Goal: Task Accomplishment & Management: Manage account settings

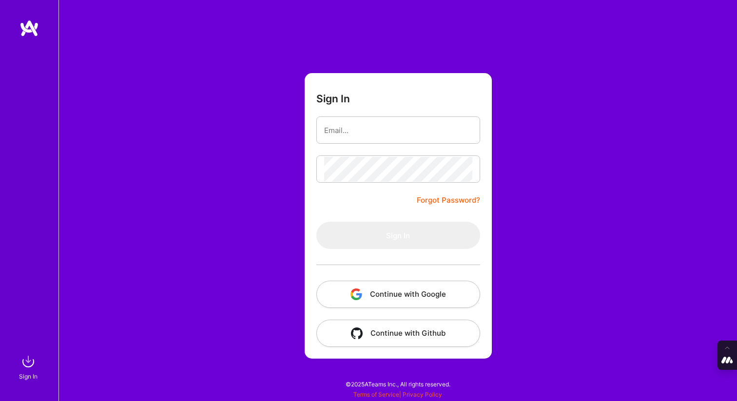
click at [393, 293] on button "Continue with Google" at bounding box center [398, 294] width 164 height 27
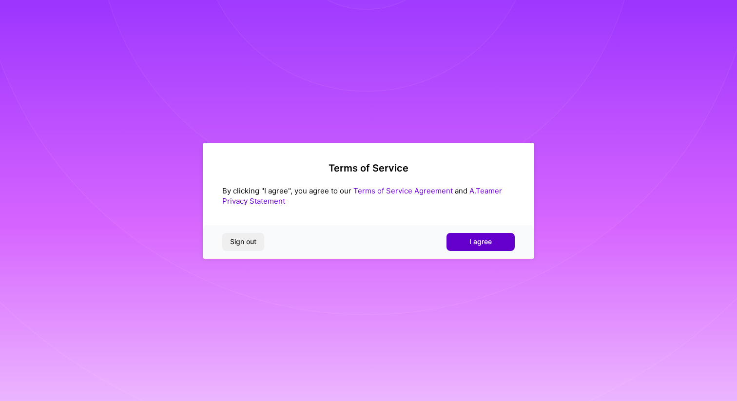
click at [484, 240] on span "I agree" at bounding box center [480, 242] width 22 height 10
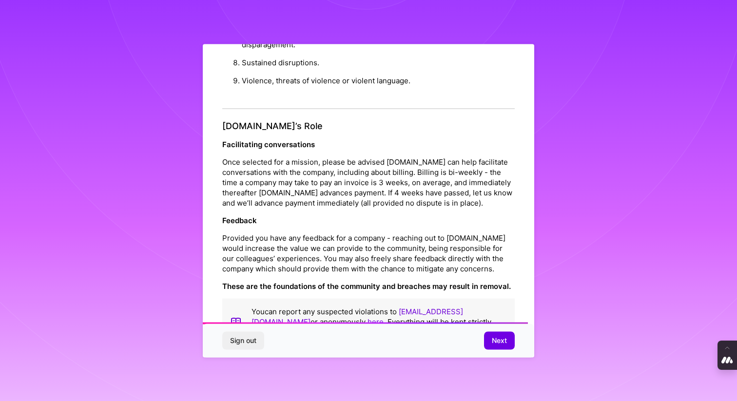
scroll to position [1028, 0]
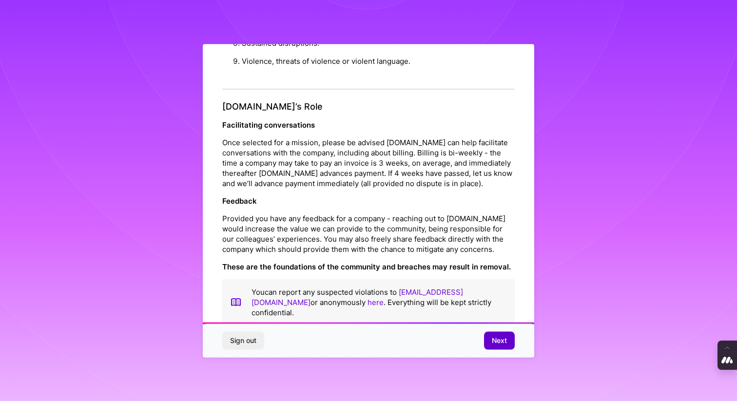
click at [507, 340] on button "Next" at bounding box center [499, 341] width 31 height 18
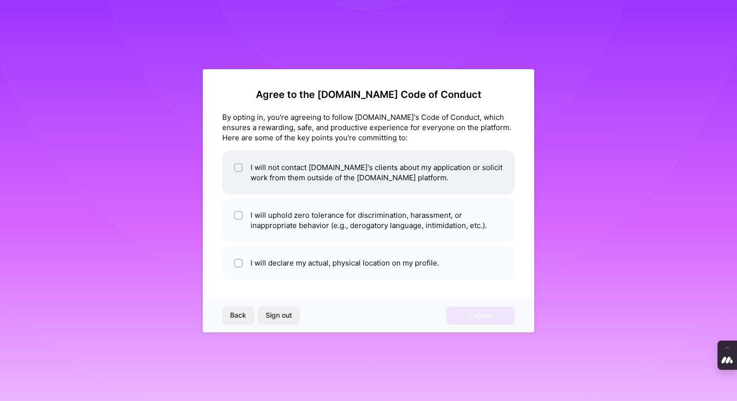
click at [235, 165] on div at bounding box center [238, 167] width 9 height 9
checkbox input "true"
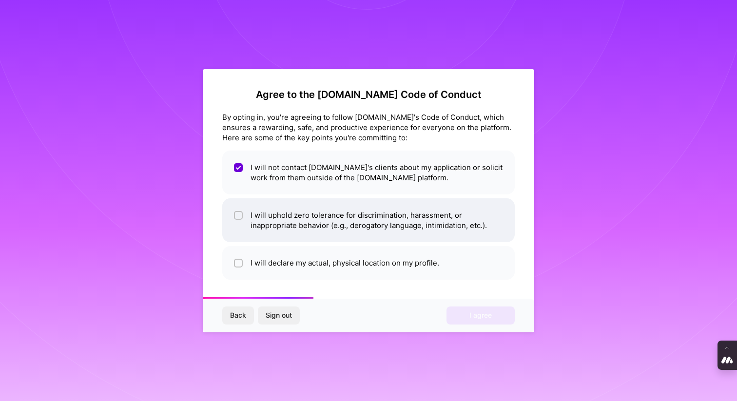
click at [235, 218] on div at bounding box center [238, 215] width 9 height 9
checkbox input "true"
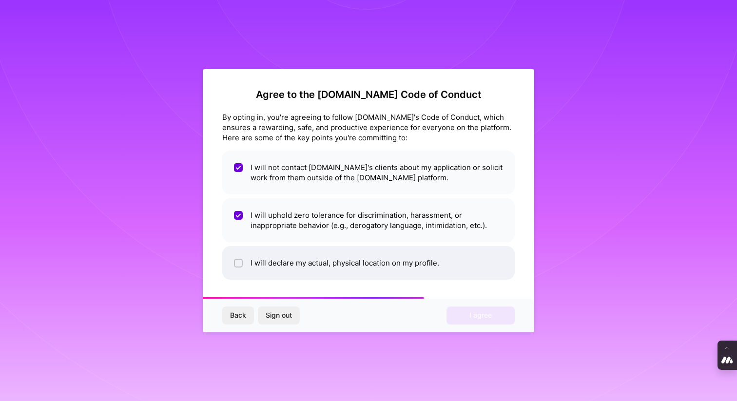
click at [234, 266] on div at bounding box center [238, 263] width 9 height 9
checkbox input "true"
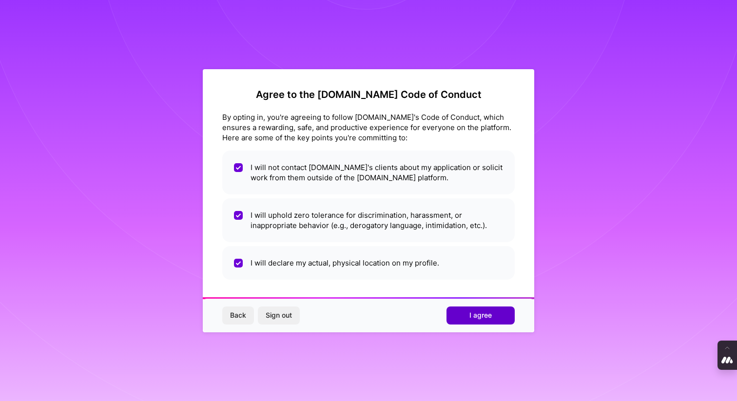
click at [469, 321] on button "I agree" at bounding box center [481, 316] width 68 height 18
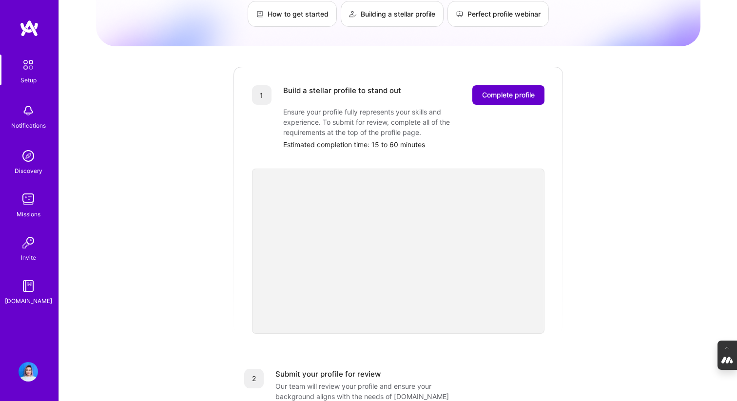
scroll to position [114, 0]
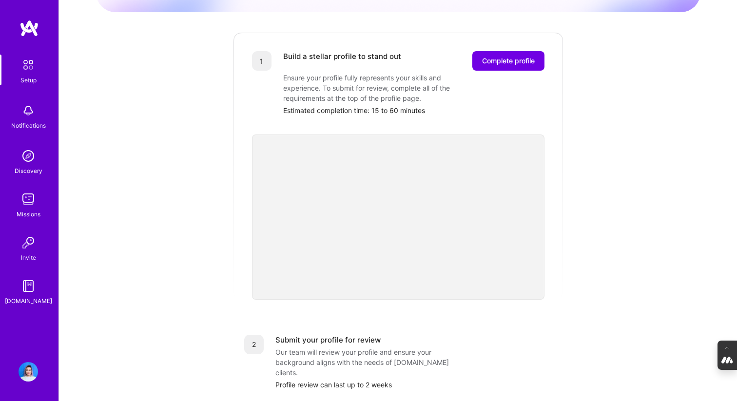
click at [581, 255] on div "Getting started as an A.Team Builder Complete the steps below to request to joi…" at bounding box center [398, 266] width 604 height 747
click at [499, 63] on div "Build a stellar profile to stand out Complete profile Ensure your profile fully…" at bounding box center [413, 83] width 261 height 64
click at [508, 56] on span "Complete profile" at bounding box center [508, 61] width 53 height 10
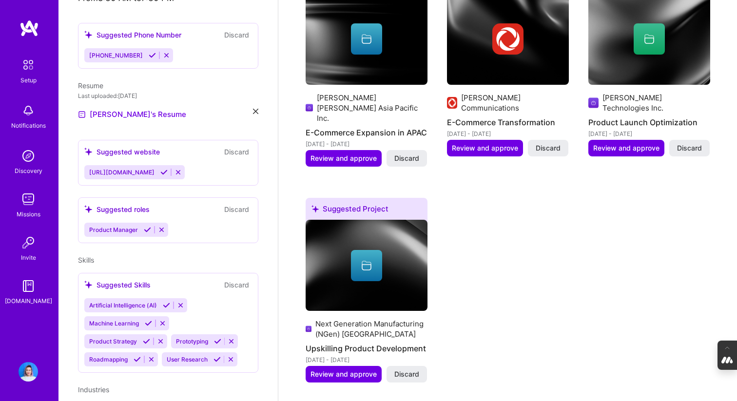
scroll to position [172, 0]
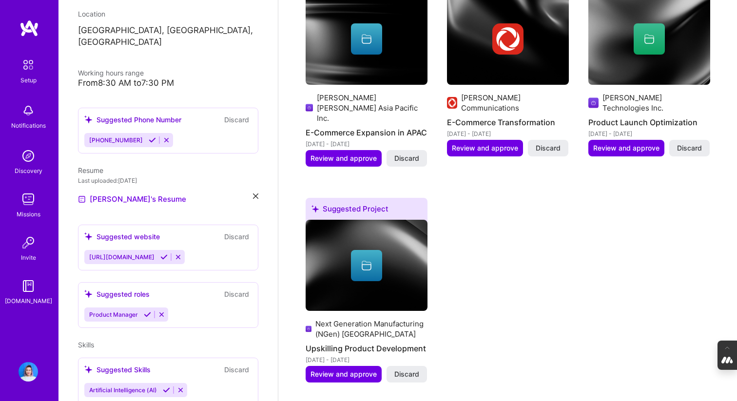
click at [149, 136] on icon at bounding box center [152, 139] width 7 height 7
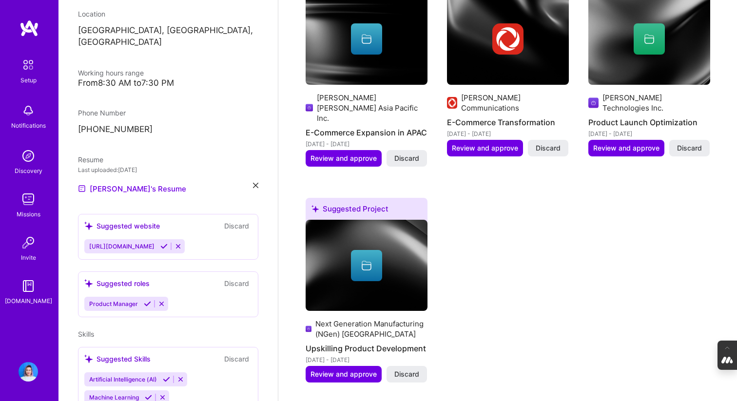
click at [160, 243] on icon at bounding box center [163, 246] width 7 height 7
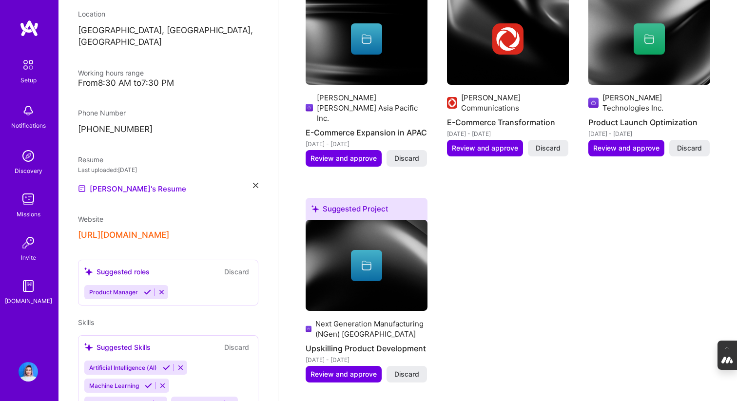
click at [146, 289] on icon at bounding box center [147, 292] width 7 height 7
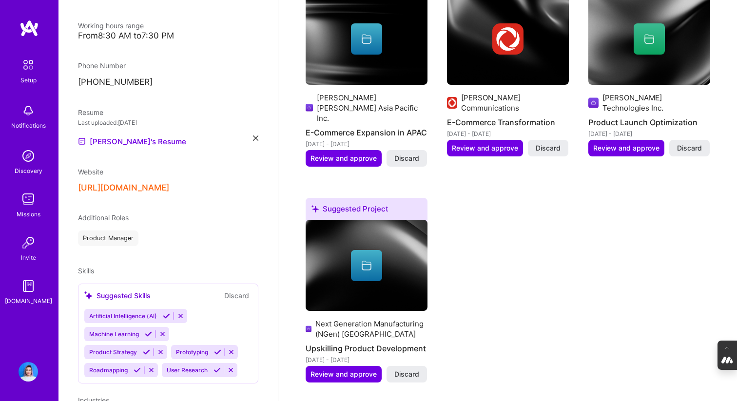
scroll to position [333, 0]
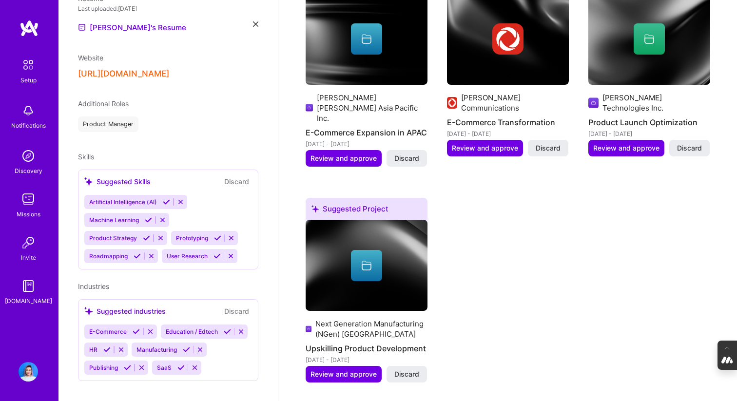
click at [166, 198] on icon at bounding box center [166, 201] width 7 height 7
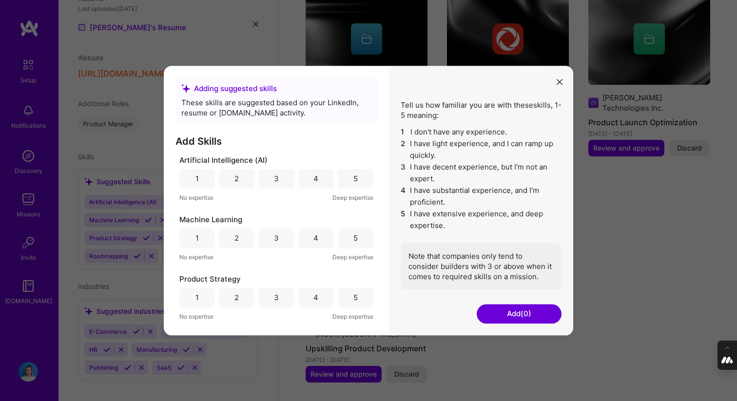
click at [274, 181] on div "3" at bounding box center [276, 179] width 5 height 10
click at [303, 181] on div "4" at bounding box center [316, 178] width 36 height 19
click at [268, 242] on div "3" at bounding box center [276, 238] width 36 height 19
click at [316, 234] on div "4" at bounding box center [316, 236] width 36 height 19
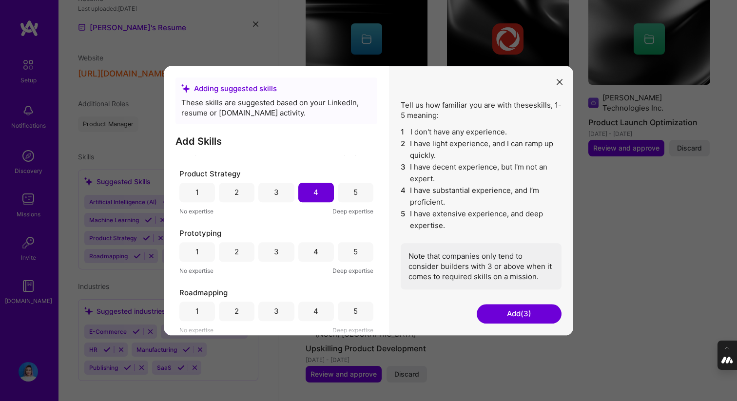
scroll to position [115, 0]
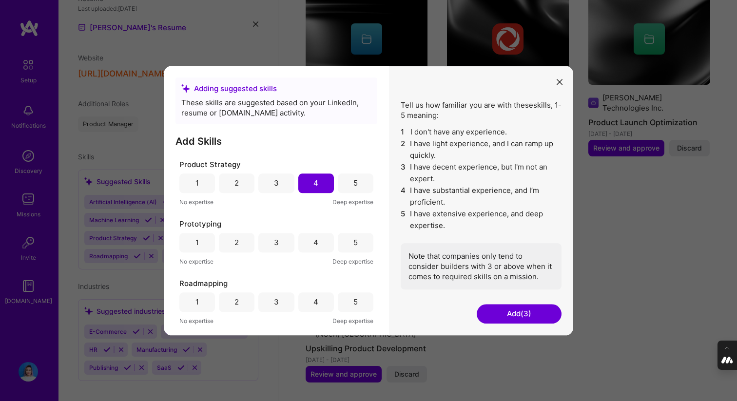
click at [338, 243] on div "5" at bounding box center [356, 242] width 36 height 19
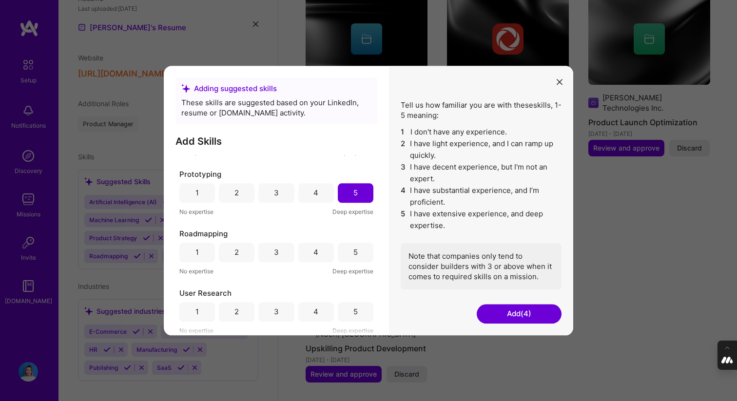
click at [319, 249] on div "4" at bounding box center [316, 252] width 36 height 19
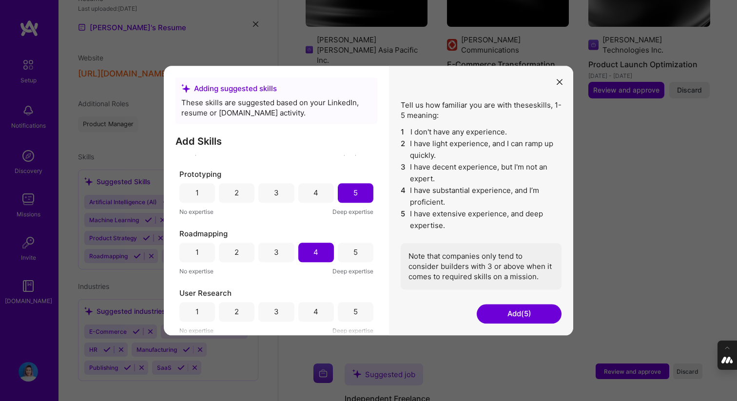
scroll to position [882, 0]
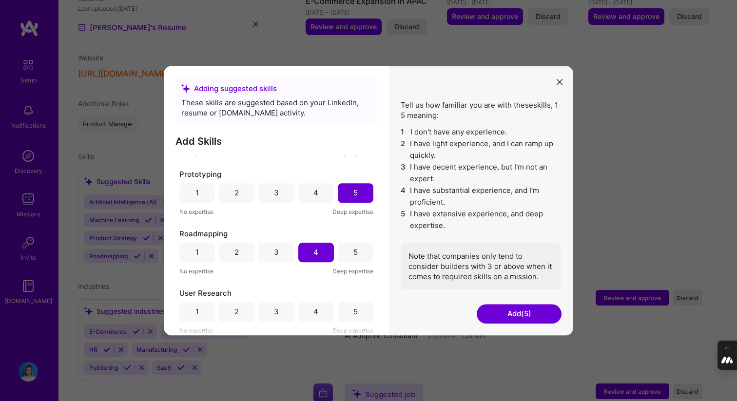
click at [306, 317] on div "4" at bounding box center [316, 311] width 36 height 19
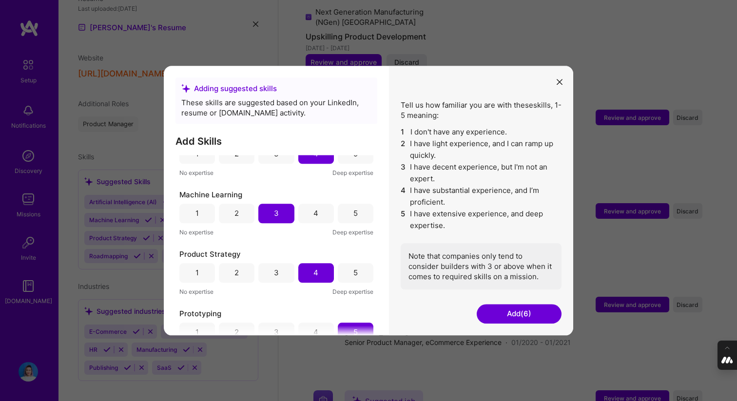
scroll to position [0, 0]
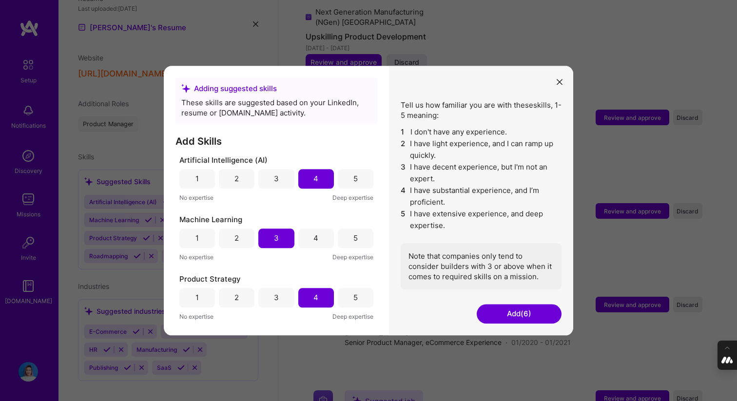
click at [500, 314] on button "Add (6)" at bounding box center [519, 313] width 85 height 19
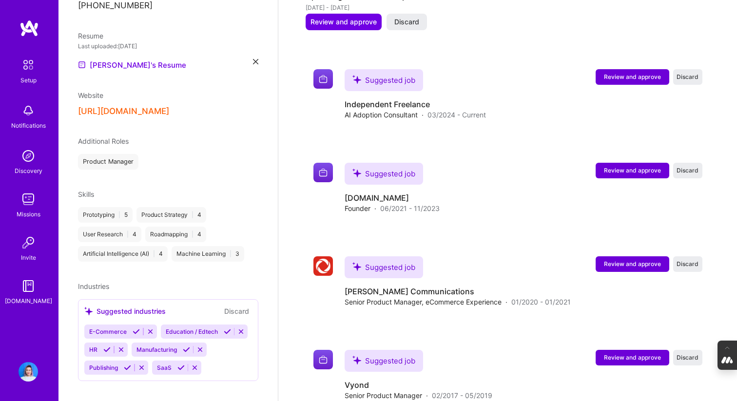
scroll to position [1116, 0]
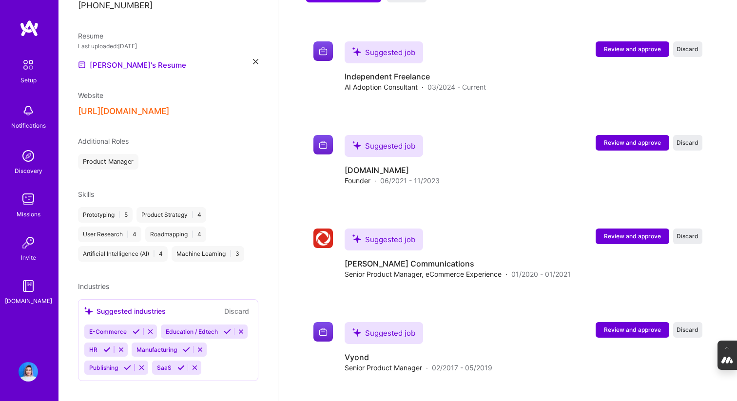
click at [135, 328] on icon at bounding box center [136, 331] width 7 height 7
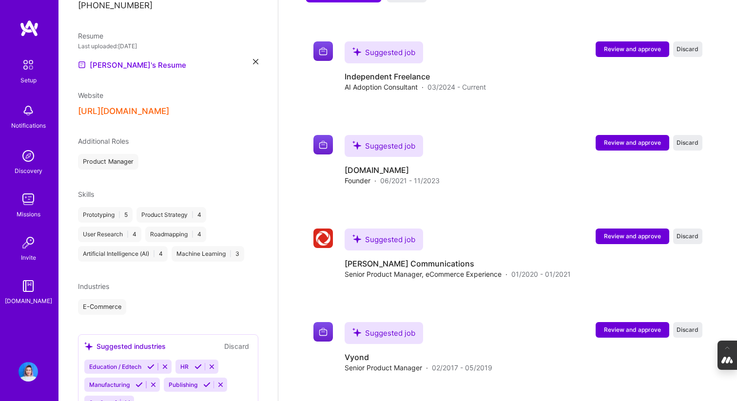
click at [147, 363] on button at bounding box center [150, 367] width 13 height 8
click at [108, 363] on icon at bounding box center [106, 366] width 7 height 7
click at [136, 363] on icon at bounding box center [139, 366] width 7 height 7
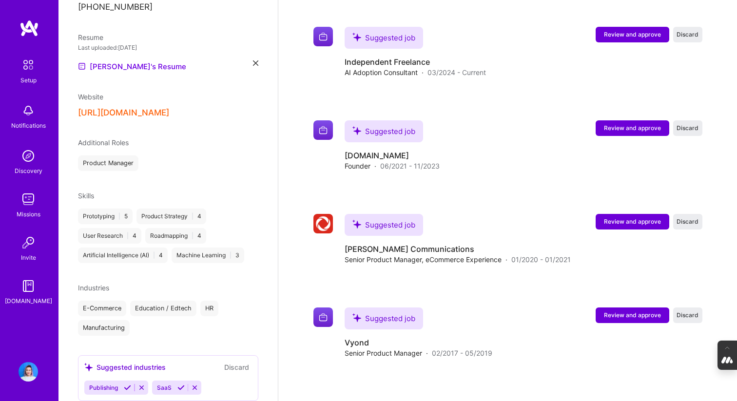
scroll to position [295, 0]
click at [125, 383] on icon at bounding box center [127, 386] width 7 height 7
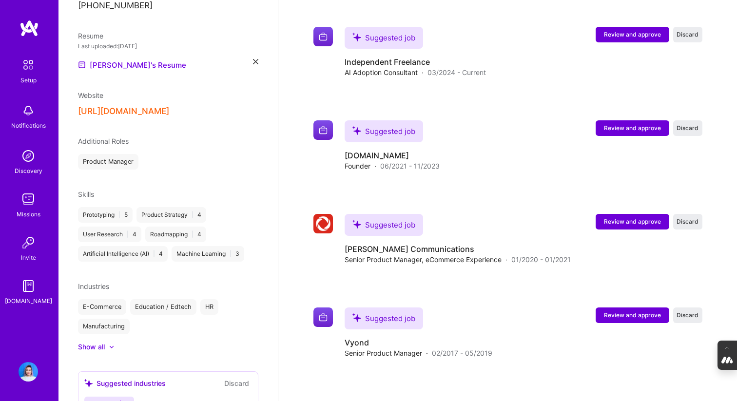
click at [113, 400] on icon at bounding box center [113, 403] width 7 height 7
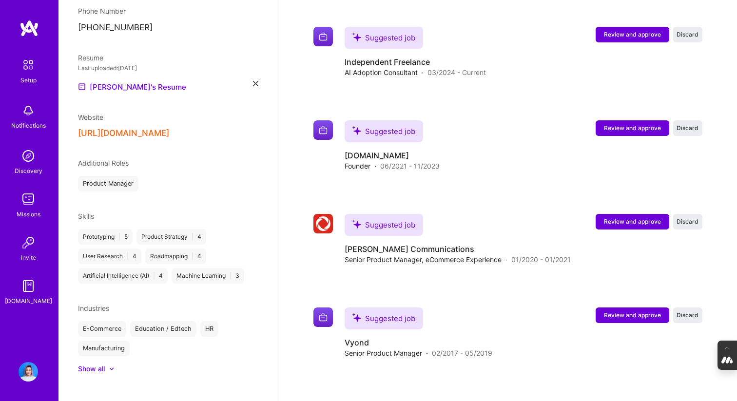
scroll to position [1174, 0]
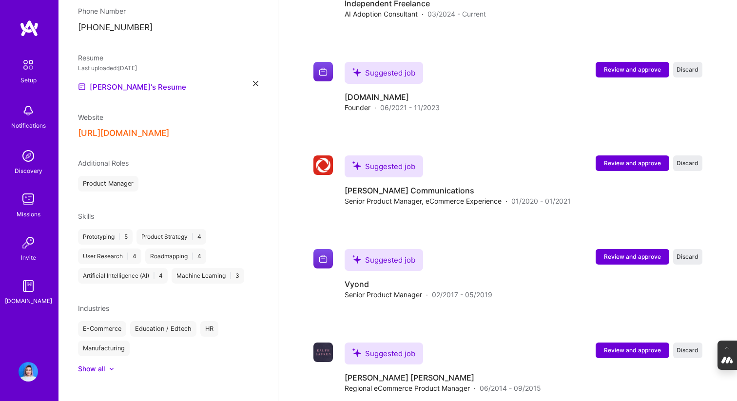
click at [95, 364] on div "Show all" at bounding box center [91, 369] width 27 height 10
click at [143, 341] on div "Publishing" at bounding box center [154, 349] width 40 height 16
click at [96, 364] on div "Show less" at bounding box center [94, 369] width 33 height 10
click at [105, 364] on div at bounding box center [107, 369] width 4 height 10
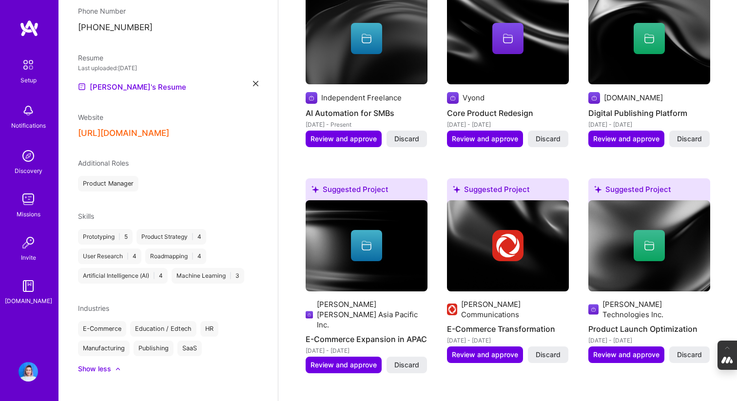
scroll to position [482, 0]
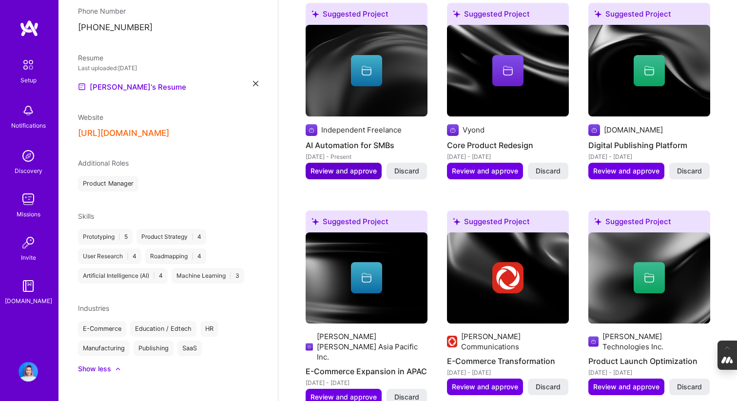
click at [349, 164] on button "Review and approve" at bounding box center [344, 171] width 76 height 17
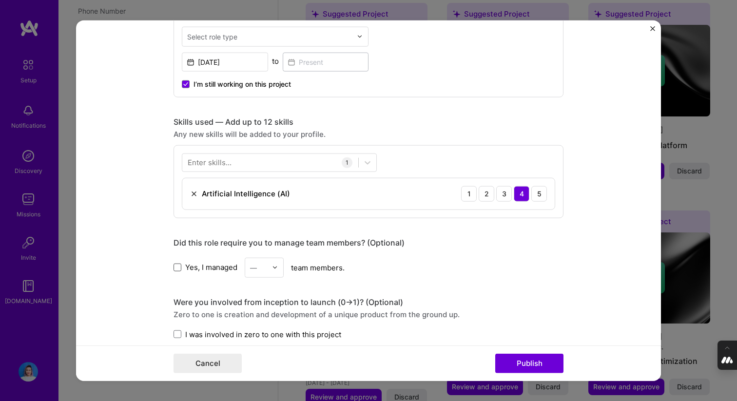
scroll to position [368, 0]
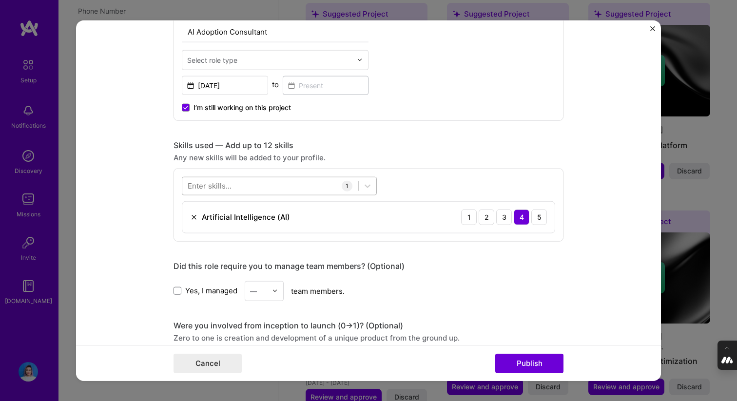
click at [213, 192] on div at bounding box center [270, 186] width 176 height 16
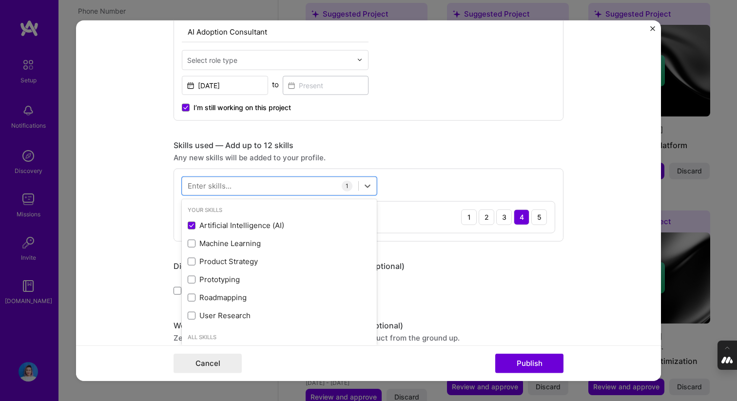
click at [228, 185] on div "Enter skills..." at bounding box center [210, 186] width 44 height 10
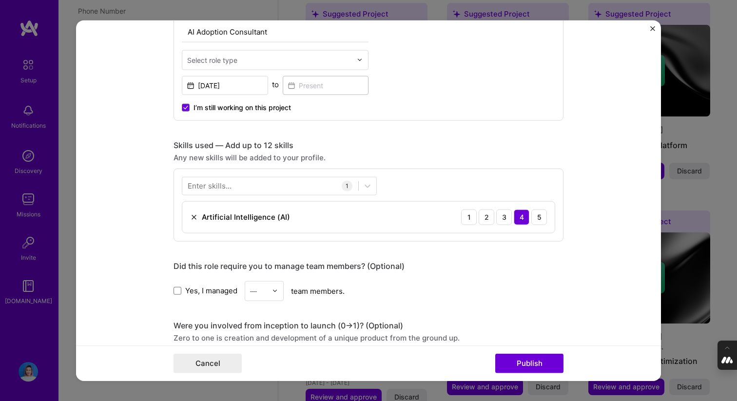
click at [228, 185] on div "Enter skills..." at bounding box center [210, 186] width 44 height 10
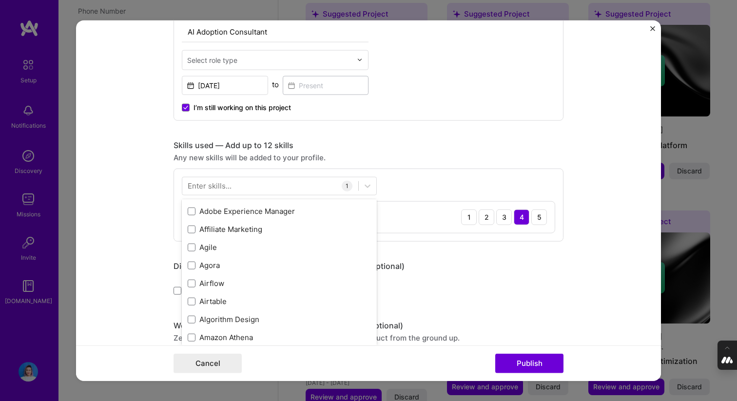
click at [237, 263] on div "Your Skills Artificial Intelligence (AI) Machine Learning Product Strategy Prot…" at bounding box center [279, 272] width 195 height 146
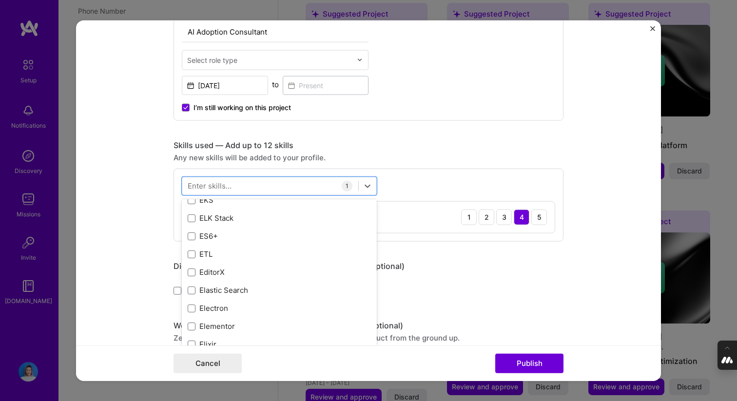
scroll to position [2181, 0]
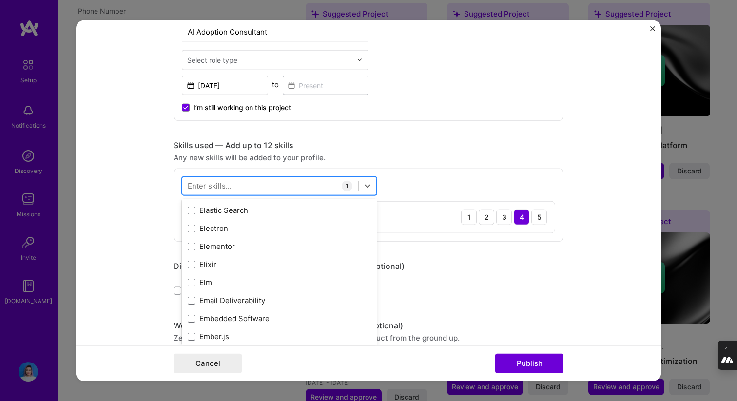
click at [254, 187] on div at bounding box center [270, 186] width 176 height 16
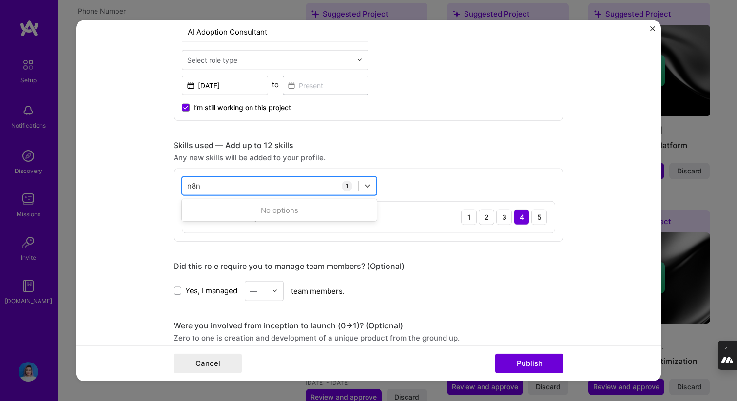
type input "n8n"
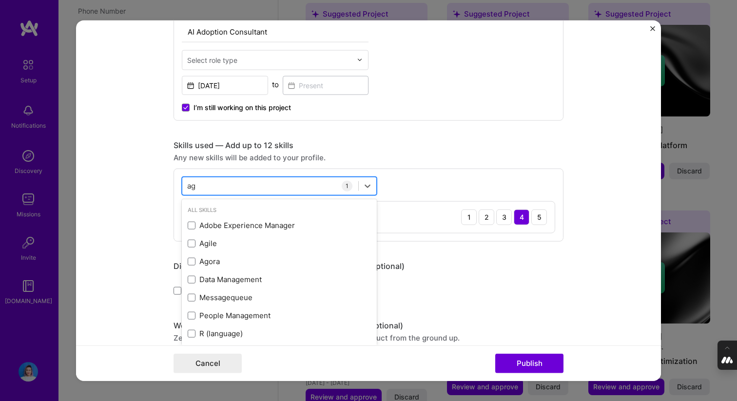
type input "a"
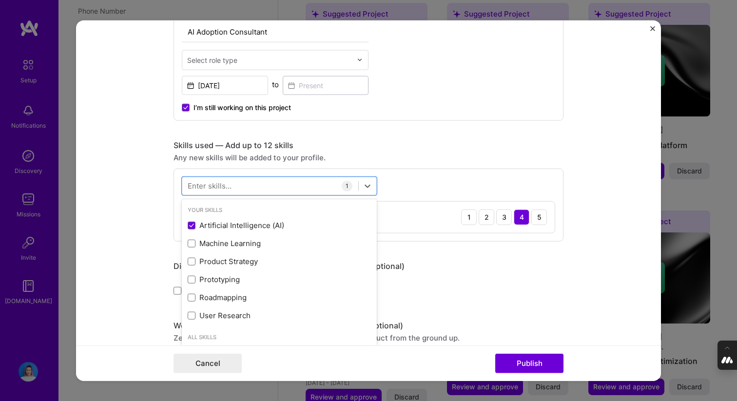
click at [455, 157] on div "Any new skills will be added to your profile." at bounding box center [369, 157] width 390 height 10
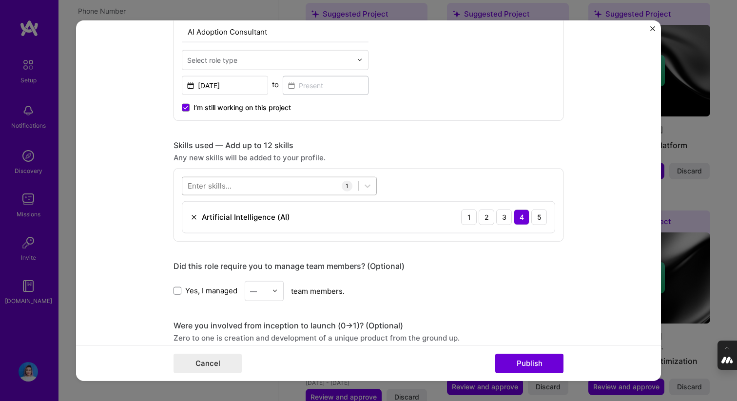
click at [298, 185] on div at bounding box center [270, 186] width 176 height 16
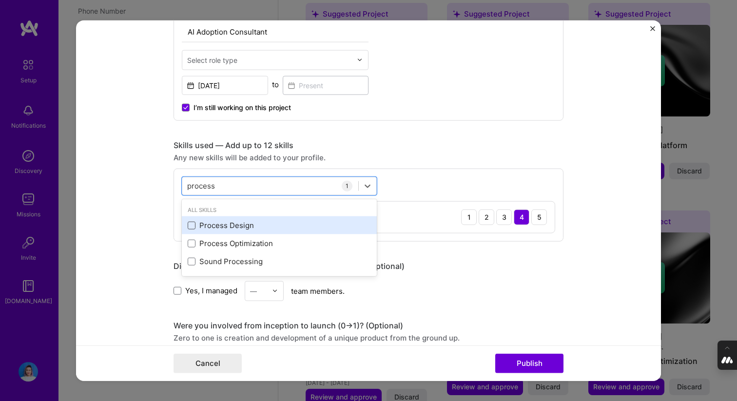
click at [194, 222] on span at bounding box center [192, 225] width 8 height 8
click at [0, 0] on input "checkbox" at bounding box center [0, 0] width 0 height 0
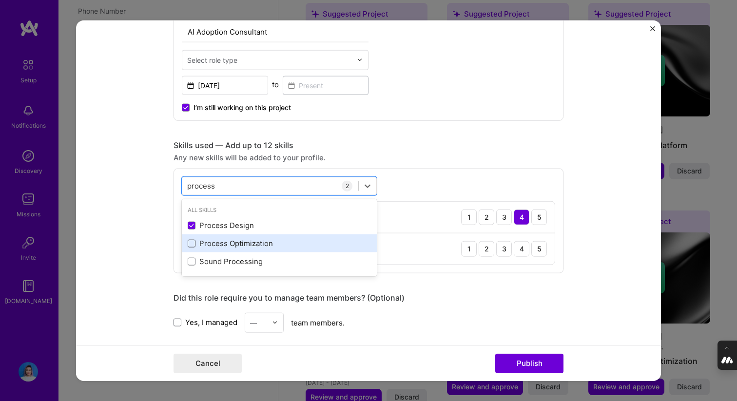
click at [193, 245] on span at bounding box center [192, 243] width 8 height 8
click at [0, 0] on input "checkbox" at bounding box center [0, 0] width 0 height 0
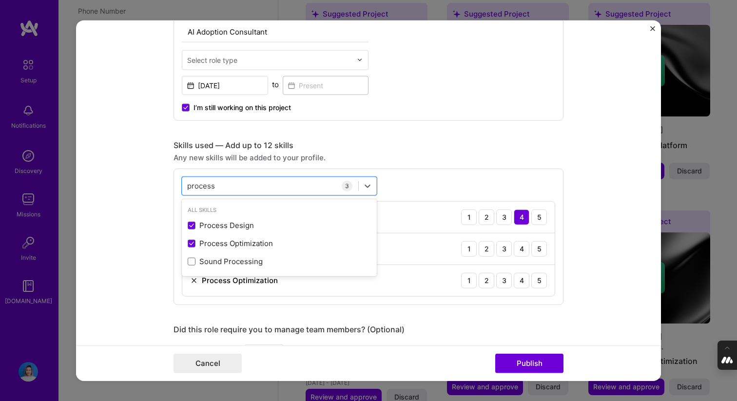
type input "process"
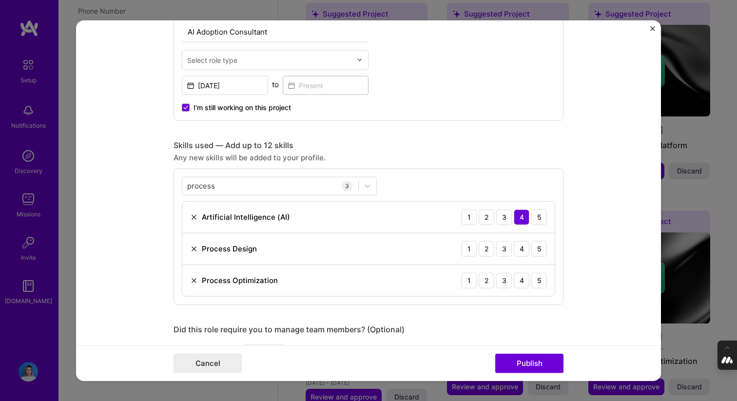
click at [478, 140] on div "Editing suggested project This project is suggested based on your LinkedIn, res…" at bounding box center [369, 344] width 390 height 1345
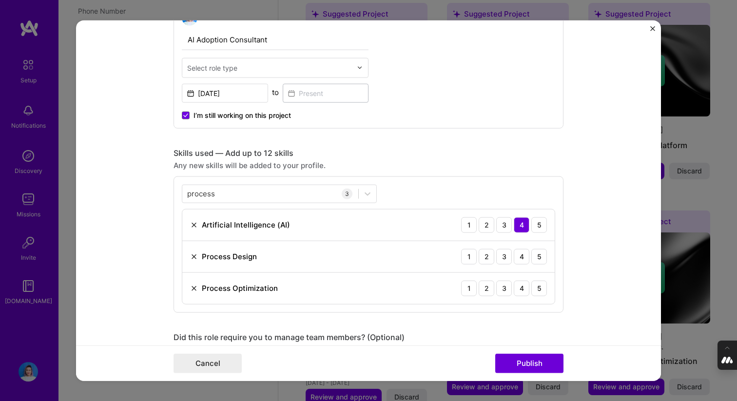
scroll to position [360, 0]
click at [522, 253] on div "4" at bounding box center [522, 256] width 16 height 16
click at [520, 289] on div "4" at bounding box center [522, 288] width 16 height 16
click at [540, 256] on div "5" at bounding box center [539, 256] width 16 height 16
click at [540, 285] on div "5" at bounding box center [539, 288] width 16 height 16
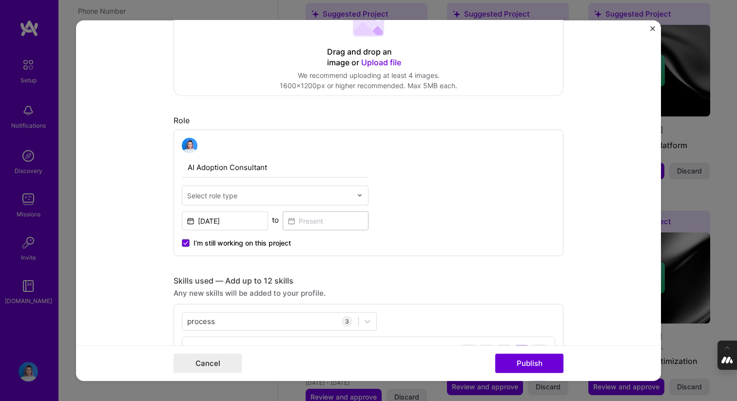
scroll to position [218, 0]
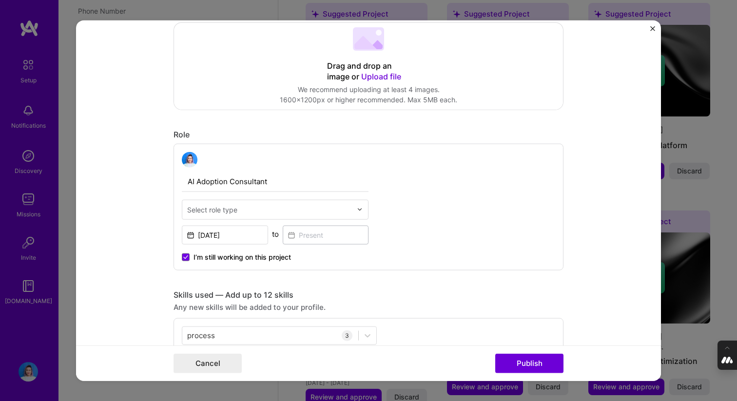
click at [314, 208] on input "text" at bounding box center [269, 209] width 165 height 10
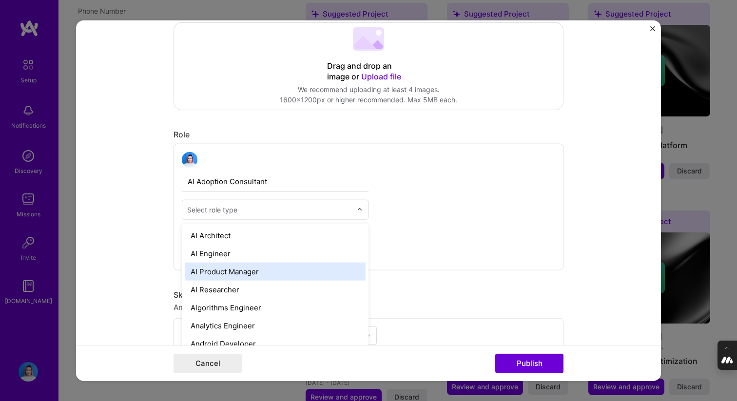
click at [275, 271] on div "AI Product Manager" at bounding box center [275, 271] width 181 height 18
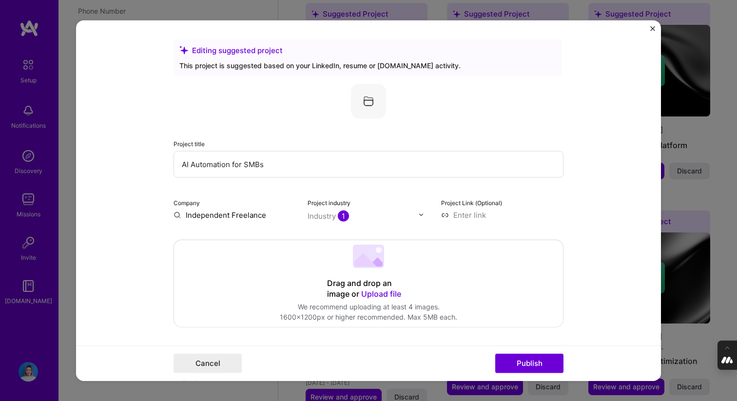
scroll to position [0, 0]
click at [523, 366] on button "Publish" at bounding box center [529, 363] width 68 height 19
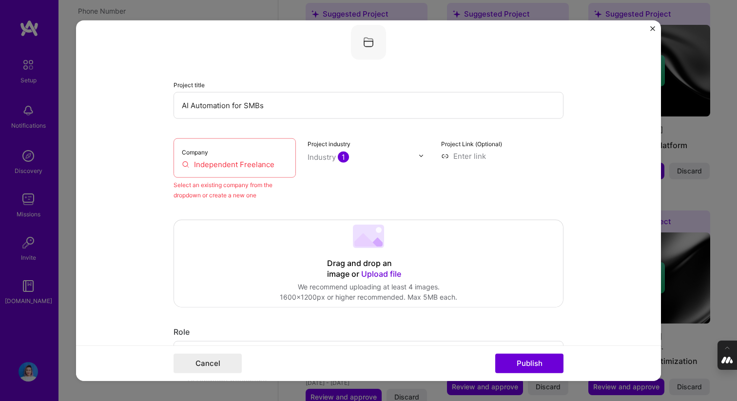
scroll to position [64, 0]
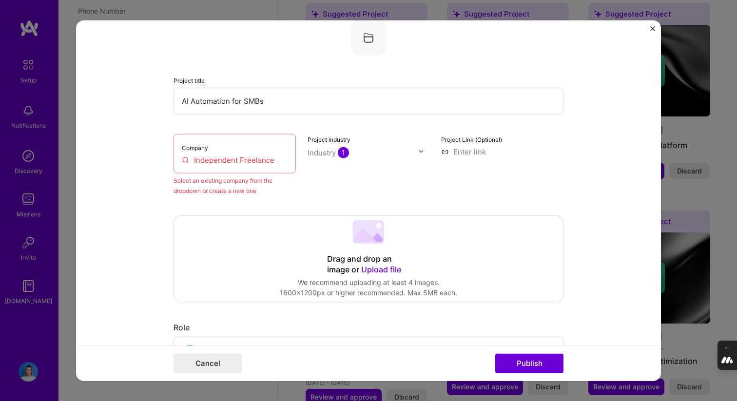
click at [187, 160] on input "Independent Freelance" at bounding box center [235, 160] width 106 height 10
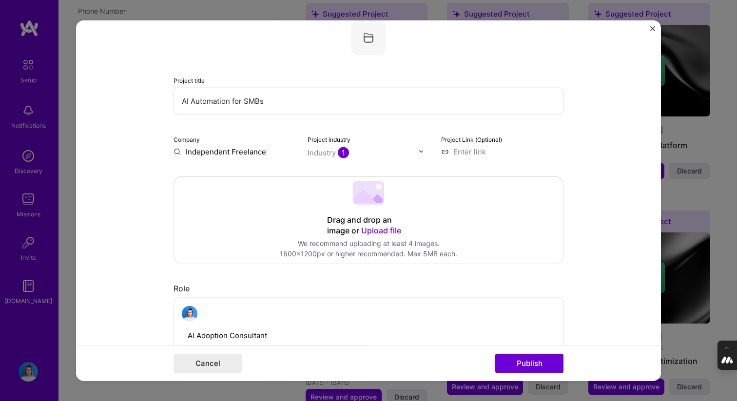
click at [419, 178] on div "Drag and drop an image or Upload file Upload file We recommend uploading at lea…" at bounding box center [368, 219] width 389 height 87
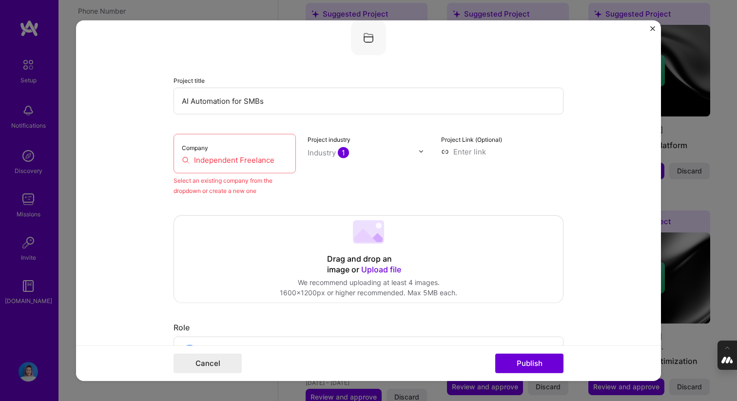
click at [285, 156] on input "Independent Freelance" at bounding box center [235, 160] width 106 height 10
click at [282, 157] on input "Independent Freelance" at bounding box center [235, 160] width 106 height 10
drag, startPoint x: 282, startPoint y: 157, endPoint x: 139, endPoint y: 157, distance: 142.8
click at [139, 157] on form "Editing suggested project This project is suggested based on your LinkedIn, res…" at bounding box center [368, 200] width 585 height 361
click at [184, 161] on input "Independent Freelance" at bounding box center [235, 160] width 106 height 10
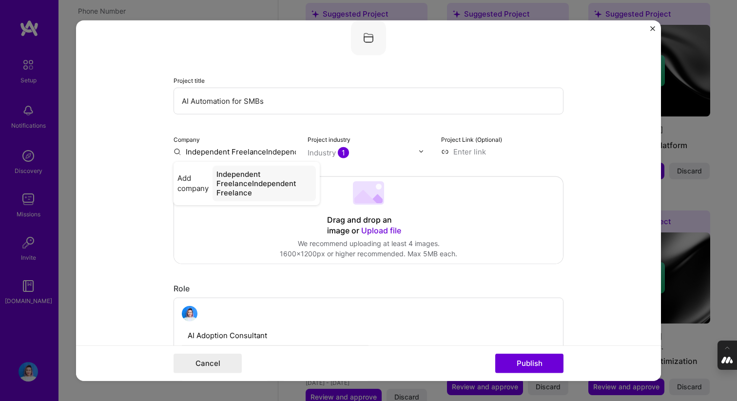
scroll to position [0, 49]
type input "Independent Freelance"
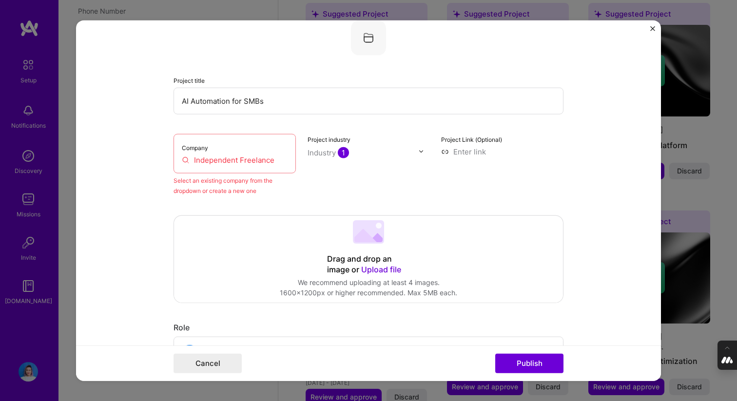
click at [245, 185] on div "Select an existing company from the dropdown or create a new one" at bounding box center [235, 185] width 122 height 20
click at [238, 163] on input "Independent Freelance" at bounding box center [235, 160] width 106 height 10
click at [267, 164] on input "Independent Freelance" at bounding box center [235, 160] width 106 height 10
click at [185, 159] on input "Independent Freelance" at bounding box center [235, 160] width 106 height 10
drag, startPoint x: 284, startPoint y: 161, endPoint x: 167, endPoint y: 161, distance: 116.5
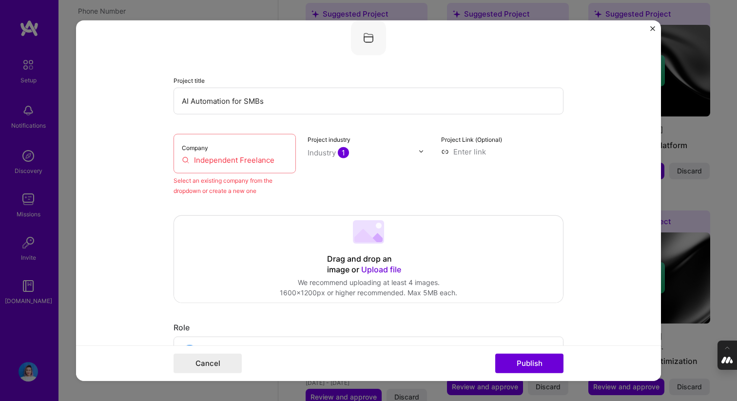
click at [167, 161] on form "Editing suggested project This project is suggested based on your LinkedIn, res…" at bounding box center [368, 200] width 585 height 361
click at [495, 354] on button "Publish" at bounding box center [529, 363] width 68 height 19
click at [307, 140] on div "Company Independent Freelance Select an existing company from the dropdown or c…" at bounding box center [369, 165] width 390 height 62
click at [268, 146] on div "Company Independent Freelance" at bounding box center [235, 153] width 122 height 39
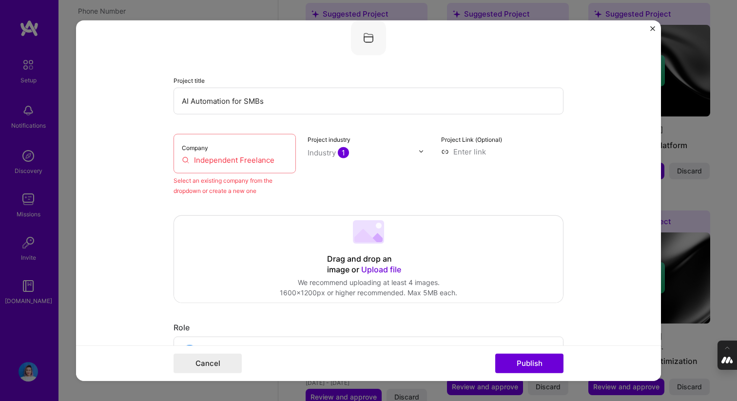
click at [222, 159] on input "Independent Freelance" at bounding box center [235, 160] width 106 height 10
click at [171, 165] on form "Editing suggested project This project is suggested based on your LinkedIn, res…" at bounding box center [368, 200] width 585 height 361
click at [182, 164] on input "Independent Freelance" at bounding box center [235, 160] width 106 height 10
click at [198, 164] on input "Independent Freelance" at bounding box center [235, 160] width 106 height 10
click at [516, 362] on button "Publish" at bounding box center [529, 363] width 68 height 19
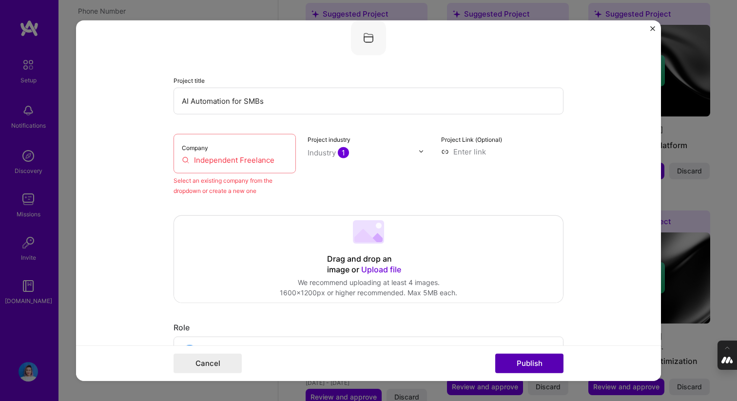
click at [516, 362] on button "Publish" at bounding box center [529, 363] width 68 height 19
click at [253, 152] on div "Company Independent Freelance" at bounding box center [235, 153] width 122 height 39
click at [211, 151] on div "Company Independent Freelance" at bounding box center [235, 153] width 122 height 39
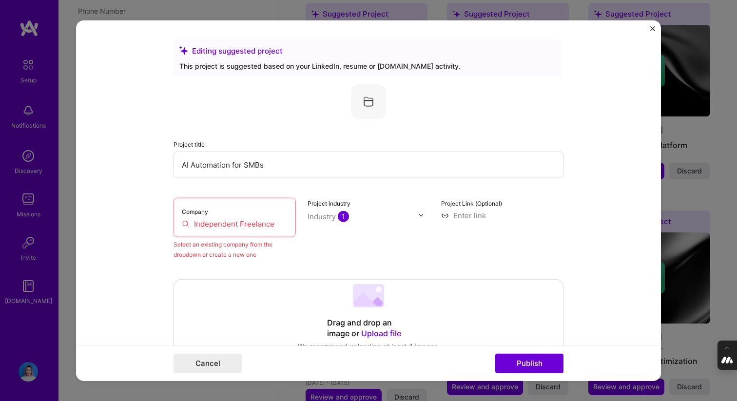
click at [257, 139] on div "Project title AI Automation for SMBs" at bounding box center [369, 157] width 390 height 39
click at [254, 219] on input "Independent Freelance" at bounding box center [235, 223] width 106 height 10
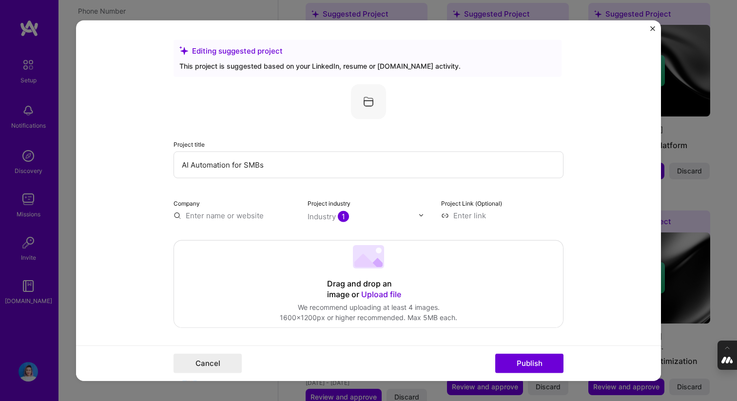
click at [246, 211] on input "text" at bounding box center [235, 215] width 122 height 10
click at [526, 364] on button "Publish" at bounding box center [529, 363] width 68 height 19
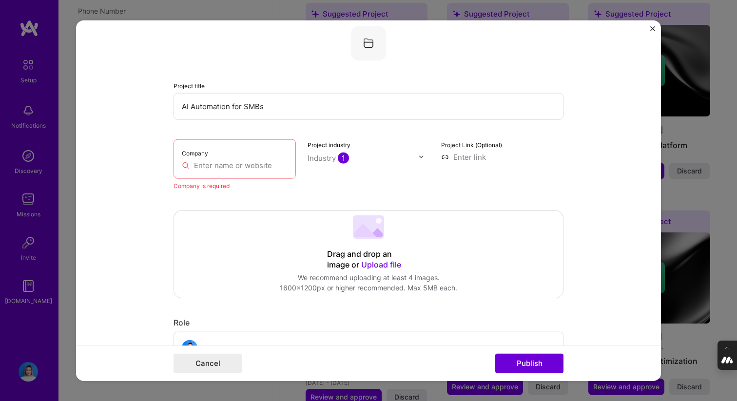
scroll to position [64, 0]
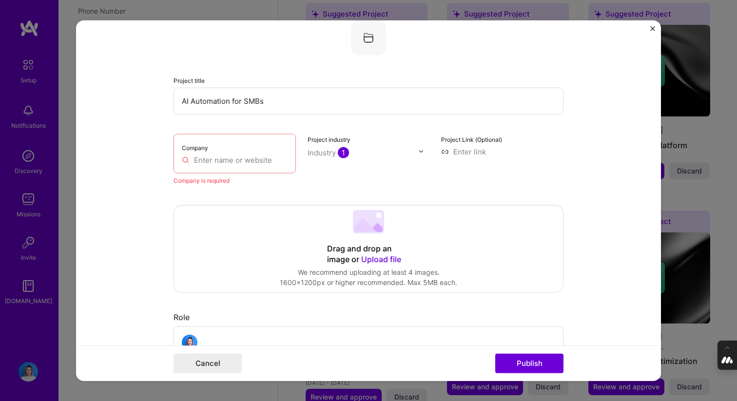
click at [268, 161] on input "text" at bounding box center [235, 160] width 106 height 10
paste input "Independent Freelance"
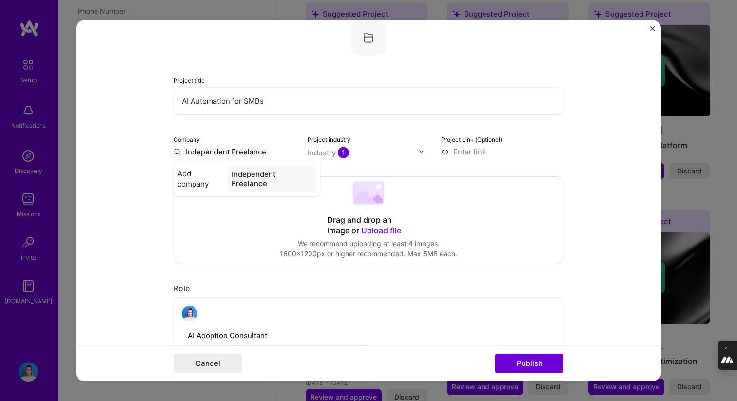
type input "Independent Freelance"
click at [574, 162] on form "Editing suggested project This project is suggested based on your LinkedIn, res…" at bounding box center [368, 200] width 585 height 361
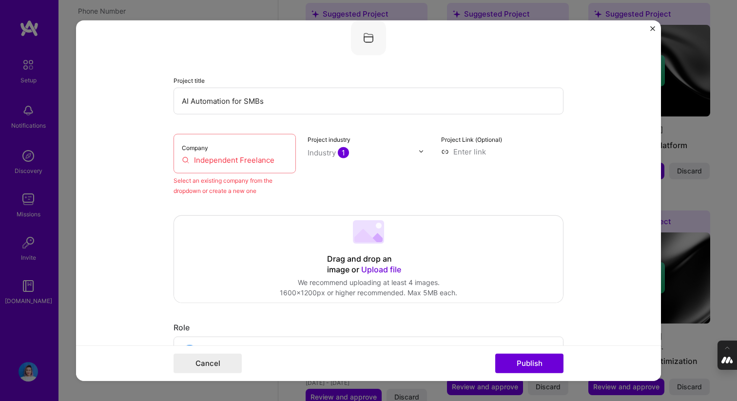
click at [239, 151] on div "Company Independent Freelance" at bounding box center [235, 153] width 122 height 39
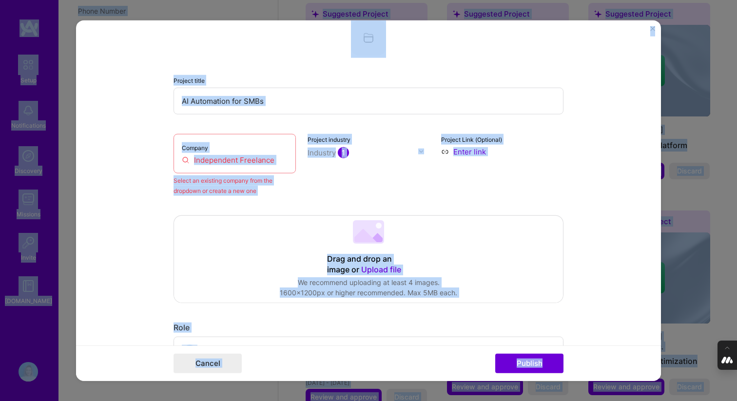
click at [267, 156] on input "Independent Freelance" at bounding box center [235, 160] width 106 height 10
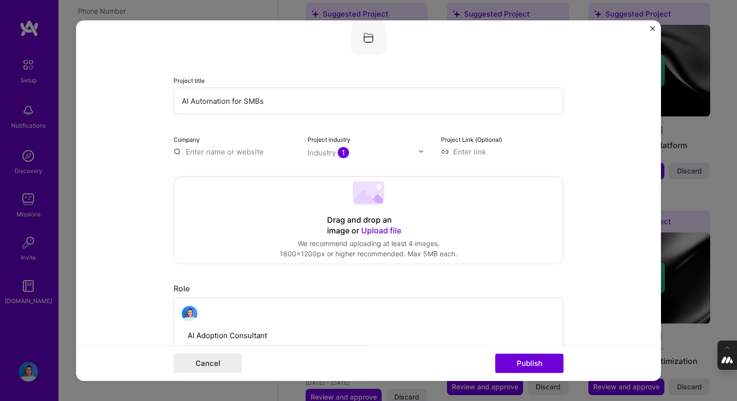
paste input "Independent Freelance"
type input "Independent Freelance"
click at [210, 179] on span "Add company" at bounding box center [200, 178] width 46 height 20
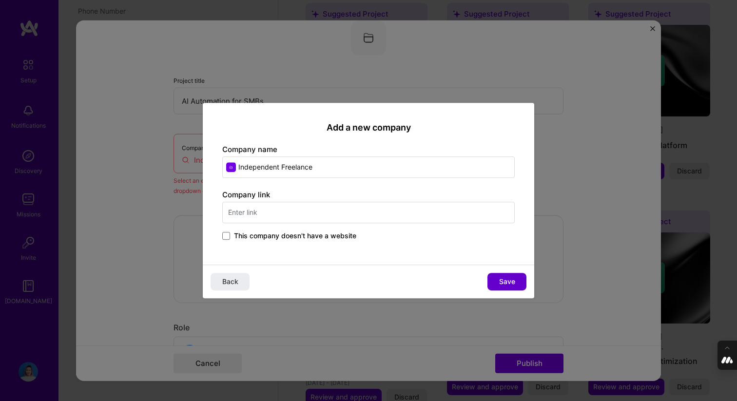
click at [505, 282] on span "Save" at bounding box center [507, 282] width 16 height 10
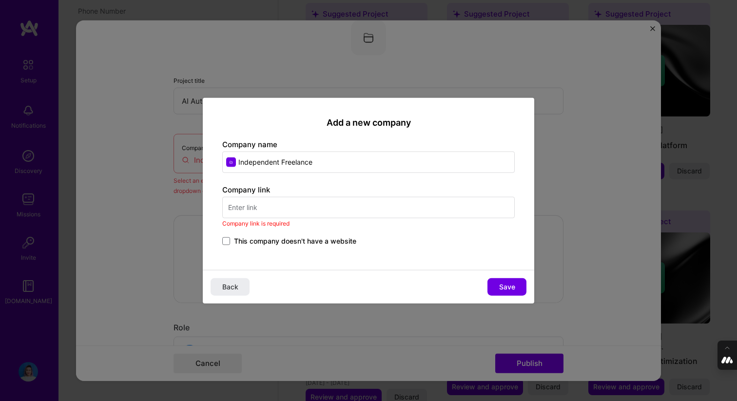
click at [365, 212] on input "text" at bounding box center [368, 207] width 292 height 21
click at [228, 243] on span at bounding box center [226, 241] width 8 height 8
click at [0, 0] on input "This company doesn't have a website" at bounding box center [0, 0] width 0 height 0
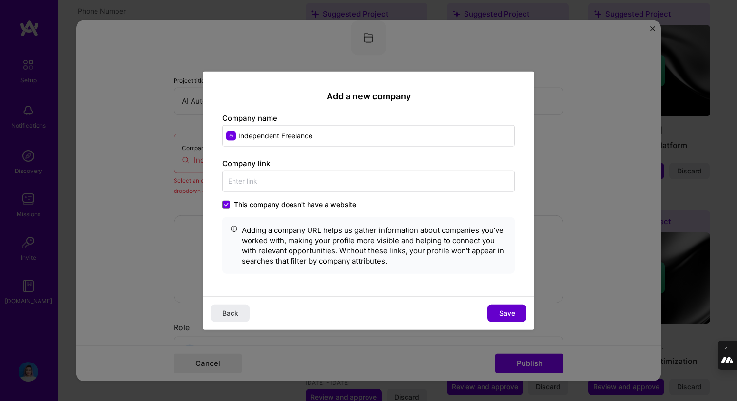
click at [501, 316] on span "Save" at bounding box center [507, 314] width 16 height 10
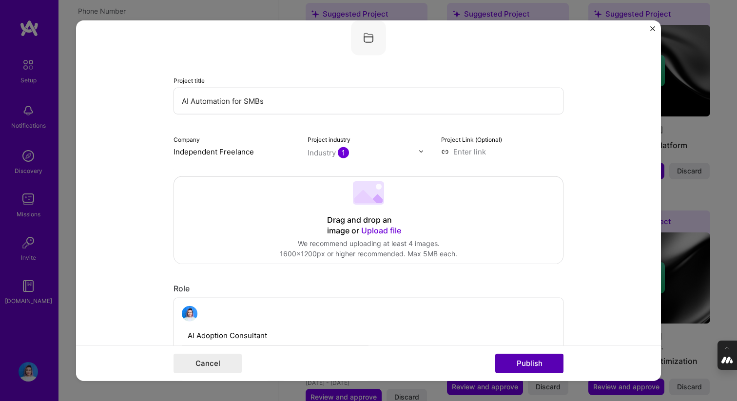
click at [535, 363] on button "Publish" at bounding box center [529, 363] width 68 height 19
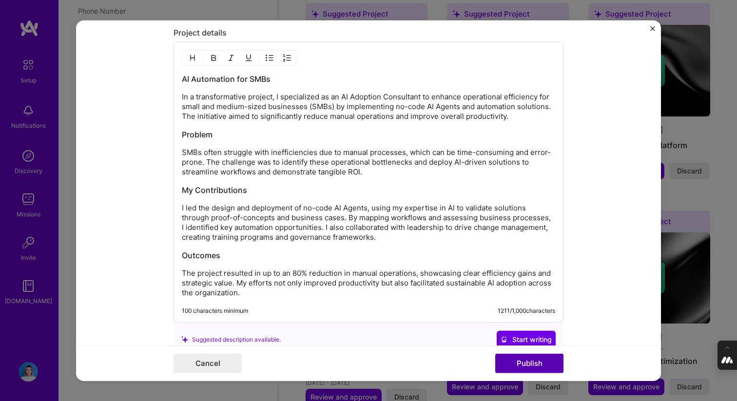
scroll to position [920, 0]
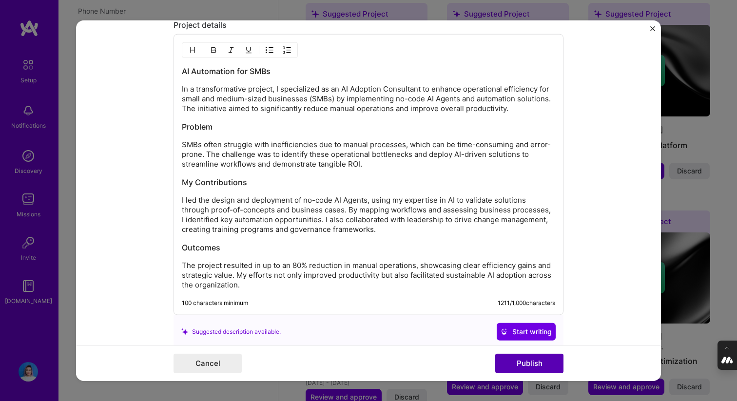
click at [533, 357] on button "Publish" at bounding box center [529, 363] width 68 height 19
click at [533, 362] on button "Publish" at bounding box center [529, 363] width 68 height 19
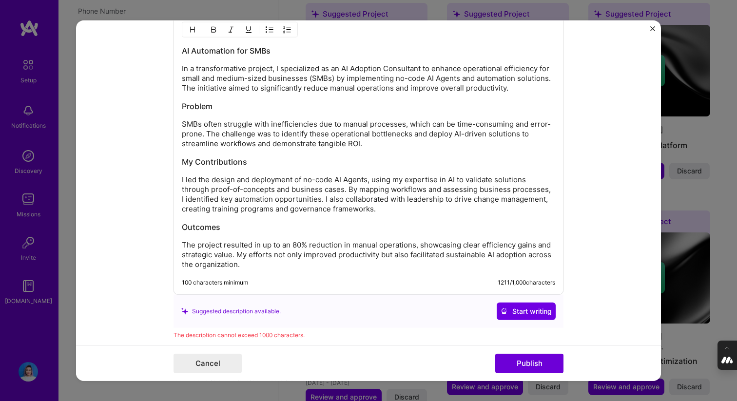
scroll to position [819, 0]
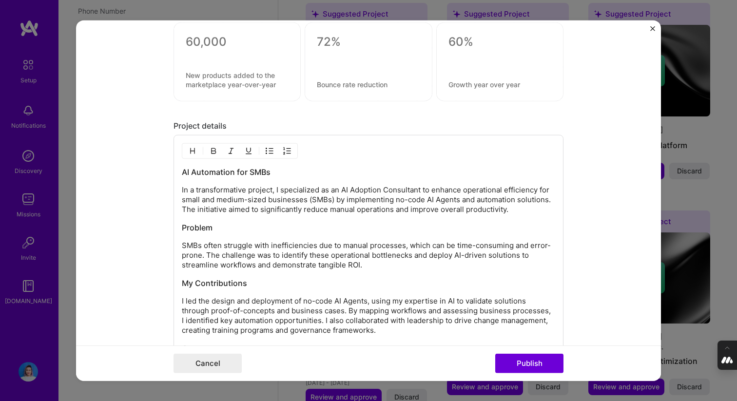
click at [436, 257] on p "SMBs often struggle with inefficiencies due to manual processes, which can be t…" at bounding box center [368, 255] width 373 height 29
click at [342, 209] on p "In a transformative project, I specialized as an AI Adoption Consultant to enha…" at bounding box center [368, 199] width 373 height 29
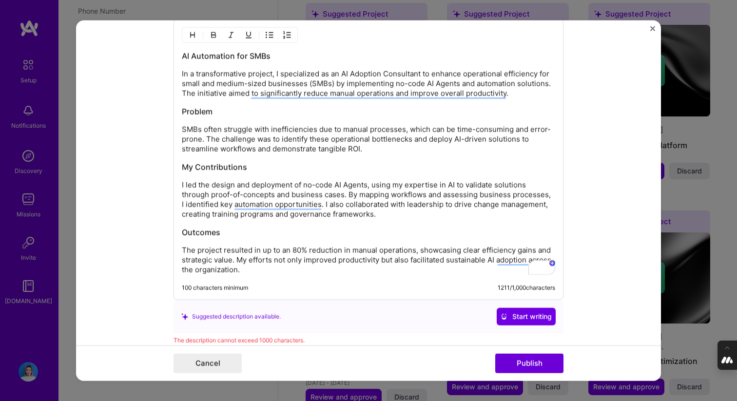
scroll to position [935, 0]
click at [230, 312] on div "Suggested description available." at bounding box center [230, 316] width 99 height 10
click at [222, 319] on div "Suggested description available." at bounding box center [230, 316] width 99 height 10
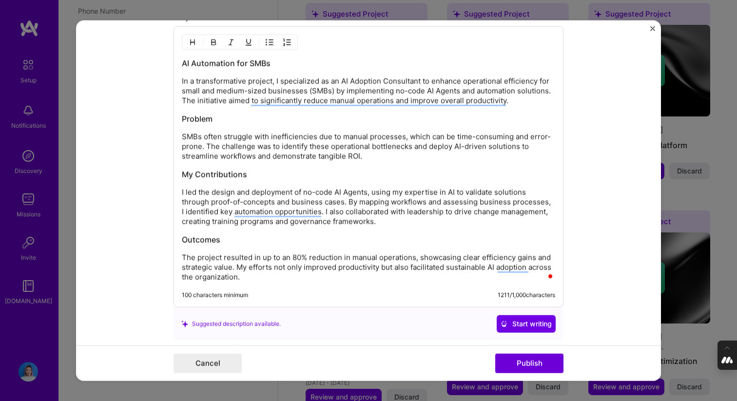
scroll to position [875, 0]
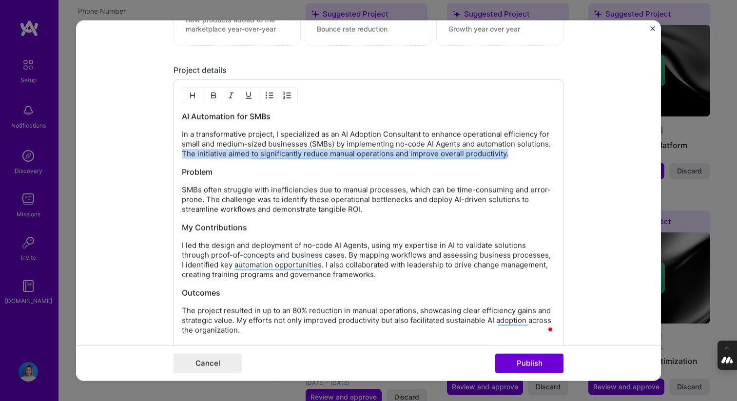
drag, startPoint x: 525, startPoint y: 153, endPoint x: 171, endPoint y: 154, distance: 353.9
click at [171, 154] on form "Editing suggested project This project is suggested based on your LinkedIn, res…" at bounding box center [368, 200] width 585 height 361
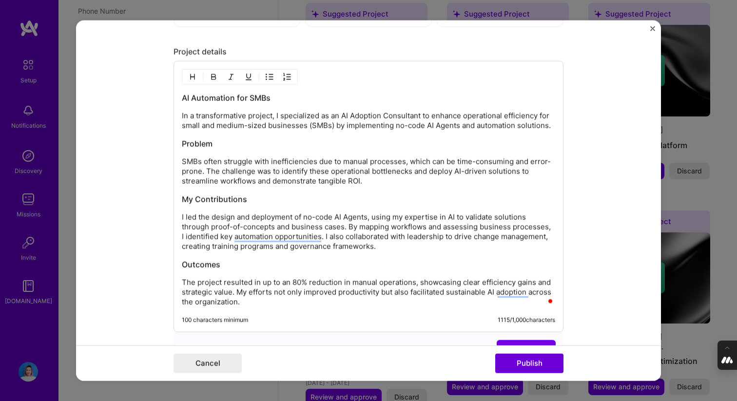
scroll to position [896, 0]
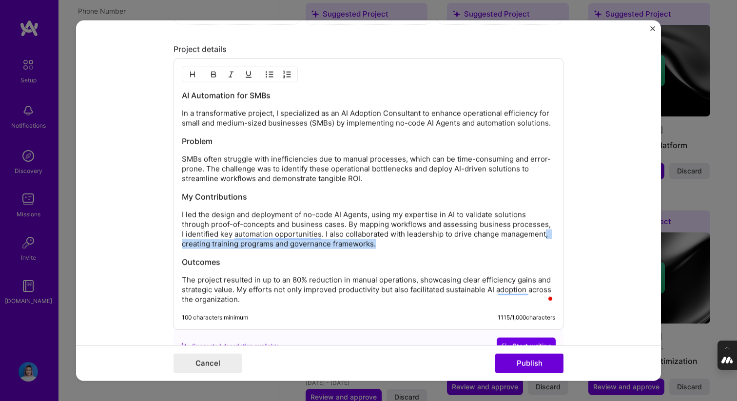
drag, startPoint x: 427, startPoint y: 246, endPoint x: 547, endPoint y: 236, distance: 120.8
click at [547, 236] on p "I led the design and deployment of no-code AI Agents, using my expertise in AI …" at bounding box center [368, 229] width 373 height 39
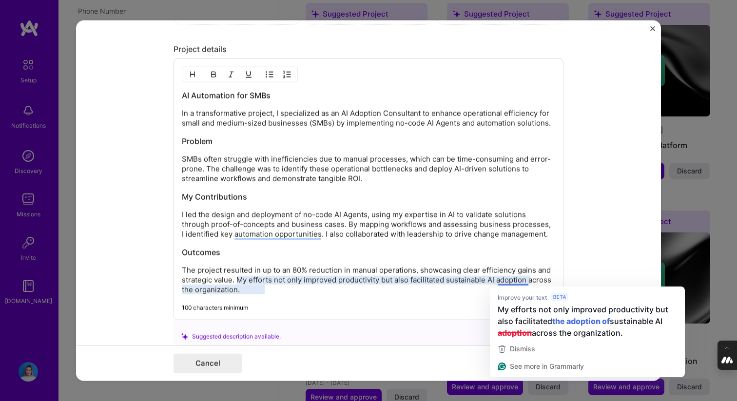
click at [434, 301] on div "AI Automation for SMBs In a transformative project, I specialized as an AI Adop…" at bounding box center [369, 189] width 390 height 262
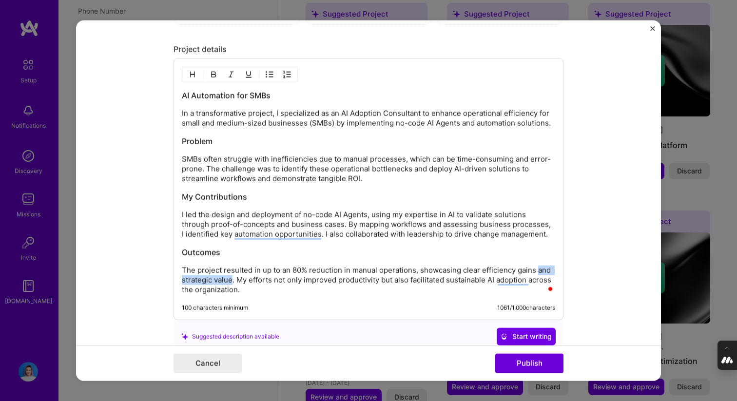
drag, startPoint x: 538, startPoint y: 270, endPoint x: 232, endPoint y: 285, distance: 306.5
click at [232, 285] on p "The project resulted in up to an 80% reduction in manual operations, showcasing…" at bounding box center [368, 280] width 373 height 29
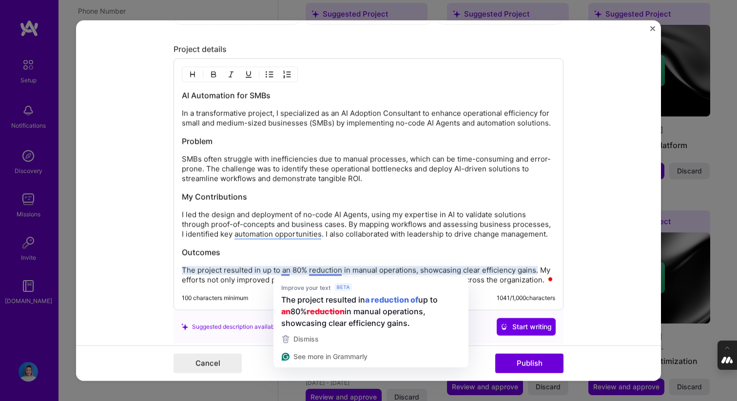
click at [248, 289] on div "AI Automation for SMBs In a transformative project, I specialized as an AI Adop…" at bounding box center [369, 184] width 390 height 252
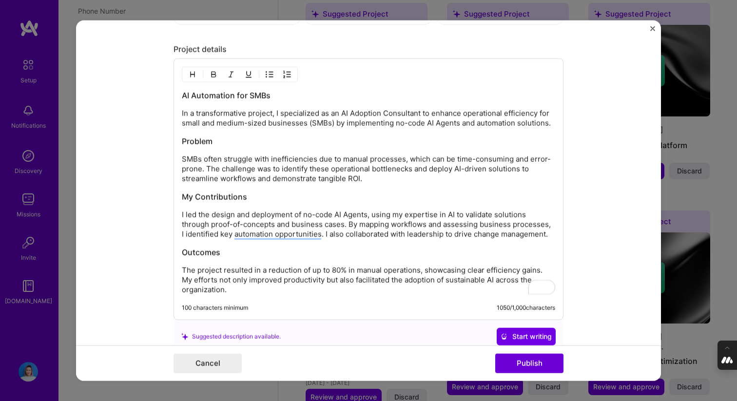
click at [416, 305] on div "100 characters minimum 1050 / 1,000 characters" at bounding box center [368, 308] width 373 height 8
drag, startPoint x: 311, startPoint y: 124, endPoint x: 171, endPoint y: 121, distance: 139.9
click at [171, 121] on form "Editing suggested project This project is suggested based on your LinkedIn, res…" at bounding box center [368, 200] width 585 height 361
click at [206, 122] on p "In a transformative project, I specialized as an AI Adoption Consultant to enha…" at bounding box center [368, 118] width 373 height 19
click at [412, 254] on h3 "Outcomes" at bounding box center [368, 252] width 373 height 11
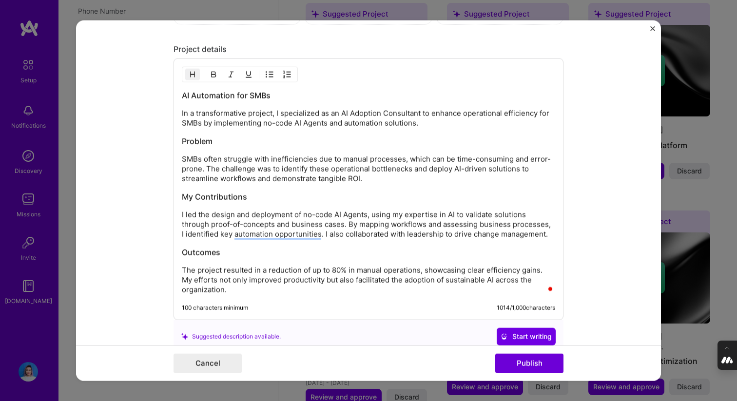
click at [311, 225] on p "I led the design and deployment of no-code AI Agents, using my expertise in AI …" at bounding box center [368, 224] width 373 height 29
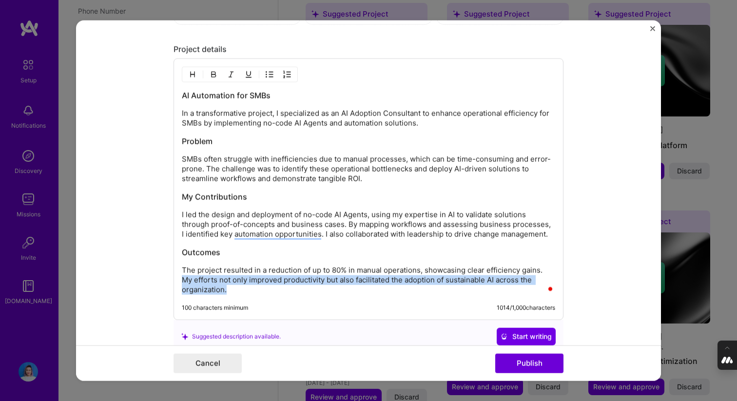
drag, startPoint x: 267, startPoint y: 292, endPoint x: 159, endPoint y: 282, distance: 108.3
click at [159, 282] on form "Editing suggested project This project is suggested based on your LinkedIn, res…" at bounding box center [368, 200] width 585 height 361
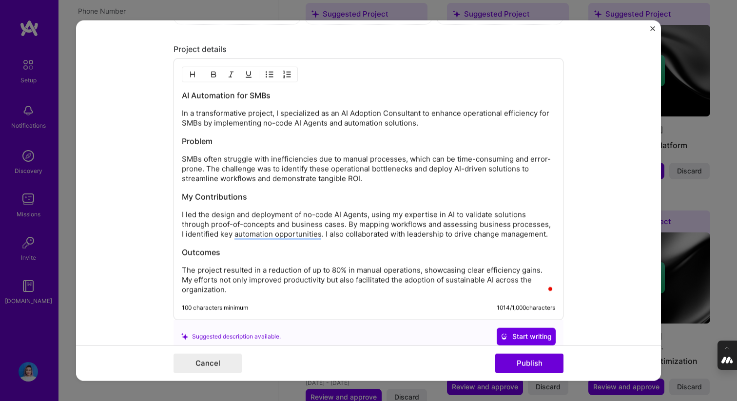
click at [217, 288] on p "The project resulted in a reduction of up to 80% in manual operations, showcasi…" at bounding box center [368, 280] width 373 height 29
drag, startPoint x: 219, startPoint y: 280, endPoint x: 340, endPoint y: 283, distance: 120.9
click at [340, 283] on p "The project resulted in a reduction of up to 80% in manual operations, showcasi…" at bounding box center [368, 280] width 373 height 29
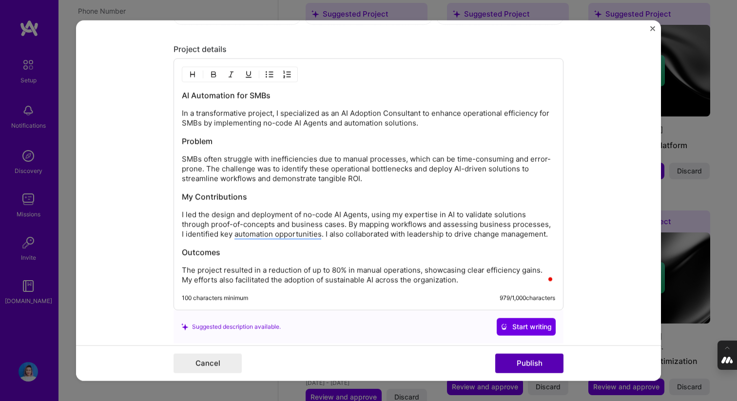
click at [521, 361] on button "Publish" at bounding box center [529, 363] width 68 height 19
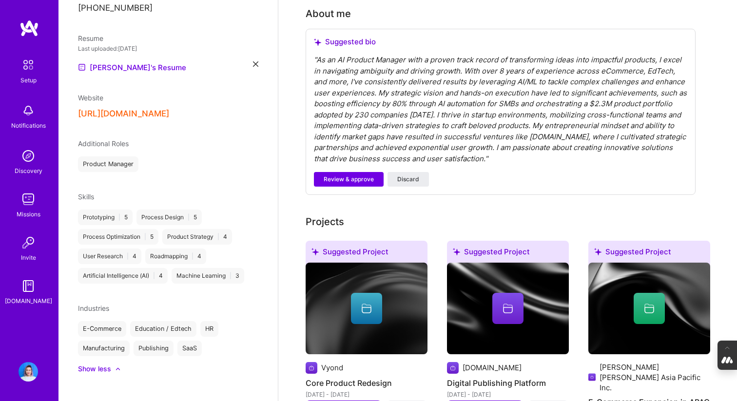
scroll to position [260, 0]
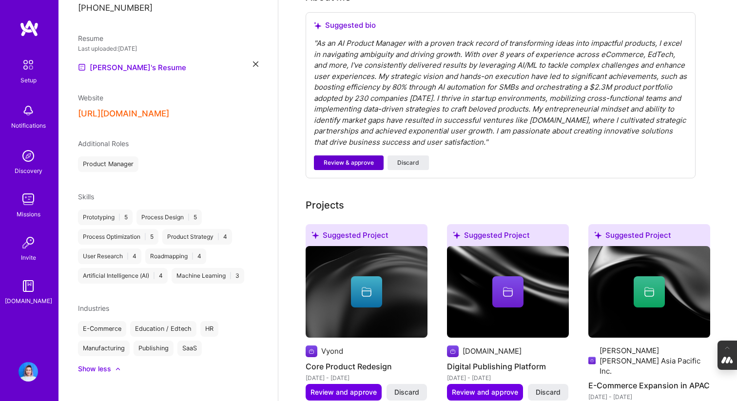
click at [353, 158] on span "Review & approve" at bounding box center [349, 162] width 50 height 9
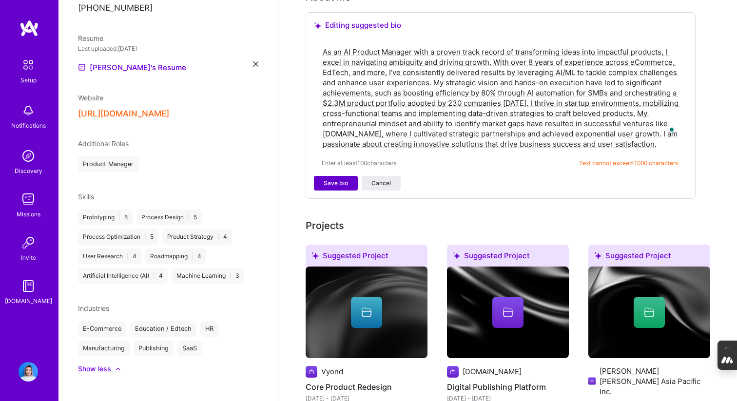
click at [338, 179] on span "Save bio" at bounding box center [336, 183] width 24 height 9
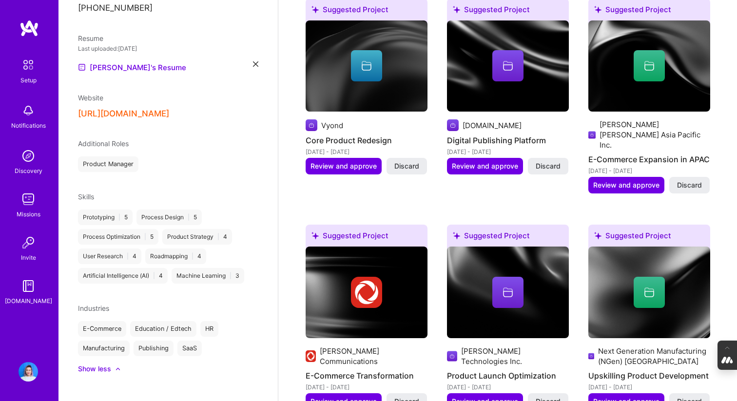
scroll to position [409, 0]
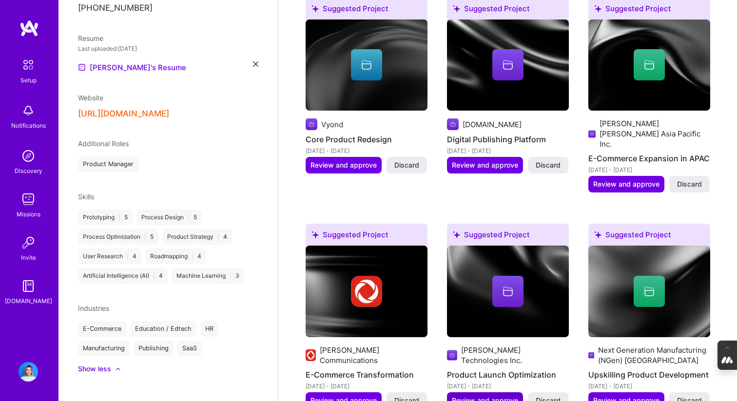
click at [474, 396] on span "Review and approve" at bounding box center [485, 401] width 66 height 10
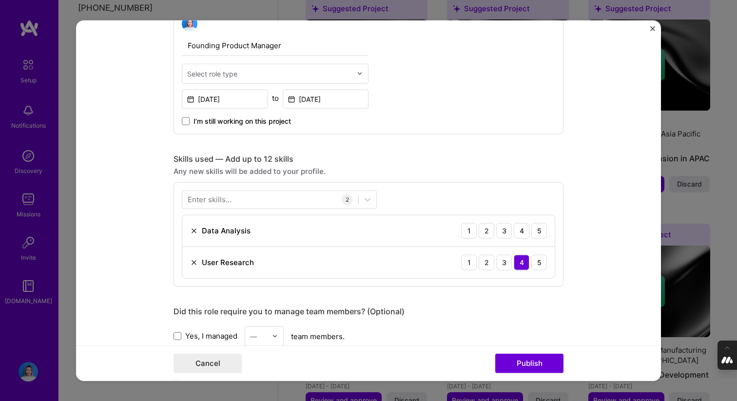
scroll to position [369, 0]
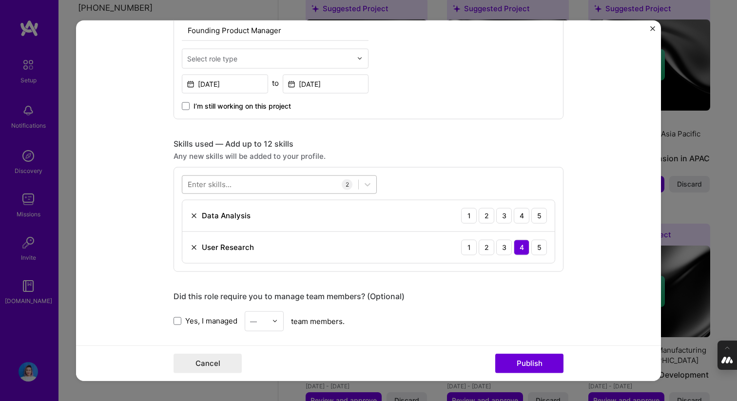
click at [307, 183] on div at bounding box center [270, 184] width 176 height 16
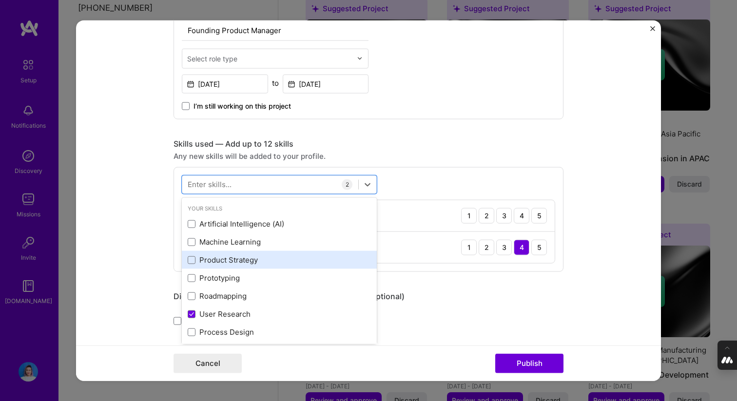
click at [219, 256] on div "Product Strategy" at bounding box center [279, 260] width 183 height 10
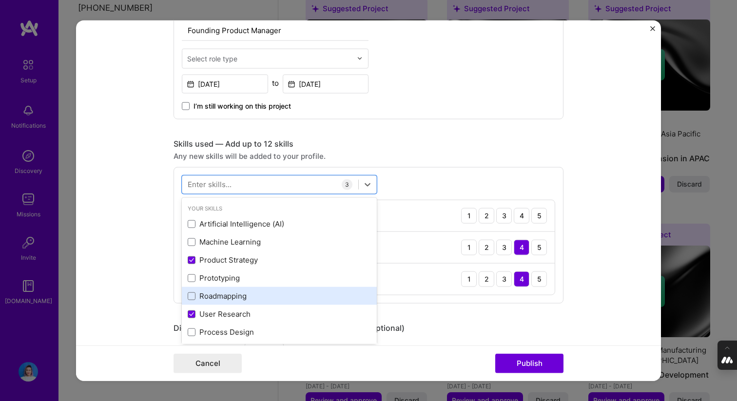
click at [207, 301] on div "Roadmapping" at bounding box center [279, 296] width 183 height 10
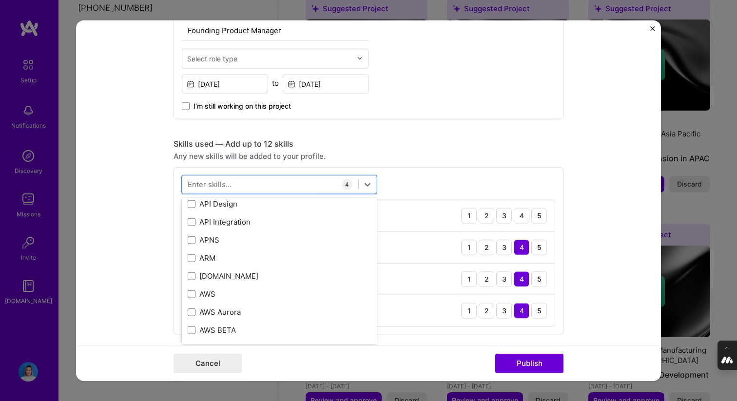
scroll to position [343, 0]
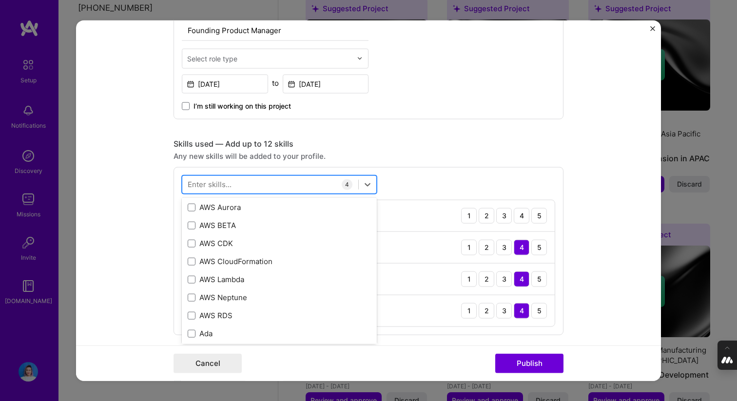
click at [265, 182] on div at bounding box center [270, 184] width 176 height 16
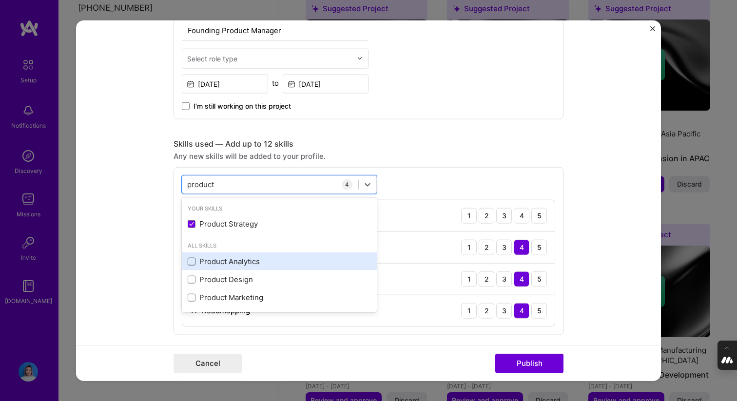
click at [191, 259] on span at bounding box center [192, 261] width 8 height 8
click at [0, 0] on input "checkbox" at bounding box center [0, 0] width 0 height 0
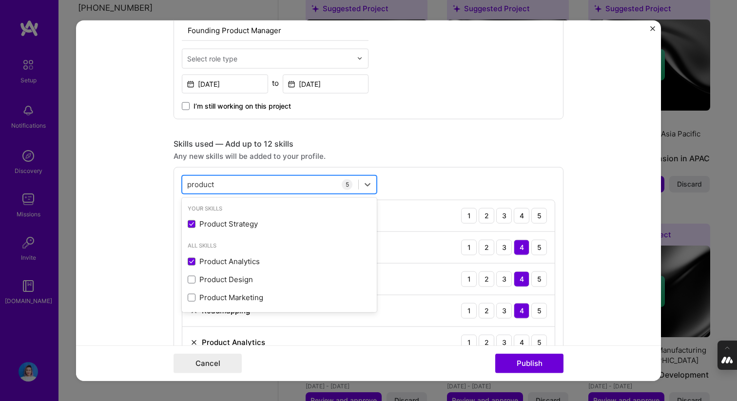
click at [293, 189] on div "product product" at bounding box center [270, 184] width 176 height 16
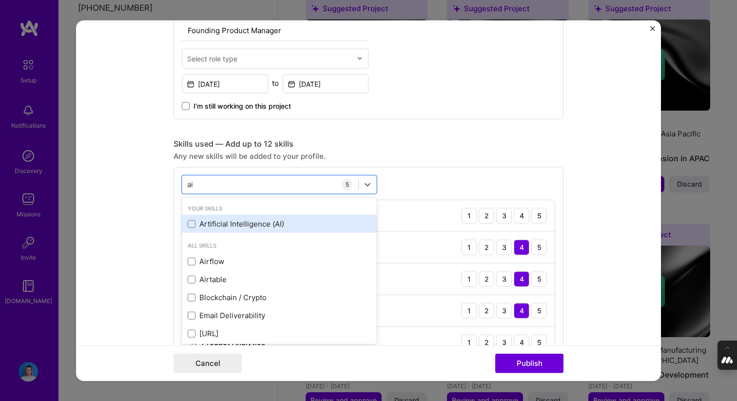
click at [187, 227] on div "Artificial Intelligence (AI)" at bounding box center [279, 224] width 195 height 18
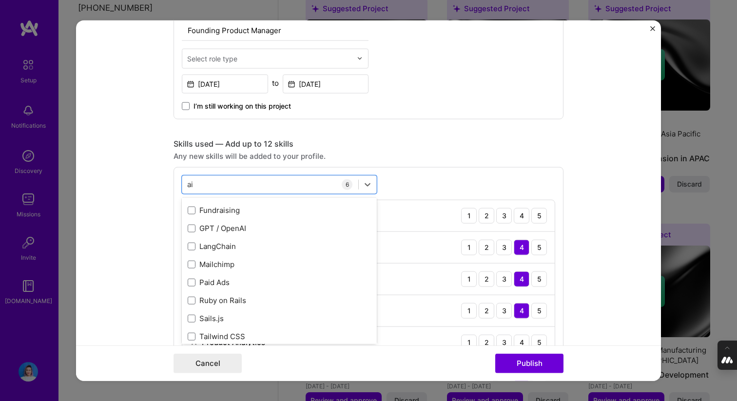
scroll to position [185, 0]
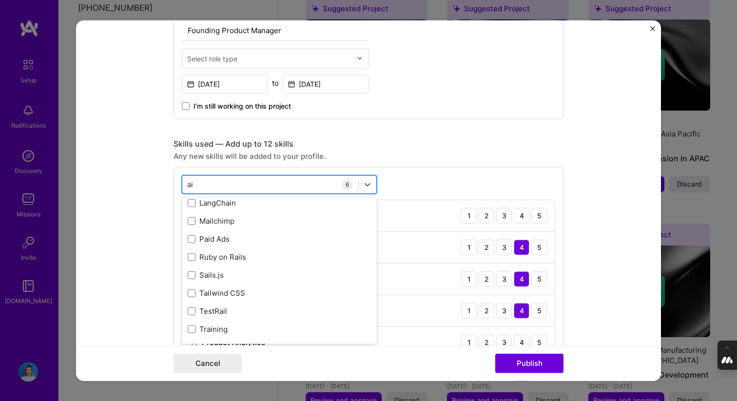
click at [294, 182] on div "ai ai" at bounding box center [270, 184] width 176 height 16
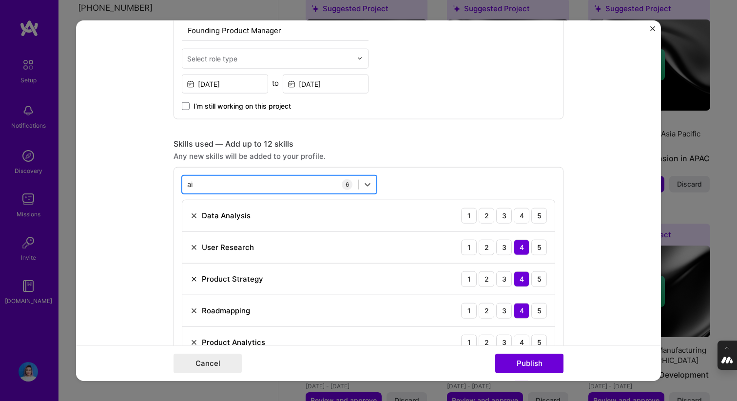
click at [298, 182] on div "ai ai" at bounding box center [270, 184] width 176 height 16
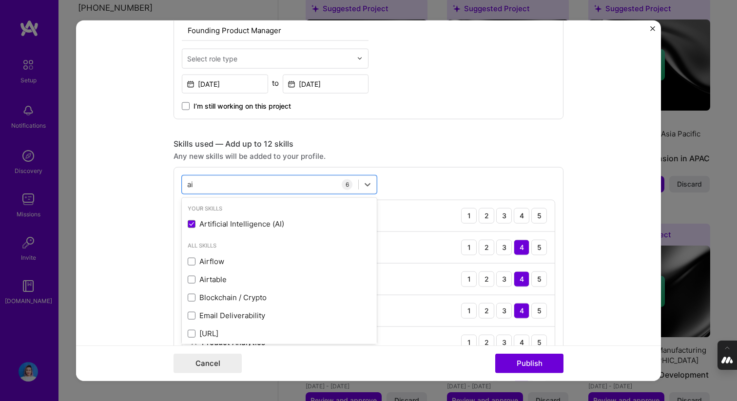
click at [375, 154] on div "Any new skills will be added to your profile." at bounding box center [369, 156] width 390 height 10
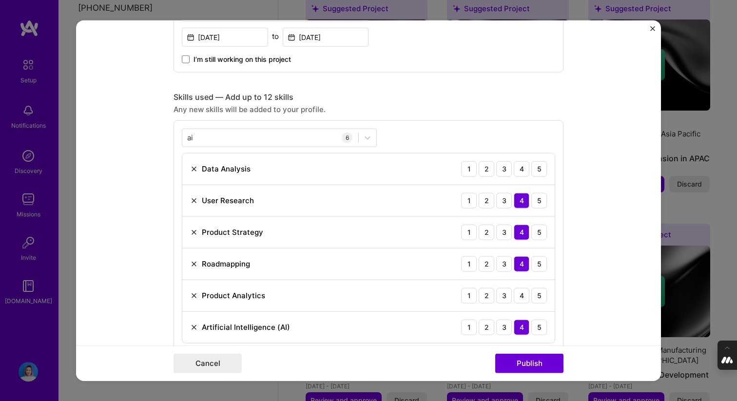
scroll to position [317, 0]
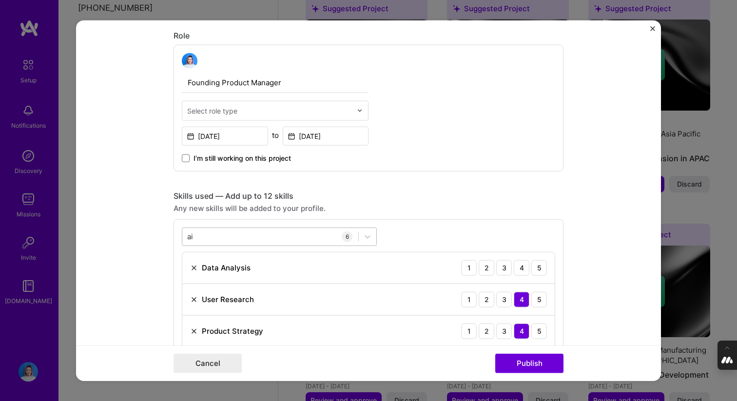
click at [272, 231] on div "ai ai" at bounding box center [270, 237] width 176 height 16
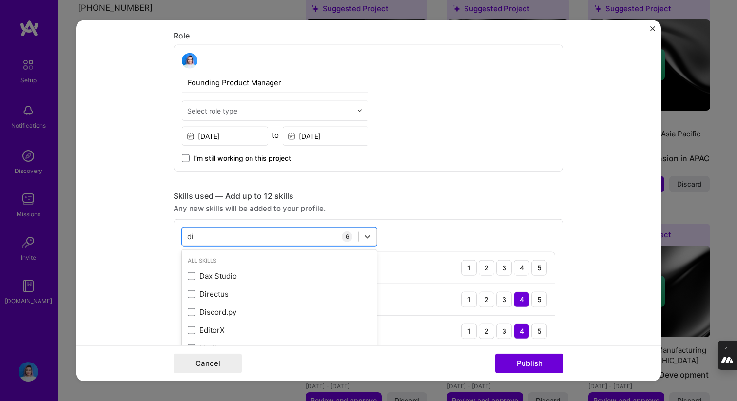
type input "d"
click at [433, 206] on div "Any new skills will be added to your profile." at bounding box center [369, 208] width 390 height 10
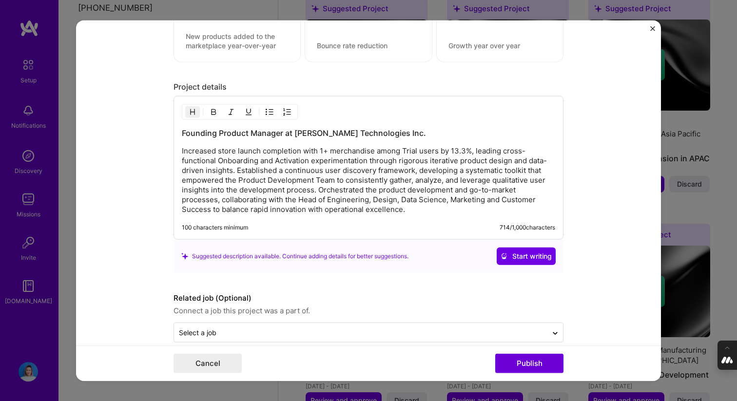
scroll to position [969, 0]
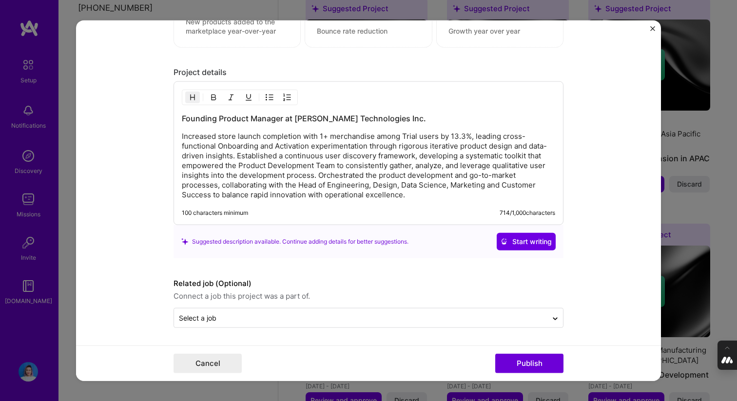
click at [236, 155] on p "Increased store launch completion with 1+ merchandise among Trial users by 13.3…" at bounding box center [368, 166] width 373 height 68
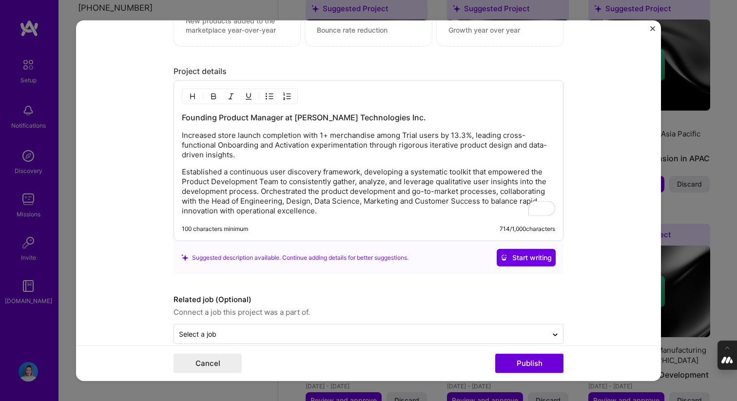
click at [196, 135] on p "Increased store launch completion with 1+ merchandise among Trial users by 13.3…" at bounding box center [368, 145] width 373 height 29
click at [268, 98] on img "button" at bounding box center [270, 97] width 8 height 8
click at [195, 175] on p "Established a continuous user discovery framework, developing a systematic tool…" at bounding box center [368, 192] width 373 height 49
click at [263, 193] on p "Established a continuous user discovery framework, developing a systematic tool…" at bounding box center [368, 192] width 373 height 49
click at [261, 193] on p "Established a continuous user discovery framework, developing a systematic tool…" at bounding box center [368, 192] width 373 height 49
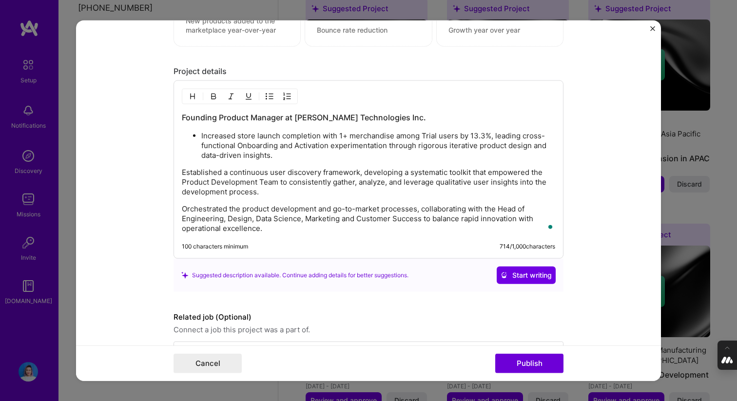
click at [205, 168] on p "Established a continuous user discovery framework, developing a systematic tool…" at bounding box center [368, 182] width 373 height 29
click at [272, 96] on img "button" at bounding box center [270, 97] width 8 height 8
click at [195, 207] on p "Orchestrated the product development and go-to-market processes, collaborating …" at bounding box center [368, 219] width 373 height 29
click at [269, 96] on img "button" at bounding box center [270, 97] width 8 height 8
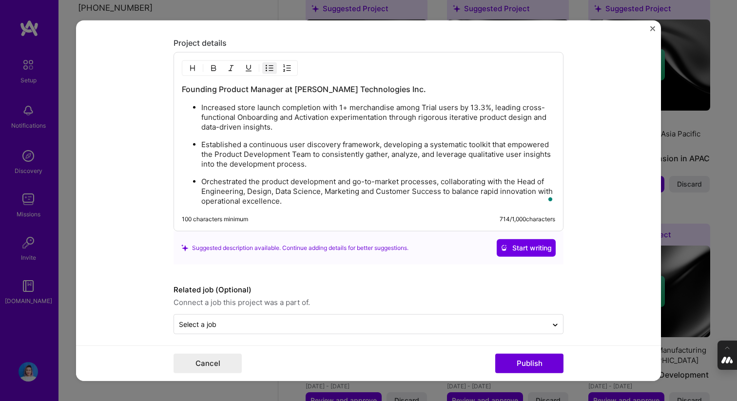
scroll to position [1004, 0]
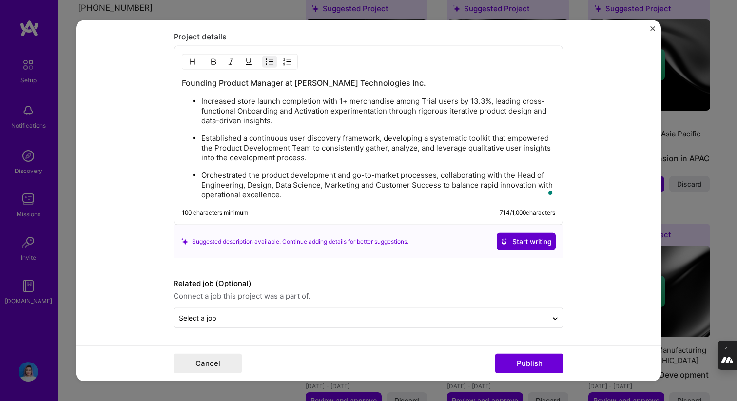
click at [532, 240] on span "Start writing" at bounding box center [526, 242] width 51 height 10
click at [498, 240] on div "Suggested description available. Continue adding details for better suggestions…" at bounding box center [368, 242] width 374 height 18
click at [455, 209] on div "100 characters minimum 714 / 1,000 characters" at bounding box center [368, 213] width 373 height 8
click at [447, 208] on div "Founding Product Manager at Stan Technologies Inc. Increased store launch compl…" at bounding box center [369, 135] width 390 height 179
click at [407, 211] on div "100 characters minimum 714 / 1,000 characters" at bounding box center [368, 213] width 373 height 8
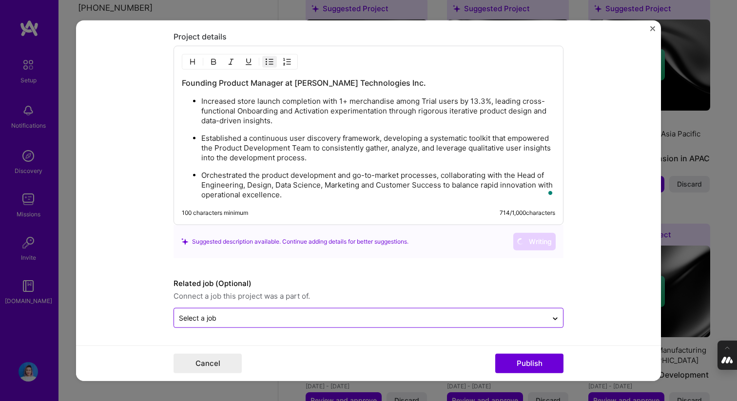
click at [327, 320] on input "text" at bounding box center [361, 318] width 364 height 10
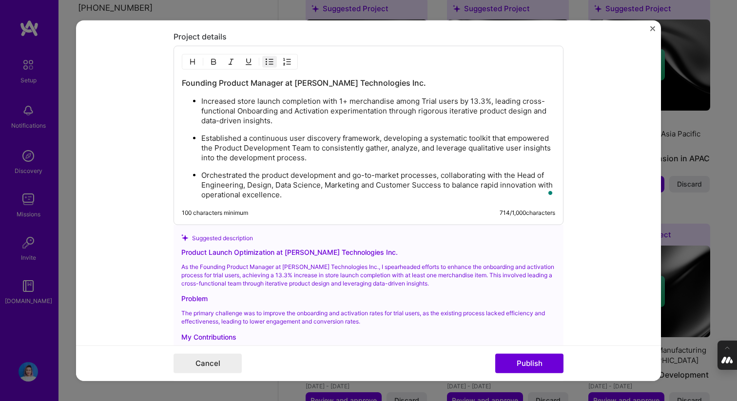
click at [351, 263] on p "As the Founding Product Manager at Stan Technologies Inc., I spearheaded effort…" at bounding box center [368, 275] width 374 height 24
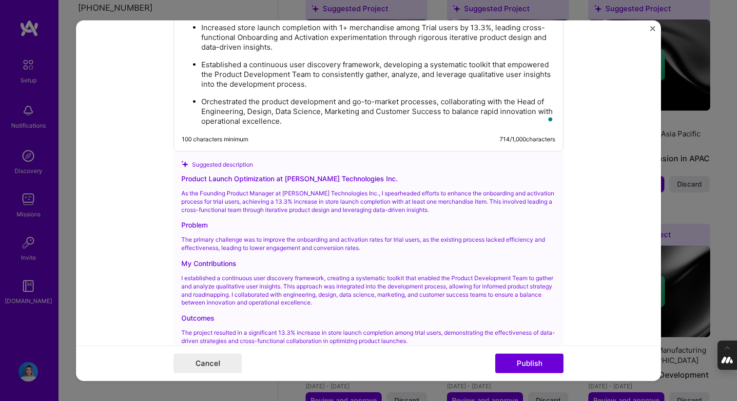
scroll to position [1132, 0]
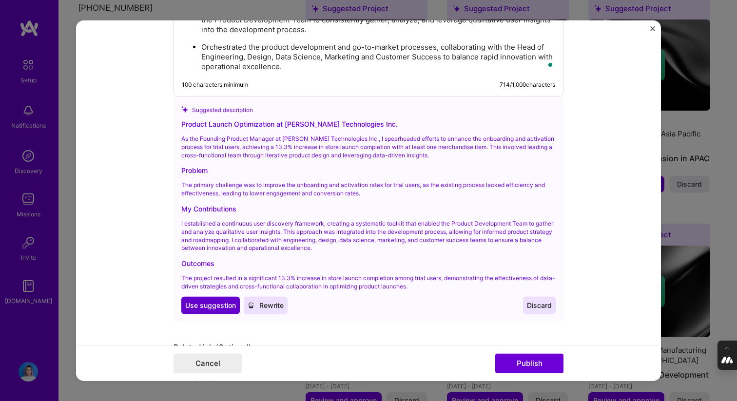
click at [221, 305] on span "Use suggestion" at bounding box center [210, 305] width 51 height 10
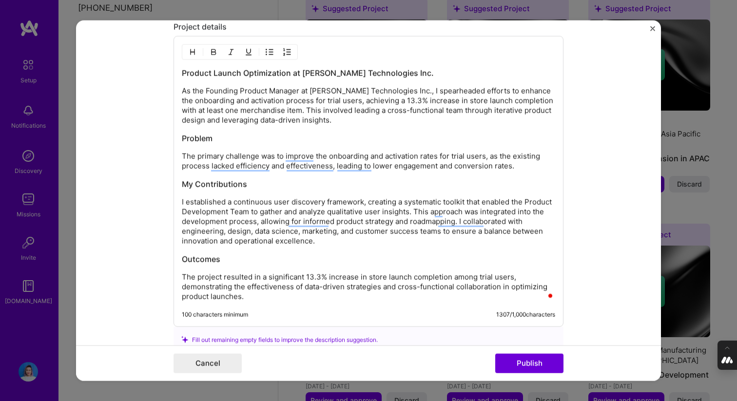
scroll to position [1013, 0]
click at [325, 239] on p "I established a continuous user discovery framework, creating a systematic tool…" at bounding box center [368, 221] width 373 height 49
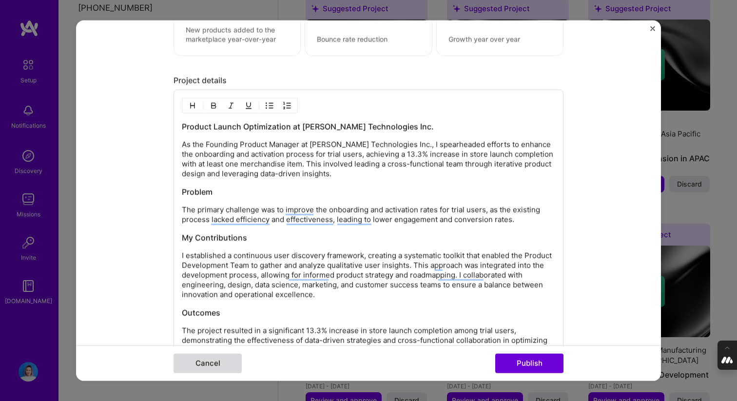
click at [200, 362] on button "Cancel" at bounding box center [208, 363] width 68 height 19
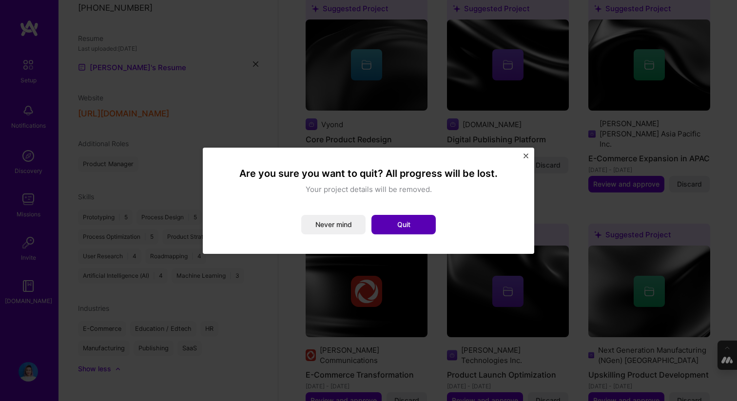
click at [387, 228] on button "Quit" at bounding box center [403, 224] width 64 height 19
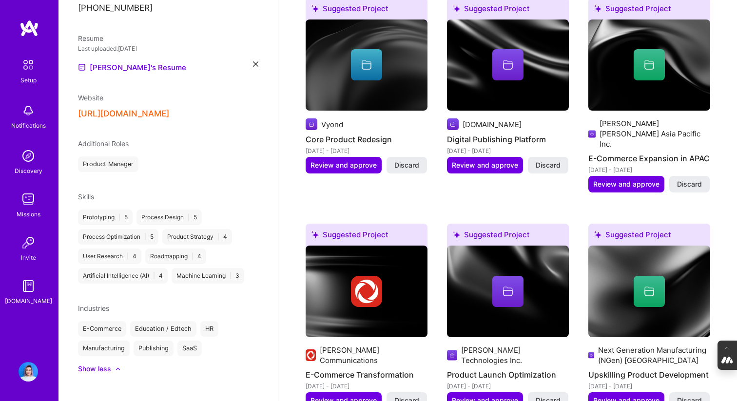
click at [466, 282] on img at bounding box center [508, 292] width 122 height 92
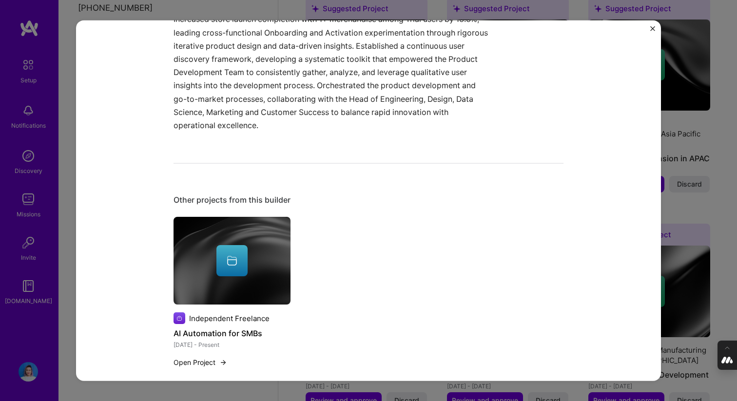
click at [196, 357] on button "Open Project" at bounding box center [201, 362] width 54 height 10
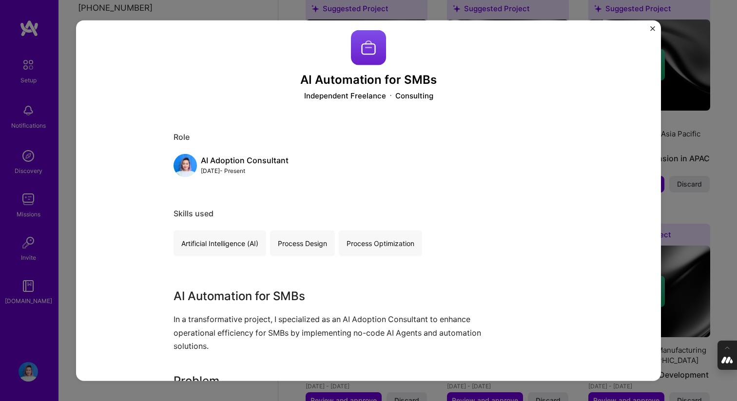
click at [648, 27] on div "AI Automation for SMBs Independent Freelance Consulting Role AI Adoption Consul…" at bounding box center [368, 200] width 585 height 361
click at [699, 37] on div "AI Automation for SMBs Independent Freelance Consulting Role AI Adoption Consul…" at bounding box center [368, 200] width 737 height 401
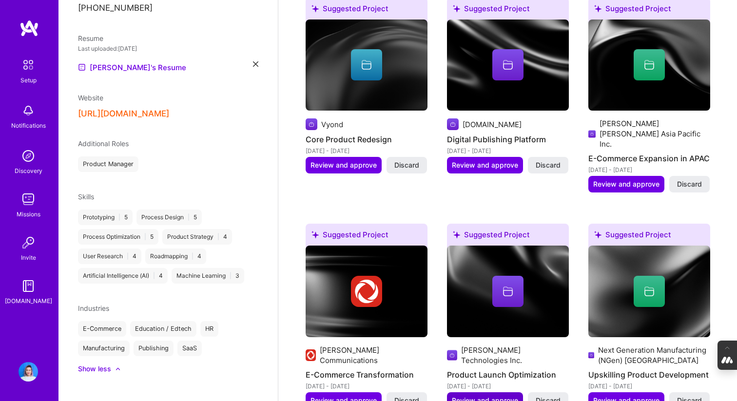
click at [507, 396] on span "Review and approve" at bounding box center [485, 401] width 66 height 10
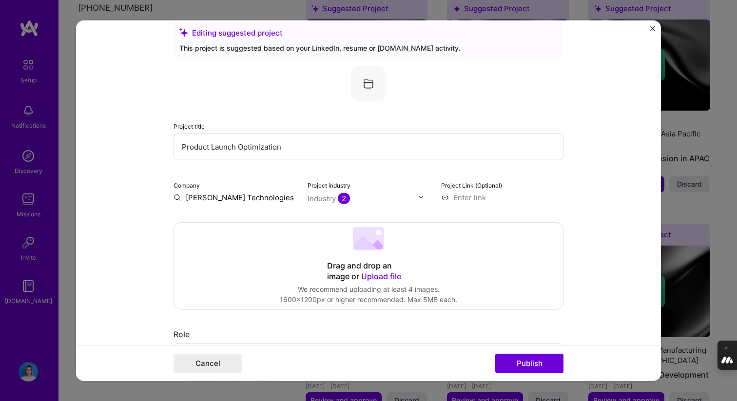
click at [295, 146] on input "Product Launch Optimization" at bounding box center [369, 146] width 390 height 27
drag, startPoint x: 295, startPoint y: 146, endPoint x: 169, endPoint y: 141, distance: 126.3
click at [169, 141] on form "Editing suggested project This project is suggested based on your LinkedIn, res…" at bounding box center [368, 200] width 585 height 361
type input "UX Optimization with Generative AI and Rapid Experimentation"
click at [277, 176] on div "Project title UX Optimization with Generative AI and Rapid Experimentation Comp…" at bounding box center [369, 134] width 390 height 136
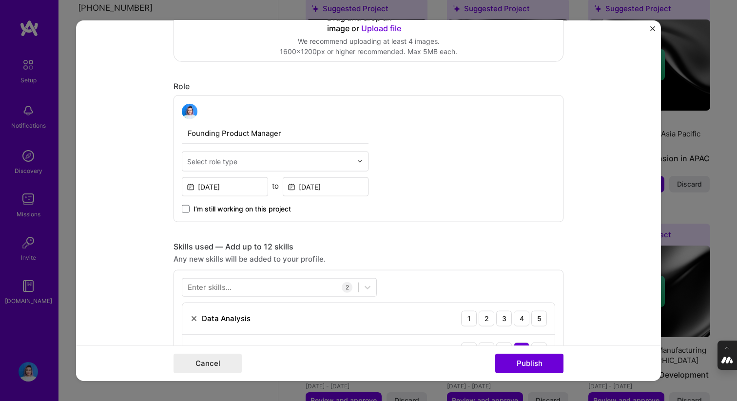
scroll to position [279, 0]
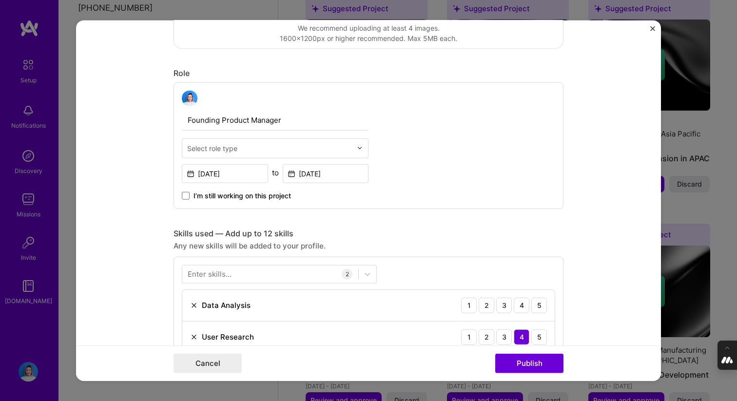
click at [240, 144] on input "text" at bounding box center [269, 148] width 165 height 10
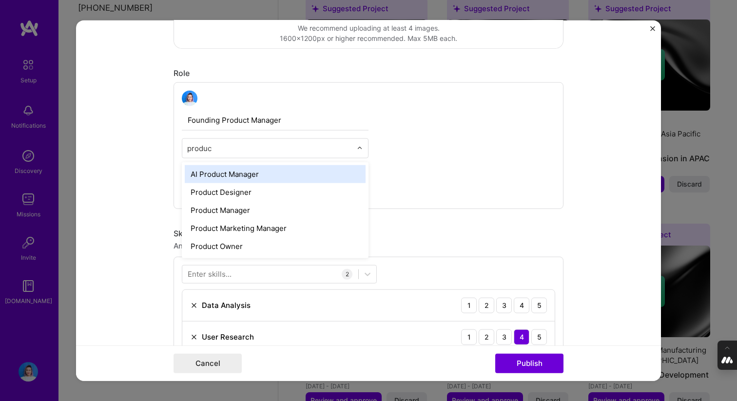
type input "product"
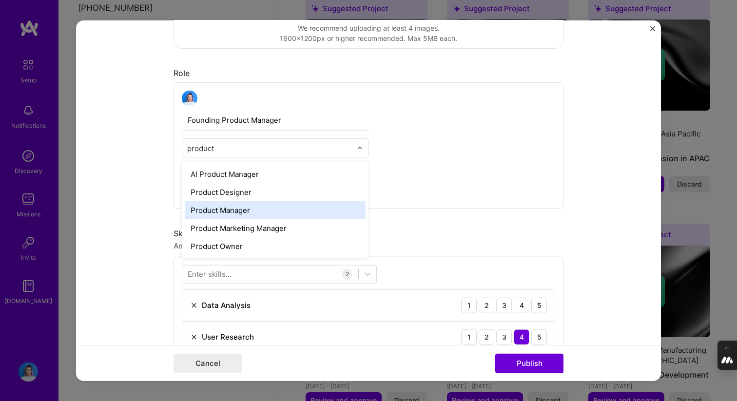
click at [272, 208] on div "Product Manager" at bounding box center [275, 210] width 181 height 18
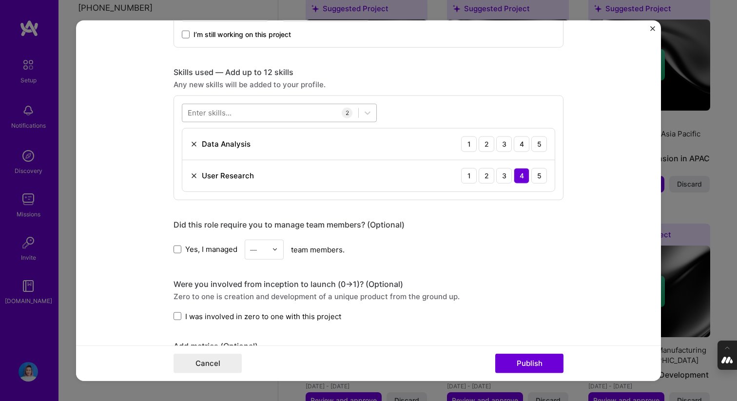
scroll to position [465, 0]
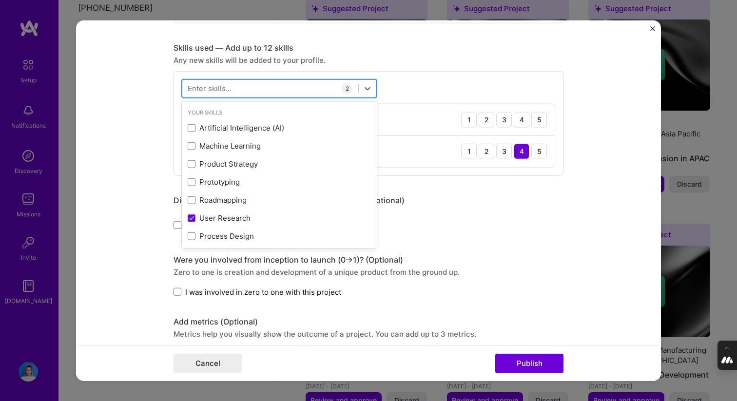
click at [294, 93] on div at bounding box center [270, 88] width 176 height 16
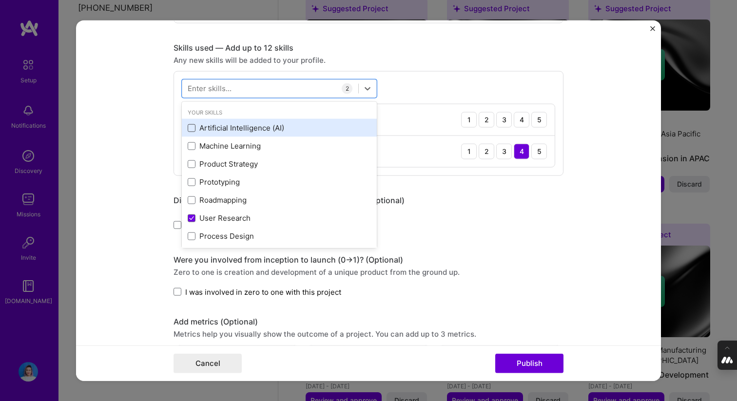
click at [194, 127] on span at bounding box center [192, 128] width 8 height 8
click at [0, 0] on input "checkbox" at bounding box center [0, 0] width 0 height 0
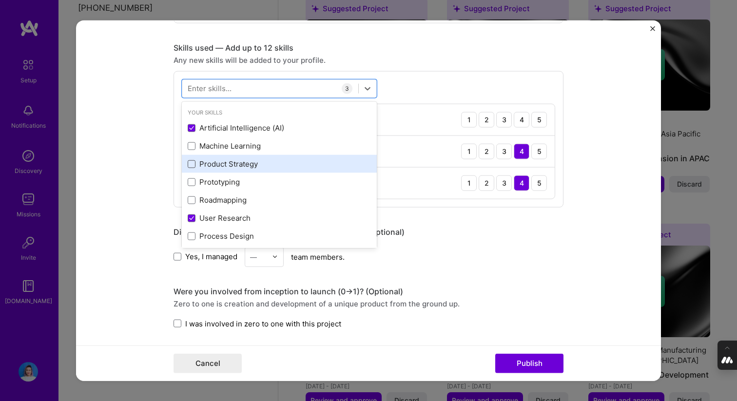
click at [192, 164] on span at bounding box center [192, 164] width 8 height 8
click at [0, 0] on input "checkbox" at bounding box center [0, 0] width 0 height 0
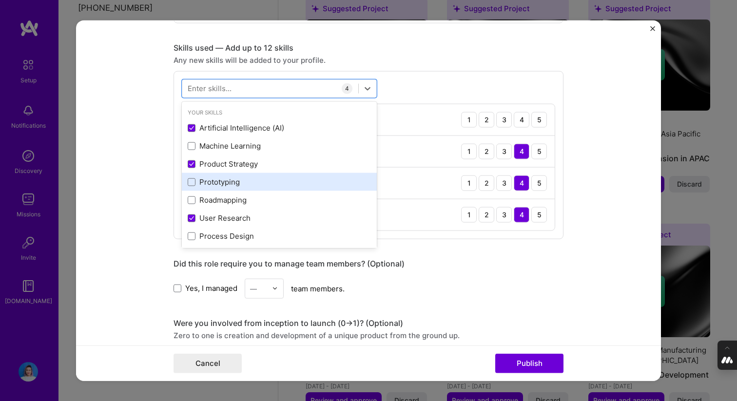
click at [189, 187] on div "Prototyping" at bounding box center [279, 182] width 183 height 10
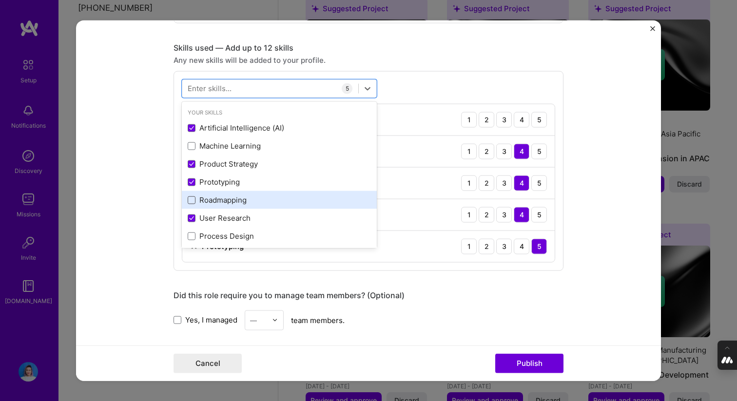
click at [189, 203] on span at bounding box center [192, 200] width 8 height 8
click at [0, 0] on input "checkbox" at bounding box center [0, 0] width 0 height 0
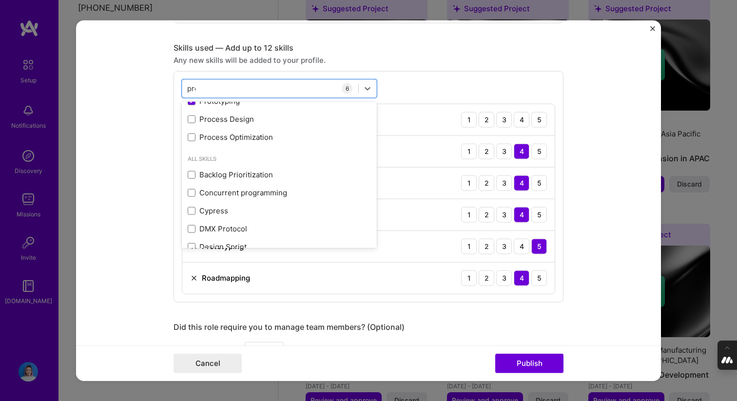
scroll to position [0, 0]
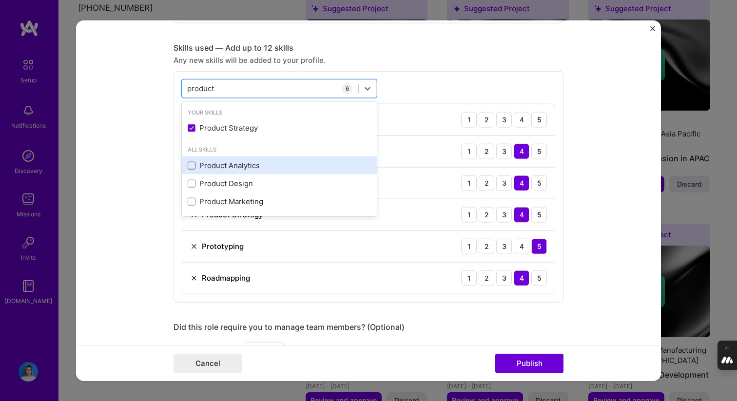
click at [191, 165] on span at bounding box center [192, 165] width 8 height 8
click at [0, 0] on input "checkbox" at bounding box center [0, 0] width 0 height 0
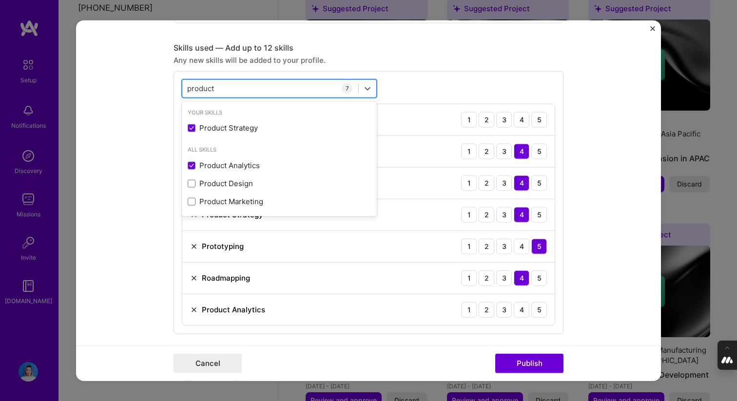
click at [247, 91] on div "product product" at bounding box center [270, 88] width 176 height 16
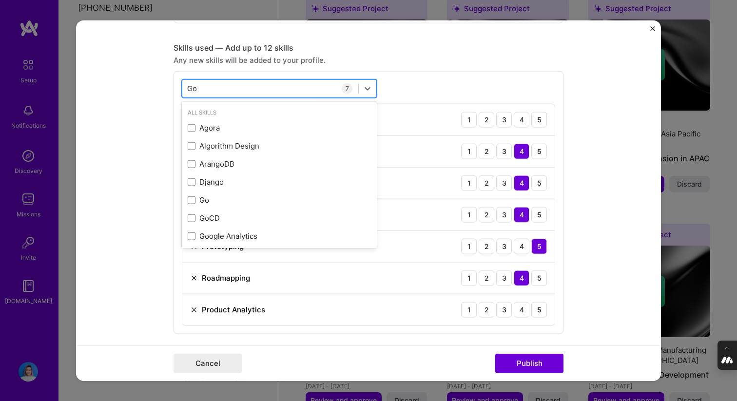
type input "G"
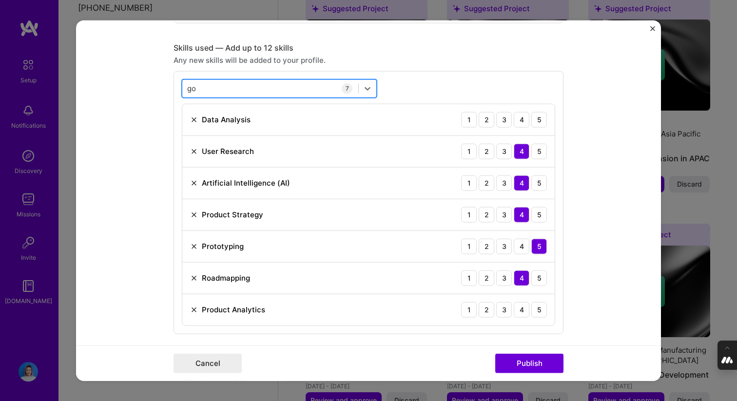
click at [262, 87] on div "go go" at bounding box center [270, 88] width 176 height 16
type input "u"
type input "s"
click at [514, 86] on div "Enter skills... 7 Data Analysis 1 2 3 4 5 User Research 1 2 3 4 5 Artificial In…" at bounding box center [369, 202] width 390 height 263
click at [516, 119] on div "4" at bounding box center [522, 120] width 16 height 16
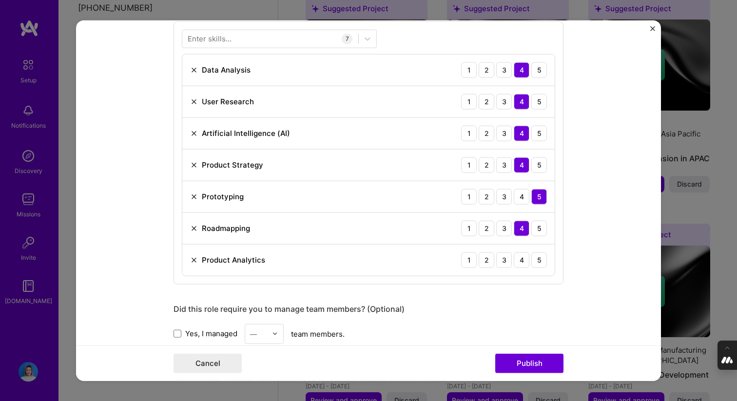
scroll to position [516, 0]
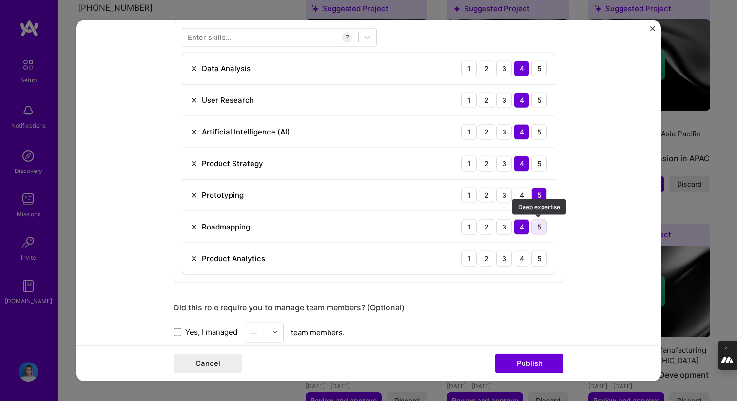
click at [541, 232] on div "5" at bounding box center [539, 227] width 16 height 16
click at [521, 259] on div "4" at bounding box center [522, 259] width 16 height 16
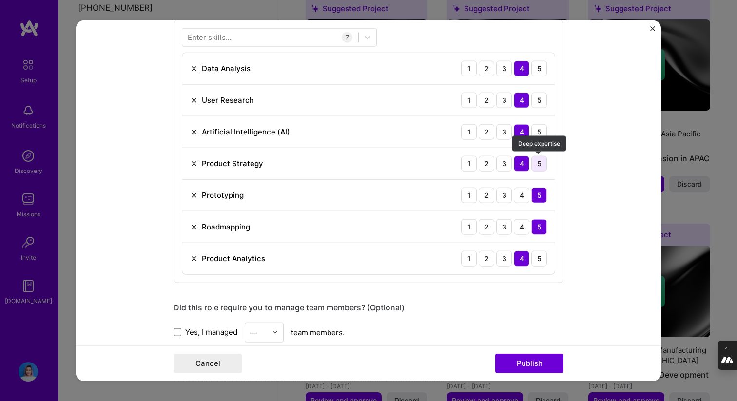
click at [537, 164] on div "5" at bounding box center [539, 164] width 16 height 16
click at [524, 163] on div "4" at bounding box center [522, 164] width 16 height 16
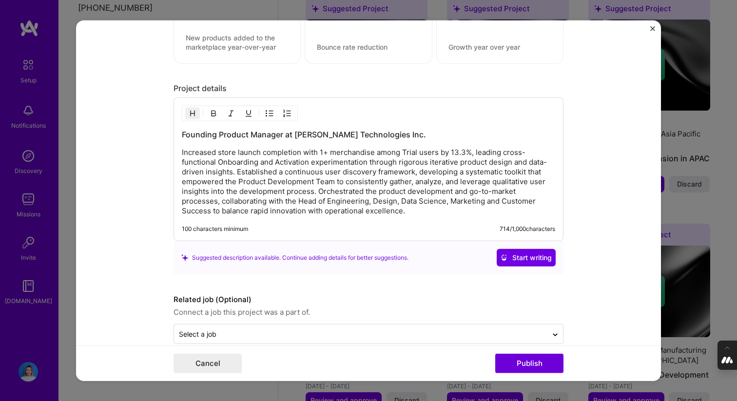
scroll to position [1001, 0]
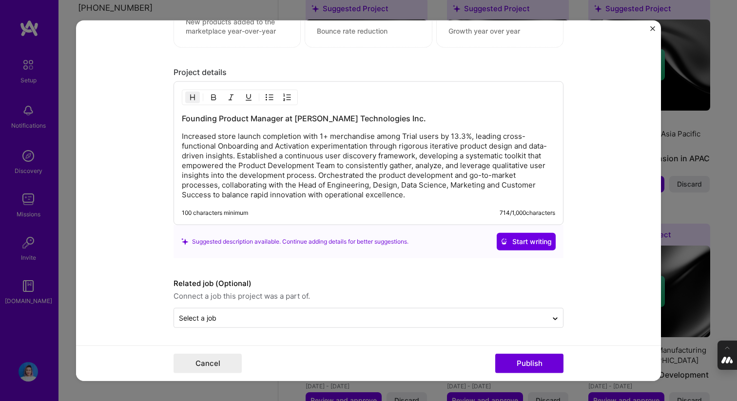
click at [237, 155] on p "Increased store launch completion with 1+ merchandise among Trial users by 13.3…" at bounding box center [368, 166] width 373 height 68
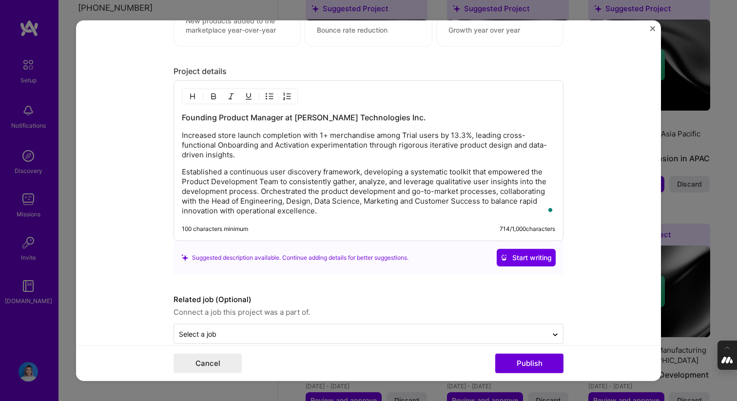
click at [261, 191] on p "Established a continuous user discovery framework, developing a systematic tool…" at bounding box center [368, 191] width 373 height 49
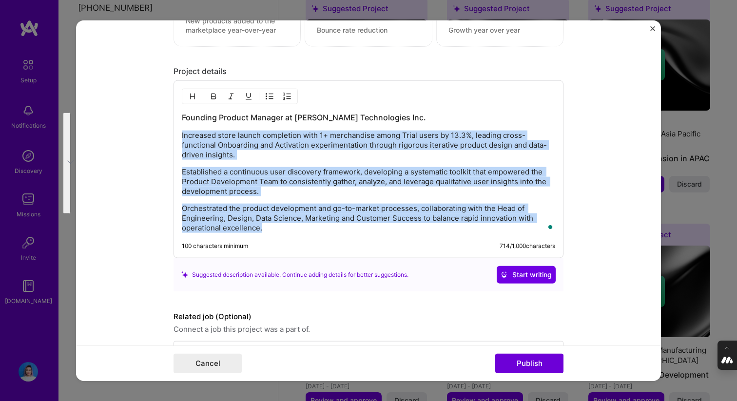
drag, startPoint x: 269, startPoint y: 232, endPoint x: 175, endPoint y: 130, distance: 138.7
click at [175, 129] on div "Founding Product Manager at Stan Technologies Inc. Increased store launch compl…" at bounding box center [369, 169] width 390 height 178
click at [271, 97] on img "button" at bounding box center [270, 97] width 8 height 8
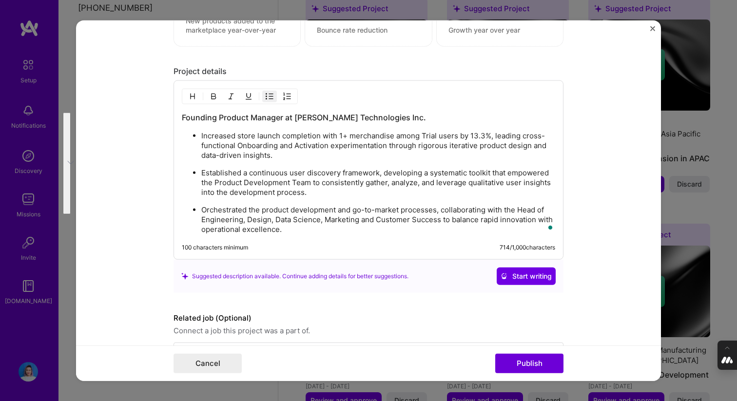
scroll to position [1035, 0]
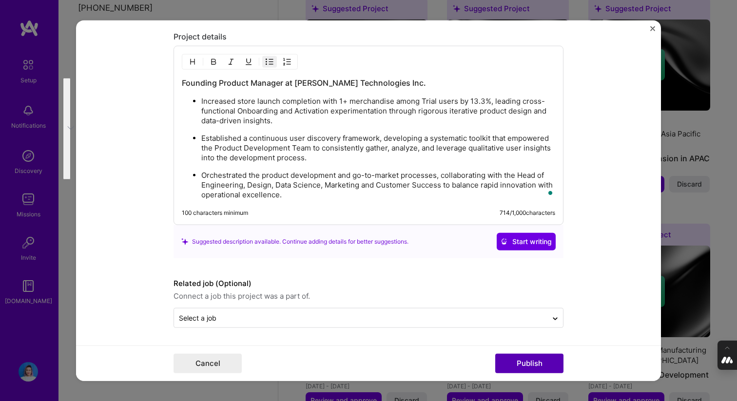
click at [530, 361] on button "Publish" at bounding box center [529, 363] width 68 height 19
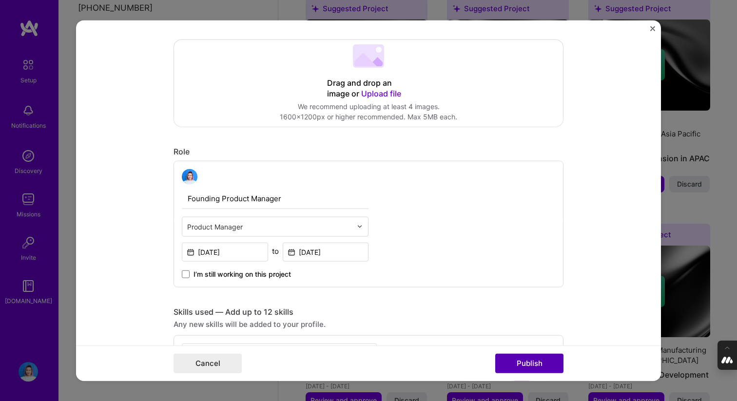
scroll to position [135, 0]
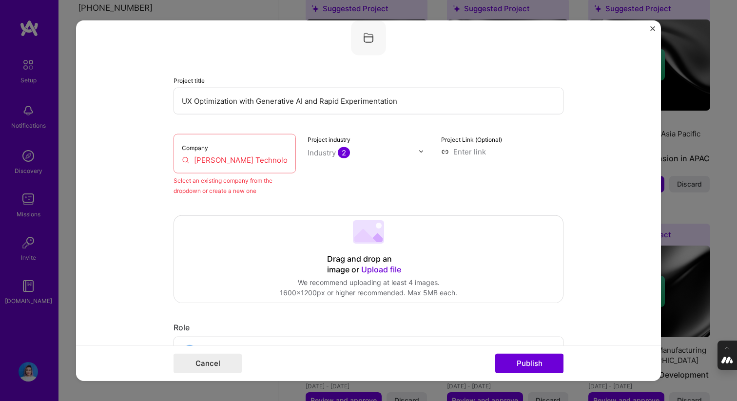
click at [238, 162] on input "[PERSON_NAME] Technologies Inc." at bounding box center [235, 160] width 106 height 10
click at [234, 160] on input "[PERSON_NAME] Technologies Inc." at bounding box center [235, 160] width 106 height 10
click at [252, 148] on div "Company Stan Technologies Inc." at bounding box center [235, 153] width 122 height 39
click at [263, 162] on input "[PERSON_NAME] Technologies Inc." at bounding box center [235, 160] width 106 height 10
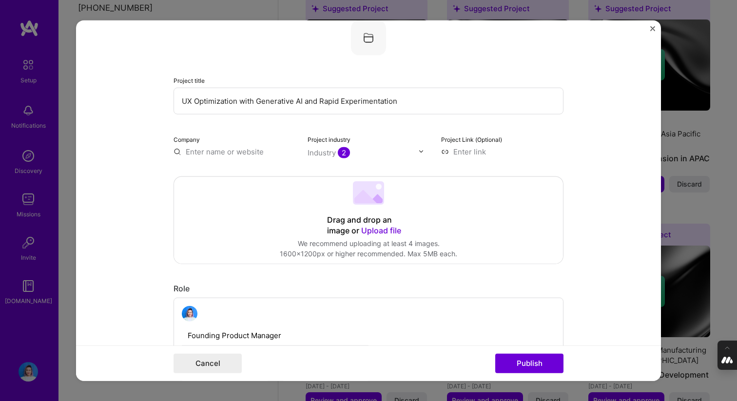
paste input "[PERSON_NAME] Technologies Inc."
type input "[PERSON_NAME] Technologies Inc."
click at [212, 173] on span "Add company" at bounding box center [194, 178] width 35 height 20
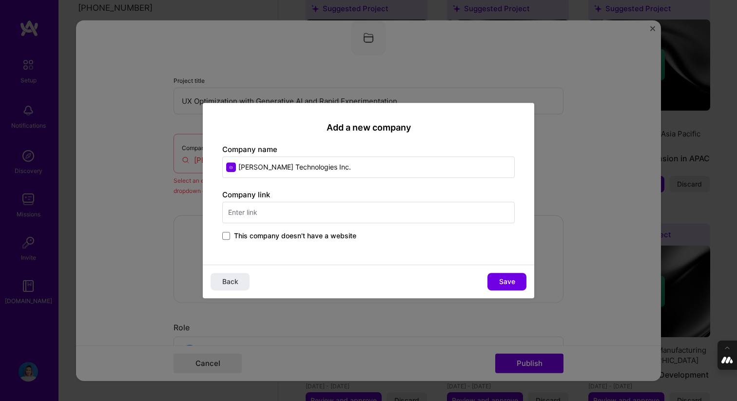
click at [342, 216] on input "text" at bounding box center [368, 212] width 292 height 21
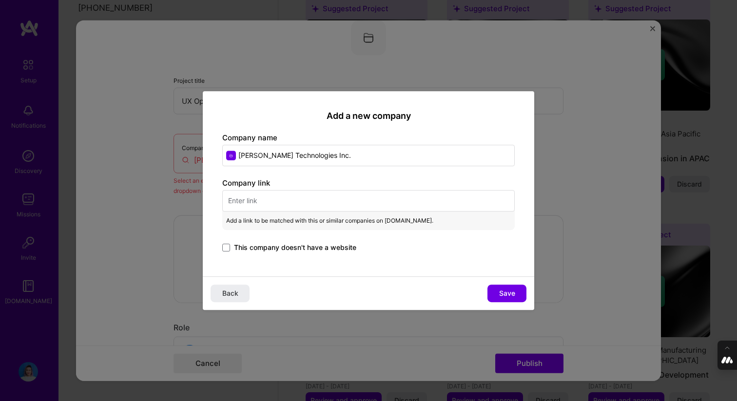
paste input "https://www.stan.store/"
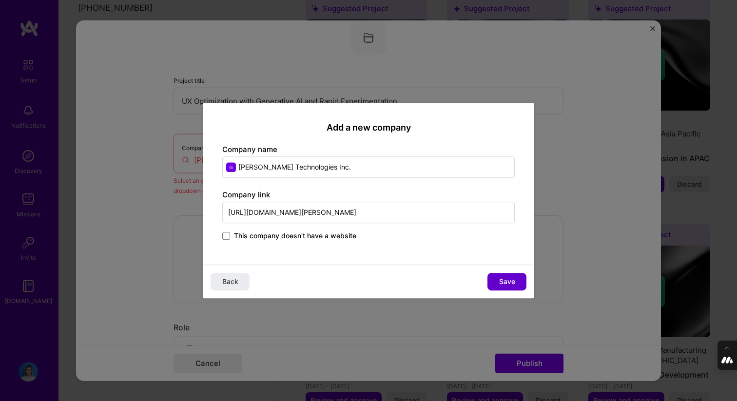
type input "https://www.stan.store/"
click at [508, 280] on span "Save" at bounding box center [507, 282] width 16 height 10
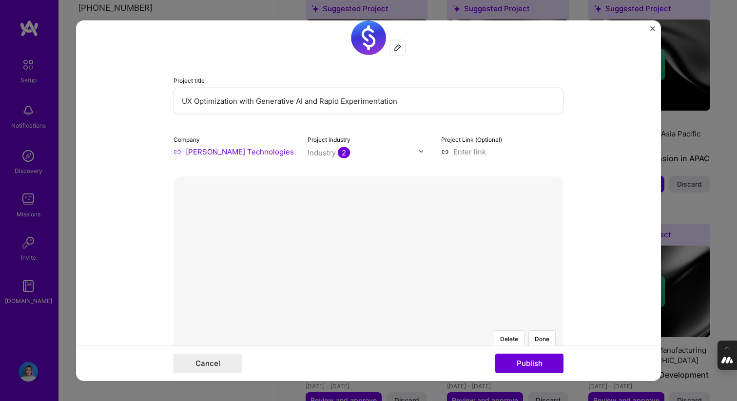
click at [537, 322] on div "Delete Done" at bounding box center [369, 322] width 390 height 0
click at [376, 322] on div at bounding box center [454, 386] width 170 height 128
click at [543, 330] on button "Done" at bounding box center [541, 338] width 27 height 17
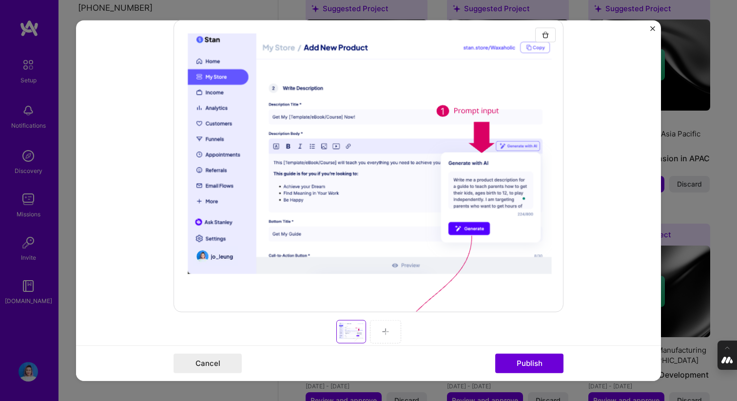
scroll to position [229, 0]
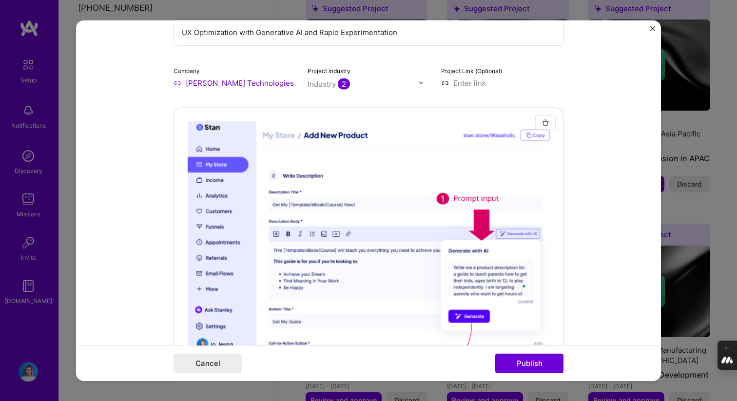
click at [546, 118] on button "button" at bounding box center [545, 122] width 20 height 15
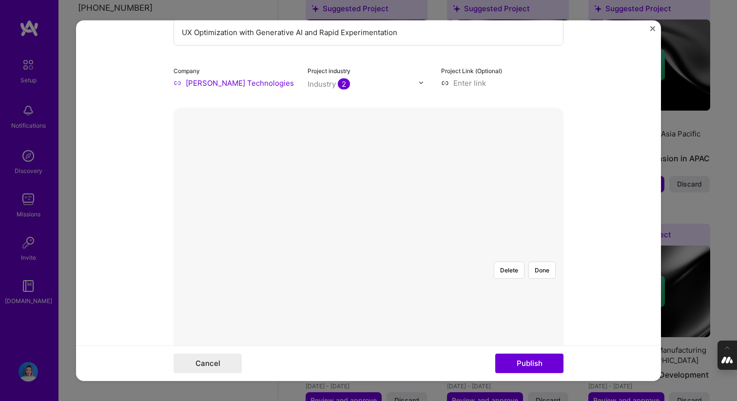
click at [369, 253] on div at bounding box center [429, 298] width 121 height 91
click at [369, 253] on div at bounding box center [369, 253] width 0 height 0
click at [512, 261] on button "Delete" at bounding box center [509, 269] width 31 height 17
click at [369, 253] on div at bounding box center [454, 317] width 170 height 128
click at [540, 261] on button "Done" at bounding box center [541, 269] width 27 height 17
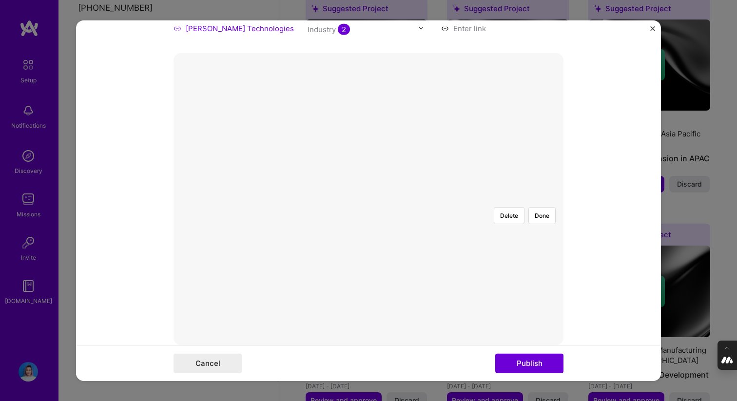
scroll to position [192, 0]
click at [407, 319] on div at bounding box center [454, 383] width 170 height 128
click at [369, 194] on div at bounding box center [369, 194] width 0 height 0
click at [545, 202] on button "Done" at bounding box center [541, 210] width 27 height 17
click at [543, 202] on button "Done" at bounding box center [541, 210] width 27 height 17
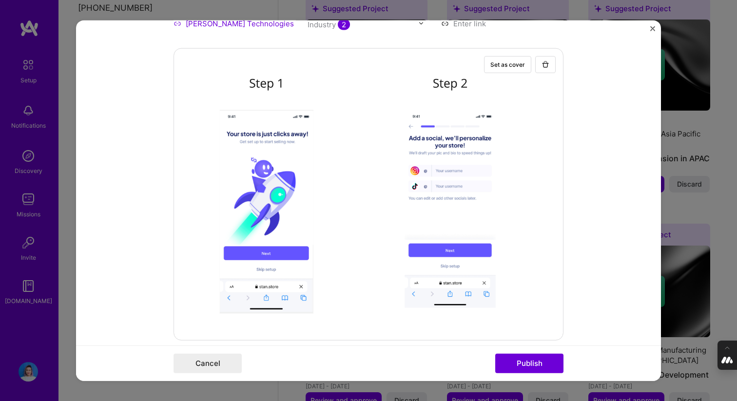
click at [348, 203] on div "Set as cover Add New Image | Set as Cover Remove Image" at bounding box center [369, 194] width 390 height 292
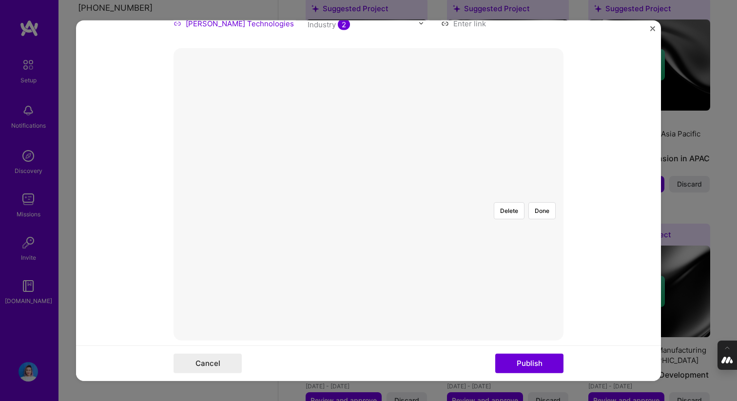
click at [483, 200] on div at bounding box center [547, 242] width 128 height 96
click at [536, 202] on button "Done" at bounding box center [541, 210] width 27 height 17
click at [598, 201] on div at bounding box center [662, 242] width 128 height 96
click at [551, 254] on div "Delete Done" at bounding box center [369, 194] width 390 height 292
click at [589, 214] on div at bounding box center [653, 242] width 128 height 96
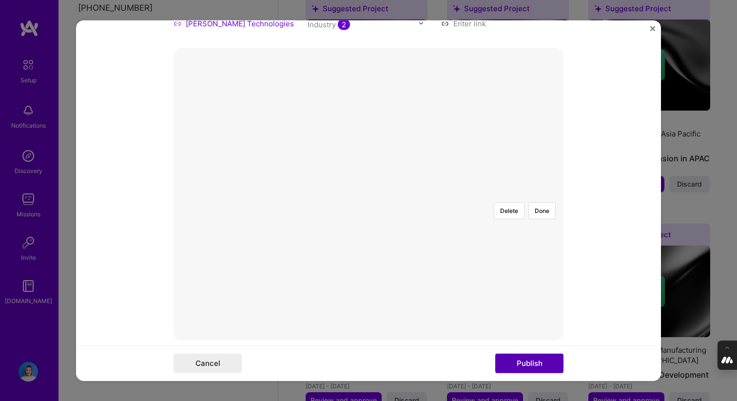
click at [521, 363] on button "Publish" at bounding box center [529, 363] width 68 height 19
click at [555, 174] on button "Done" at bounding box center [541, 182] width 27 height 17
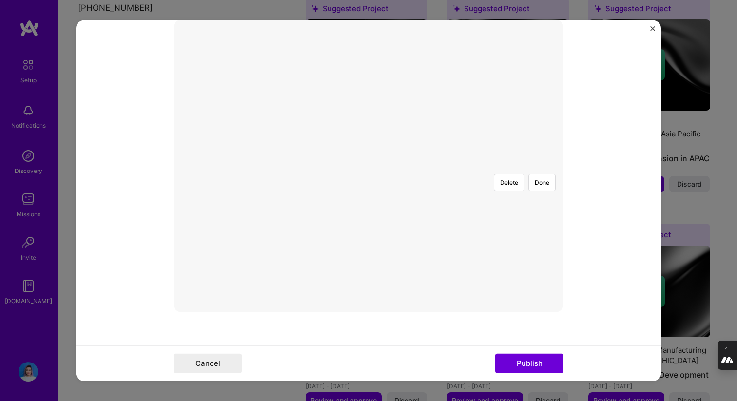
click at [631, 190] on div at bounding box center [695, 214] width 128 height 96
click at [364, 290] on div "Delete Done" at bounding box center [369, 165] width 390 height 292
click at [508, 174] on button "Delete" at bounding box center [509, 182] width 31 height 17
click at [199, 366] on button "Cancel" at bounding box center [208, 363] width 68 height 19
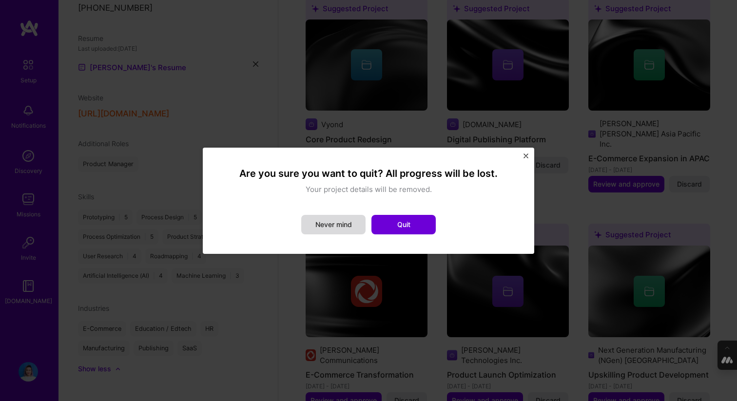
click at [338, 220] on button "Never mind" at bounding box center [333, 224] width 64 height 19
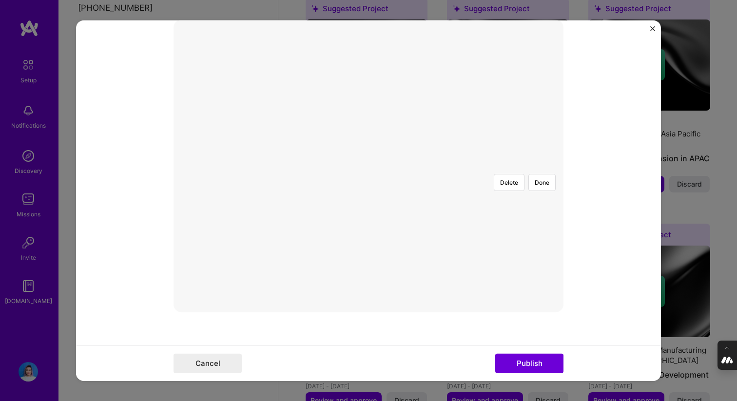
scroll to position [342, 0]
click at [510, 174] on button "Delete" at bounding box center [509, 182] width 31 height 17
click at [519, 174] on button "Delete" at bounding box center [509, 182] width 31 height 17
click at [460, 217] on div at bounding box center [609, 278] width 299 height 225
click at [237, 401] on div "Editing suggested project This project is suggested based on your LinkedIn, res…" at bounding box center [368, 200] width 737 height 401
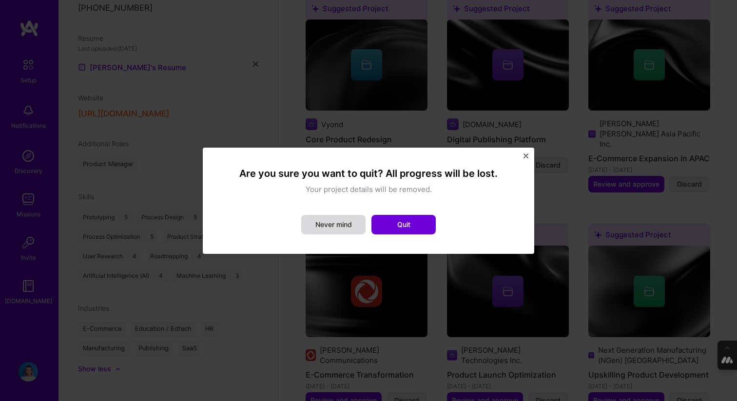
click at [337, 223] on button "Never mind" at bounding box center [333, 224] width 64 height 19
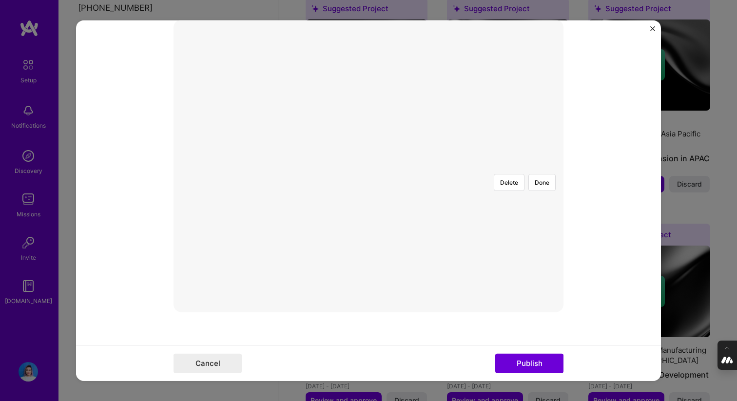
click at [369, 166] on div at bounding box center [369, 166] width 0 height 0
click at [539, 174] on button "Done" at bounding box center [541, 182] width 27 height 17
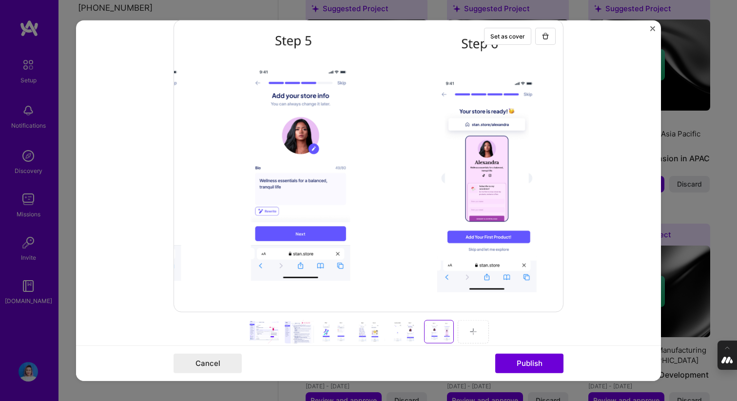
click at [395, 230] on div at bounding box center [369, 165] width 390 height 292
click at [534, 361] on button "Publish" at bounding box center [529, 363] width 68 height 19
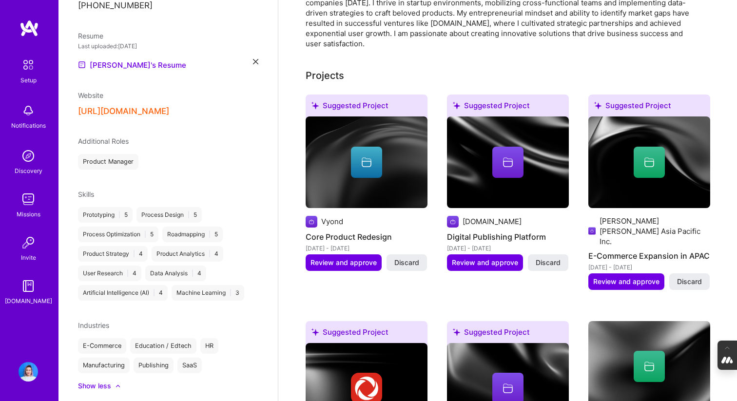
scroll to position [366, 0]
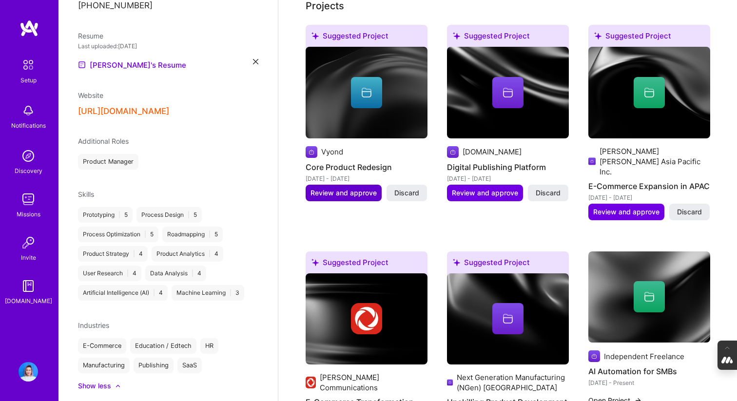
click at [350, 188] on span "Review and approve" at bounding box center [344, 193] width 66 height 10
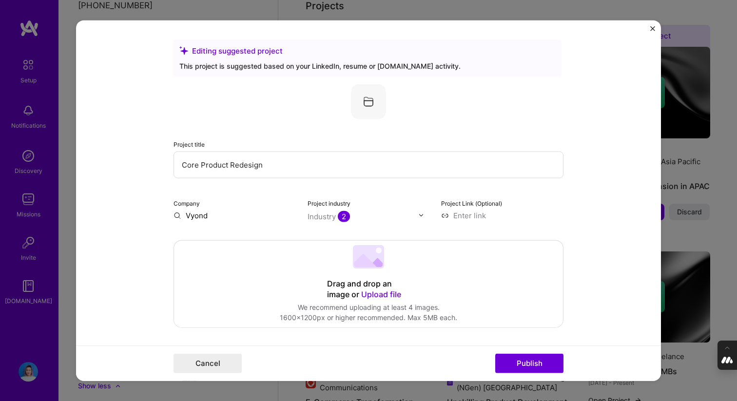
click at [278, 162] on input "Core Product Redesign" at bounding box center [369, 164] width 390 height 27
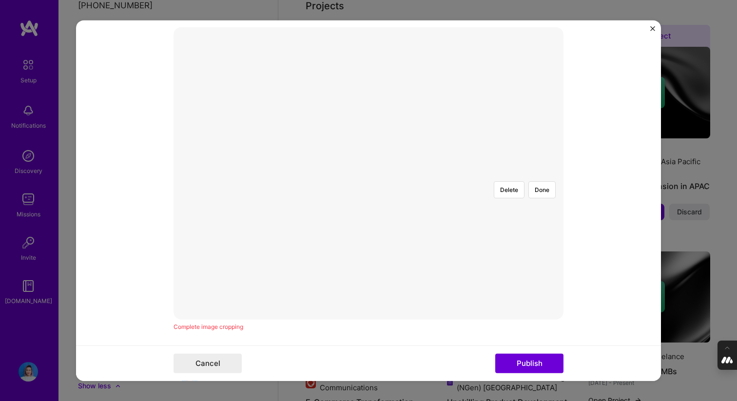
scroll to position [207, 0]
click at [369, 179] on img at bounding box center [369, 179] width 0 height 0
click at [378, 258] on div at bounding box center [504, 280] width 270 height 203
click at [369, 255] on div at bounding box center [504, 280] width 270 height 203
click at [522, 187] on button "Delete" at bounding box center [509, 195] width 31 height 17
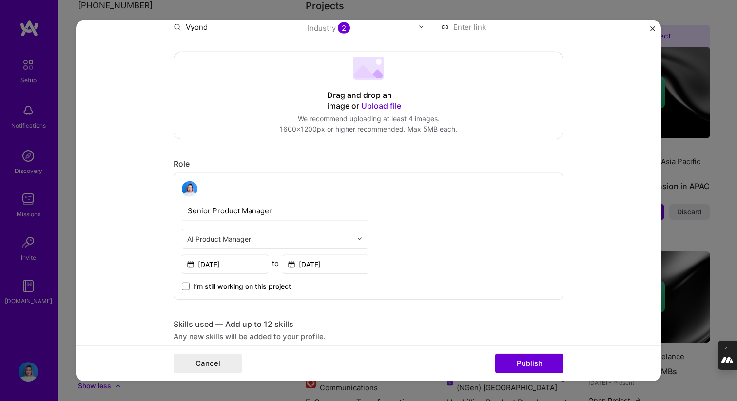
scroll to position [188, 0]
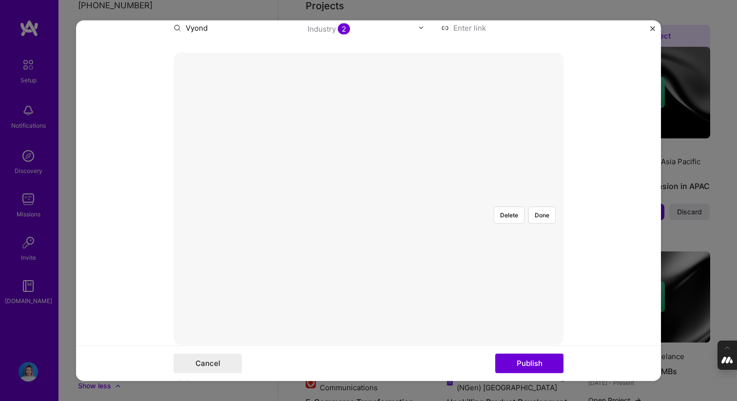
click at [369, 202] on div at bounding box center [504, 299] width 270 height 203
click at [511, 206] on button "Delete" at bounding box center [509, 214] width 31 height 17
click at [509, 206] on button "Delete" at bounding box center [509, 214] width 31 height 17
click at [541, 206] on button "Done" at bounding box center [541, 214] width 27 height 17
click at [532, 206] on button "Done" at bounding box center [541, 214] width 27 height 17
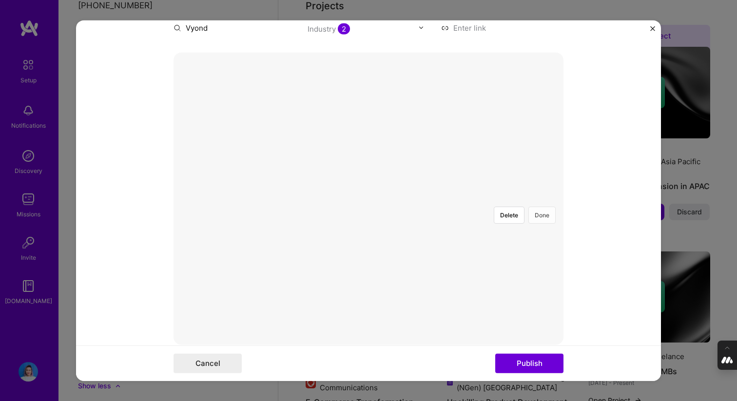
click at [537, 206] on button "Done" at bounding box center [541, 214] width 27 height 17
click at [543, 206] on button "Done" at bounding box center [541, 214] width 27 height 17
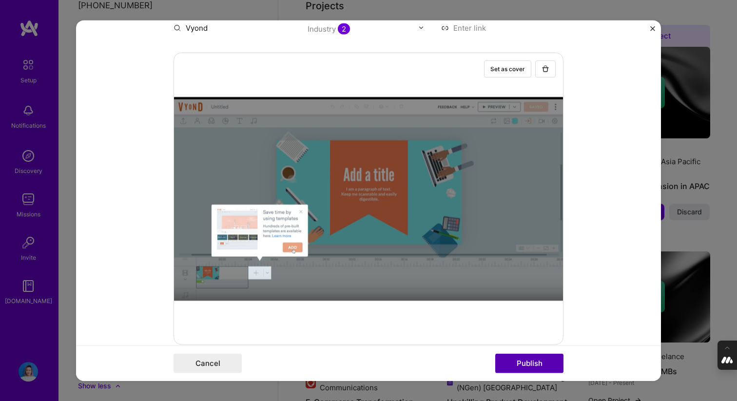
click at [526, 363] on button "Publish" at bounding box center [529, 363] width 68 height 19
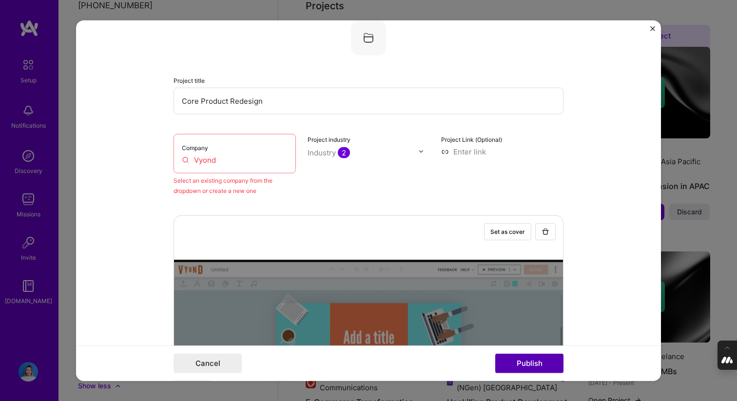
scroll to position [64, 0]
click at [240, 160] on input "Vyond" at bounding box center [235, 160] width 106 height 10
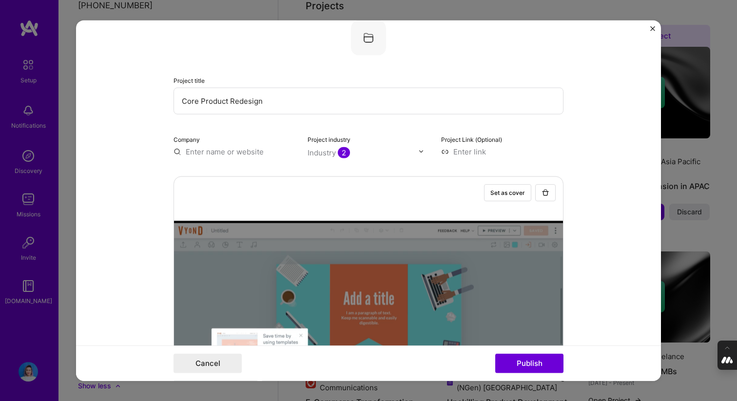
click at [179, 154] on input "text" at bounding box center [235, 151] width 122 height 10
paste input "Vyond"
type input "Vyond"
click at [196, 177] on span "Add company" at bounding box center [200, 174] width 47 height 10
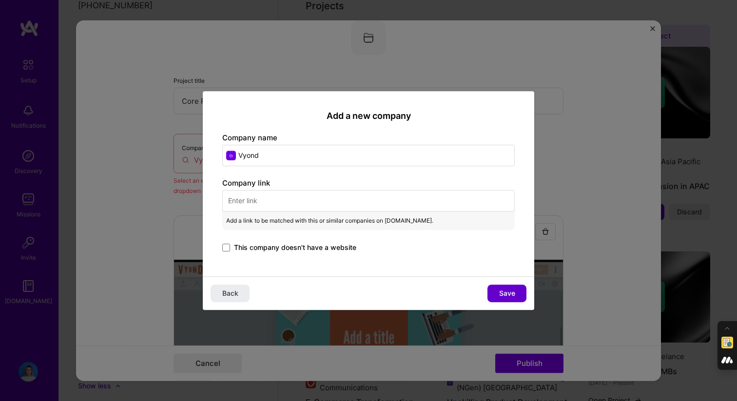
click at [496, 295] on button "Save" at bounding box center [506, 294] width 39 height 18
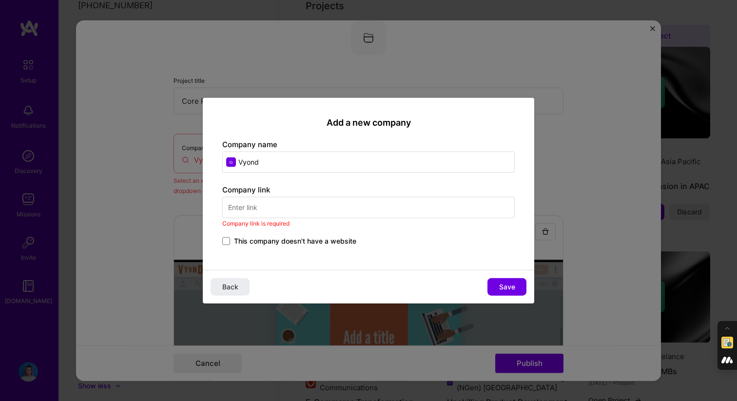
click at [273, 211] on input "text" at bounding box center [368, 207] width 292 height 21
click at [335, 205] on input "text" at bounding box center [368, 207] width 292 height 21
paste input "https://www.vyond.com/"
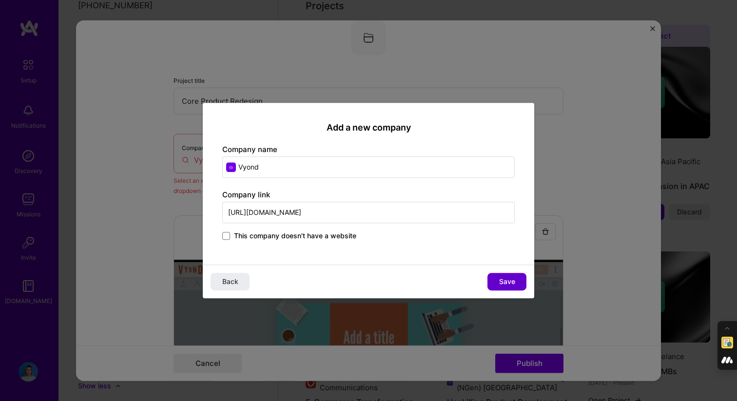
type input "https://www.vyond.com/"
click at [508, 278] on span "Save" at bounding box center [507, 282] width 16 height 10
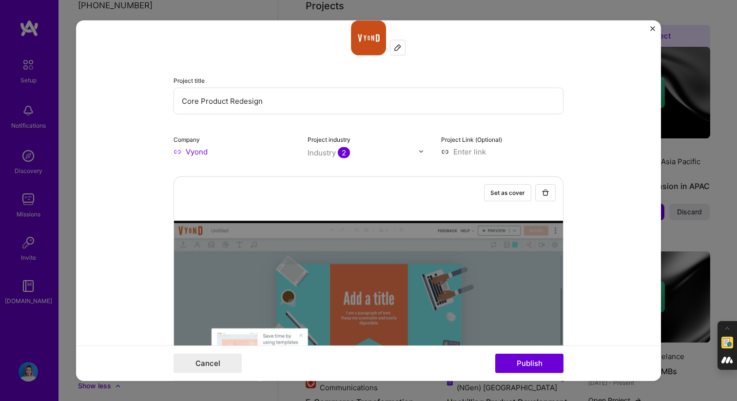
scroll to position [163, 0]
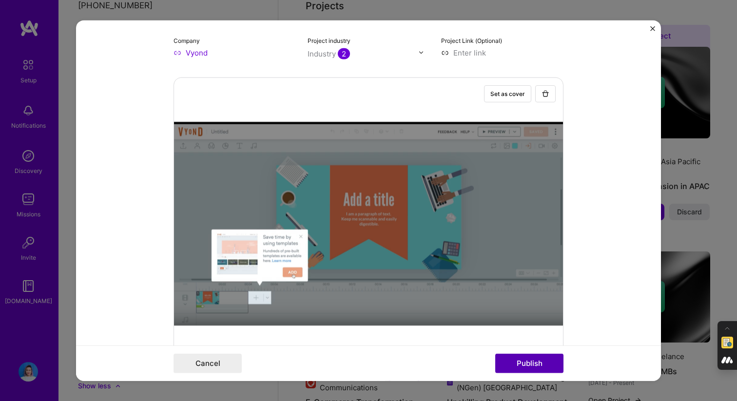
click at [548, 364] on button "Publish" at bounding box center [529, 363] width 68 height 19
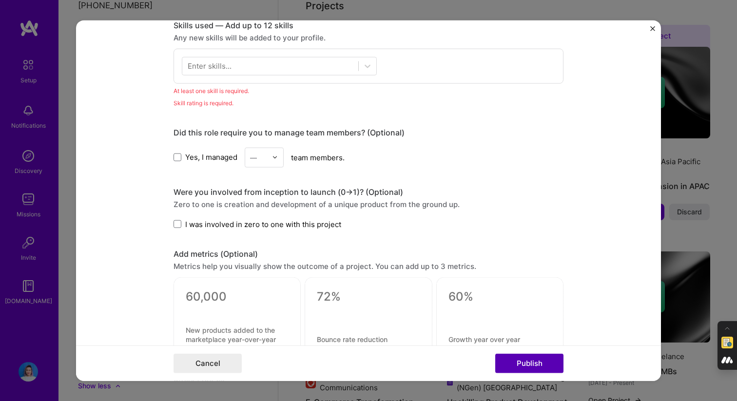
scroll to position [722, 0]
click at [320, 69] on div at bounding box center [270, 66] width 176 height 16
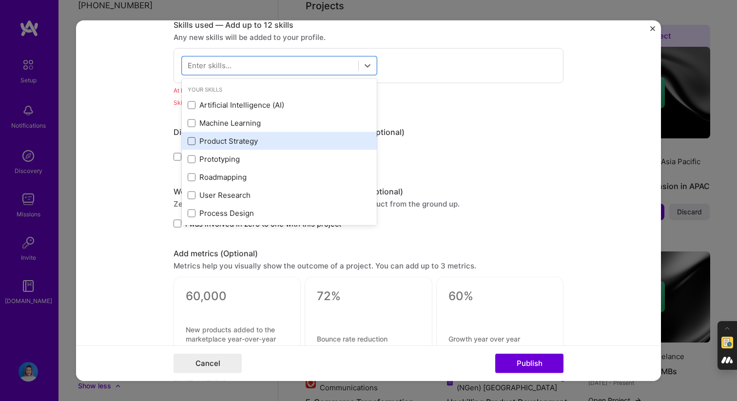
click at [192, 140] on span at bounding box center [192, 141] width 8 height 8
click at [0, 0] on input "checkbox" at bounding box center [0, 0] width 0 height 0
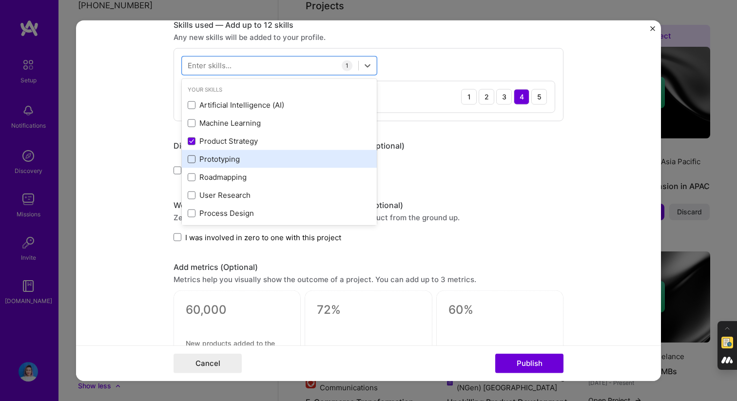
click at [189, 159] on span at bounding box center [192, 159] width 8 height 8
click at [0, 0] on input "checkbox" at bounding box center [0, 0] width 0 height 0
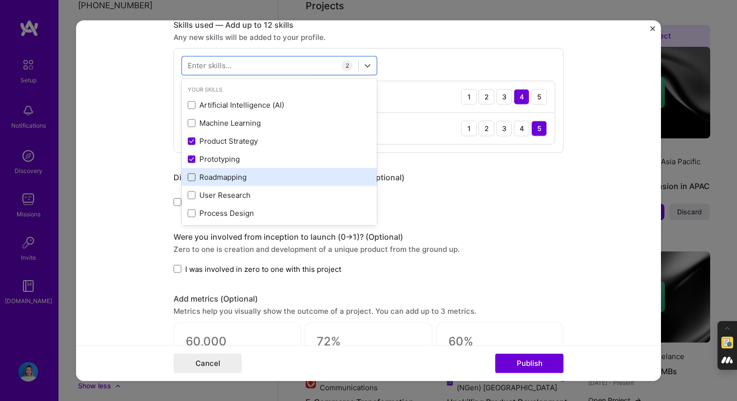
click at [190, 177] on span at bounding box center [192, 177] width 8 height 8
click at [0, 0] on input "checkbox" at bounding box center [0, 0] width 0 height 0
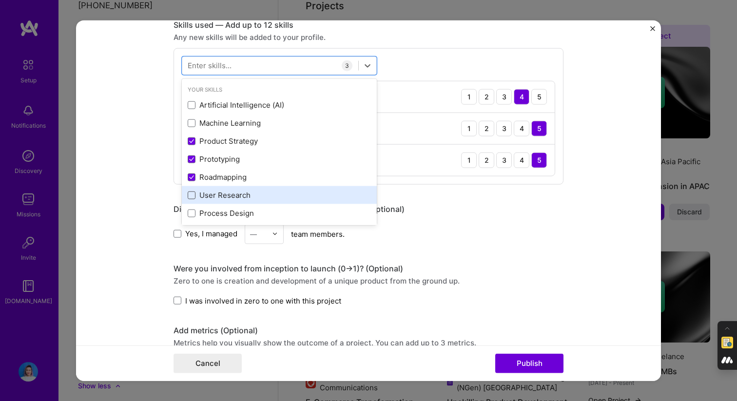
click at [190, 195] on span at bounding box center [192, 195] width 8 height 8
click at [0, 0] on input "checkbox" at bounding box center [0, 0] width 0 height 0
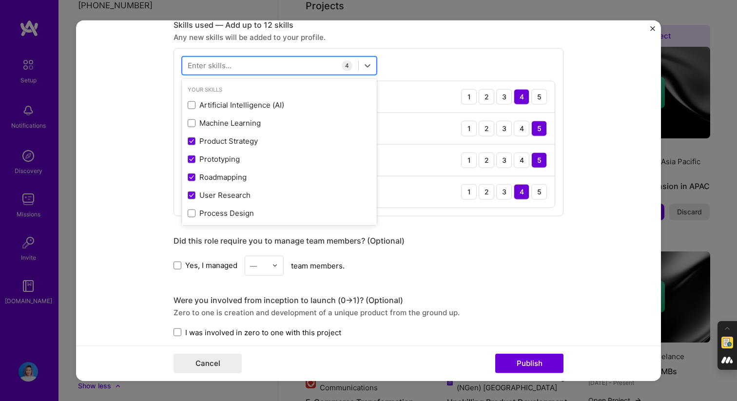
click at [241, 68] on div at bounding box center [270, 66] width 176 height 16
type input "d"
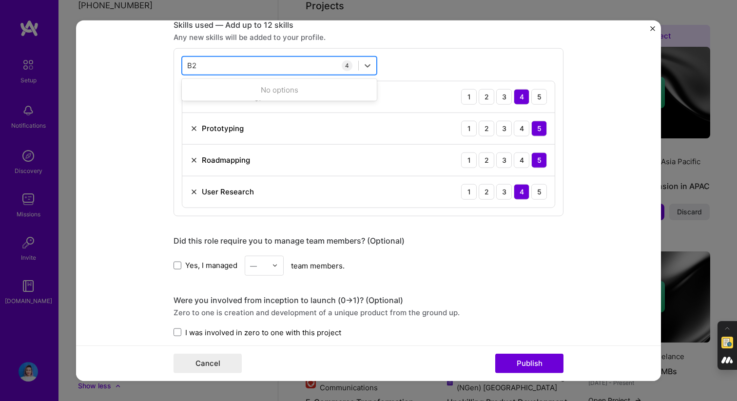
type input "B"
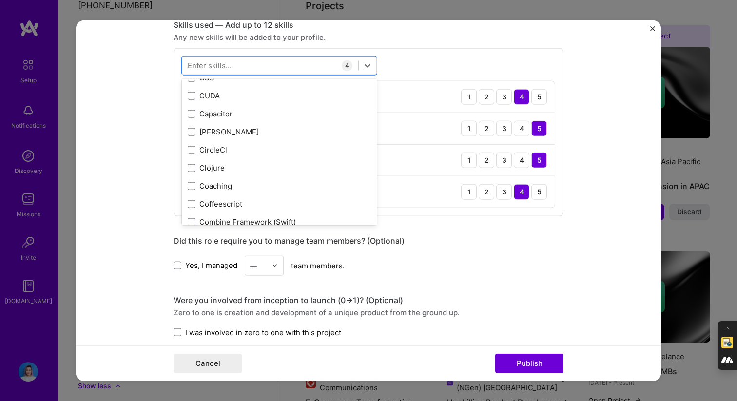
scroll to position [0, 0]
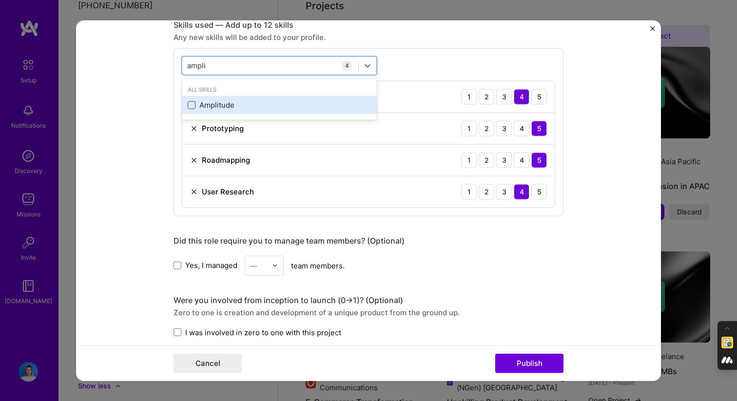
click at [194, 106] on span at bounding box center [192, 105] width 8 height 8
click at [0, 0] on input "checkbox" at bounding box center [0, 0] width 0 height 0
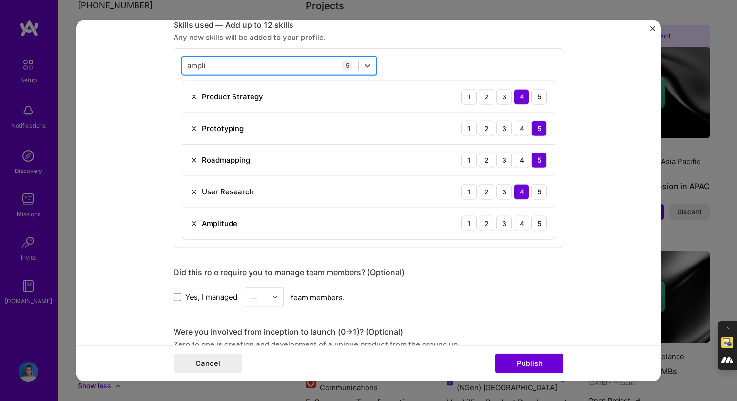
click at [251, 69] on div "ampli ampli" at bounding box center [270, 66] width 176 height 16
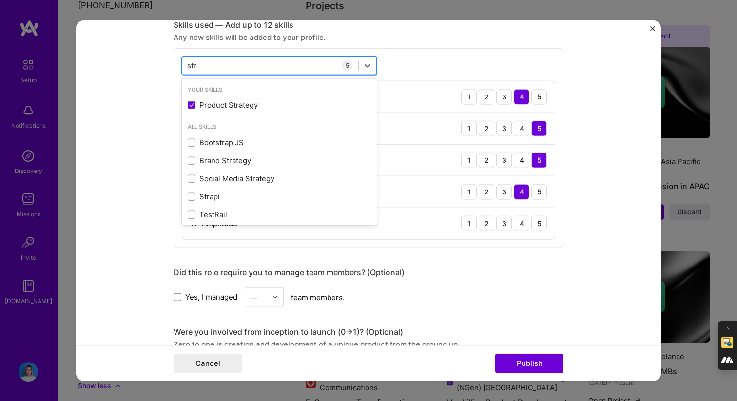
type input "stream"
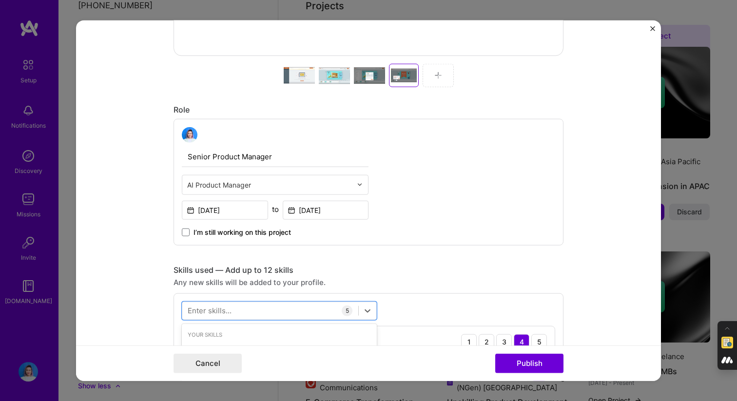
scroll to position [574, 0]
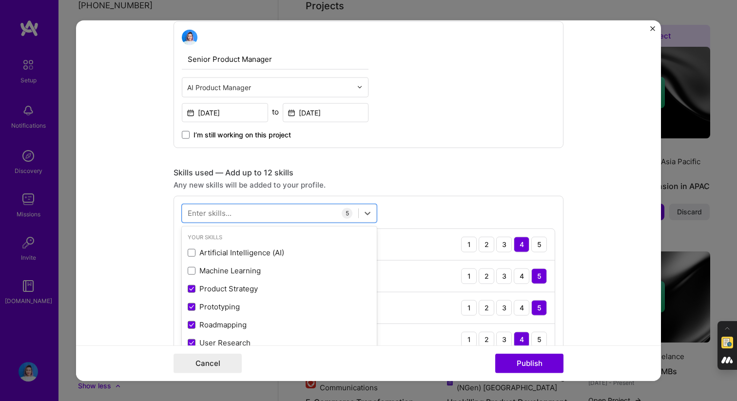
click at [615, 179] on form "Editing suggested project This project is suggested based on your LinkedIn, res…" at bounding box center [368, 200] width 585 height 361
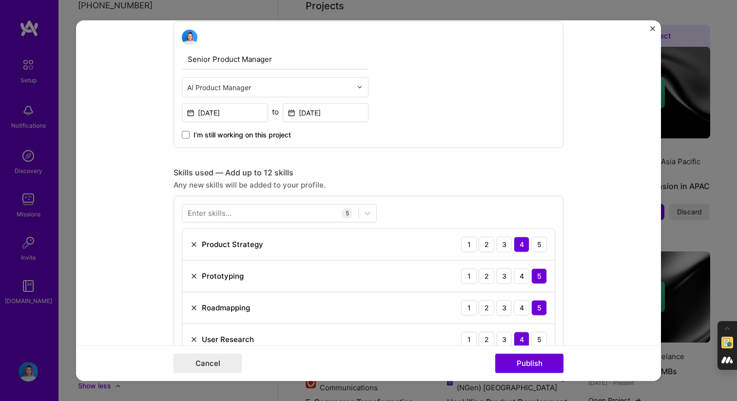
scroll to position [747, 0]
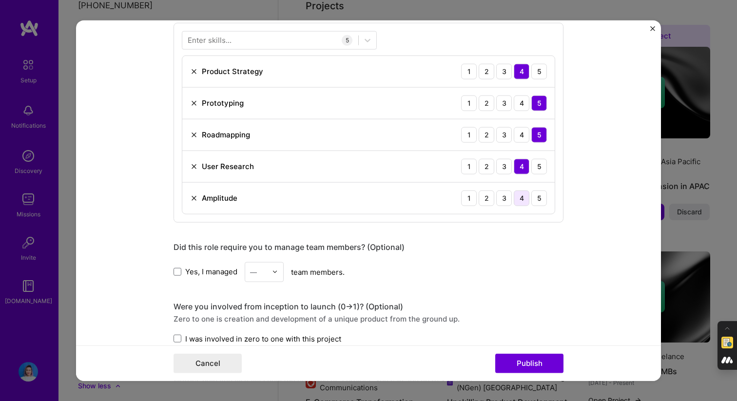
click at [520, 197] on div "4" at bounding box center [522, 198] width 16 height 16
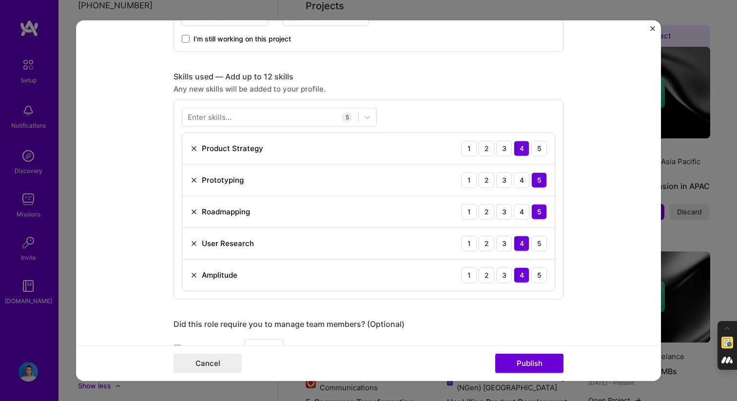
scroll to position [592, 0]
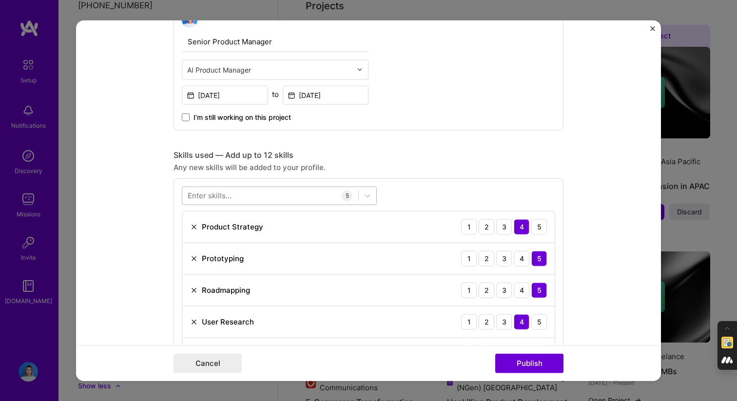
click at [270, 195] on div at bounding box center [270, 196] width 176 height 16
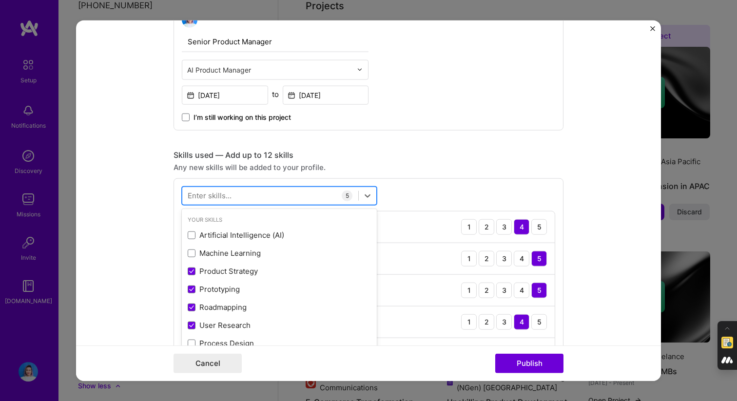
type input "n"
type input "o"
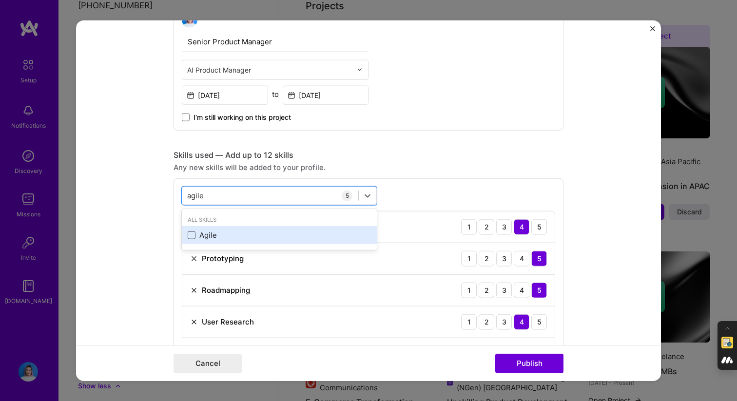
click at [189, 239] on span at bounding box center [192, 235] width 8 height 8
click at [0, 0] on input "checkbox" at bounding box center [0, 0] width 0 height 0
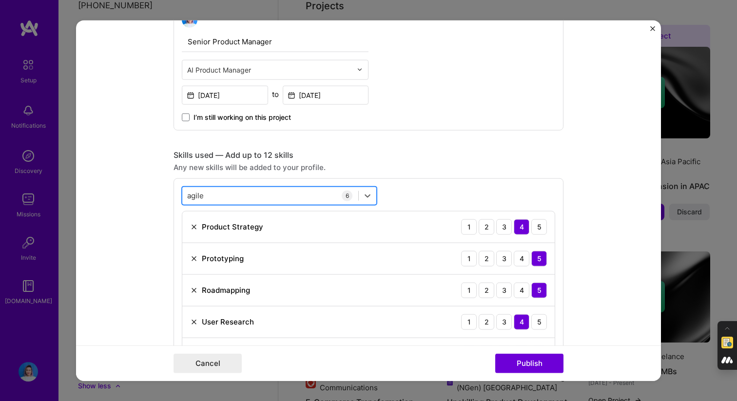
click at [226, 201] on div "agile agile" at bounding box center [270, 196] width 176 height 16
click at [226, 196] on div "agile agile" at bounding box center [270, 196] width 176 height 16
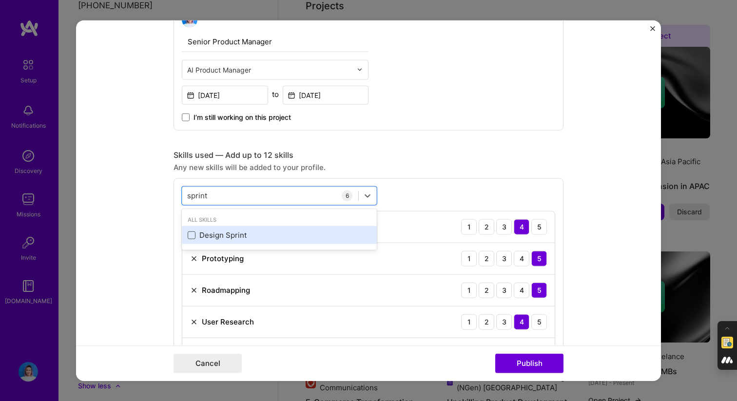
click at [190, 238] on span at bounding box center [192, 235] width 8 height 8
click at [0, 0] on input "checkbox" at bounding box center [0, 0] width 0 height 0
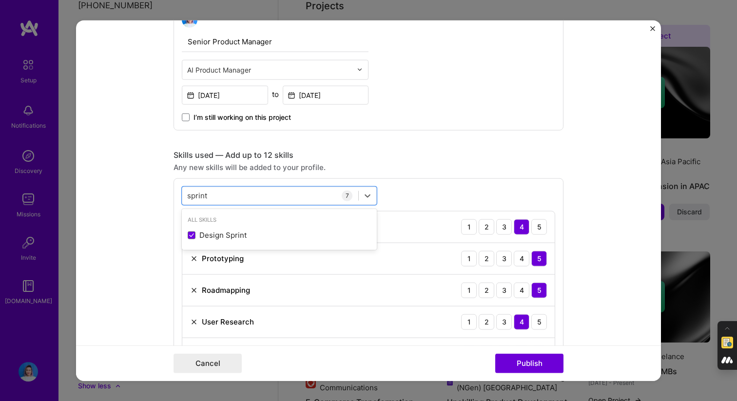
type input "sprint"
click at [518, 123] on div "Senior Product Manager AI Product Manager Feb, 2017 to May, 2019 I’m still work…" at bounding box center [369, 66] width 390 height 127
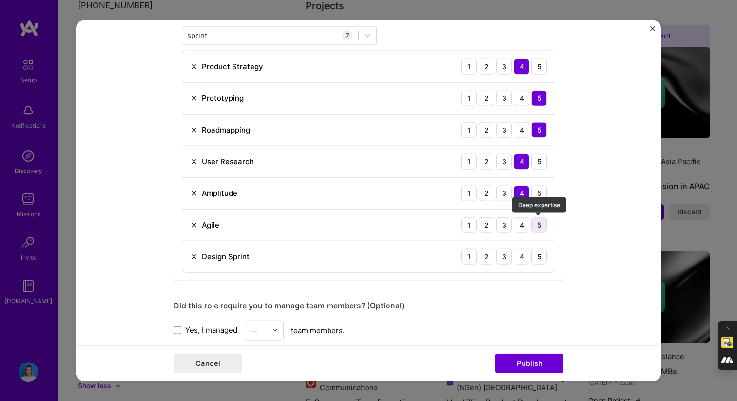
click at [536, 222] on div "5" at bounding box center [539, 225] width 16 height 16
click at [538, 259] on div "5" at bounding box center [539, 257] width 16 height 16
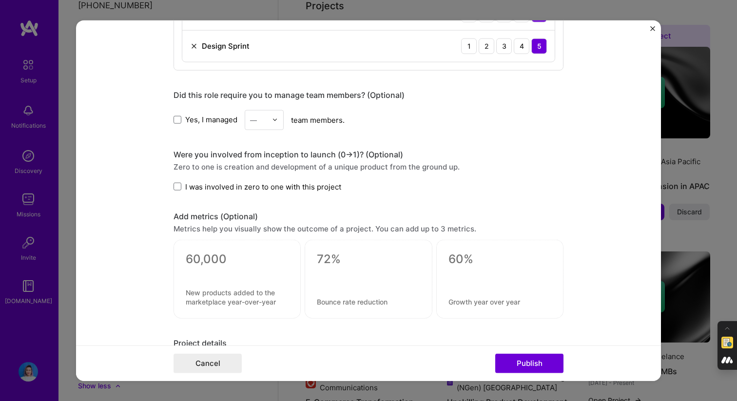
scroll to position [978, 0]
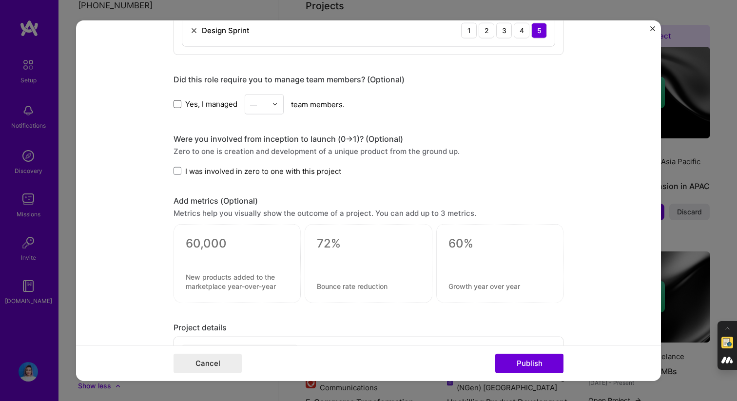
click at [175, 106] on span at bounding box center [178, 104] width 8 height 8
click at [0, 0] on input "Yes, I managed" at bounding box center [0, 0] width 0 height 0
click at [278, 106] on div at bounding box center [277, 104] width 11 height 19
click at [266, 132] on div "1" at bounding box center [264, 130] width 33 height 18
click at [435, 113] on div "Yes, I managed 1 team members." at bounding box center [369, 104] width 390 height 20
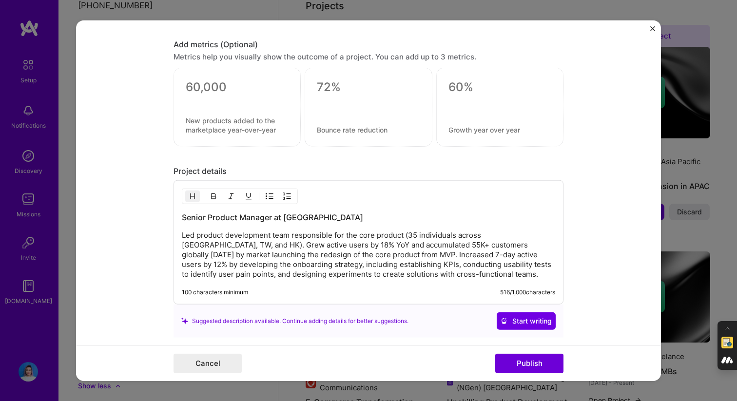
scroll to position [1215, 0]
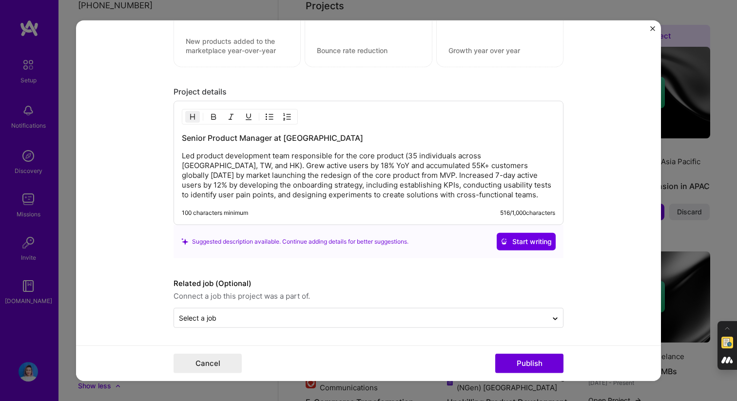
click at [317, 171] on p "Led product development team responsible for the core product (35 individuals a…" at bounding box center [368, 175] width 373 height 49
click at [182, 166] on p "Led product development team responsible for the core product (35 individuals a…" at bounding box center [368, 175] width 373 height 49
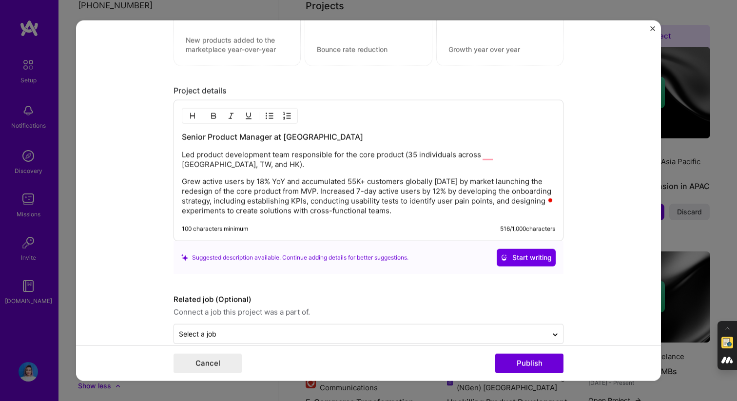
click at [369, 182] on p "Grew active users by 18% YoY and accumulated 55K+ customers globally within 6 m…" at bounding box center [368, 196] width 373 height 39
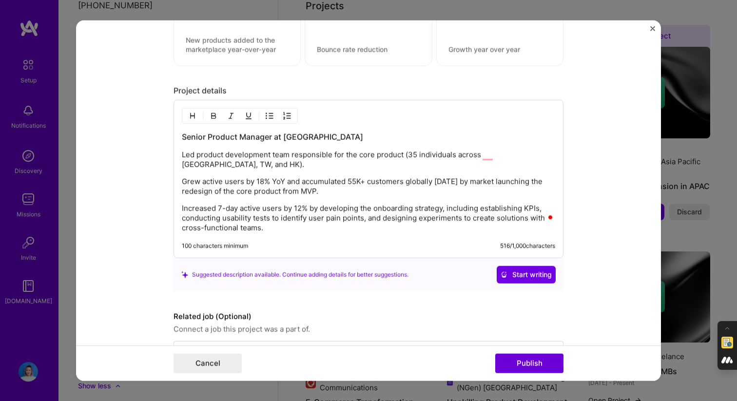
click at [320, 219] on p "Increased 7-day active users by 12% by developing the onboarding strategy, incl…" at bounding box center [368, 218] width 373 height 29
click at [297, 220] on p "Increased 7-day active users by 12% by developing the onboarding strategy, incl…" at bounding box center [368, 218] width 373 height 29
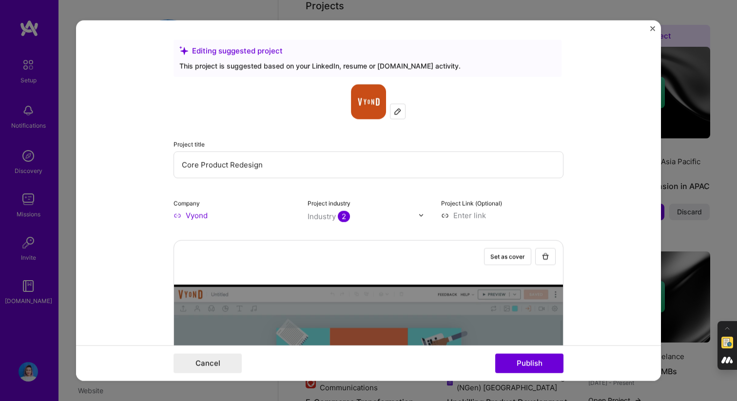
scroll to position [1240, 0]
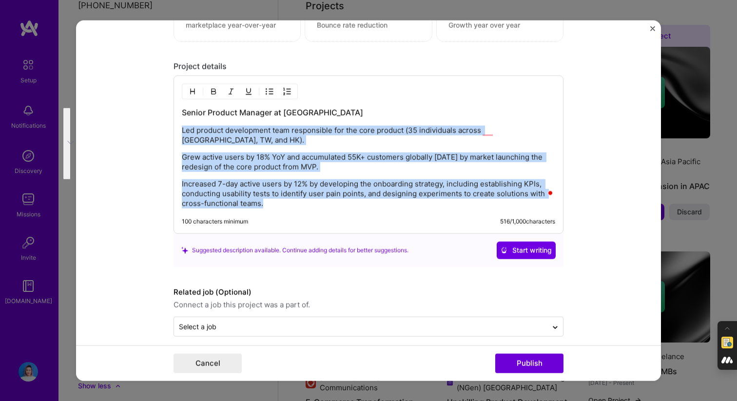
drag, startPoint x: 283, startPoint y: 195, endPoint x: 175, endPoint y: 130, distance: 125.3
click at [175, 130] on div "Editing suggested project This project is suggested based on your LinkedIn, res…" at bounding box center [368, 200] width 585 height 361
click at [271, 92] on img "button" at bounding box center [270, 92] width 8 height 8
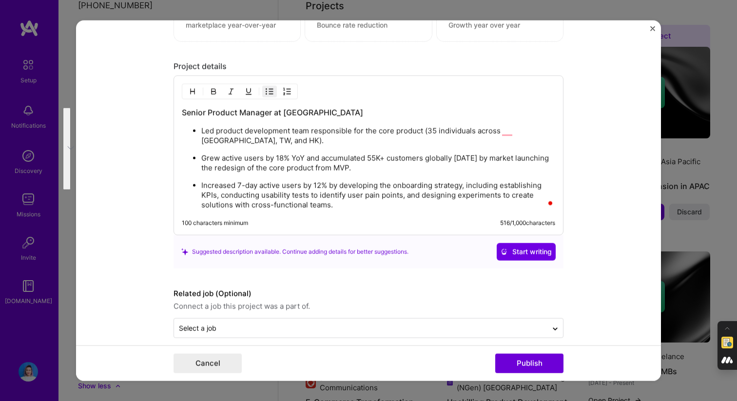
click at [255, 146] on ul "Led product development team responsible for the core product (35 individuals a…" at bounding box center [368, 168] width 373 height 84
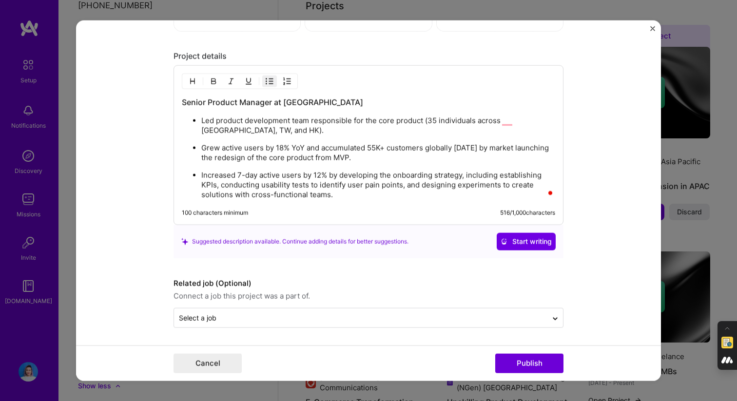
click at [447, 341] on form "Editing suggested project This project is suggested based on your LinkedIn, res…" at bounding box center [368, 200] width 585 height 361
click at [508, 363] on button "Publish" at bounding box center [529, 363] width 68 height 19
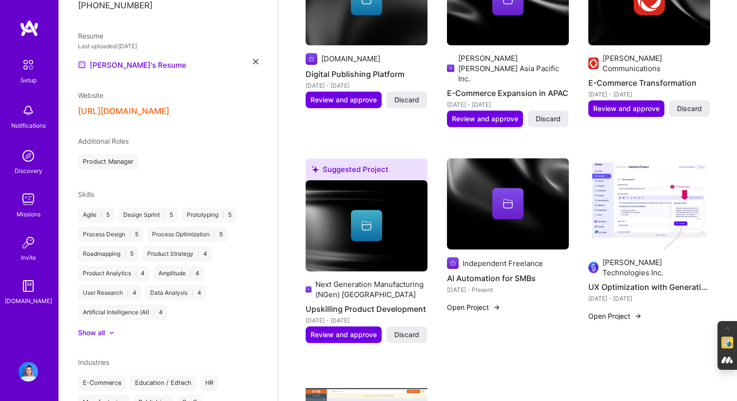
scroll to position [485, 0]
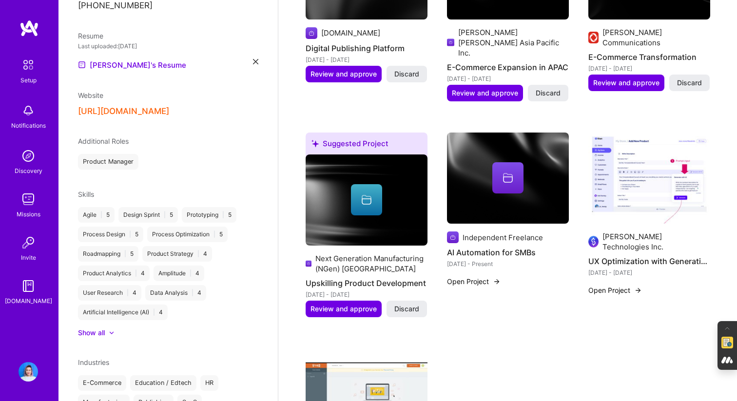
click at [655, 160] on img at bounding box center [649, 179] width 122 height 92
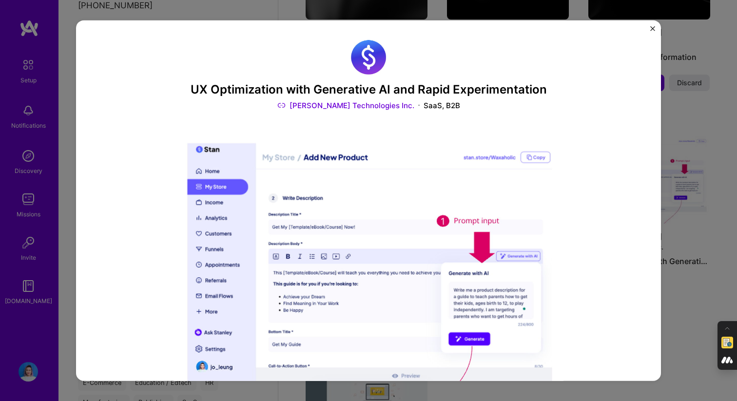
click at [572, 120] on div "UX Optimization with Generative AI and Rapid Experimentation Stan Technologies …" at bounding box center [368, 200] width 585 height 361
click at [652, 28] on img "Close" at bounding box center [652, 28] width 5 height 5
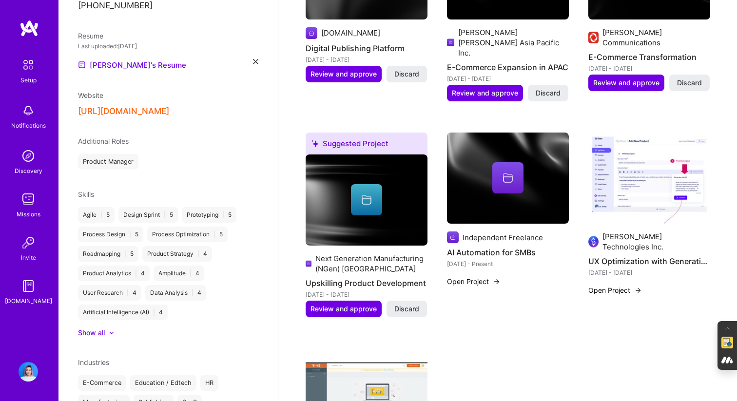
click at [616, 285] on button "Open Project" at bounding box center [615, 290] width 54 height 10
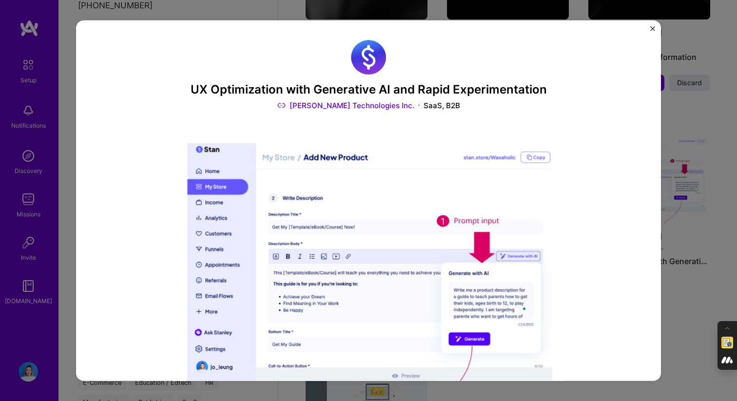
click at [649, 25] on div "UX Optimization with Generative AI and Rapid Experimentation Stan Technologies …" at bounding box center [368, 200] width 585 height 361
click at [651, 29] on img "Close" at bounding box center [652, 28] width 5 height 5
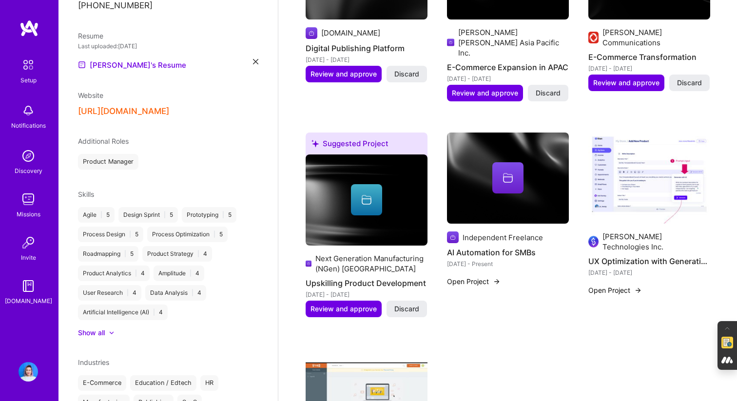
click at [615, 232] on div "[PERSON_NAME] Technologies Inc." at bounding box center [657, 242] width 108 height 20
click at [607, 268] on div "[DATE] - [DATE]" at bounding box center [649, 273] width 122 height 10
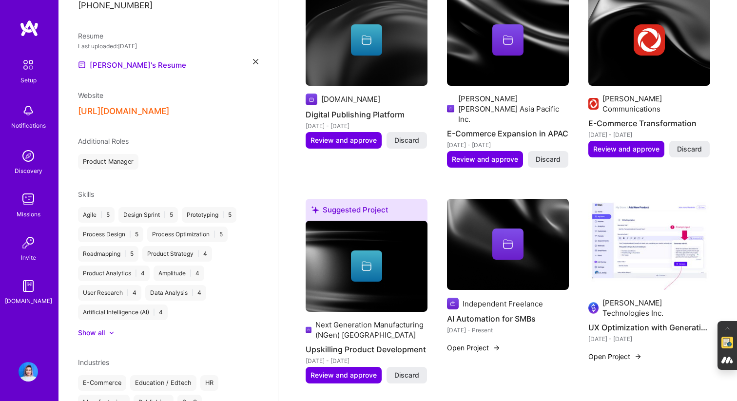
scroll to position [335, 0]
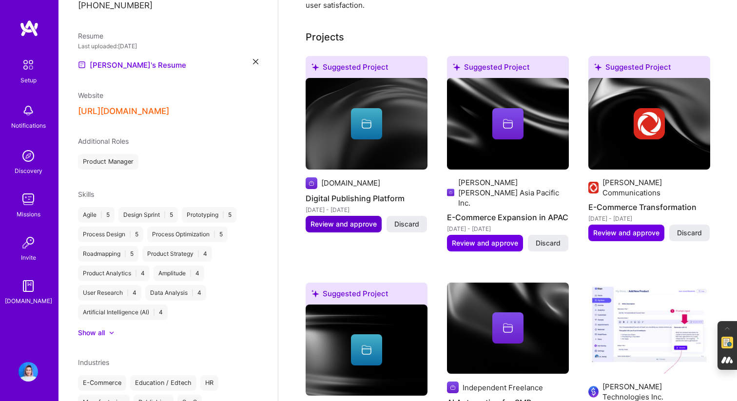
click at [337, 216] on button "Review and approve" at bounding box center [344, 224] width 76 height 17
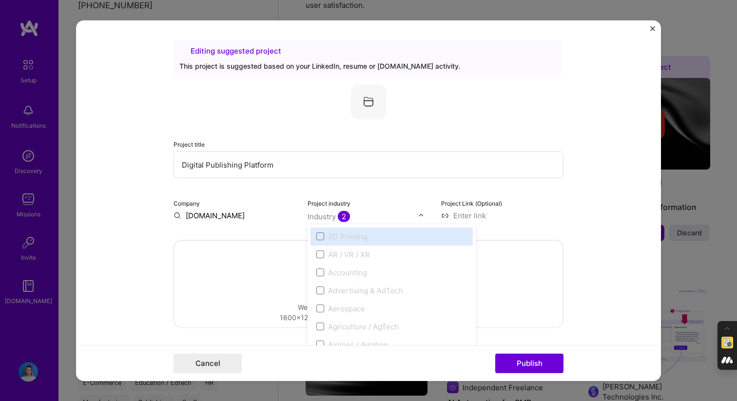
click at [336, 218] on div "Industry 2" at bounding box center [329, 216] width 42 height 10
click at [336, 213] on div "Industry 2" at bounding box center [329, 216] width 42 height 10
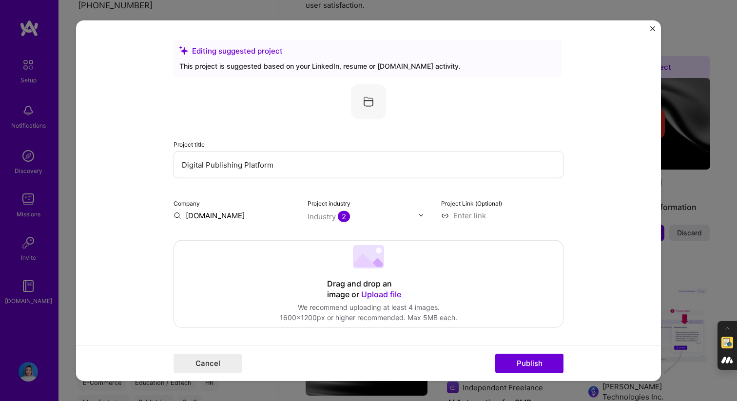
click at [299, 165] on input "Digital Publishing Platform" at bounding box center [369, 164] width 390 height 27
drag, startPoint x: 299, startPoint y: 165, endPoint x: 127, endPoint y: 159, distance: 172.2
click at [127, 159] on form "Editing suggested project This project is suggested based on your LinkedIn, res…" at bounding box center [368, 200] width 585 height 361
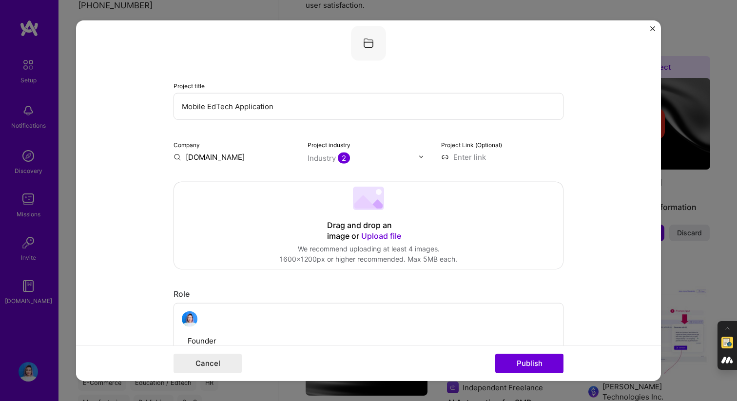
scroll to position [178, 0]
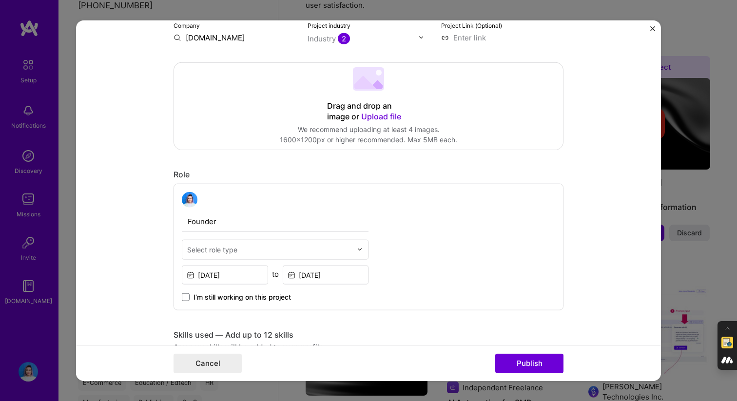
type input "Mobile EdTech Application"
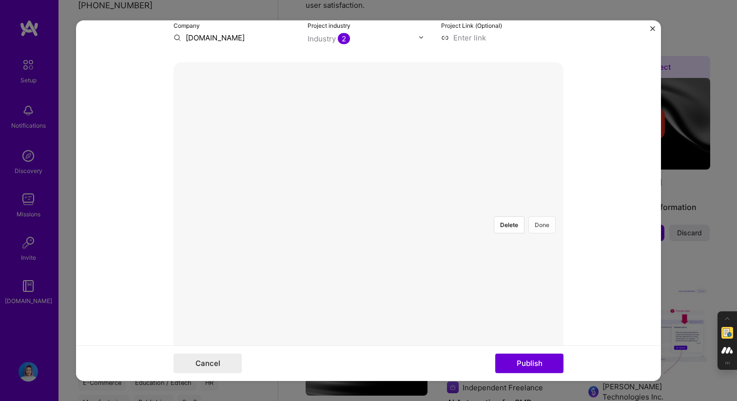
click at [545, 216] on button "Done" at bounding box center [541, 224] width 27 height 17
click at [542, 216] on button "Done" at bounding box center [541, 224] width 27 height 17
click at [545, 216] on button "Done" at bounding box center [541, 224] width 27 height 17
click at [541, 216] on button "Done" at bounding box center [541, 224] width 27 height 17
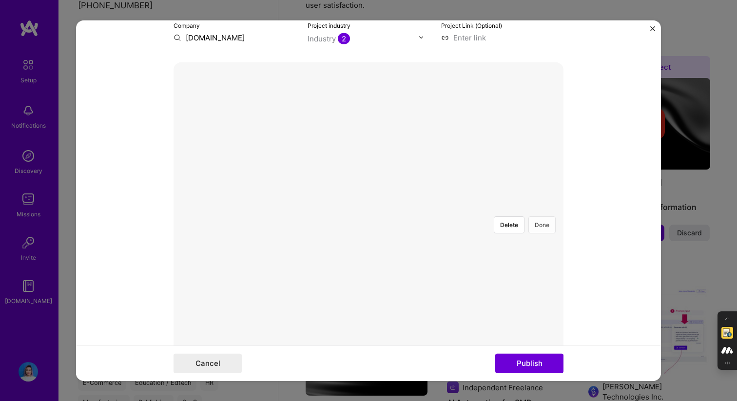
click at [539, 216] on button "Done" at bounding box center [541, 224] width 27 height 17
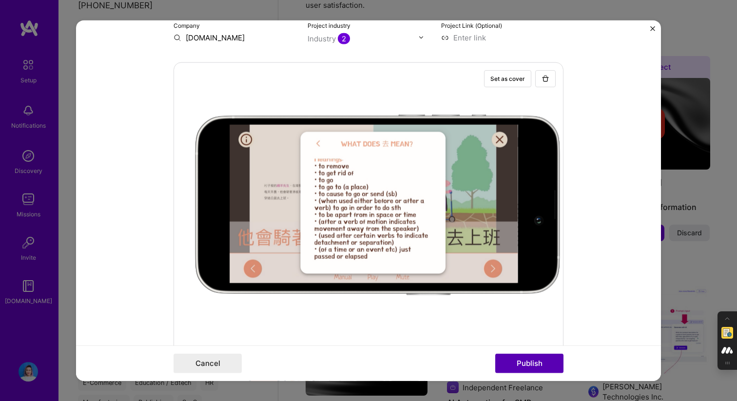
click at [525, 363] on button "Publish" at bounding box center [529, 363] width 68 height 19
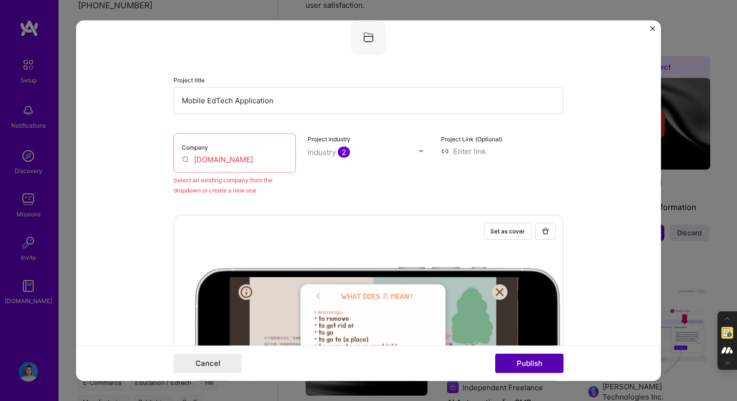
scroll to position [64, 0]
click at [259, 164] on input "Storylands.io" at bounding box center [235, 160] width 106 height 10
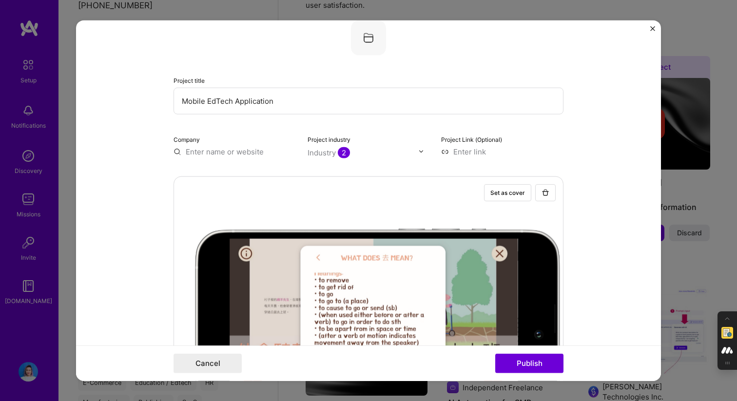
paste input "Storylands.io"
type input "Storylands"
click at [205, 176] on span "Add company" at bounding box center [200, 174] width 47 height 10
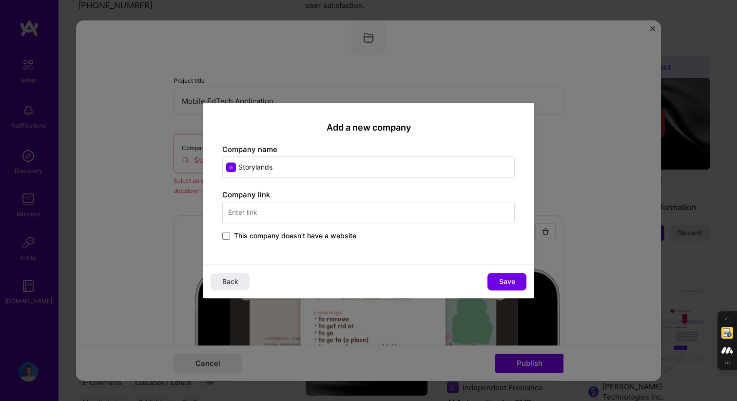
click at [341, 225] on div "Company link This company doesn't have a website" at bounding box center [368, 216] width 292 height 53
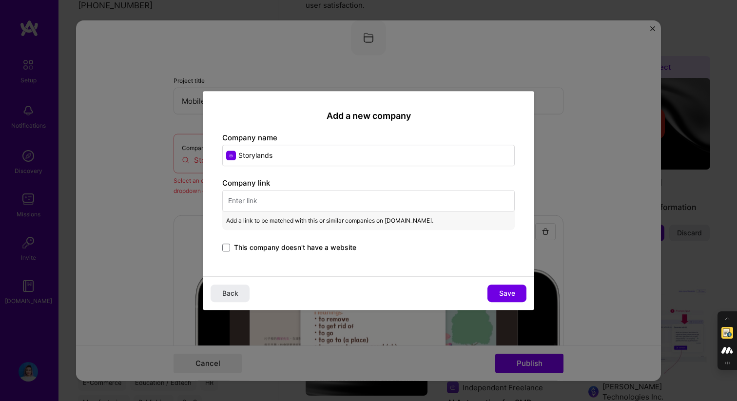
click at [263, 197] on input "text" at bounding box center [368, 200] width 292 height 21
paste input "http://storylands.io"
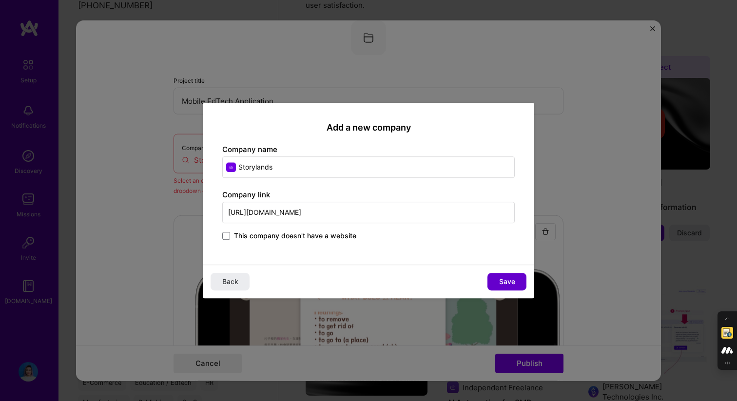
type input "http://storylands.io"
click at [518, 280] on button "Save" at bounding box center [506, 282] width 39 height 18
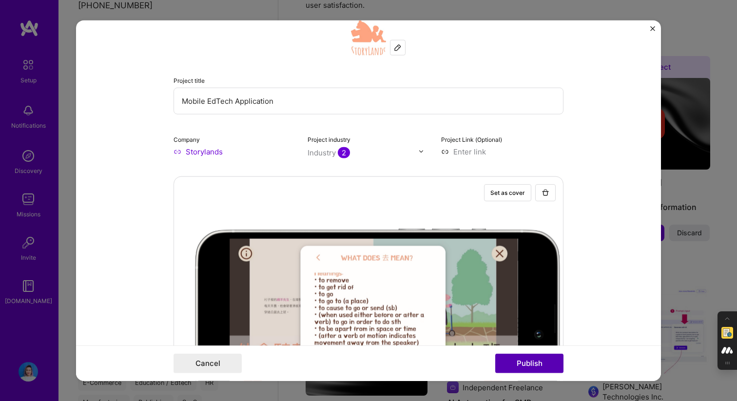
click at [519, 364] on button "Publish" at bounding box center [529, 363] width 68 height 19
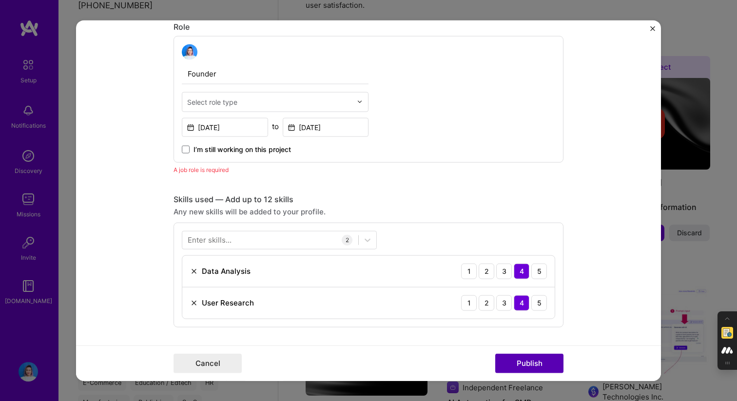
scroll to position [562, 0]
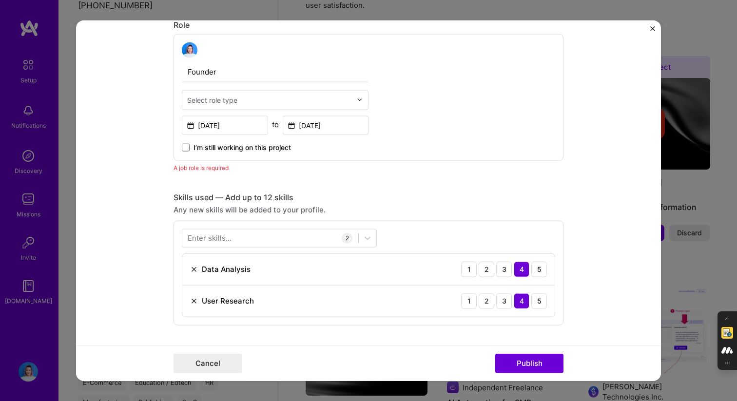
click at [266, 108] on div "Select role type" at bounding box center [269, 99] width 175 height 19
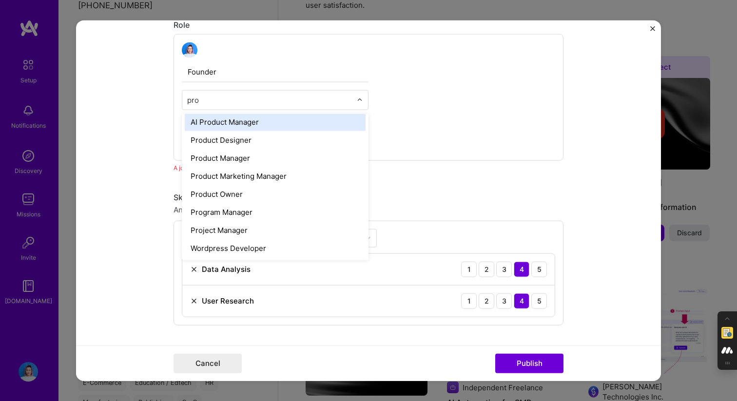
scroll to position [0, 0]
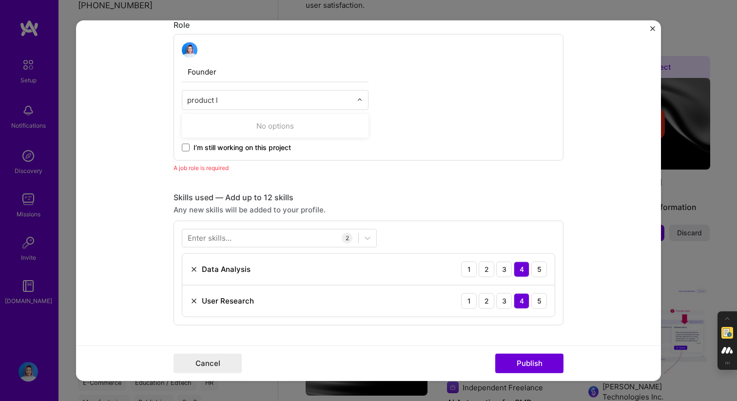
type input "product"
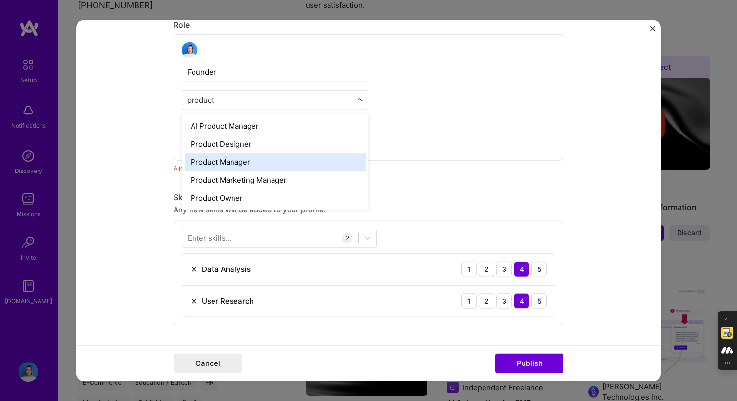
click at [252, 165] on div "Product Manager" at bounding box center [275, 162] width 181 height 18
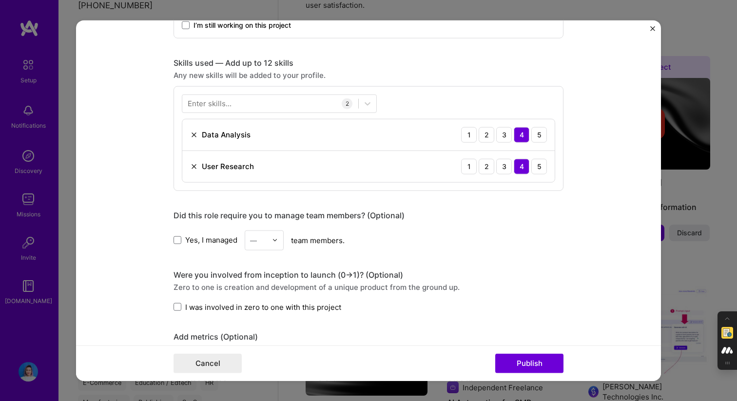
scroll to position [685, 0]
click at [277, 105] on div at bounding box center [270, 103] width 176 height 16
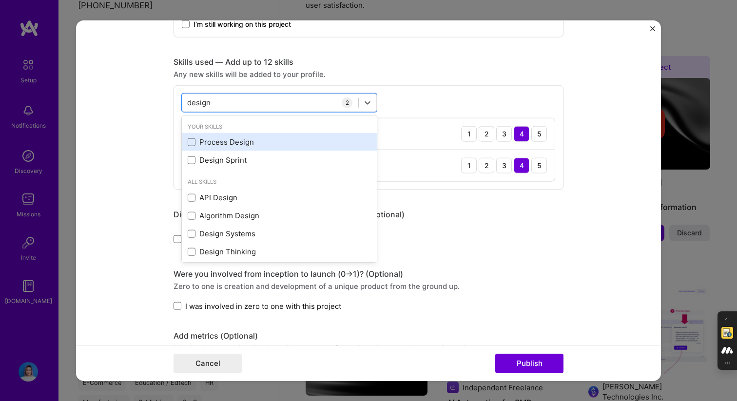
click at [245, 141] on div "Process Design" at bounding box center [279, 142] width 183 height 10
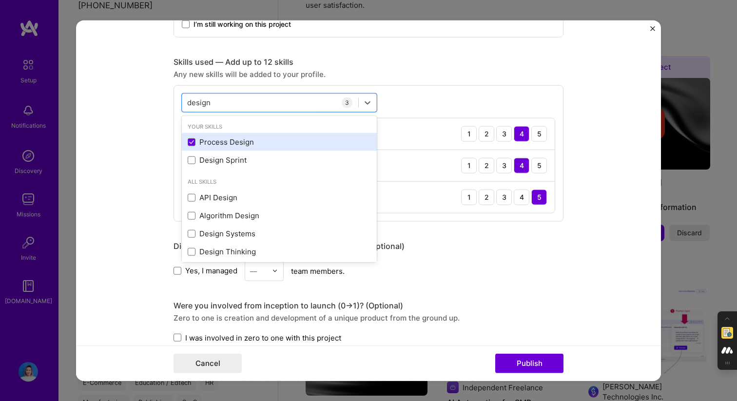
click at [244, 139] on div "Process Design" at bounding box center [279, 142] width 183 height 10
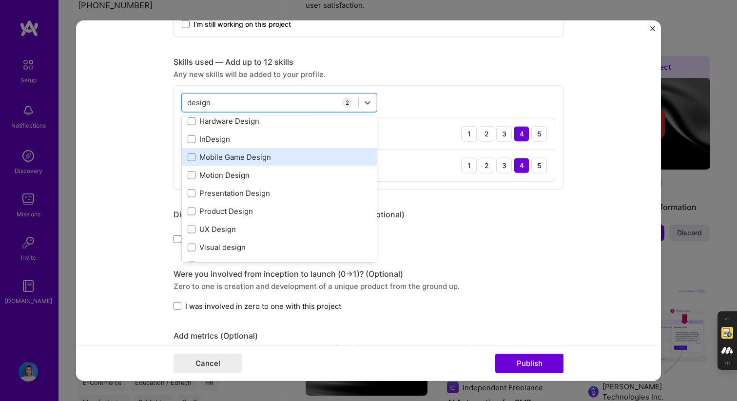
scroll to position [154, 0]
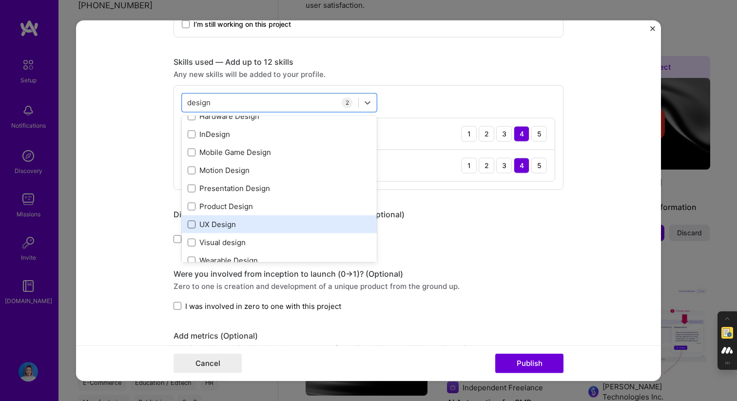
click at [191, 223] on span at bounding box center [192, 224] width 8 height 8
click at [0, 0] on input "checkbox" at bounding box center [0, 0] width 0 height 0
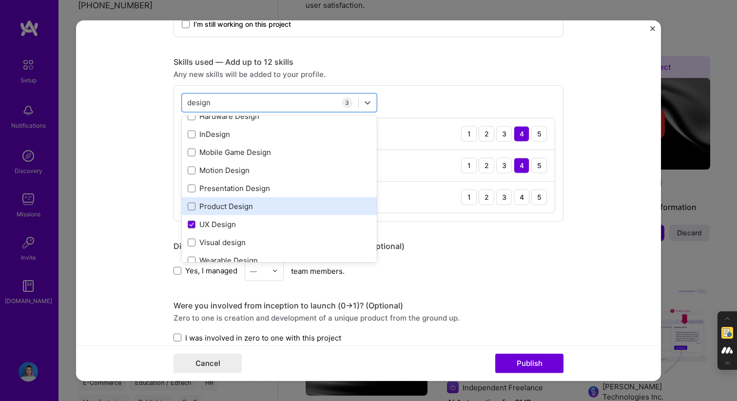
scroll to position [167, 0]
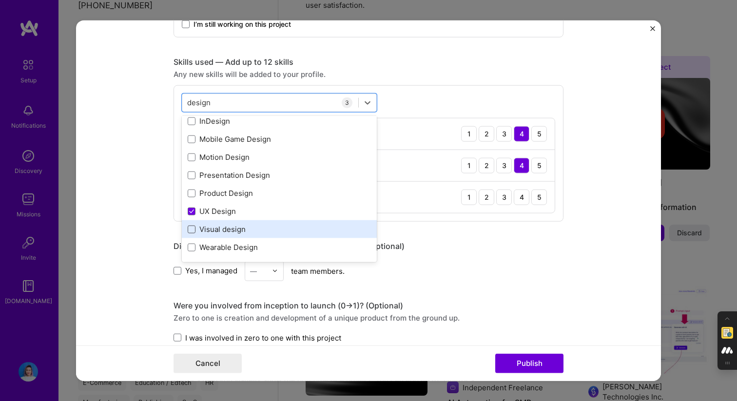
click at [189, 228] on span at bounding box center [192, 229] width 8 height 8
click at [0, 0] on input "checkbox" at bounding box center [0, 0] width 0 height 0
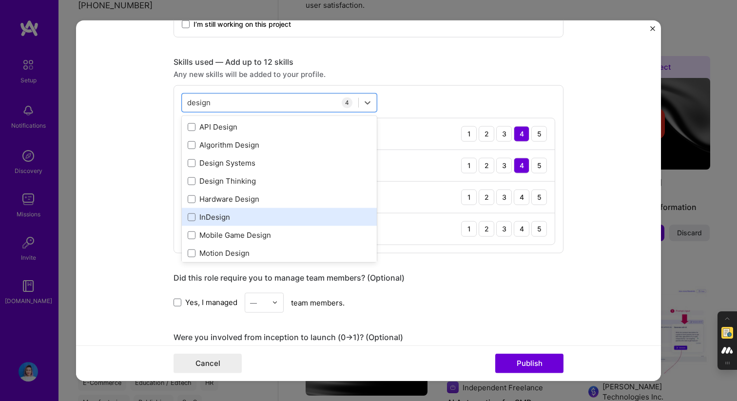
scroll to position [47, 0]
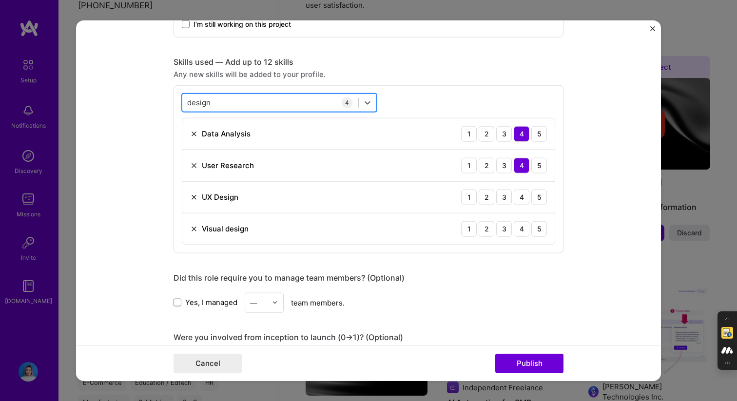
click at [243, 103] on div "design design" at bounding box center [270, 103] width 176 height 16
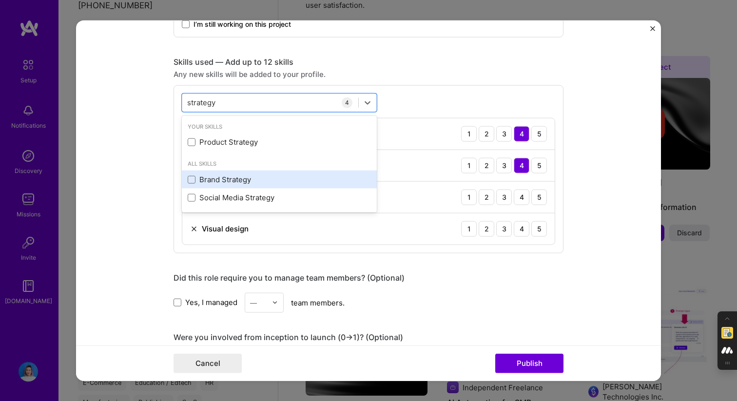
click at [187, 177] on div "Brand Strategy" at bounding box center [279, 180] width 195 height 18
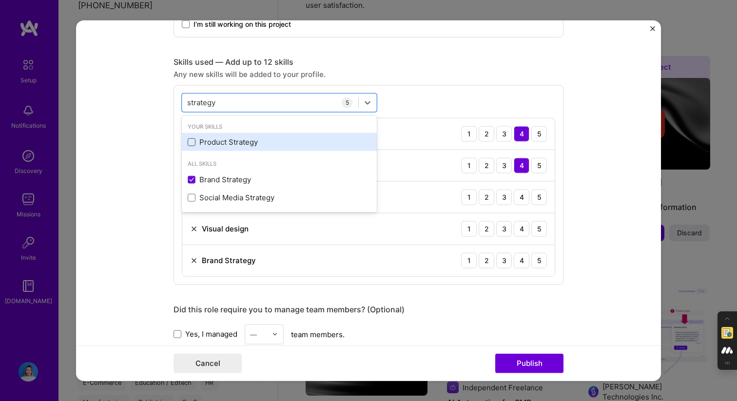
click at [192, 144] on span at bounding box center [192, 142] width 8 height 8
click at [0, 0] on input "checkbox" at bounding box center [0, 0] width 0 height 0
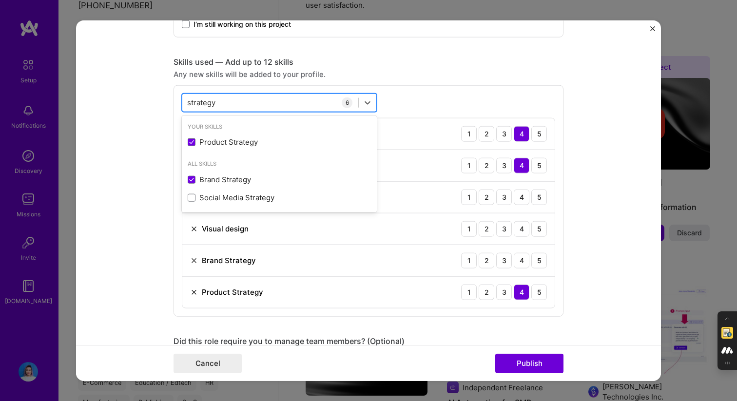
click at [308, 95] on div "strategy strategy" at bounding box center [270, 103] width 176 height 16
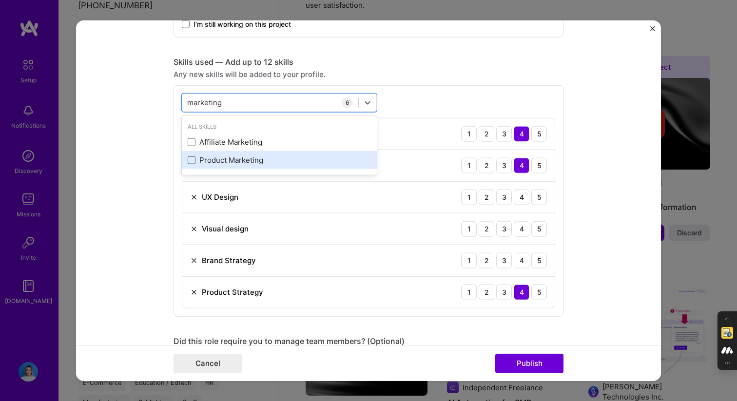
click at [190, 161] on span at bounding box center [192, 160] width 8 height 8
click at [0, 0] on input "checkbox" at bounding box center [0, 0] width 0 height 0
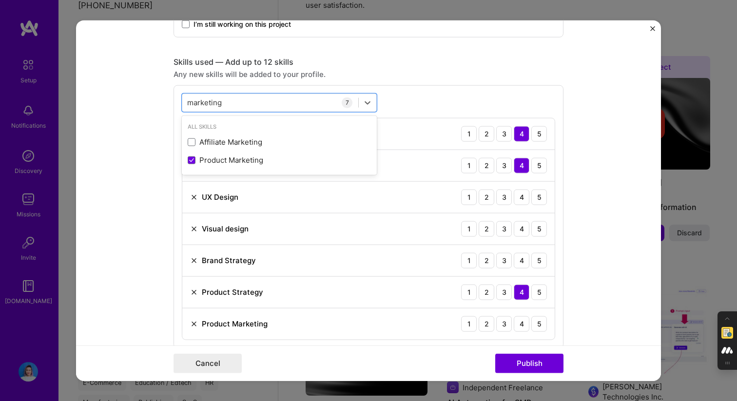
click at [445, 79] on div "Skills used — Add up to 12 skills Any new skills will be added to your profile.…" at bounding box center [369, 203] width 390 height 292
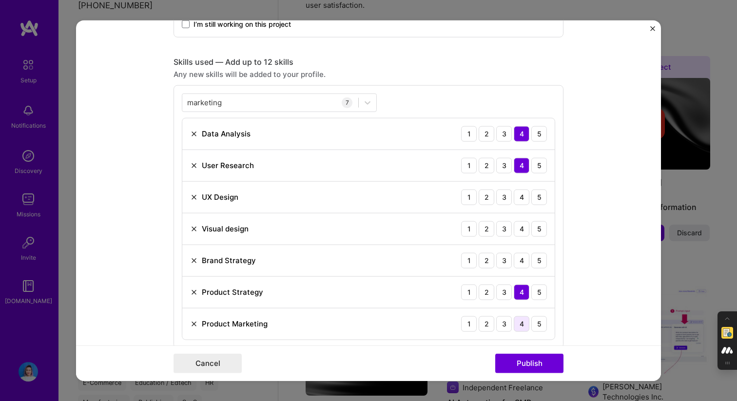
click at [518, 323] on div "4" at bounding box center [522, 324] width 16 height 16
click at [538, 260] on div "5" at bounding box center [539, 261] width 16 height 16
click at [520, 262] on div "4" at bounding box center [522, 261] width 16 height 16
click at [519, 232] on div "4" at bounding box center [522, 229] width 16 height 16
click at [522, 198] on div "4" at bounding box center [522, 197] width 16 height 16
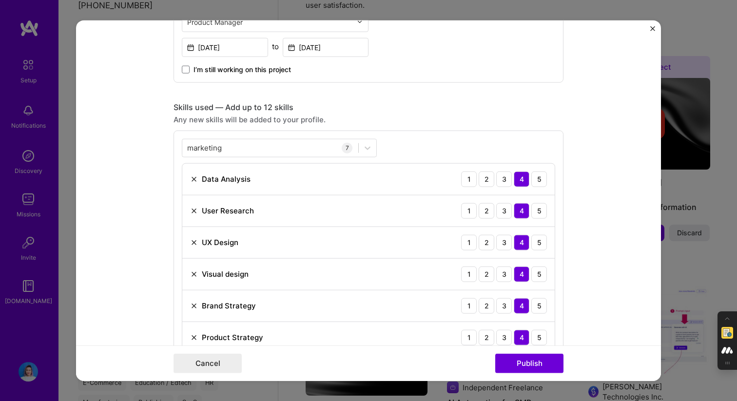
scroll to position [616, 0]
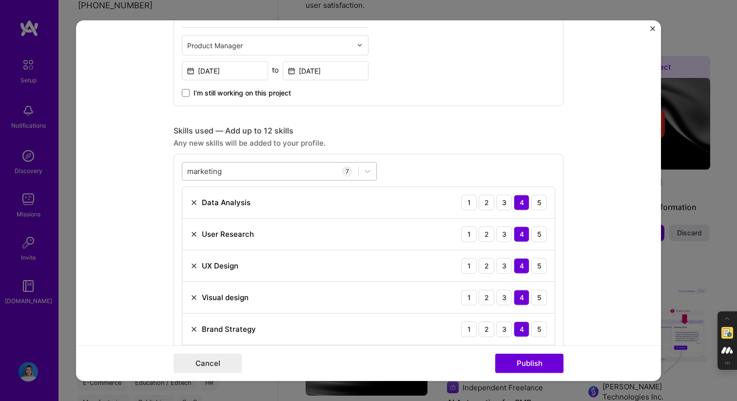
click at [257, 165] on div "marketing marketing" at bounding box center [270, 171] width 176 height 16
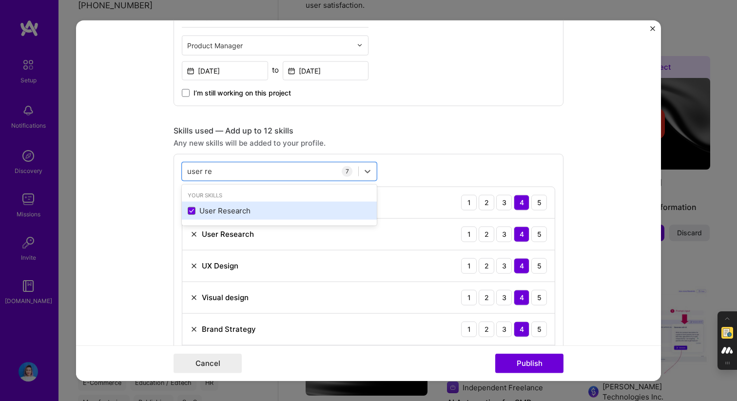
click at [250, 214] on div "User Research" at bounding box center [279, 211] width 183 height 10
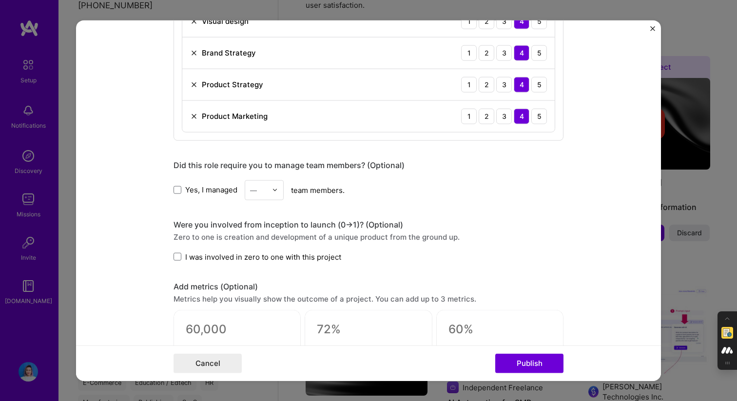
scroll to position [895, 0]
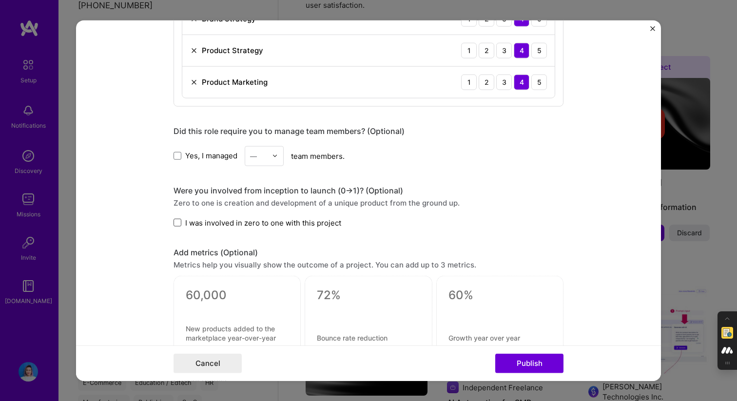
click at [179, 221] on span at bounding box center [178, 223] width 8 height 8
click at [0, 0] on input "I was involved in zero to one with this project" at bounding box center [0, 0] width 0 height 0
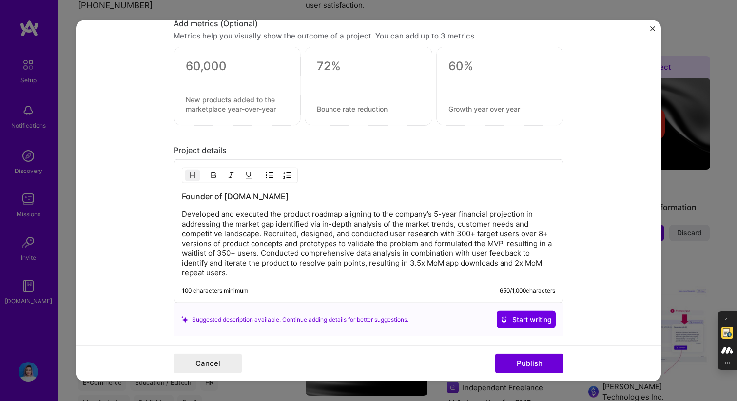
scroll to position [1189, 0]
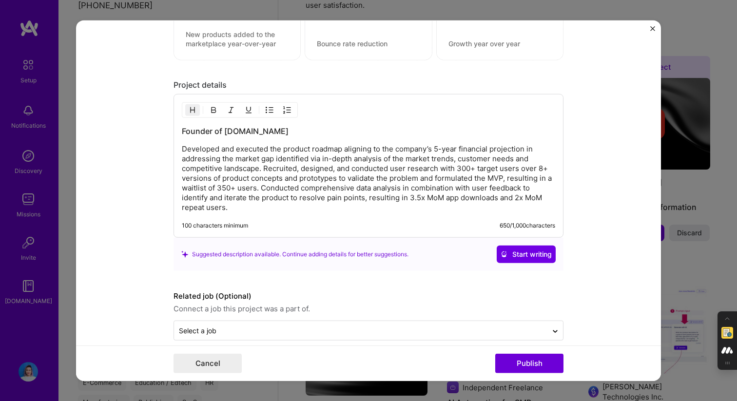
click at [265, 169] on p "Developed and executed the product roadmap aligning to the company’s 5-year fin…" at bounding box center [368, 178] width 373 height 68
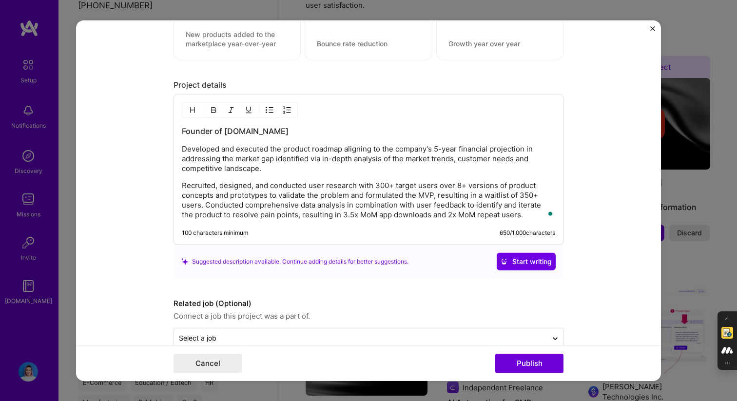
click at [205, 208] on p "Recruited, designed, and conducted user research with 300+ target users over 8+…" at bounding box center [368, 200] width 373 height 39
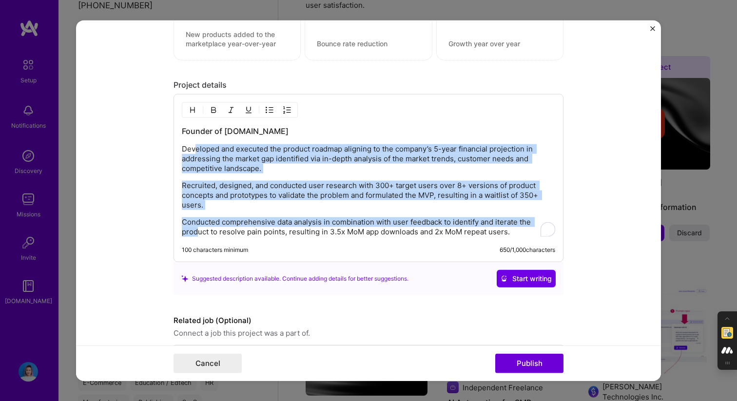
drag, startPoint x: 194, startPoint y: 152, endPoint x: 199, endPoint y: 236, distance: 84.0
click at [199, 236] on div "Founder of Storylands.io Developed and executed the product roadmap aligning to…" at bounding box center [368, 181] width 373 height 111
click at [269, 110] on img "button" at bounding box center [270, 110] width 8 height 8
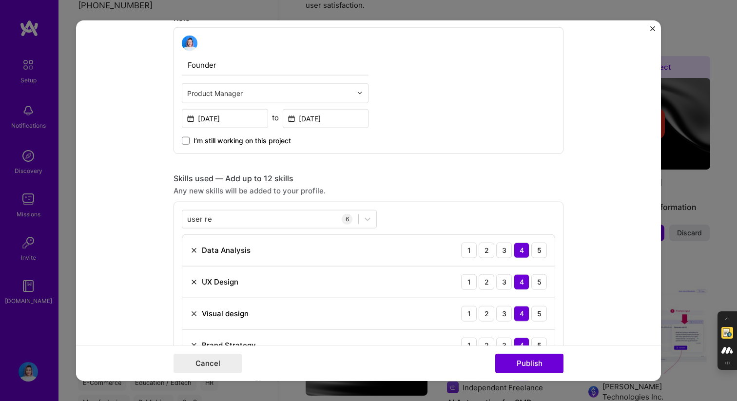
scroll to position [580, 0]
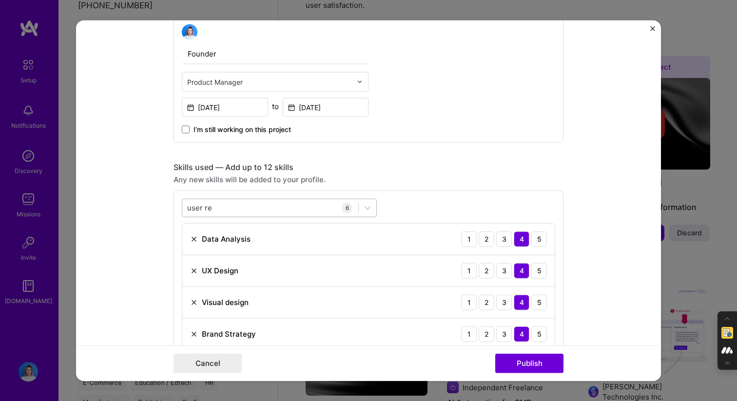
click at [246, 211] on div "user re user re" at bounding box center [270, 208] width 176 height 16
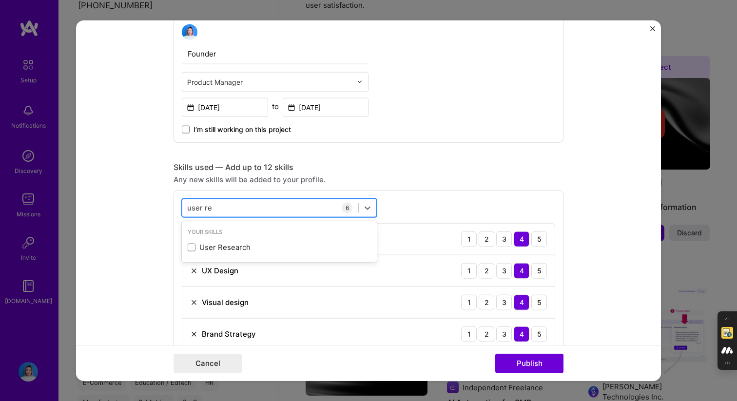
click at [246, 208] on div "user re user re" at bounding box center [270, 208] width 176 height 16
type input "r"
type input "t"
type input "e"
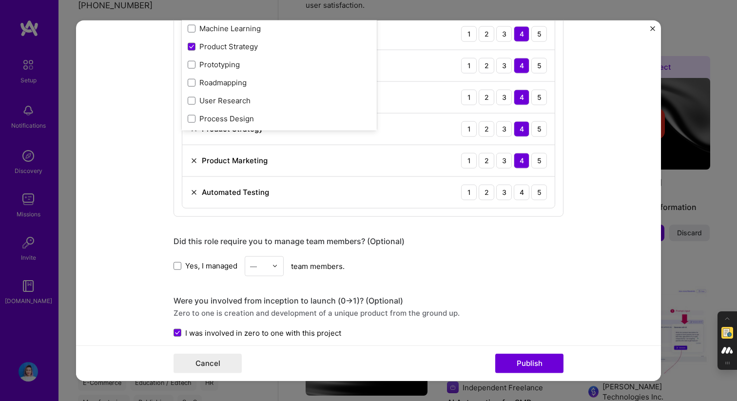
scroll to position [856, 0]
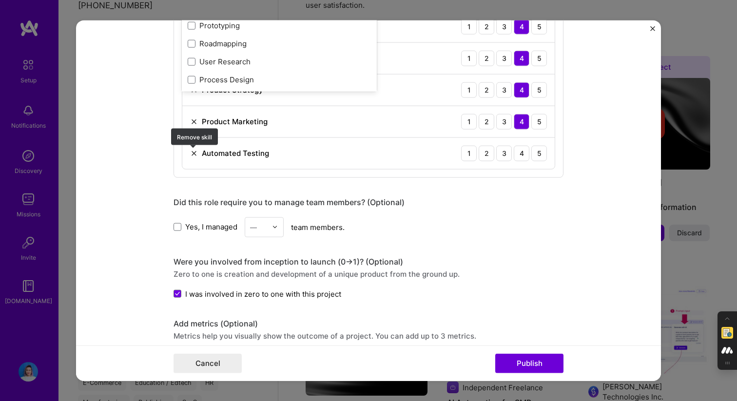
click at [194, 153] on img at bounding box center [194, 153] width 8 height 8
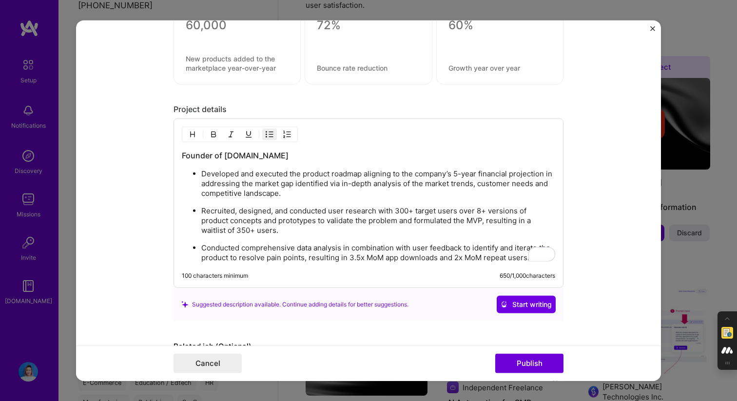
scroll to position [1228, 0]
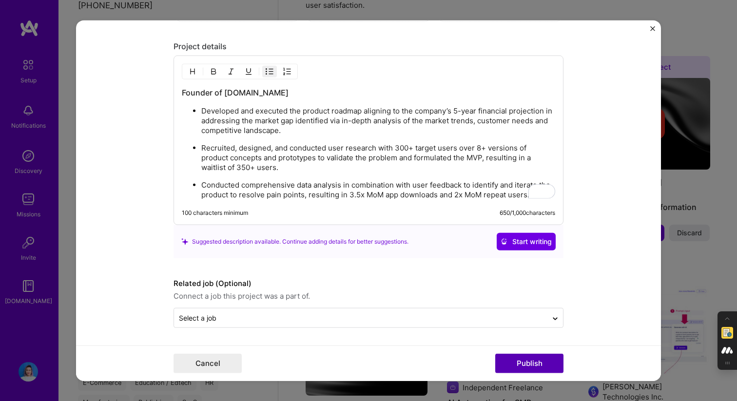
click at [519, 367] on button "Publish" at bounding box center [529, 363] width 68 height 19
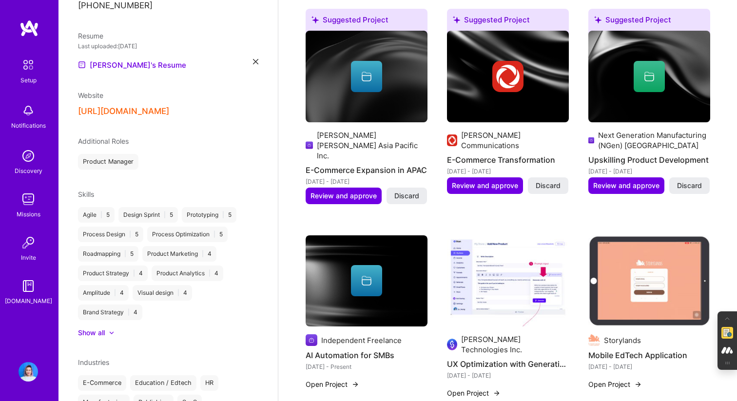
scroll to position [264, 0]
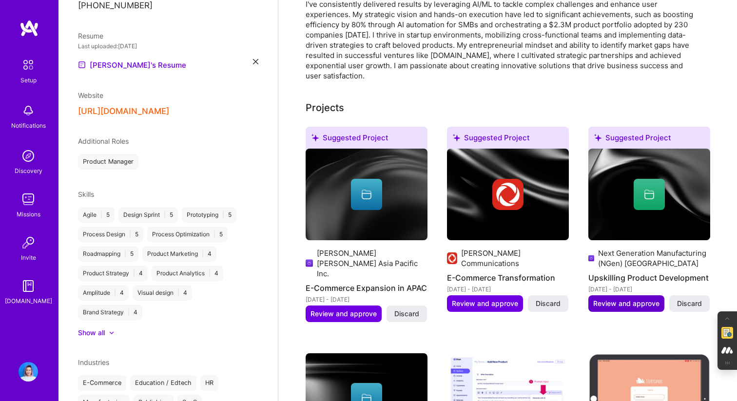
click at [628, 299] on span "Review and approve" at bounding box center [626, 304] width 66 height 10
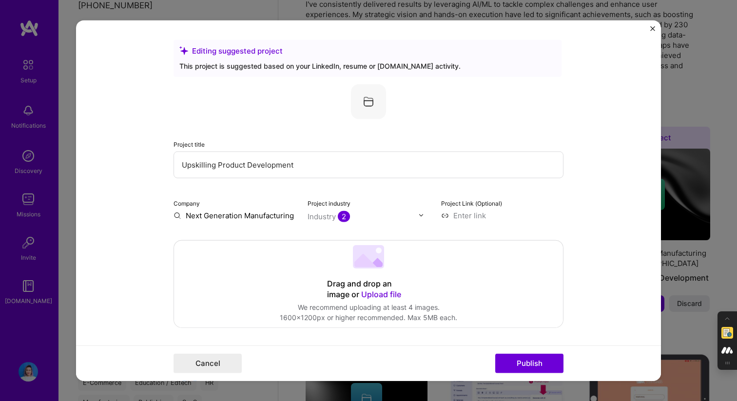
click at [479, 180] on div "Project title Upskilling Product Development Company Next Generation Manufactur…" at bounding box center [369, 152] width 390 height 136
drag, startPoint x: 218, startPoint y: 164, endPoint x: 420, endPoint y: 164, distance: 201.8
click at [420, 164] on input "Upskilling Product Development" at bounding box center [369, 164] width 390 height 27
click at [347, 163] on input "AI-Native Workforce Skills Prediction Tool & Upskilling Platform" at bounding box center [369, 164] width 390 height 27
drag, startPoint x: 329, startPoint y: 165, endPoint x: 461, endPoint y: 169, distance: 132.7
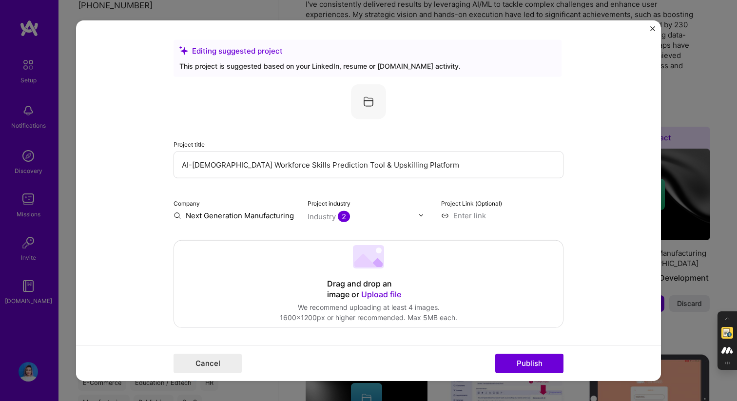
click at [461, 169] on input "AI-Native Workforce Skills Prediction Tool & Upskilling Platform" at bounding box center [369, 164] width 390 height 27
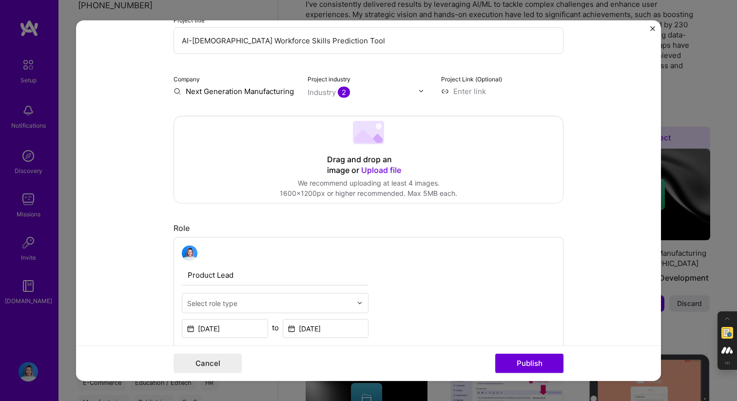
type input "AI-[DEMOGRAPHIC_DATA] Workforce Skills Prediction Tool"
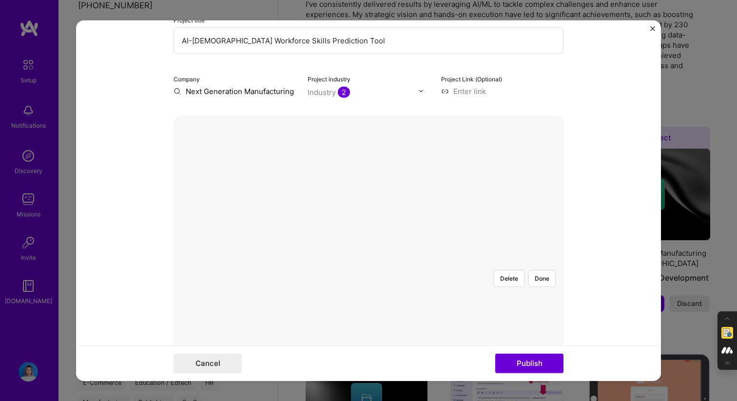
click at [470, 262] on div at bounding box center [564, 408] width 389 height 292
click at [545, 270] on button "Done" at bounding box center [541, 278] width 27 height 17
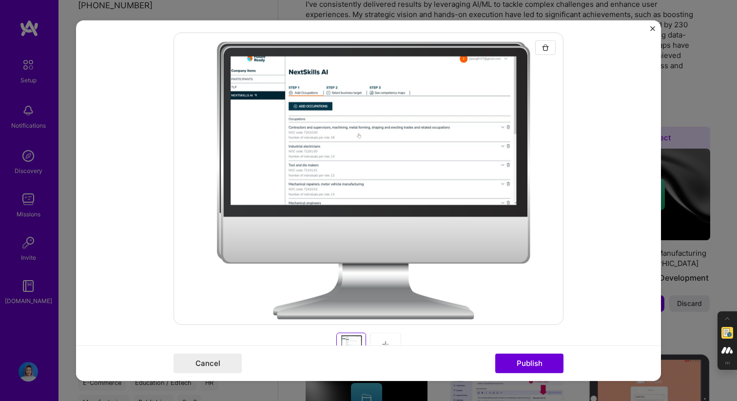
scroll to position [204, 0]
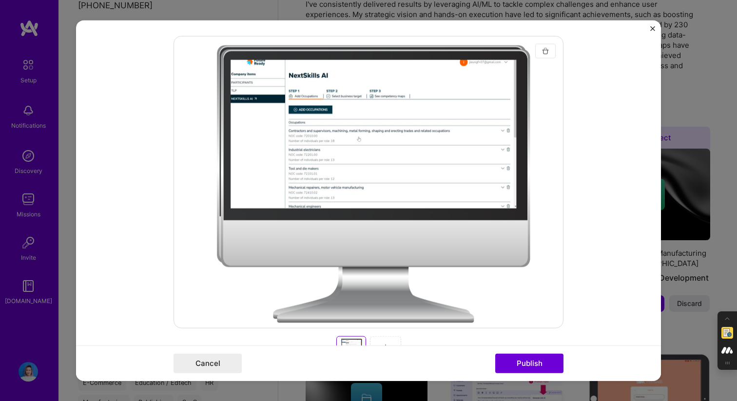
click at [544, 52] on img "button" at bounding box center [546, 51] width 8 height 8
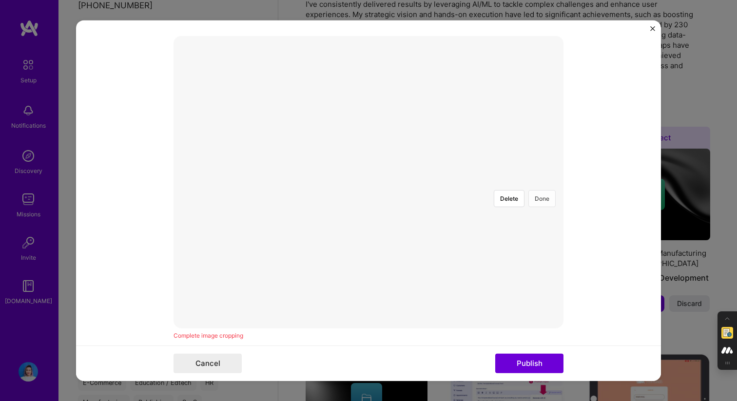
click at [543, 190] on button "Done" at bounding box center [541, 198] width 27 height 17
click at [545, 190] on button "Done" at bounding box center [541, 198] width 27 height 17
click at [637, 69] on form "Editing suggested project This project is suggested based on your LinkedIn, res…" at bounding box center [368, 200] width 585 height 361
click at [545, 52] on div "Uploading Just a few seconds and we’ll have your image ready." at bounding box center [369, 182] width 390 height 292
click at [620, 117] on form "Editing suggested project This project is suggested based on your LinkedIn, res…" at bounding box center [368, 200] width 585 height 361
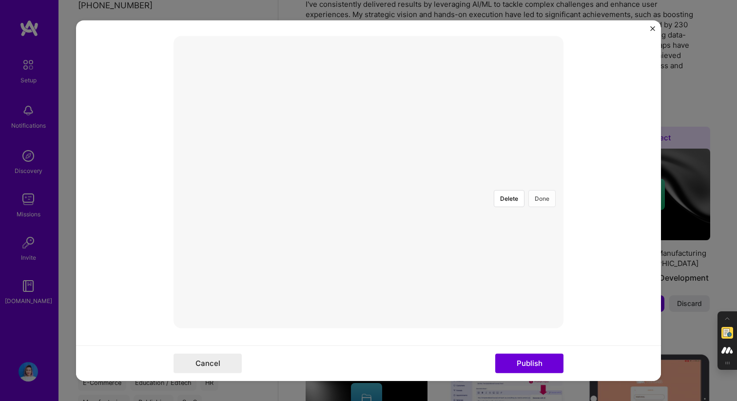
click at [541, 190] on button "Done" at bounding box center [541, 198] width 27 height 17
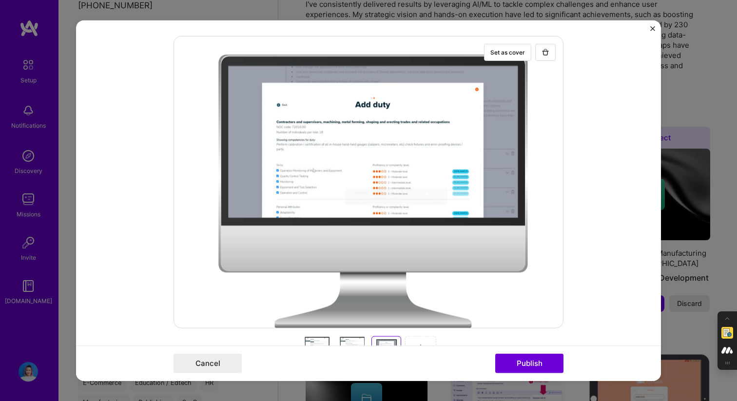
click at [463, 193] on div at bounding box center [369, 182] width 390 height 292
click at [630, 192] on form "Editing suggested project This project is suggested based on your LinkedIn, res…" at bounding box center [368, 200] width 585 height 361
click at [650, 27] on form "Editing suggested project This project is suggested based on your LinkedIn, res…" at bounding box center [368, 200] width 585 height 361
click at [600, 58] on form "Editing suggested project This project is suggested based on your LinkedIn, res…" at bounding box center [368, 200] width 585 height 361
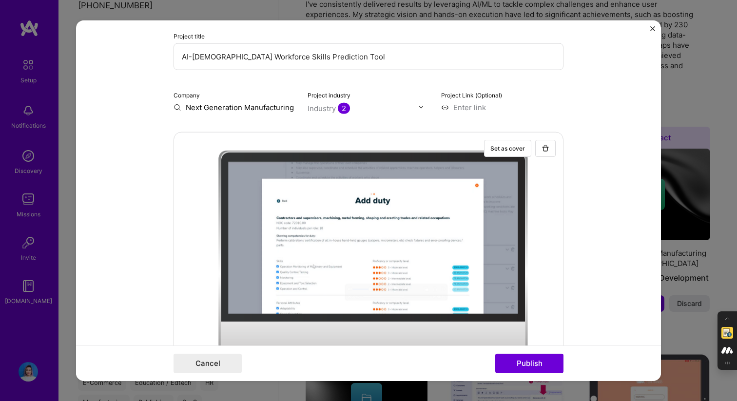
scroll to position [109, 0]
click at [461, 65] on input "AI-[DEMOGRAPHIC_DATA] Workforce Skills Prediction Tool" at bounding box center [369, 55] width 390 height 27
click at [411, 217] on div at bounding box center [369, 277] width 390 height 292
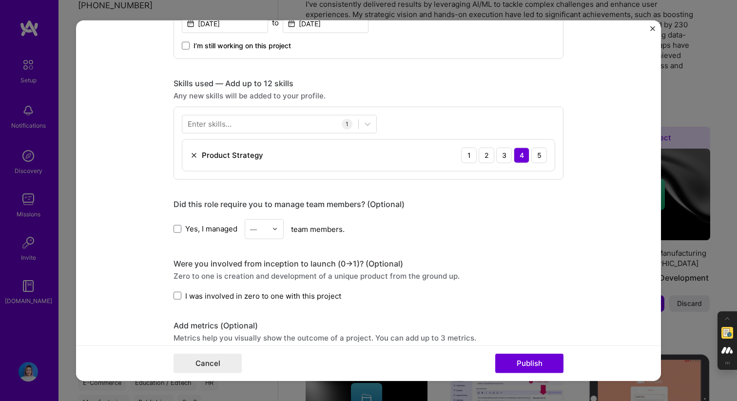
scroll to position [682, 0]
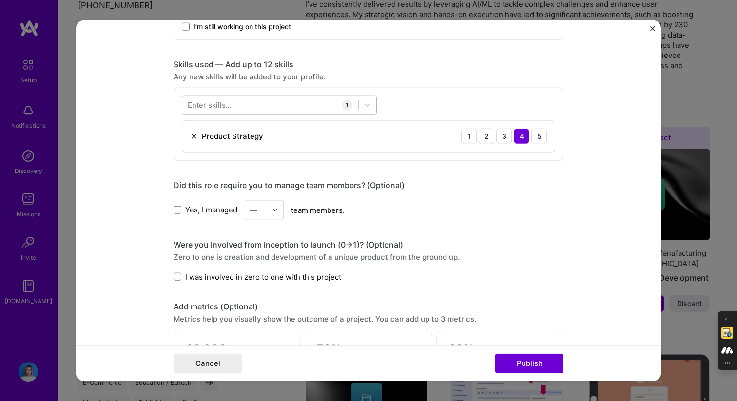
click at [287, 103] on div at bounding box center [270, 105] width 176 height 16
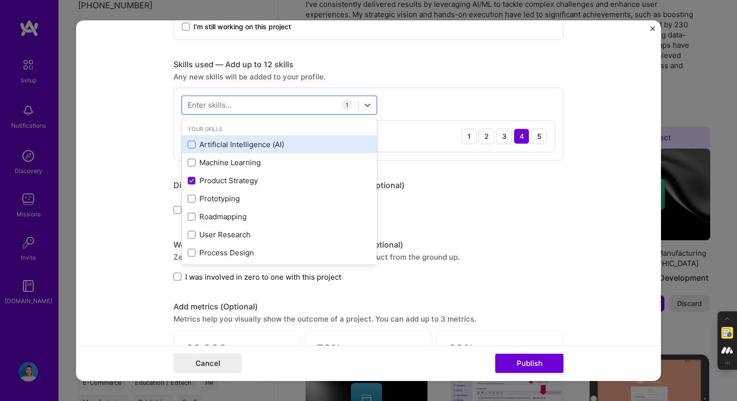
click at [250, 140] on div "Artificial Intelligence (AI)" at bounding box center [279, 144] width 183 height 10
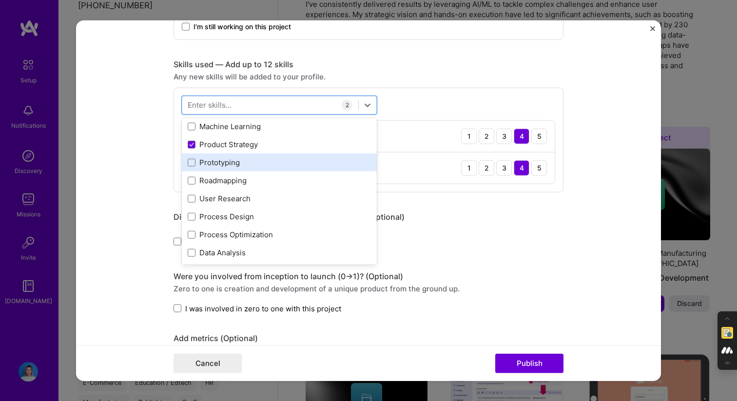
scroll to position [43, 0]
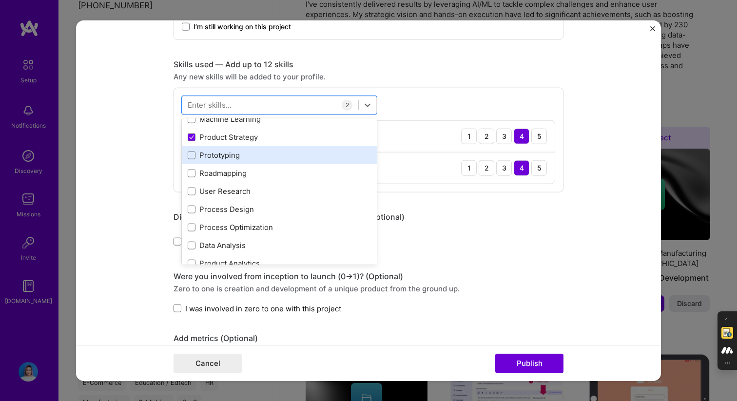
click at [228, 156] on div "Prototyping" at bounding box center [279, 155] width 183 height 10
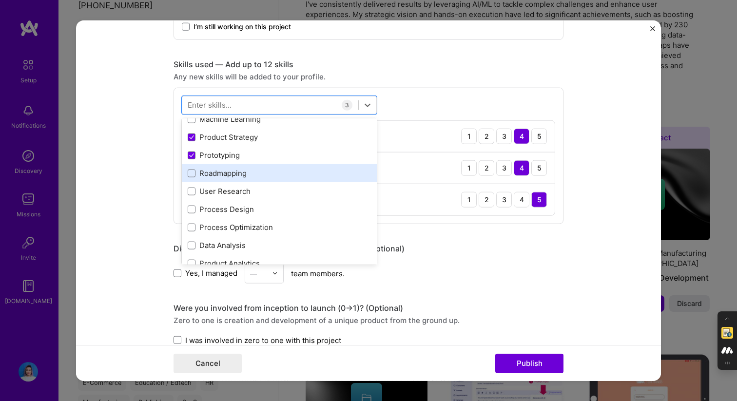
click at [224, 176] on div "Roadmapping" at bounding box center [279, 173] width 183 height 10
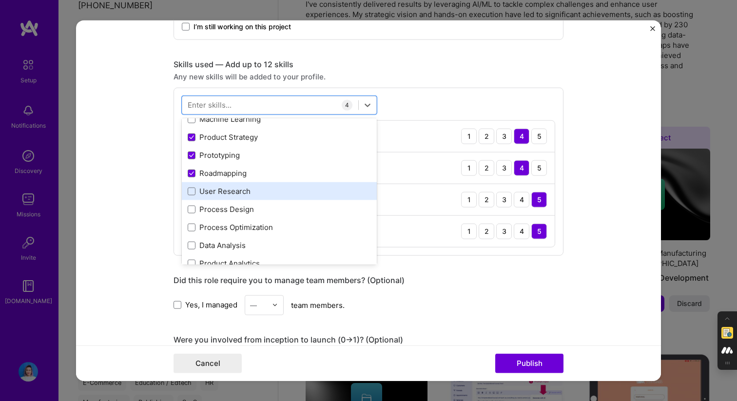
click at [220, 193] on div "User Research" at bounding box center [279, 191] width 183 height 10
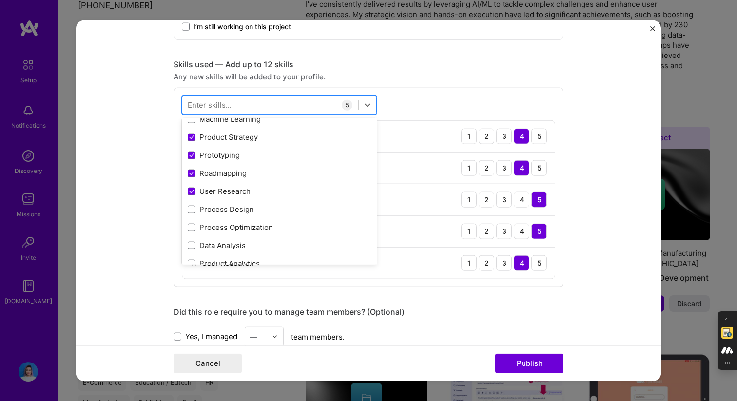
click at [255, 103] on div at bounding box center [270, 105] width 176 height 16
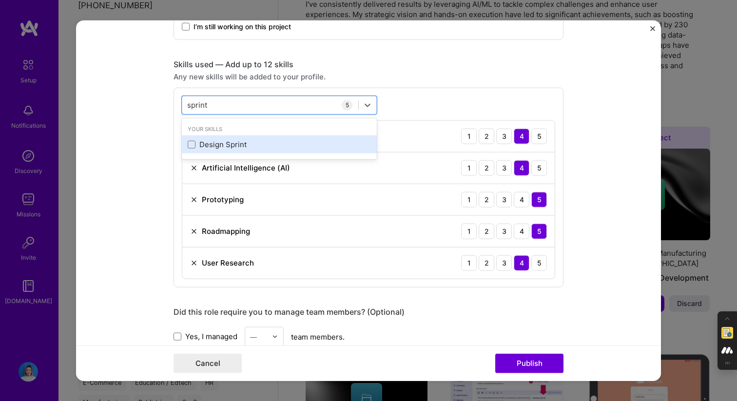
click at [242, 142] on div "Design Sprint" at bounding box center [279, 144] width 183 height 10
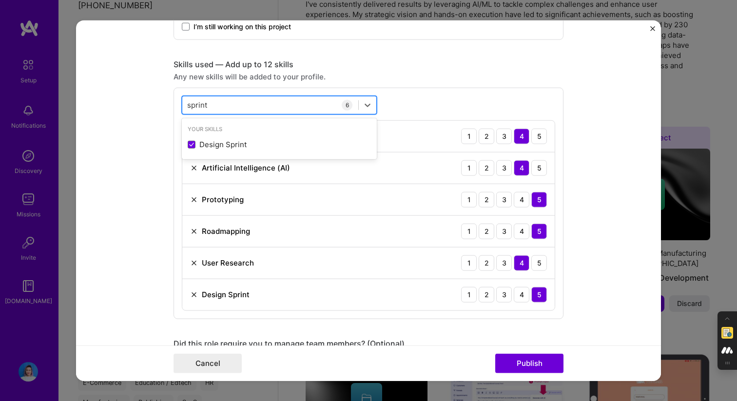
click at [251, 104] on div "sprint sprint" at bounding box center [270, 105] width 176 height 16
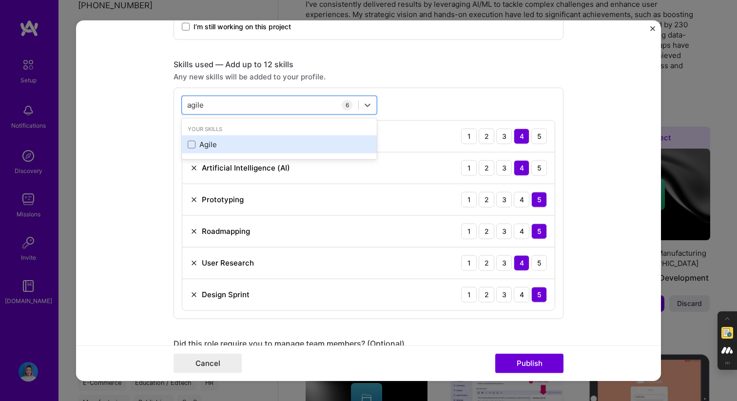
click at [233, 149] on div "Agile" at bounding box center [279, 144] width 183 height 10
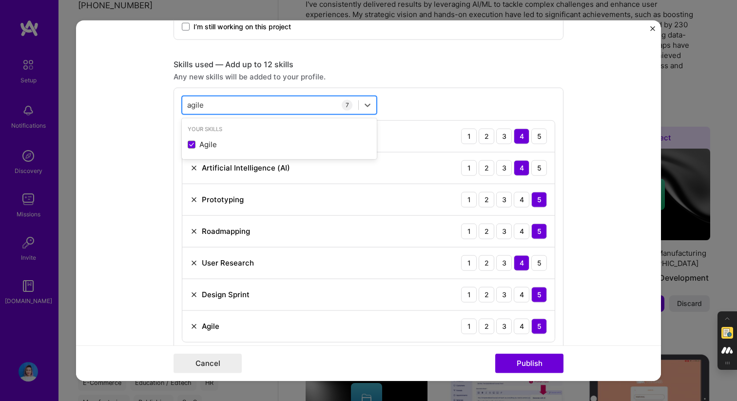
click at [237, 105] on div "agile agile" at bounding box center [270, 105] width 176 height 16
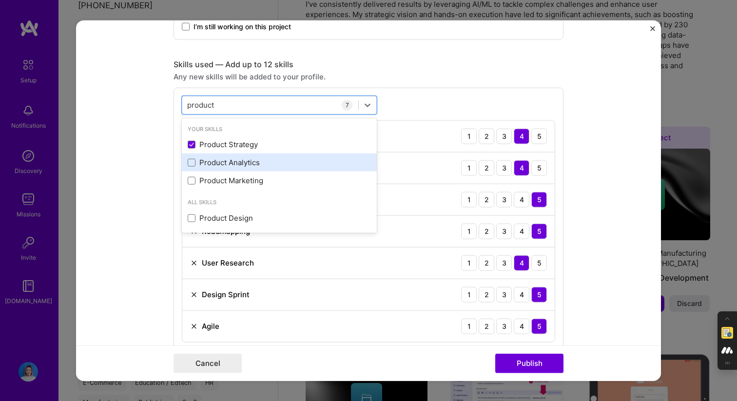
click at [200, 164] on div "Product Analytics" at bounding box center [279, 162] width 183 height 10
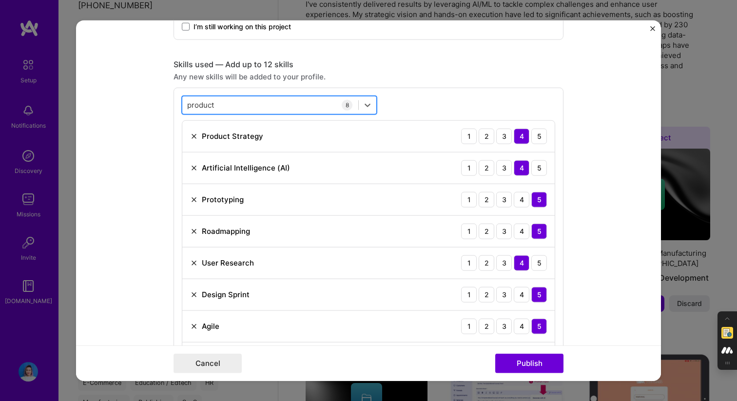
click at [253, 99] on div "product product" at bounding box center [270, 105] width 176 height 16
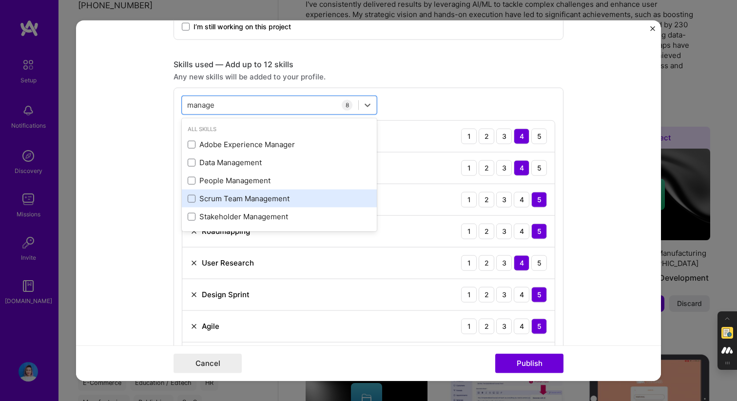
click at [222, 201] on div "Scrum Team Management" at bounding box center [279, 199] width 183 height 10
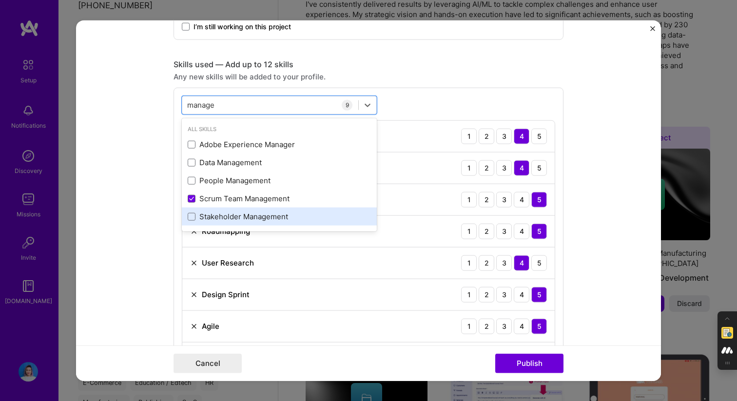
click at [211, 219] on div "Stakeholder Management" at bounding box center [279, 217] width 183 height 10
type input "manage"
click at [420, 63] on div "Skills used — Add up to 12 skills" at bounding box center [369, 64] width 390 height 10
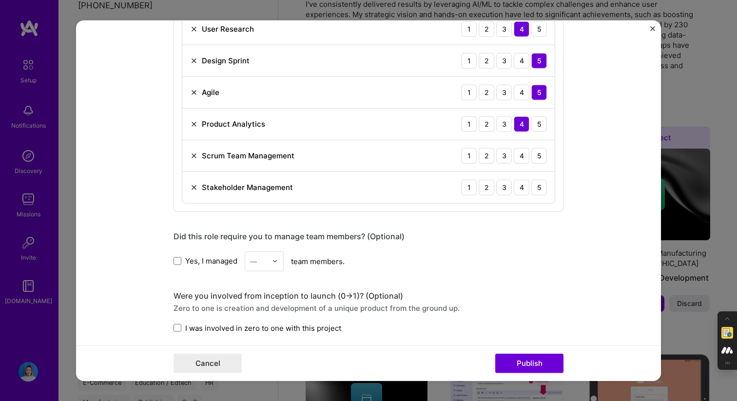
scroll to position [870, 0]
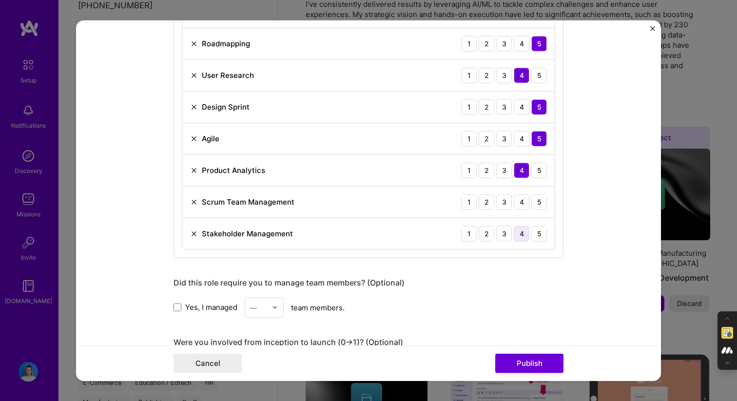
click at [522, 233] on div "4" at bounding box center [522, 234] width 16 height 16
click at [522, 202] on div "4" at bounding box center [522, 202] width 16 height 16
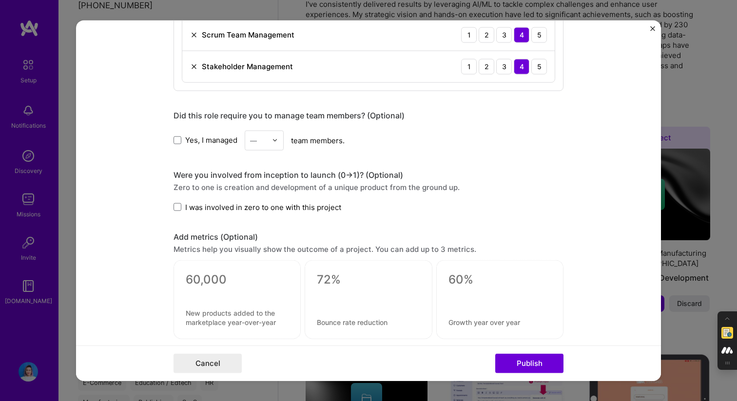
scroll to position [1030, 0]
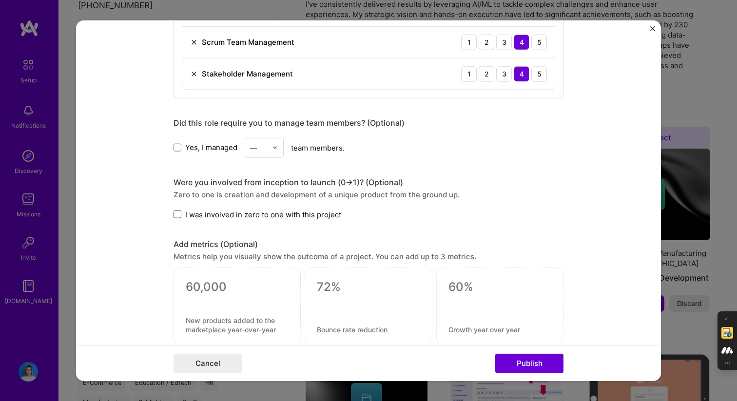
click at [175, 213] on span at bounding box center [178, 215] width 8 height 8
click at [0, 0] on input "I was involved in zero to one with this project" at bounding box center [0, 0] width 0 height 0
click at [261, 150] on input "text" at bounding box center [258, 147] width 17 height 10
click at [260, 175] on div "1" at bounding box center [264, 173] width 33 height 18
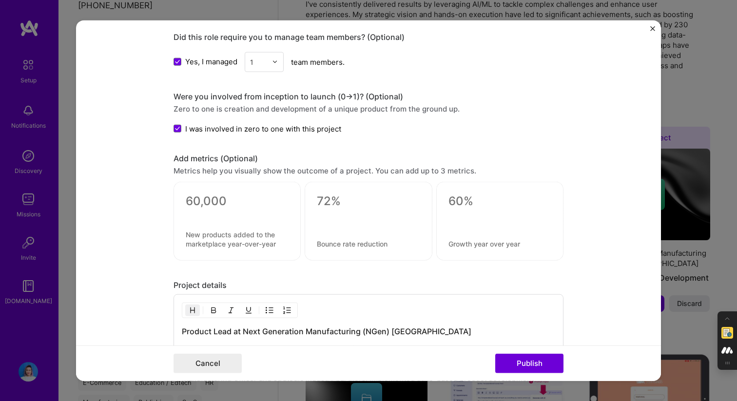
scroll to position [1304, 0]
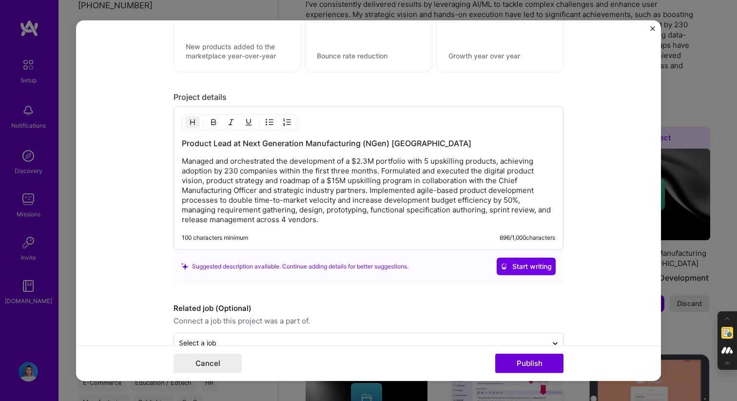
click at [349, 160] on p "Managed and orchestrated the development of a $2.3M portfolio with 5 upskilling…" at bounding box center [368, 190] width 373 height 68
click at [184, 161] on p "Managed and orchestrated the development of a $2.3M portfolio with 5 upskilling…" at bounding box center [368, 190] width 373 height 68
click at [380, 193] on p "Managed and orchestrated the development of a $2.3M portfolio with 5 upskilling…" at bounding box center [368, 190] width 373 height 68
click at [382, 173] on p "Managed and orchestrated the development of a $2.3M portfolio with 5 upskilling…" at bounding box center [368, 190] width 373 height 68
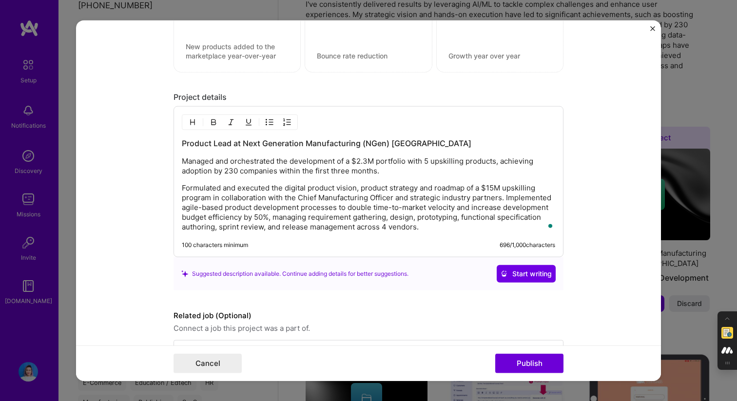
click at [507, 198] on p "Formulated and executed the digital product vision, product strategy and roadma…" at bounding box center [368, 207] width 373 height 49
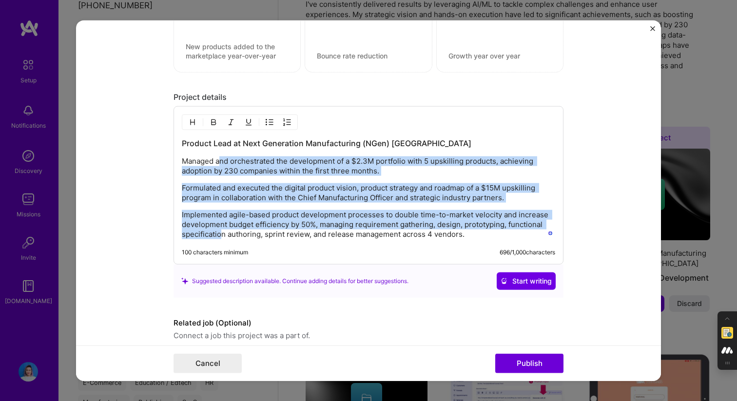
drag, startPoint x: 219, startPoint y: 160, endPoint x: 219, endPoint y: 238, distance: 78.0
click at [219, 238] on div "Product Lead at Next Generation Manufacturing (NGen) Canada Managed and orchest…" at bounding box center [368, 188] width 373 height 101
click at [265, 126] on button "button" at bounding box center [269, 123] width 15 height 12
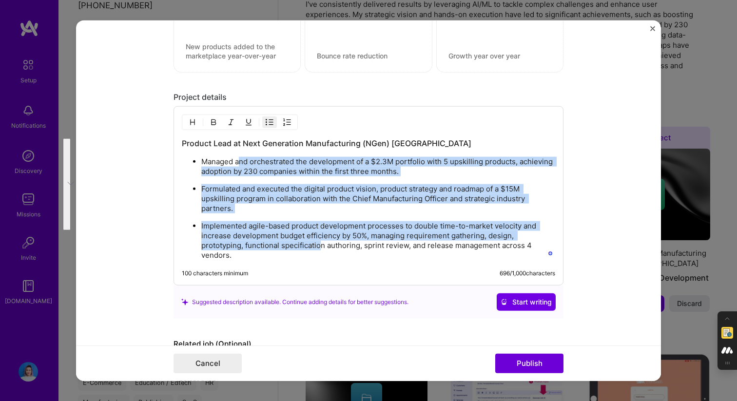
click at [268, 121] on img "button" at bounding box center [270, 122] width 8 height 8
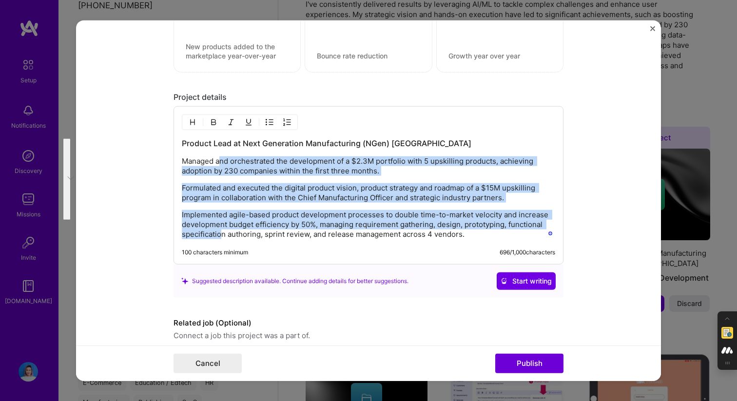
click at [269, 124] on img "button" at bounding box center [270, 122] width 8 height 8
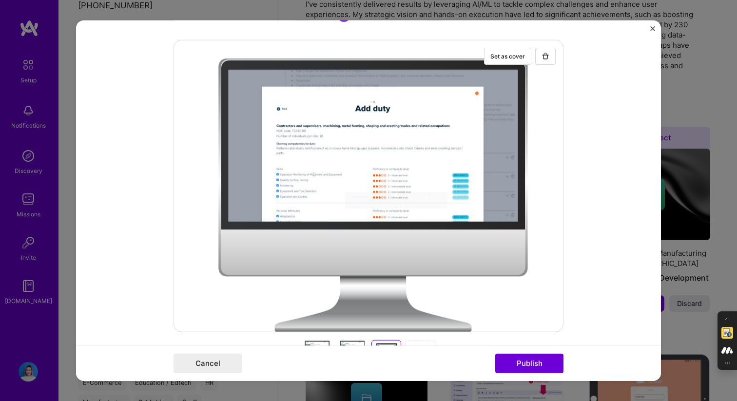
scroll to position [265, 0]
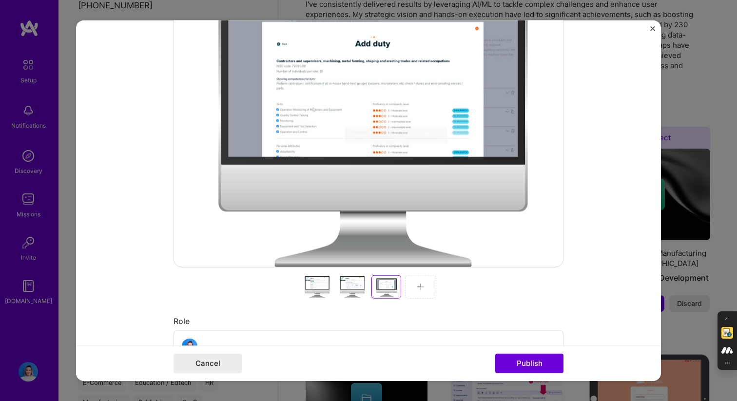
click at [358, 280] on div at bounding box center [351, 286] width 31 height 23
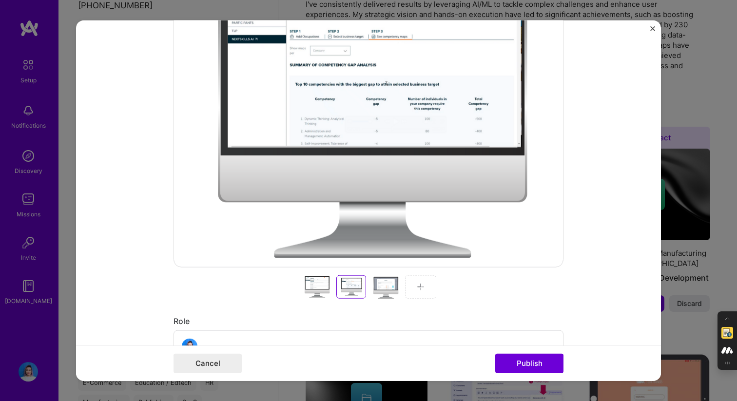
click at [429, 285] on div at bounding box center [420, 286] width 31 height 23
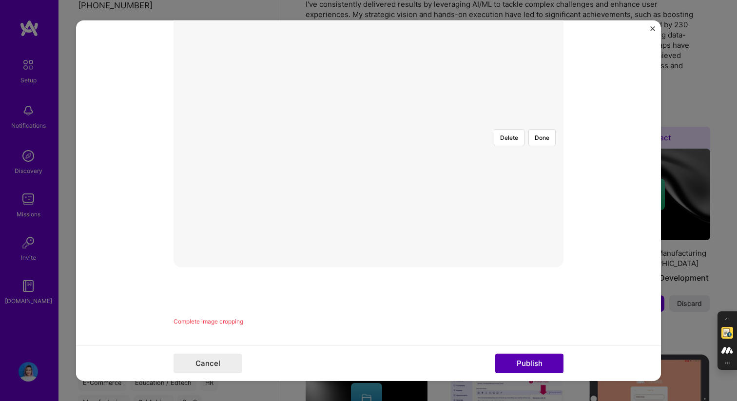
click at [507, 366] on button "Publish" at bounding box center [529, 363] width 68 height 19
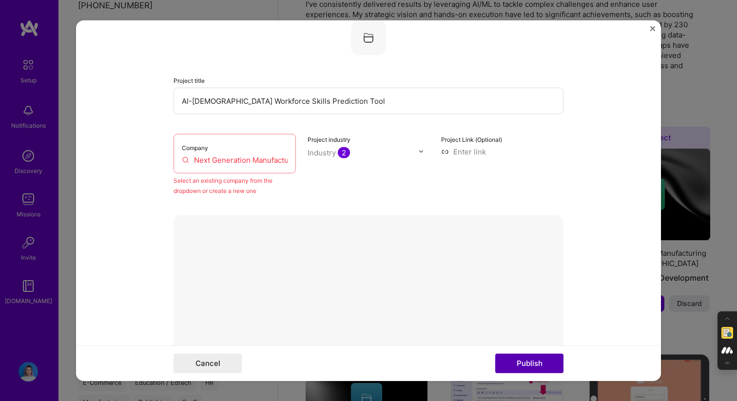
scroll to position [0, 0]
click at [260, 162] on input "Next Generation Manufacturing (NGen) [GEOGRAPHIC_DATA]" at bounding box center [235, 160] width 106 height 10
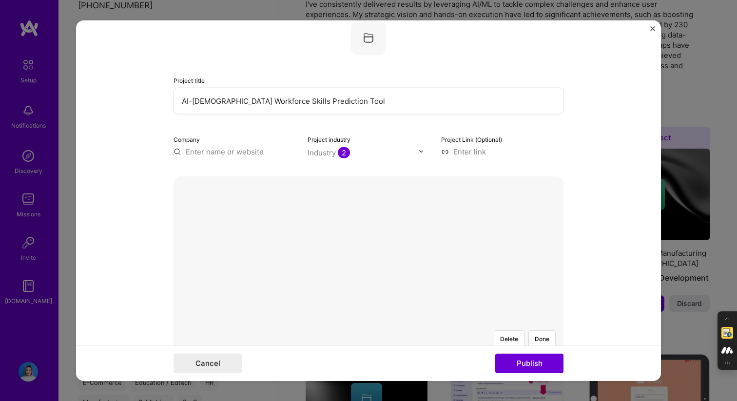
paste input "Next Generation Manufacturing (NGen) [GEOGRAPHIC_DATA]"
type input "Next Generation Manufacturing (NGen) [GEOGRAPHIC_DATA]"
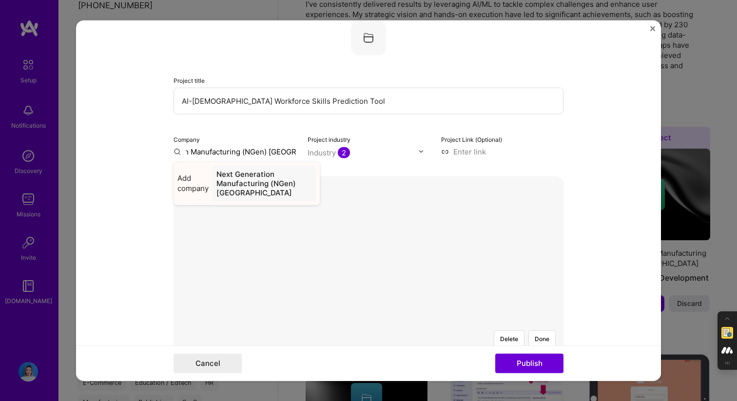
click at [194, 187] on span "Add company" at bounding box center [192, 183] width 31 height 20
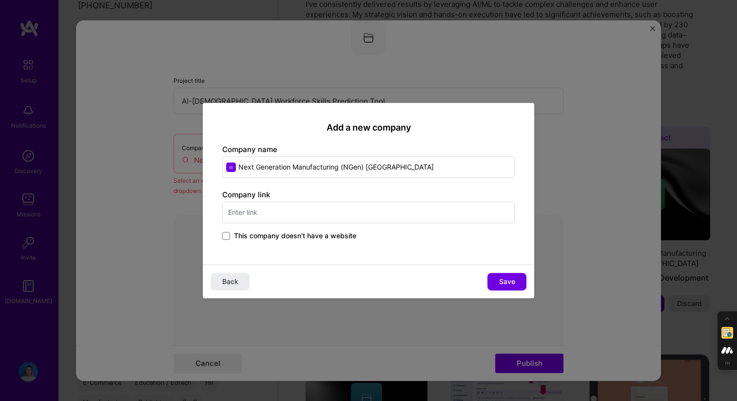
click at [372, 212] on input "text" at bounding box center [368, 212] width 292 height 21
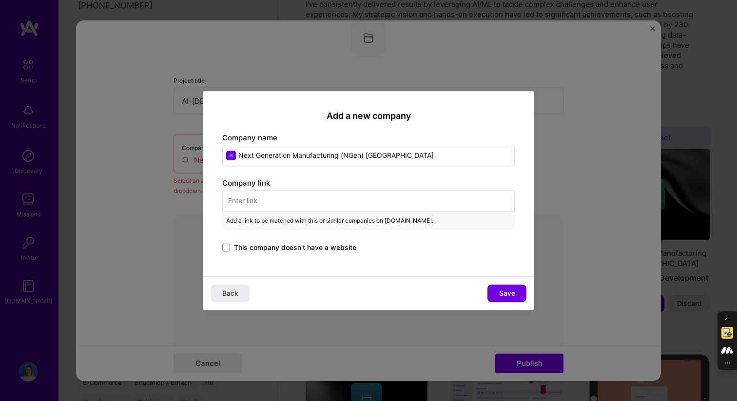
click at [348, 209] on input "text" at bounding box center [368, 200] width 292 height 21
paste input "https://www.ngen.ca/"
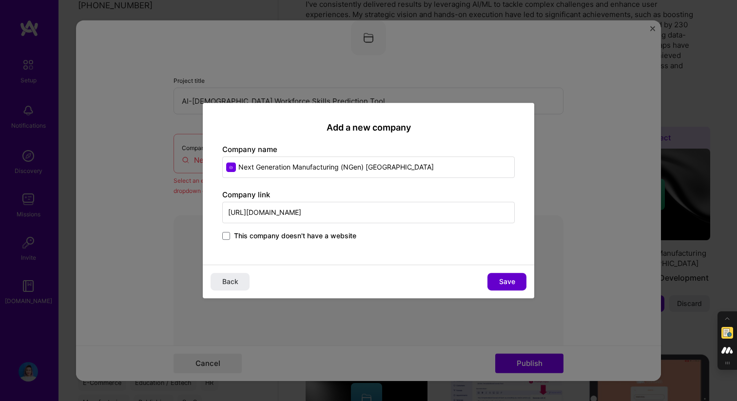
type input "https://www.ngen.ca/"
click at [502, 281] on span "Save" at bounding box center [507, 282] width 16 height 10
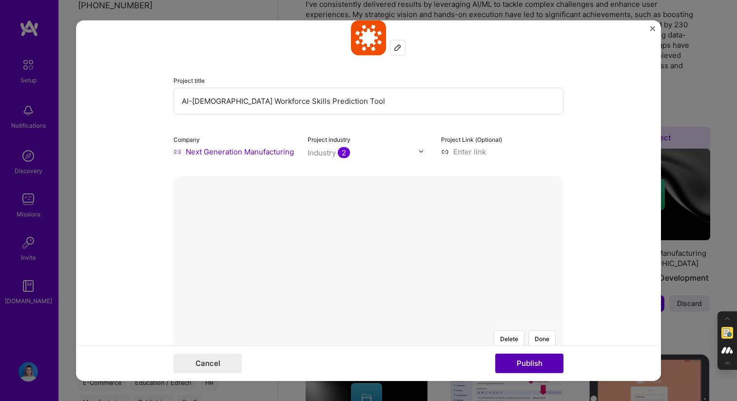
click at [527, 363] on button "Publish" at bounding box center [529, 363] width 68 height 19
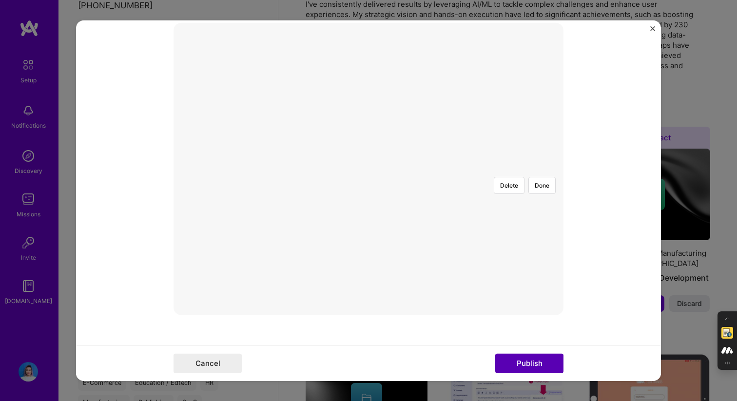
scroll to position [220, 0]
click at [527, 363] on button "Publish" at bounding box center [529, 363] width 68 height 19
click at [520, 361] on button "Publish" at bounding box center [529, 363] width 68 height 19
click at [396, 375] on div "Cancel Publish" at bounding box center [368, 364] width 585 height 36
click at [538, 174] on button "Done" at bounding box center [541, 182] width 27 height 17
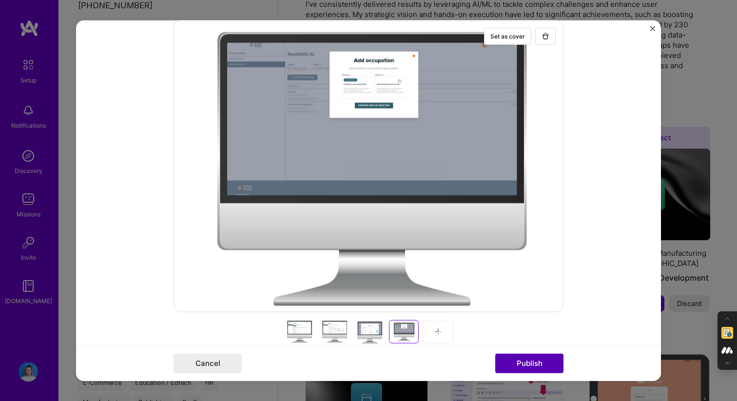
click at [516, 367] on button "Publish" at bounding box center [529, 363] width 68 height 19
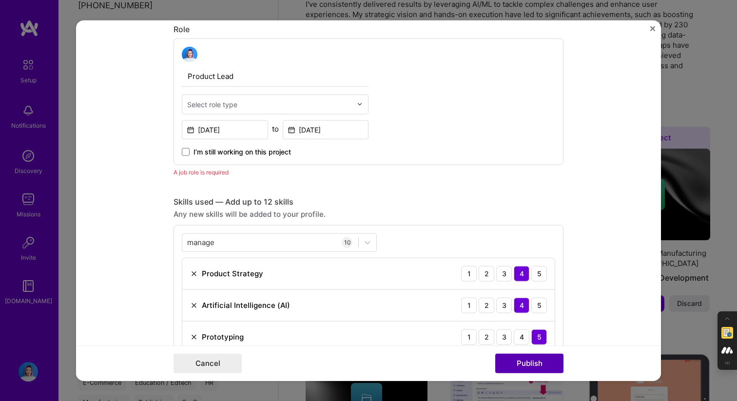
scroll to position [561, 0]
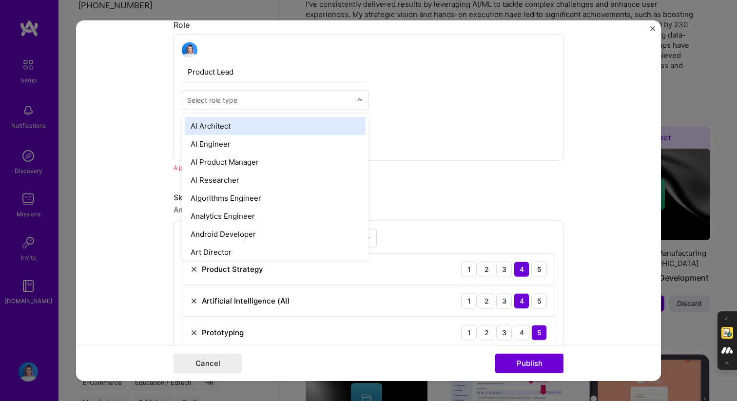
click at [327, 104] on input "text" at bounding box center [269, 100] width 165 height 10
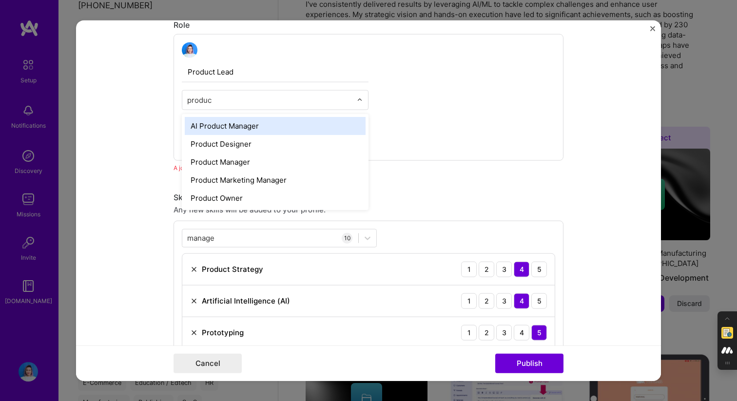
type input "product"
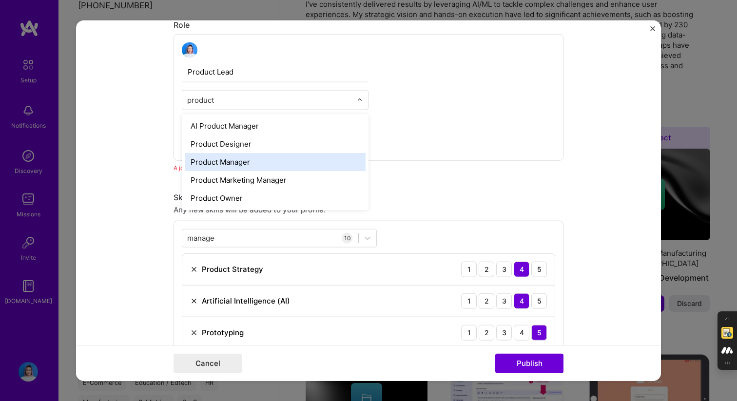
click at [267, 163] on div "Product Manager" at bounding box center [275, 162] width 181 height 18
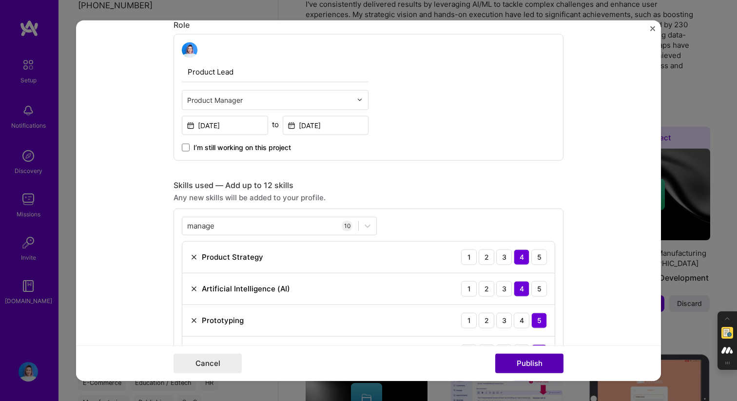
click at [534, 365] on button "Publish" at bounding box center [529, 363] width 68 height 19
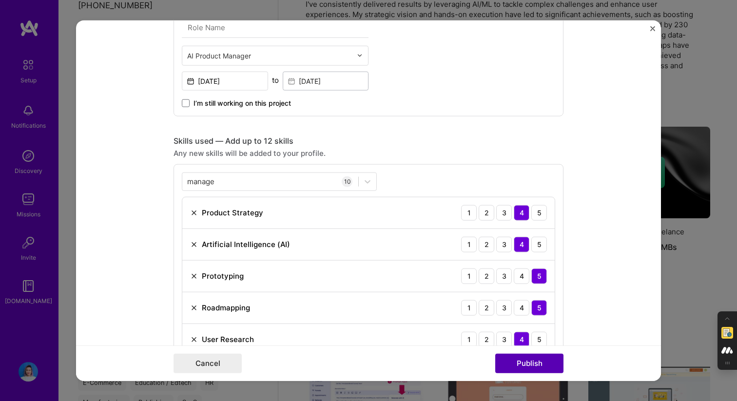
scroll to position [517, 0]
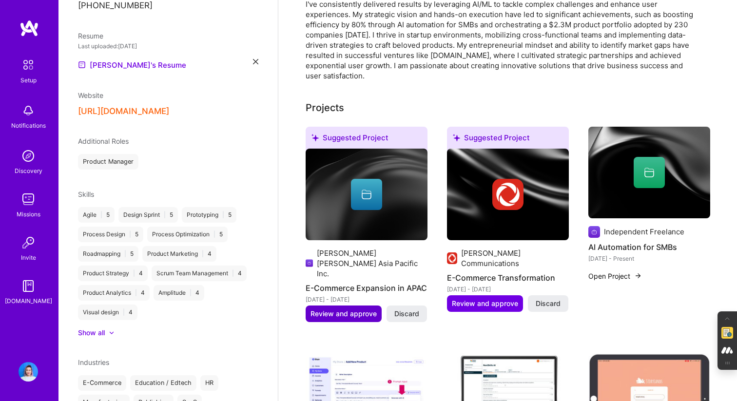
click at [340, 309] on span "Review and approve" at bounding box center [344, 314] width 66 height 10
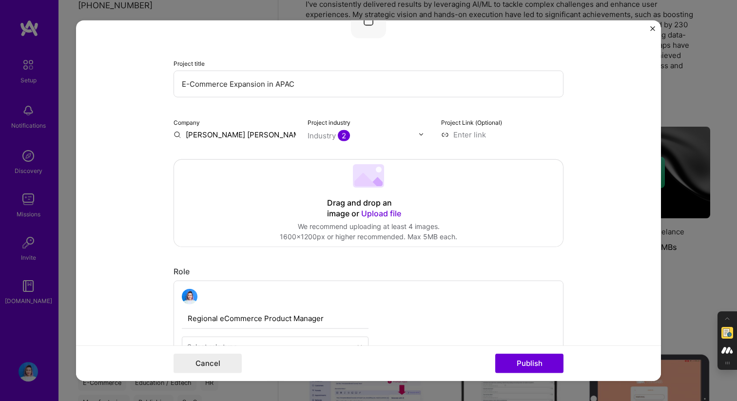
scroll to position [0, 0]
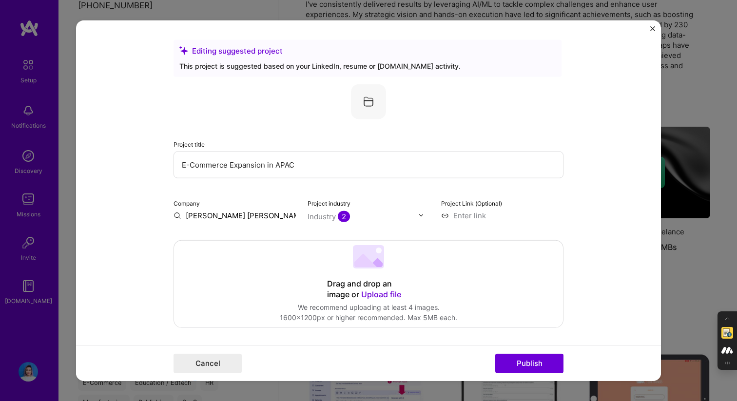
click at [277, 44] on div "Editing suggested project This project is suggested based on your LinkedIn, res…" at bounding box center [368, 57] width 388 height 37
click at [204, 367] on button "Cancel" at bounding box center [208, 363] width 68 height 19
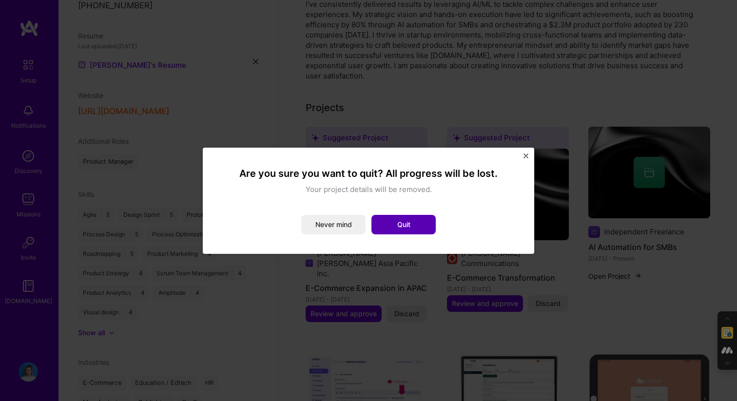
click at [385, 234] on button "Quit" at bounding box center [403, 224] width 64 height 19
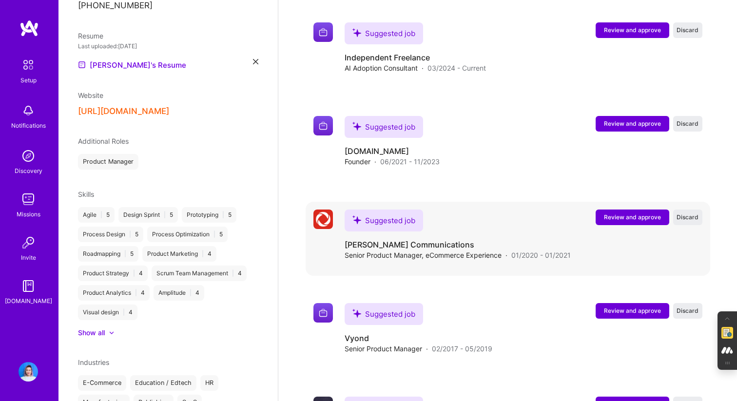
scroll to position [1037, 0]
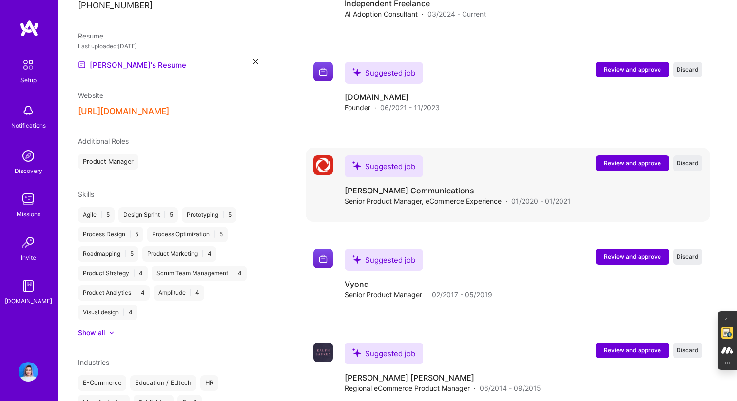
click at [623, 156] on div "Suggested job Rogers Communications Senior Product Manager, eCommerce Experienc…" at bounding box center [524, 181] width 358 height 51
click at [623, 159] on span "Review and approve" at bounding box center [632, 163] width 57 height 8
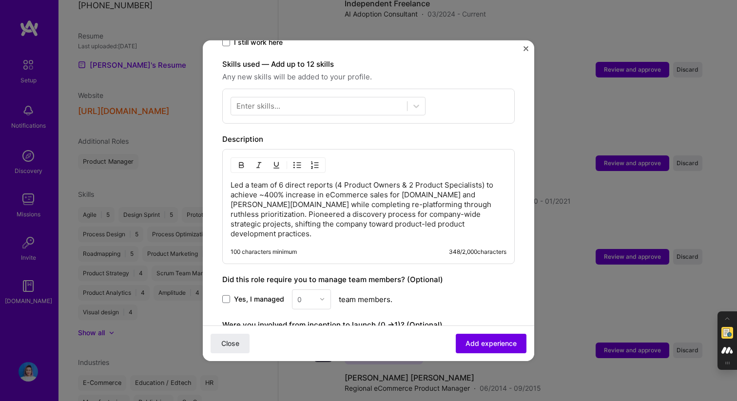
scroll to position [423, 0]
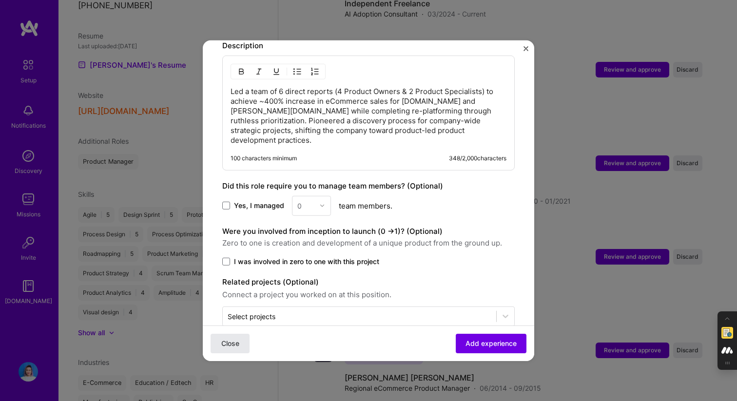
click at [227, 346] on span "Close" at bounding box center [230, 344] width 18 height 10
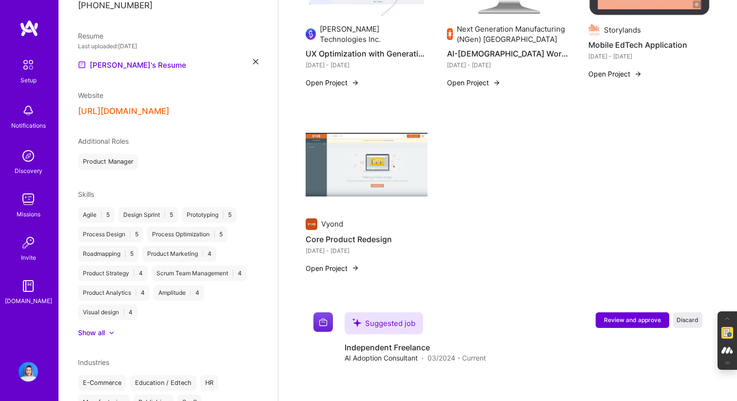
scroll to position [816, 0]
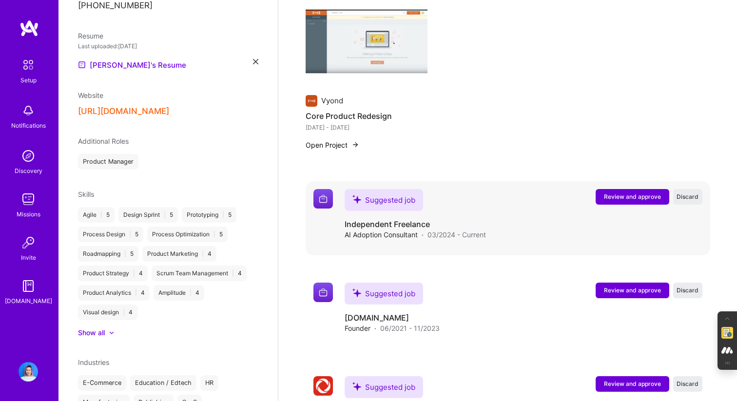
click at [400, 189] on div "Suggested job" at bounding box center [384, 200] width 78 height 22
click at [640, 193] on span "Review and approve" at bounding box center [632, 197] width 57 height 8
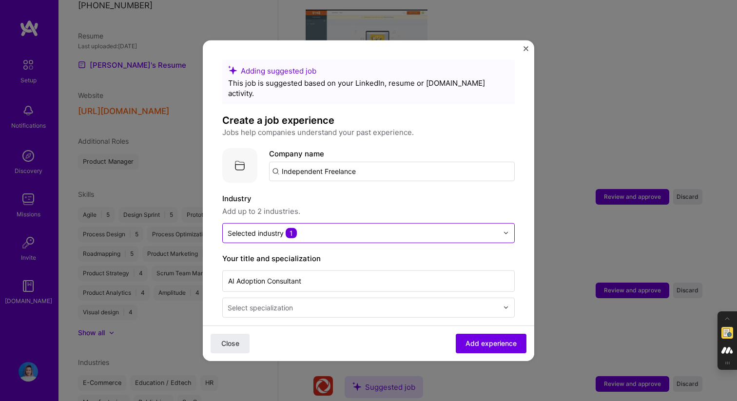
click at [386, 228] on input "text" at bounding box center [363, 233] width 271 height 10
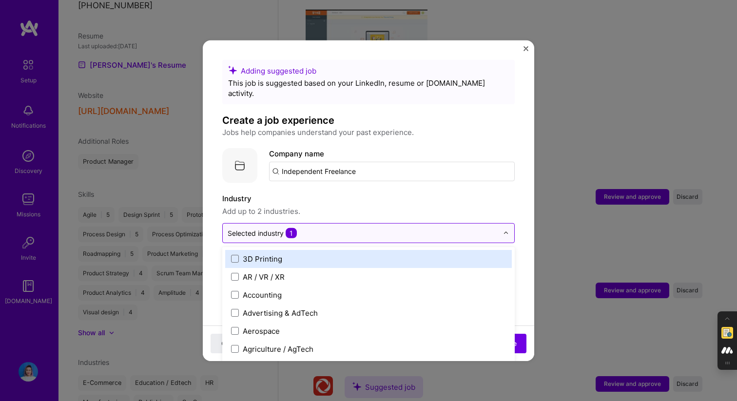
click at [364, 228] on input "text" at bounding box center [363, 233] width 271 height 10
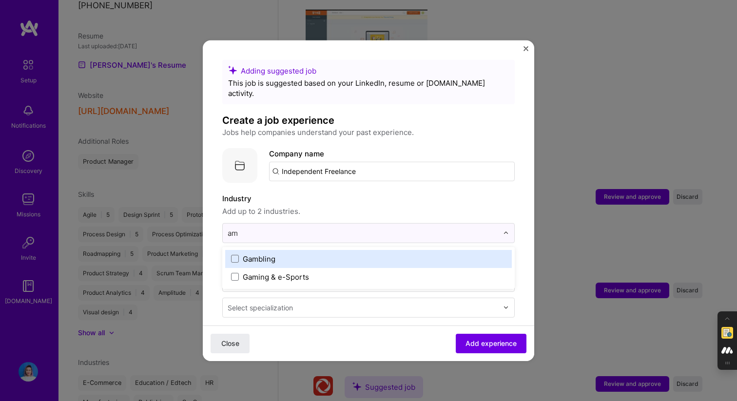
type input "a"
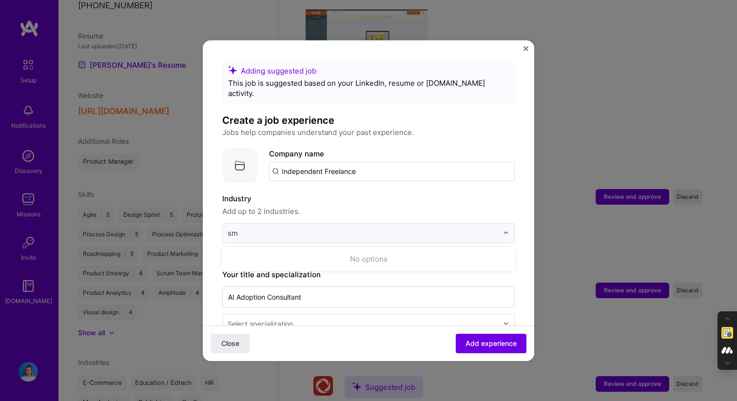
type input "s"
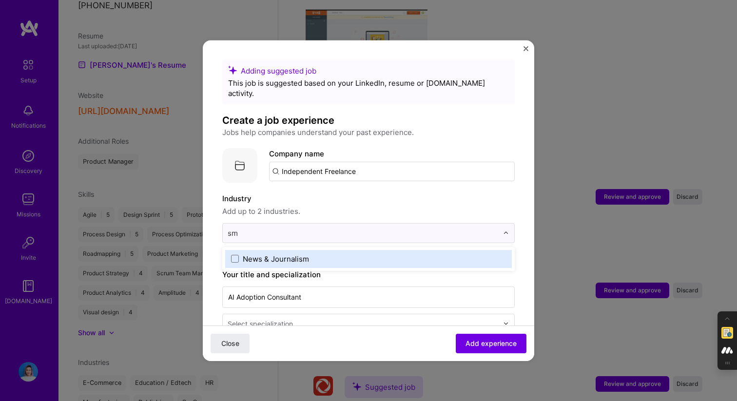
type input "s"
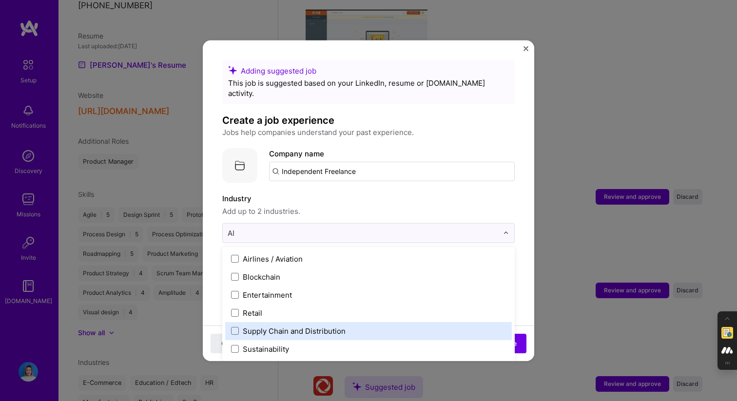
type input "A"
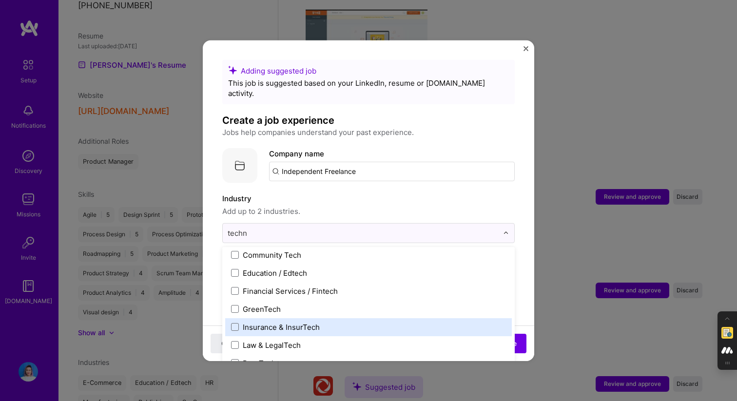
scroll to position [0, 0]
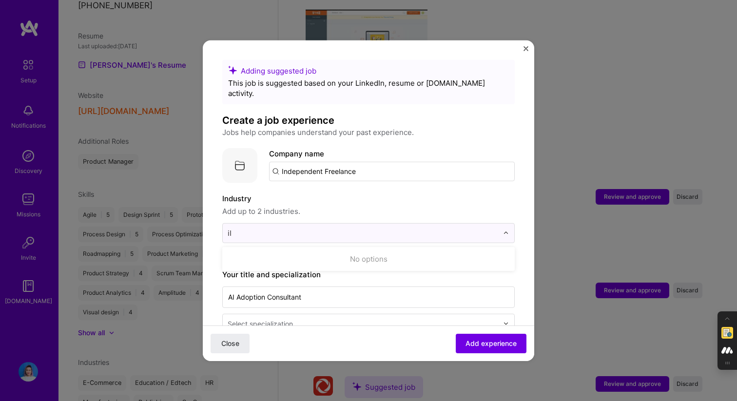
type input "i"
type input "I"
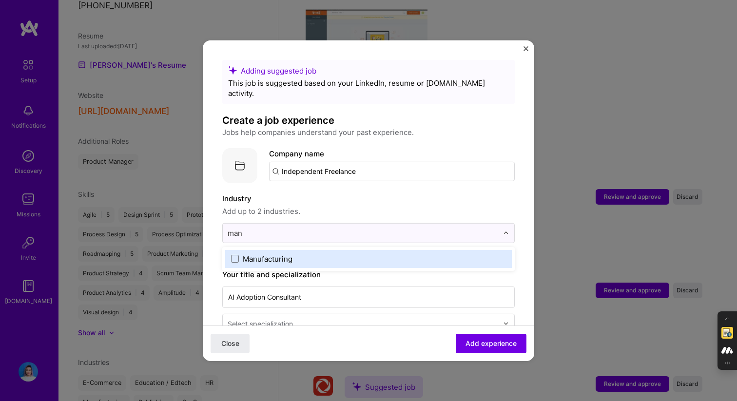
type input "manu"
click at [235, 255] on span at bounding box center [235, 259] width 8 height 8
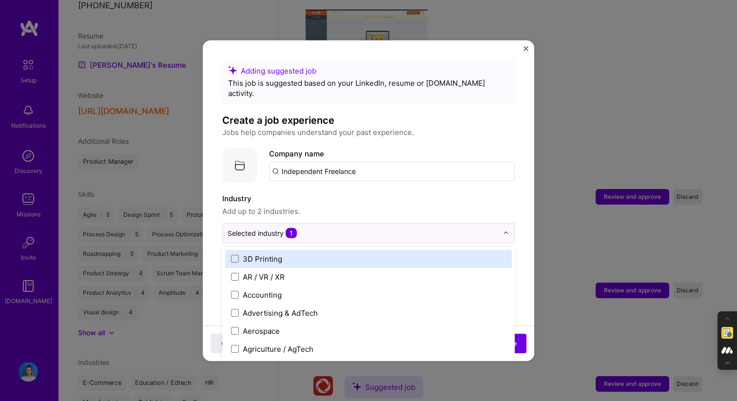
click at [361, 163] on input "Independent Freelance" at bounding box center [392, 170] width 246 height 19
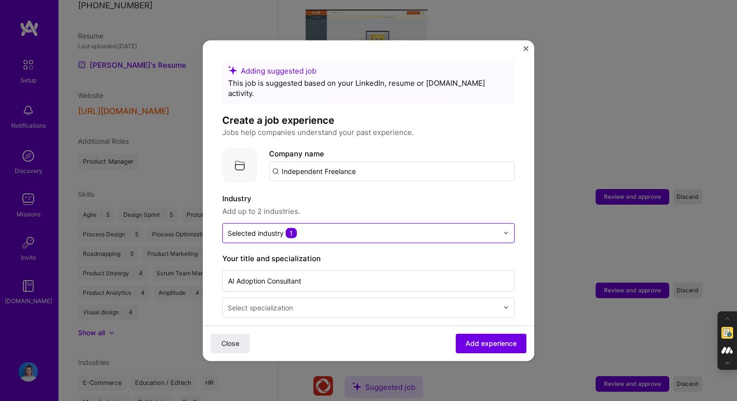
click at [327, 228] on input "text" at bounding box center [363, 233] width 271 height 10
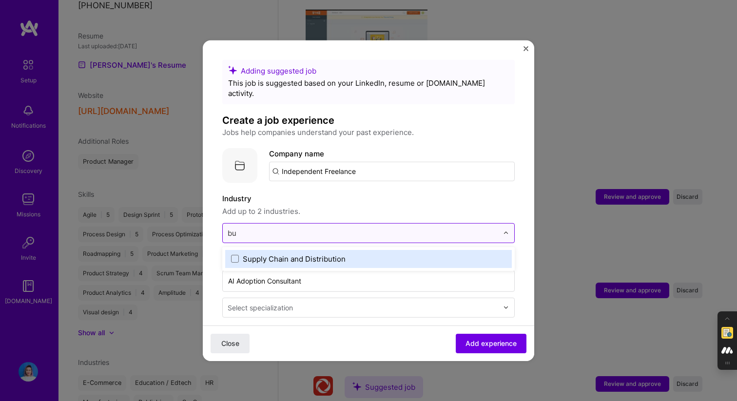
type input "b"
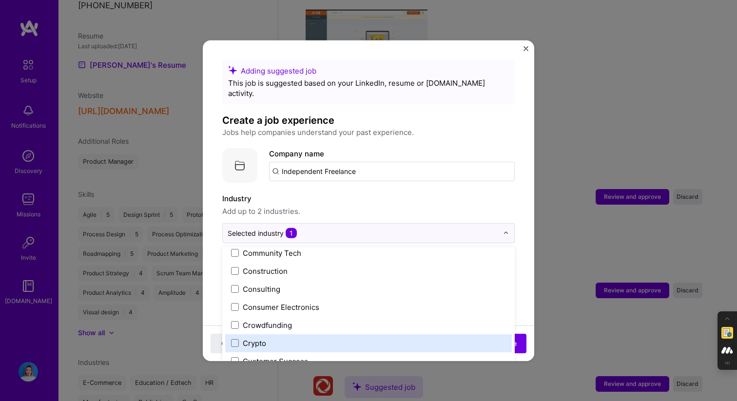
scroll to position [598, 0]
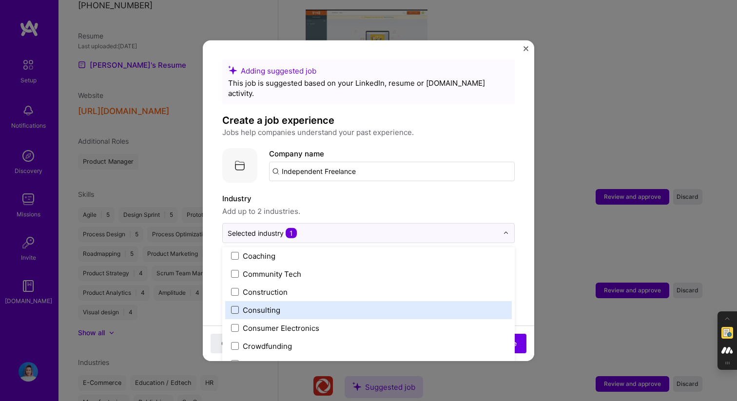
click at [237, 306] on span at bounding box center [235, 310] width 8 height 8
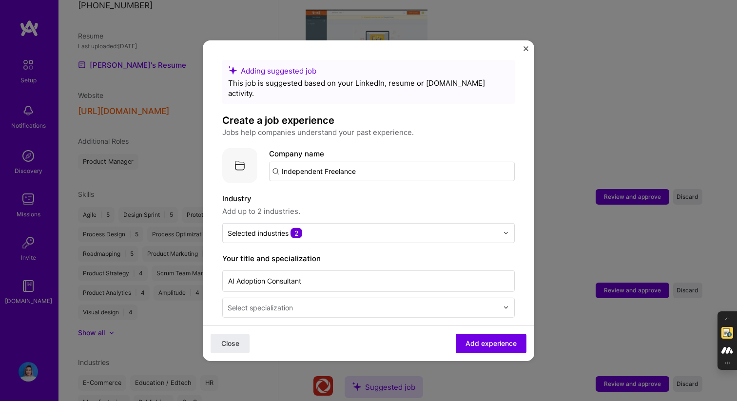
click at [370, 205] on span "Add up to 2 industries." at bounding box center [368, 211] width 292 height 12
click at [279, 228] on div "Selected industries 2" at bounding box center [265, 233] width 75 height 10
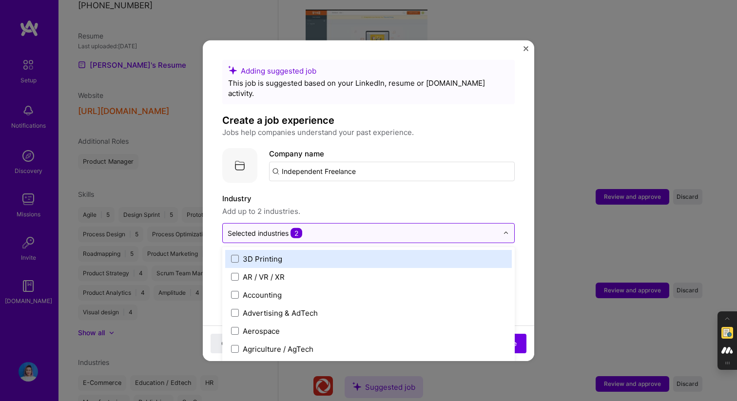
click at [292, 228] on span "2" at bounding box center [297, 233] width 12 height 10
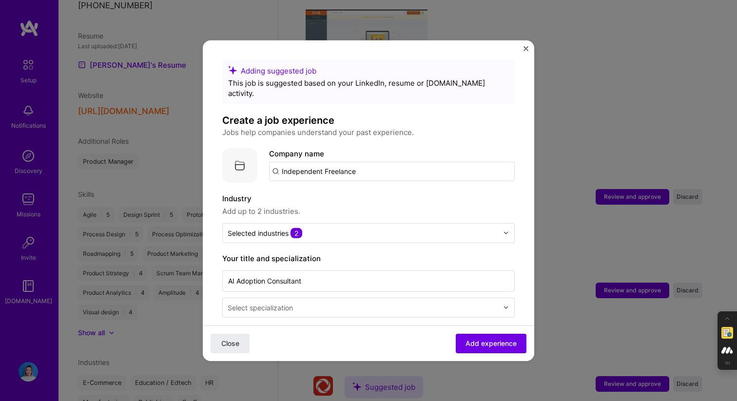
click at [367, 194] on div "Industry Add up to 2 industries." at bounding box center [368, 205] width 292 height 24
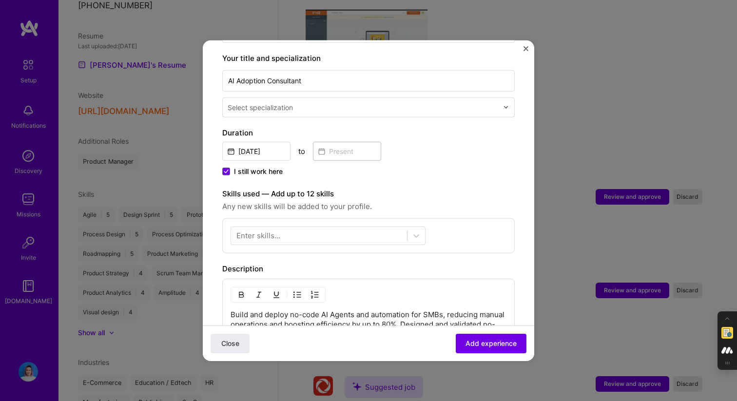
scroll to position [260, 0]
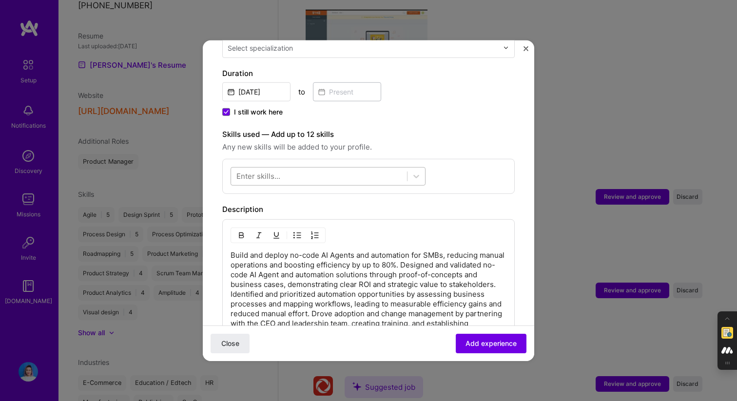
click at [305, 168] on div at bounding box center [319, 176] width 176 height 16
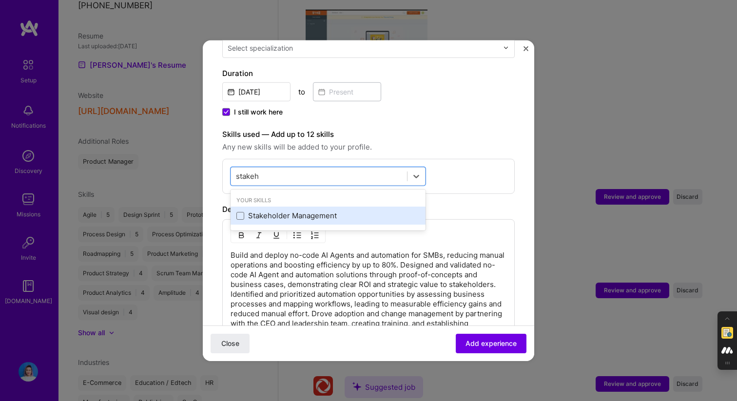
click at [267, 211] on div "Stakeholder Management" at bounding box center [327, 216] width 183 height 10
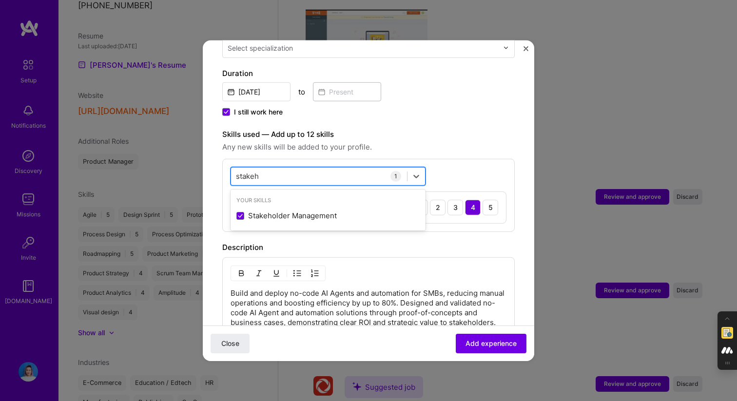
click at [285, 170] on div "stakeh stakeh" at bounding box center [319, 176] width 176 height 16
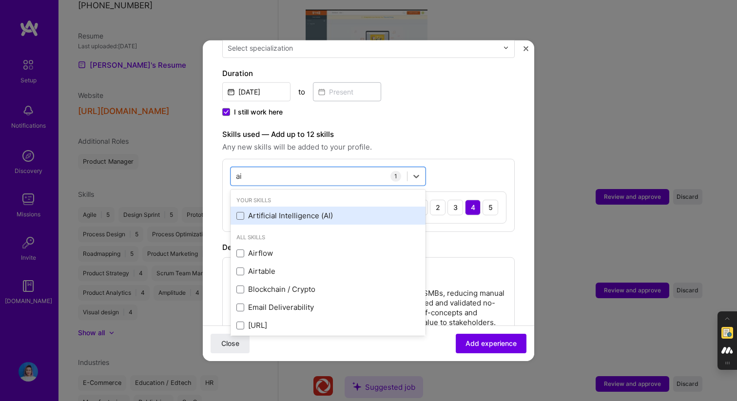
click at [273, 207] on div "Artificial Intelligence (AI)" at bounding box center [328, 216] width 195 height 18
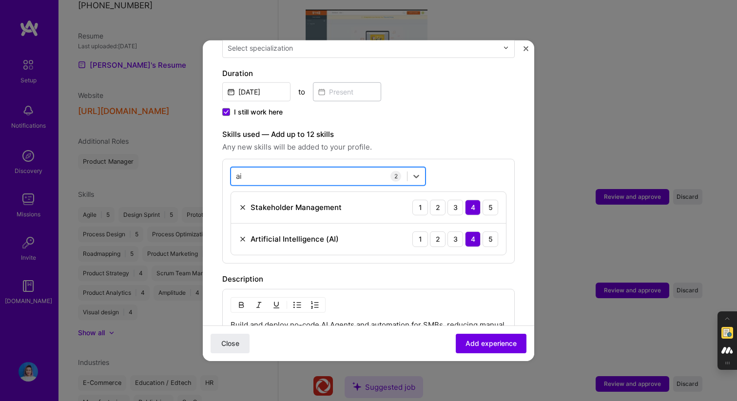
click at [284, 168] on div "ai ai" at bounding box center [319, 176] width 176 height 16
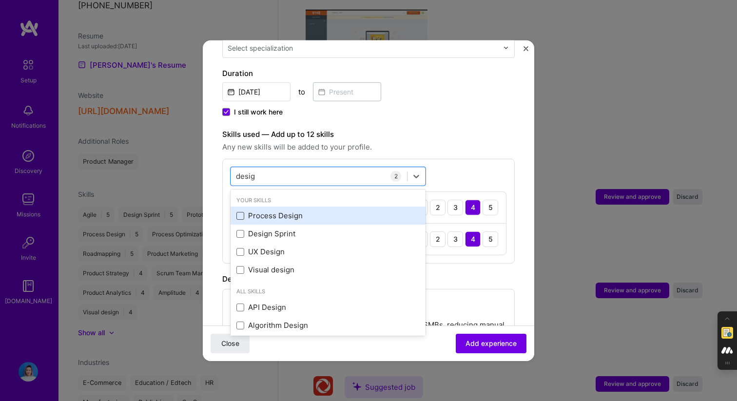
click at [241, 212] on span at bounding box center [240, 216] width 8 height 8
click at [0, 0] on input "checkbox" at bounding box center [0, 0] width 0 height 0
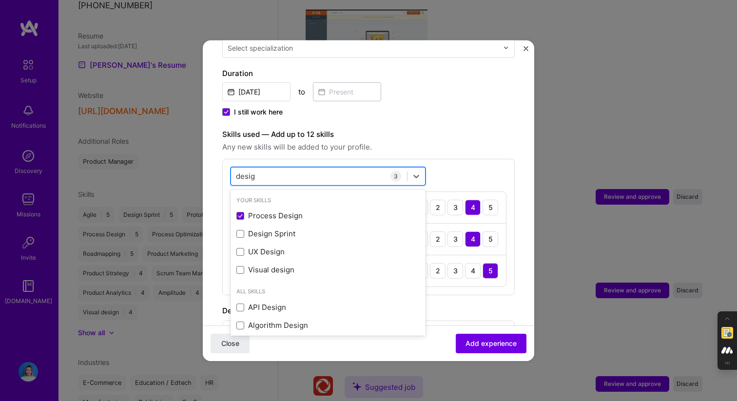
click at [281, 168] on div "desig desig" at bounding box center [319, 176] width 176 height 16
type input "b"
type input "c"
type input "s"
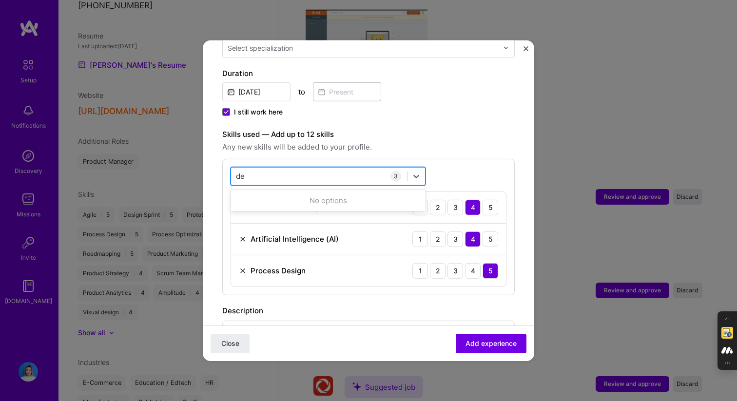
type input "d"
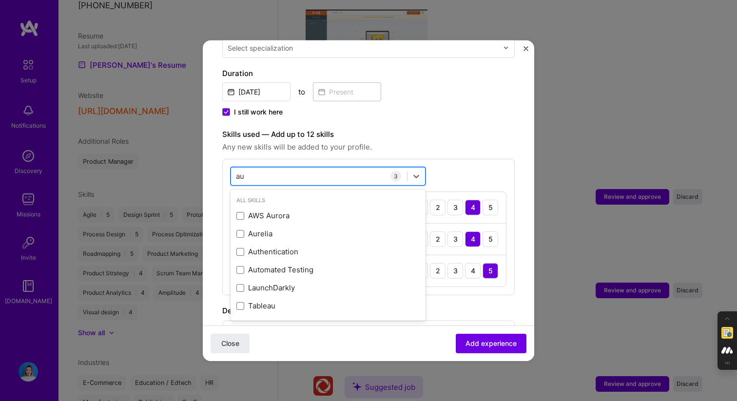
type input "a"
click at [430, 141] on span "Any new skills will be added to your profile." at bounding box center [368, 147] width 292 height 12
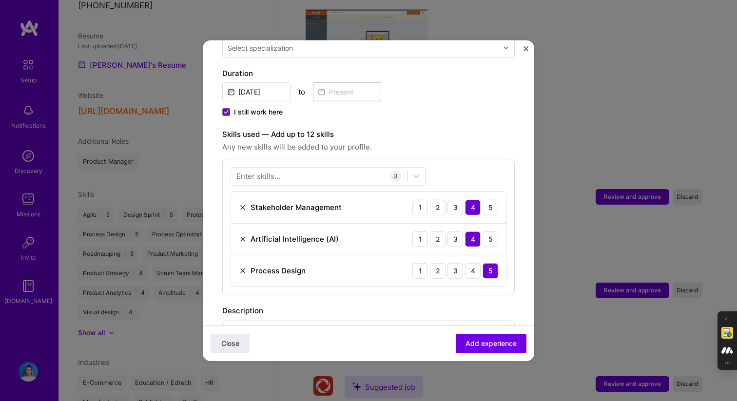
scroll to position [417, 0]
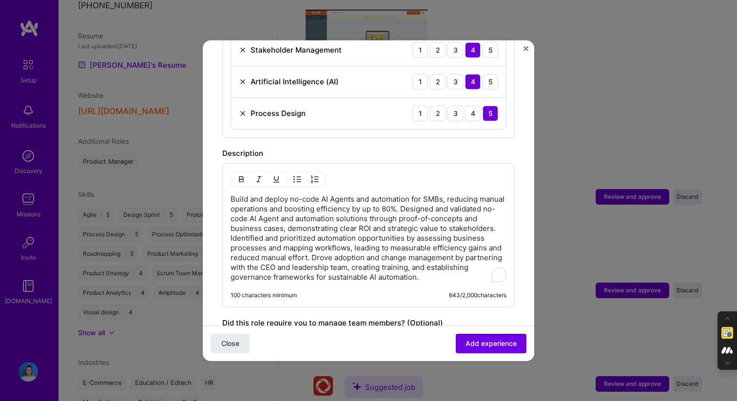
click at [401, 248] on p "Build and deploy no-code AI Agents and automation for SMBs, reducing manual ope…" at bounding box center [369, 238] width 276 height 88
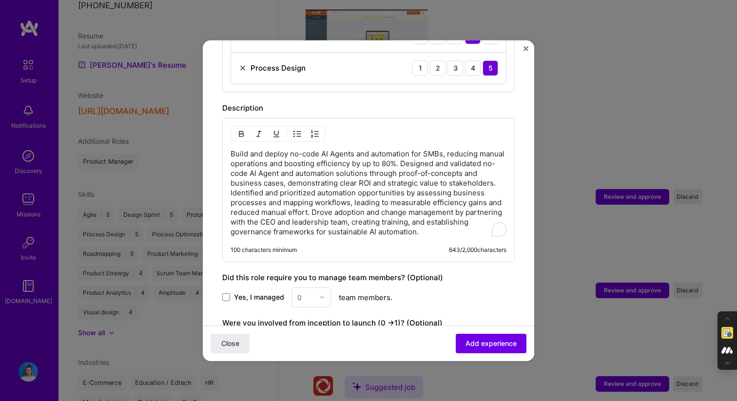
scroll to position [463, 0]
click at [432, 159] on p "Build and deploy no-code AI Agents and automation for SMBs, reducing manual ope…" at bounding box center [369, 192] width 276 height 88
click at [429, 155] on p "Build and deploy no-code AI Agents and automation for SMBs, reducing manual ope…" at bounding box center [369, 192] width 276 height 88
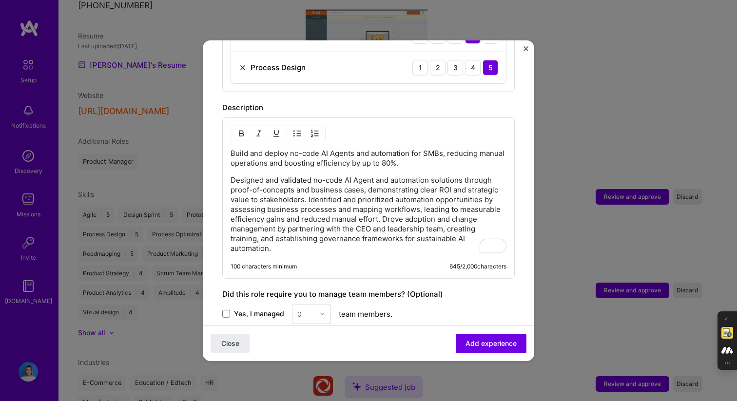
click at [295, 129] on img "button" at bounding box center [297, 133] width 8 height 8
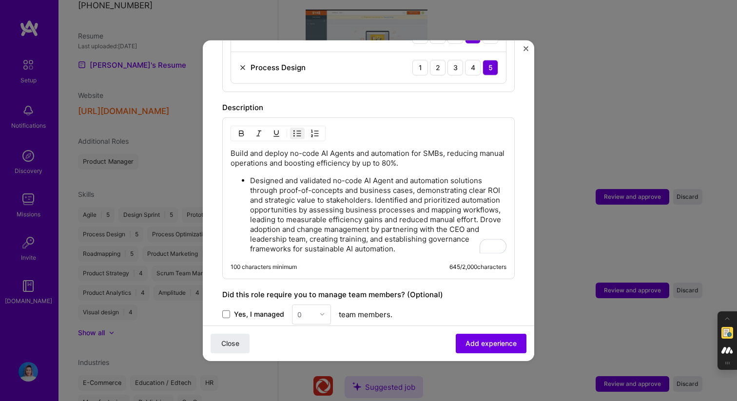
click at [356, 217] on p "Designed and validated no-code AI Agent and automation solutions through proof-…" at bounding box center [378, 214] width 256 height 78
click at [375, 190] on p "Designed and validated no-code AI Agent and automation solutions through proof-…" at bounding box center [378, 214] width 256 height 78
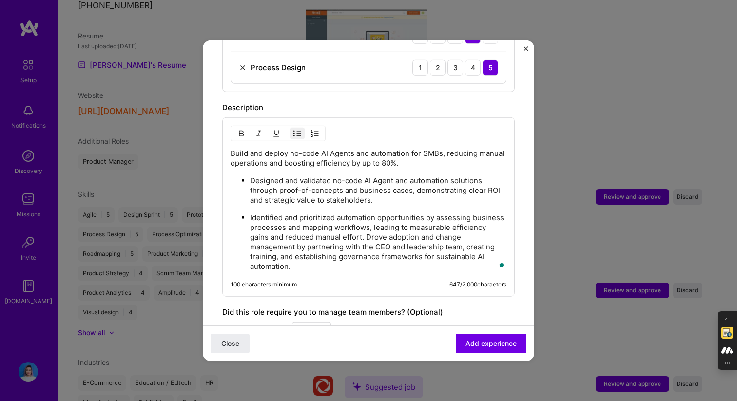
click at [367, 229] on p "Identified and prioritized automation opportunities by assessing business proce…" at bounding box center [378, 242] width 256 height 58
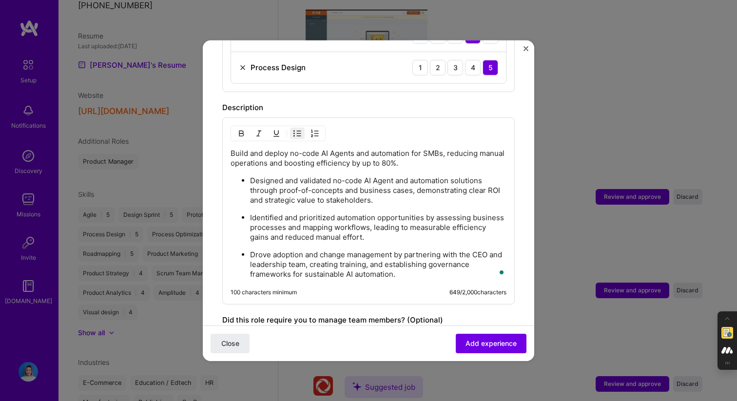
scroll to position [606, 0]
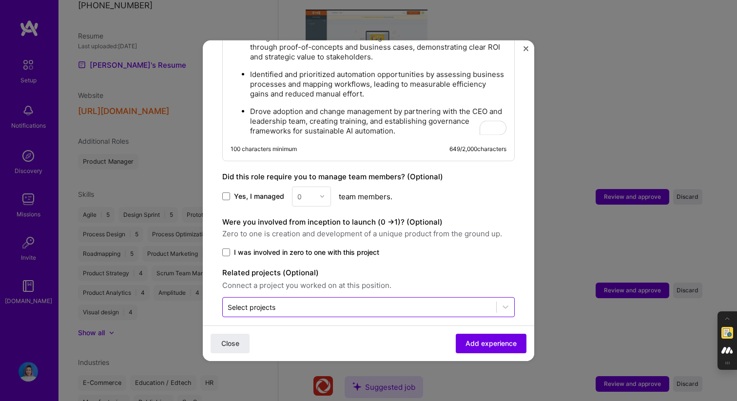
click at [412, 302] on input "text" at bounding box center [360, 307] width 264 height 10
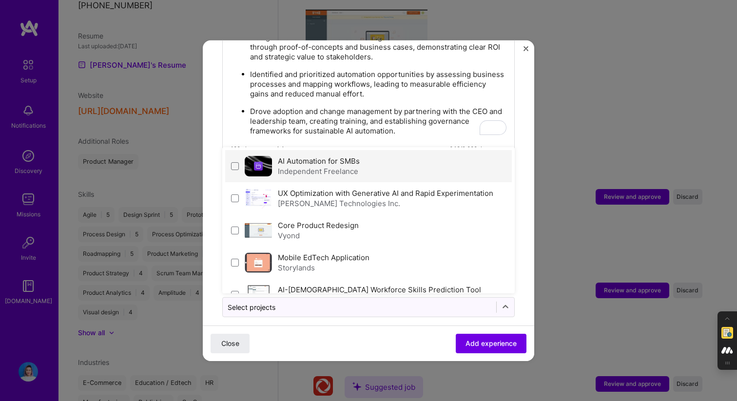
click at [384, 167] on div "AI Automation for SMBs Independent Freelance" at bounding box center [368, 166] width 287 height 32
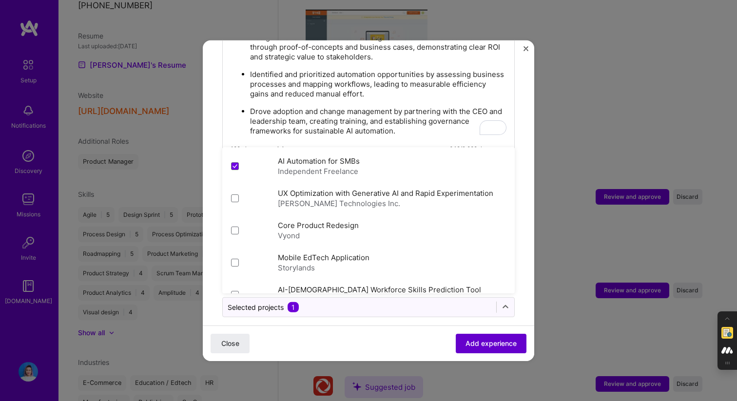
click at [467, 345] on span "Add experience" at bounding box center [491, 344] width 51 height 10
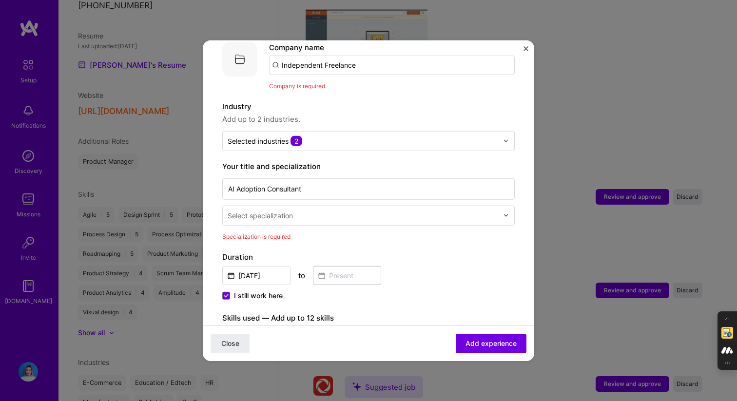
scroll to position [99, 0]
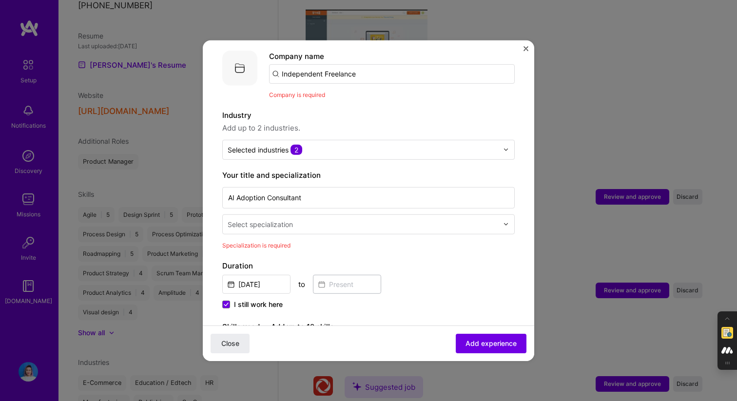
click at [379, 219] on input "text" at bounding box center [364, 224] width 272 height 10
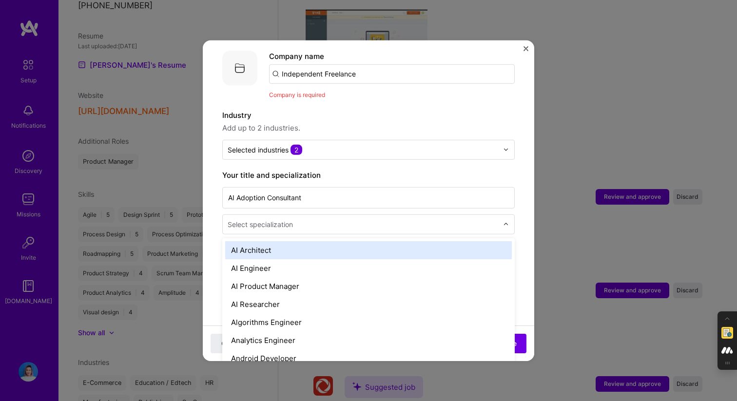
click at [355, 219] on input "text" at bounding box center [364, 224] width 272 height 10
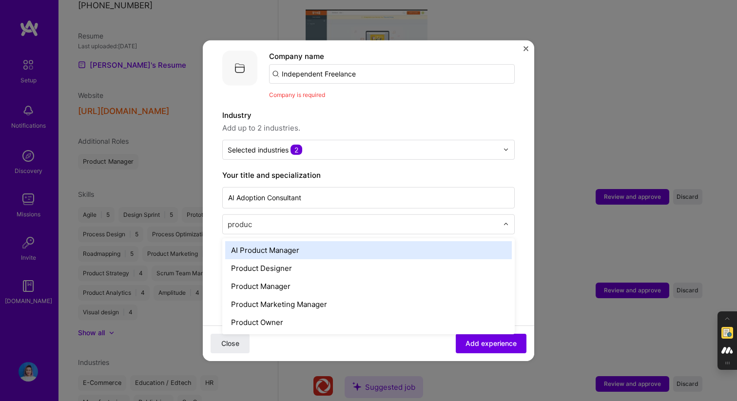
type input "product"
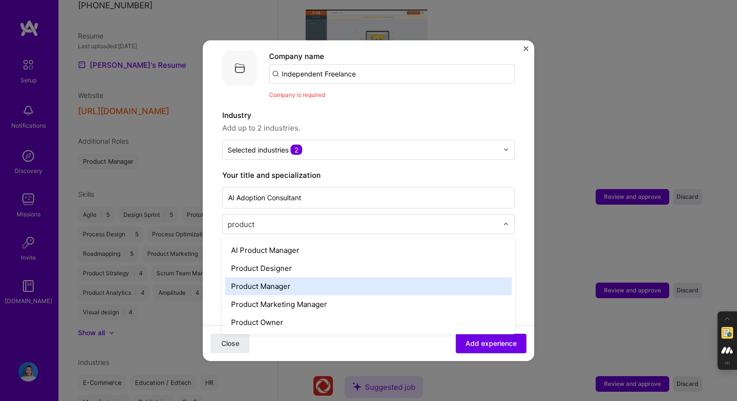
click at [316, 282] on div "Product Manager" at bounding box center [368, 286] width 287 height 18
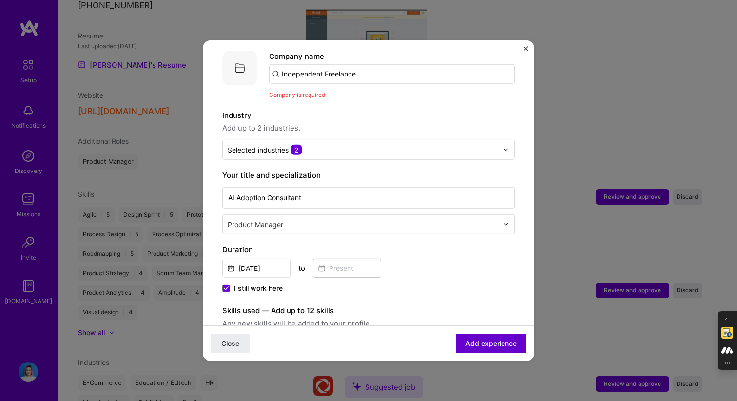
click at [480, 347] on span "Add experience" at bounding box center [491, 344] width 51 height 10
click at [413, 70] on input "Independent Freelance" at bounding box center [392, 73] width 246 height 19
click at [400, 64] on input "Independent Freelance" at bounding box center [392, 73] width 246 height 19
click at [272, 66] on input "text" at bounding box center [392, 73] width 246 height 19
paste input "Independent Freelance"
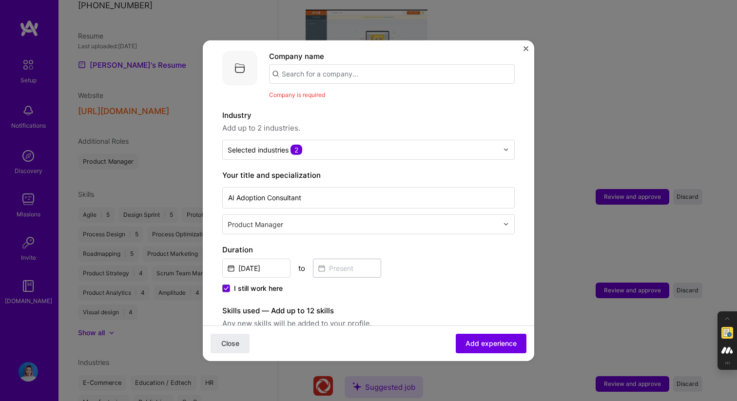
type input "Independent Freelance"
click at [318, 65] on input "Independent Freelance" at bounding box center [392, 73] width 246 height 19
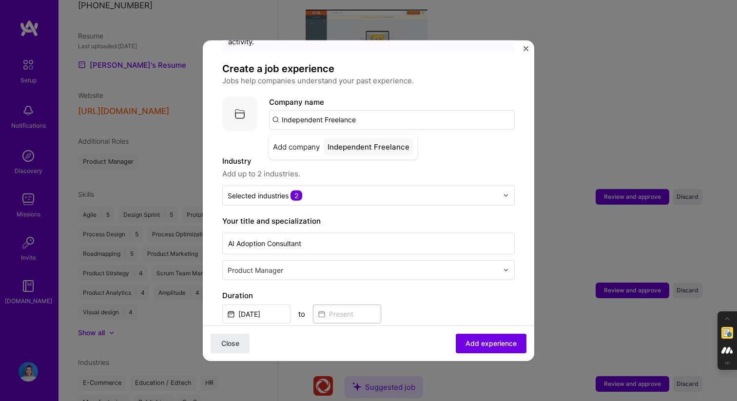
scroll to position [49, 0]
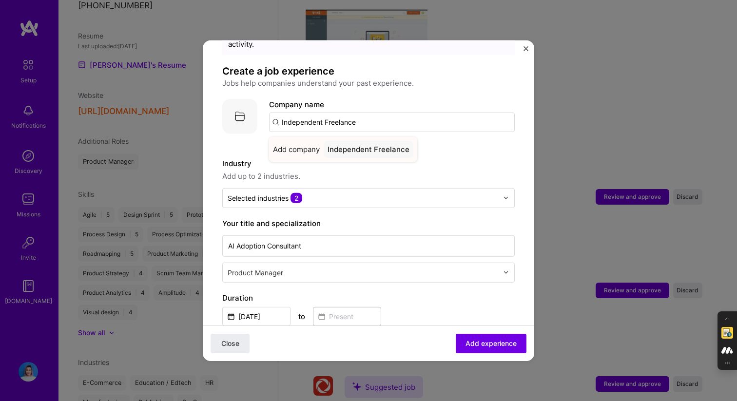
click at [287, 136] on div "Add company Independent Freelance" at bounding box center [343, 148] width 148 height 25
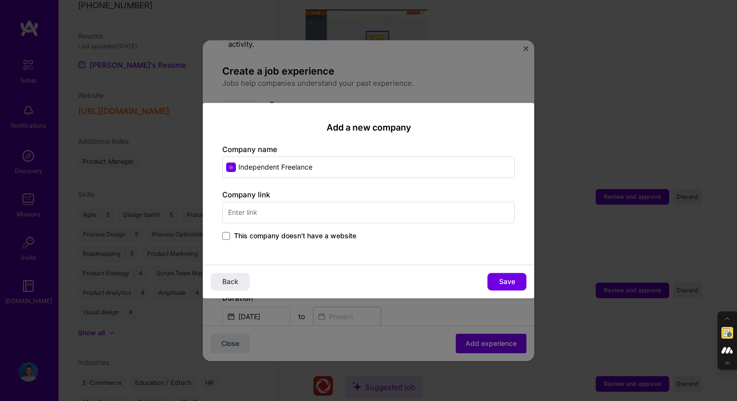
click at [238, 238] on span "This company doesn't have a website" at bounding box center [295, 236] width 122 height 10
click at [0, 0] on input "This company doesn't have a website" at bounding box center [0, 0] width 0 height 0
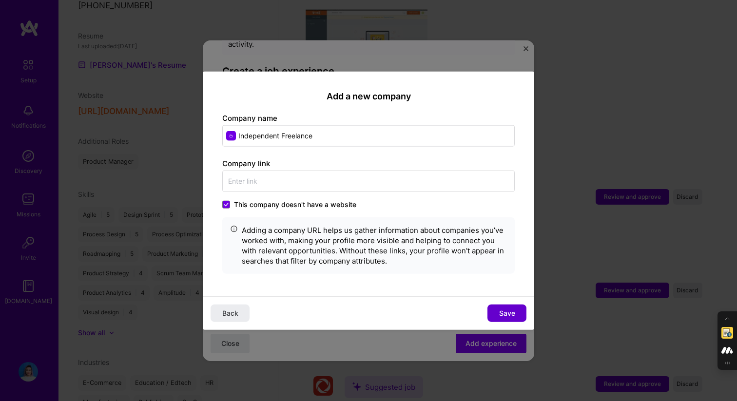
click at [520, 313] on button "Save" at bounding box center [506, 314] width 39 height 18
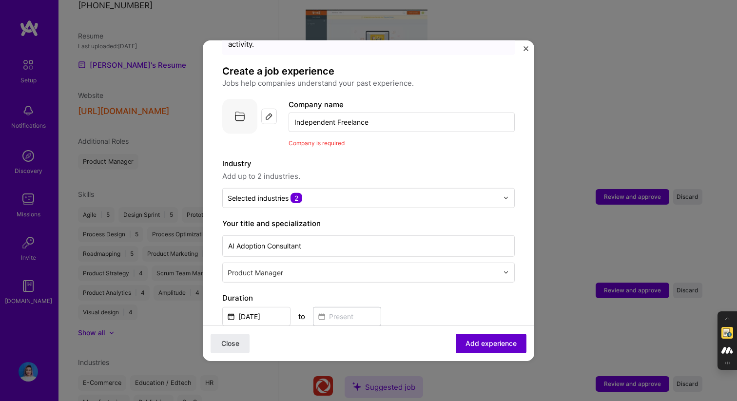
click at [503, 338] on button "Add experience" at bounding box center [491, 343] width 71 height 19
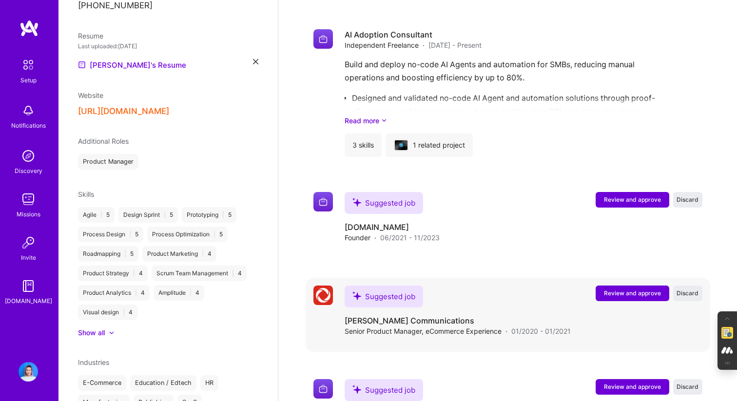
scroll to position [996, 0]
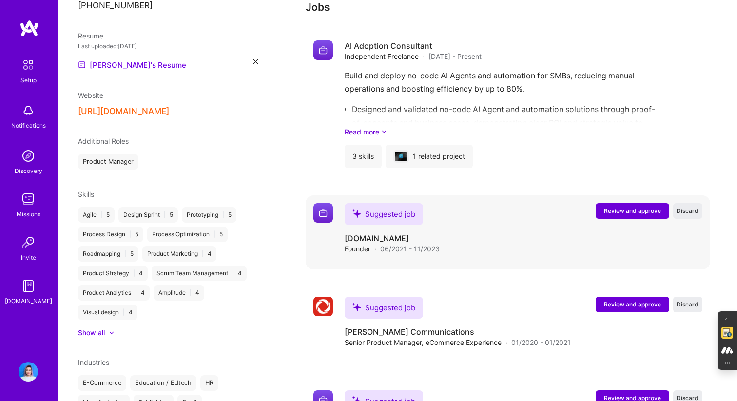
click at [622, 207] on span "Review and approve" at bounding box center [632, 211] width 57 height 8
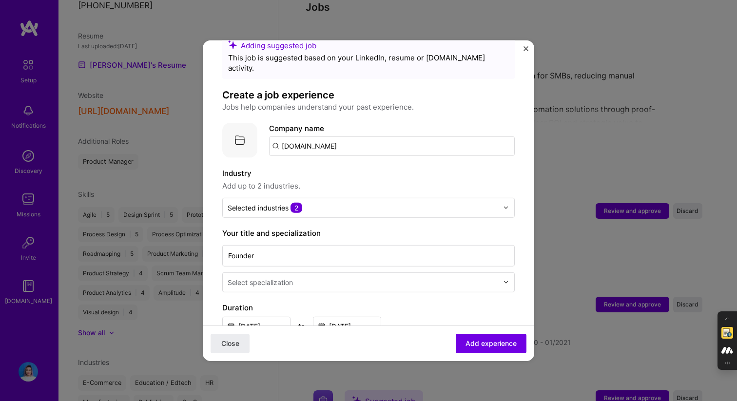
scroll to position [26, 0]
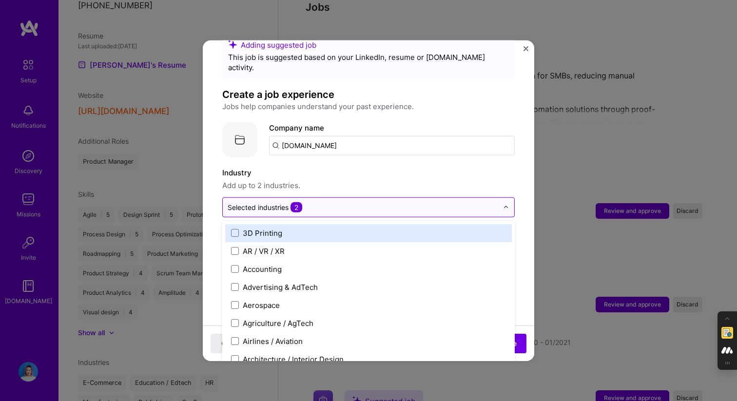
click at [323, 204] on div "Selected industries 2" at bounding box center [363, 206] width 280 height 19
click at [317, 202] on input "text" at bounding box center [363, 207] width 271 height 10
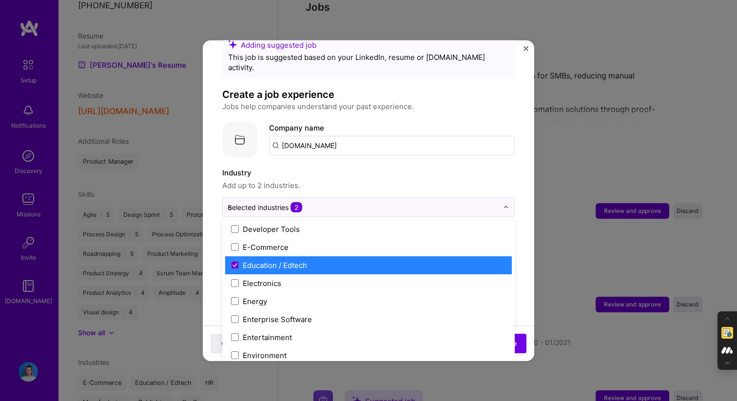
scroll to position [455, 0]
type input "e"
click at [434, 179] on span "Add up to 2 industries." at bounding box center [368, 185] width 292 height 12
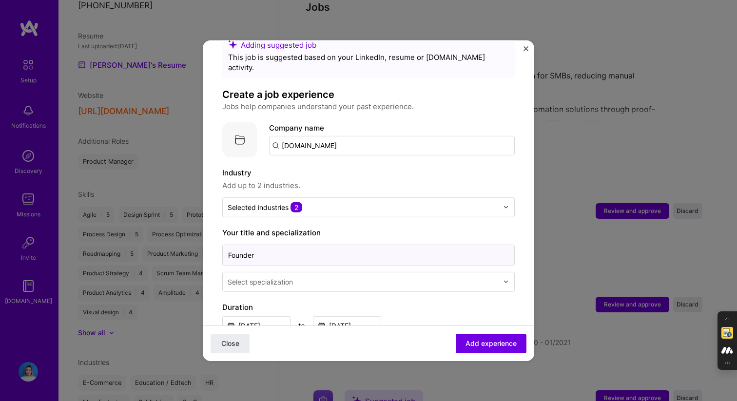
click at [360, 245] on input "Founder" at bounding box center [368, 254] width 292 height 21
click at [339, 276] on input "text" at bounding box center [364, 281] width 272 height 10
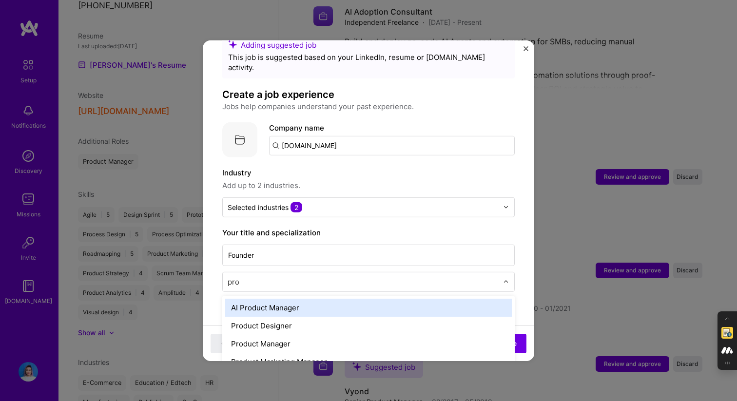
scroll to position [0, 0]
type input "product"
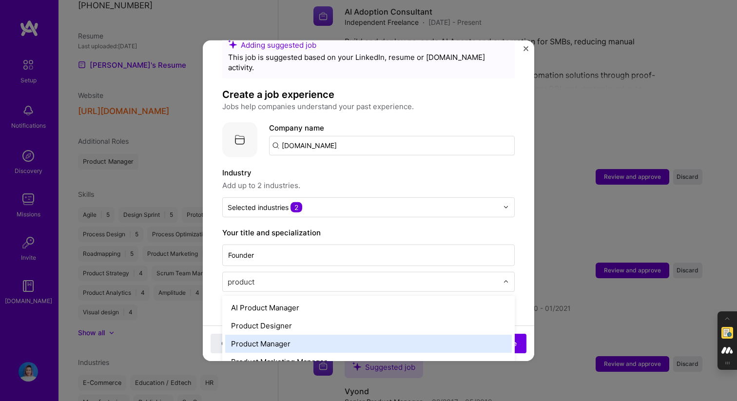
click at [285, 339] on div "Product Manager" at bounding box center [368, 343] width 287 height 18
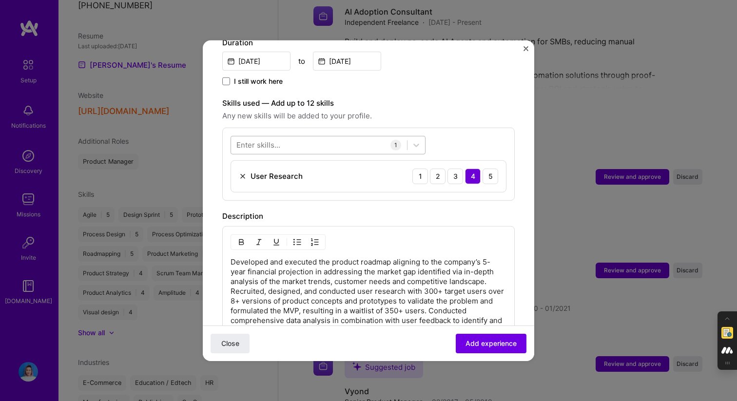
click at [326, 137] on div at bounding box center [319, 145] width 176 height 16
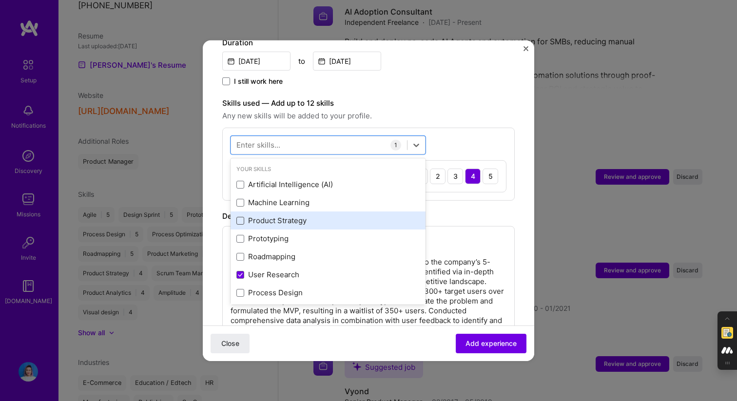
click at [243, 217] on span at bounding box center [240, 221] width 8 height 8
click at [0, 0] on input "checkbox" at bounding box center [0, 0] width 0 height 0
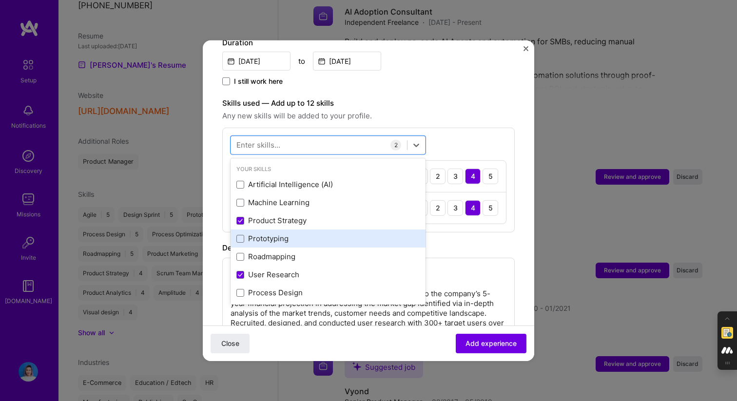
click at [245, 234] on div "Prototyping" at bounding box center [327, 239] width 183 height 10
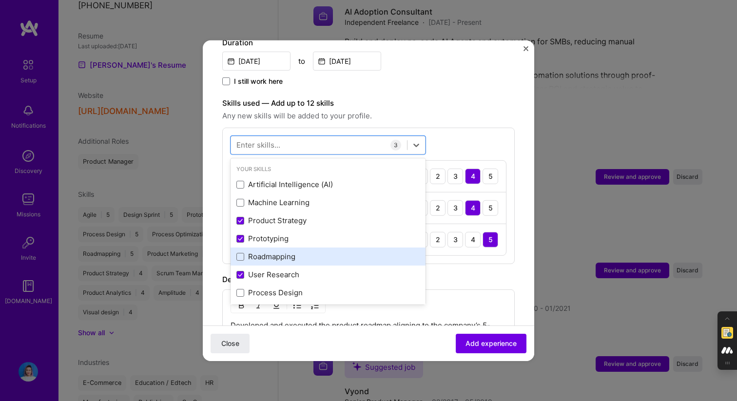
click at [246, 252] on div "Roadmapping" at bounding box center [327, 257] width 183 height 10
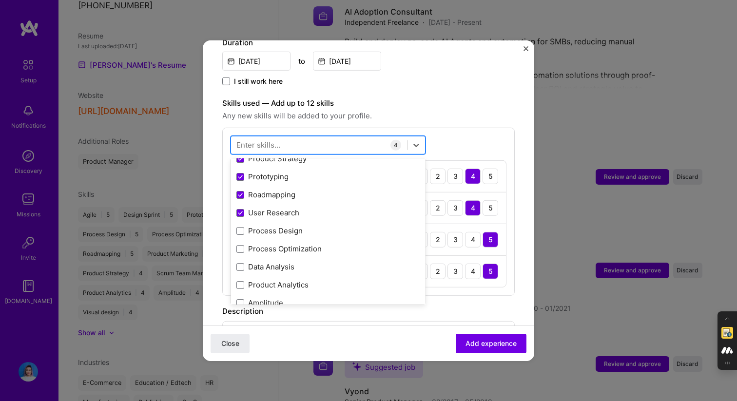
click at [281, 140] on div at bounding box center [319, 145] width 176 height 16
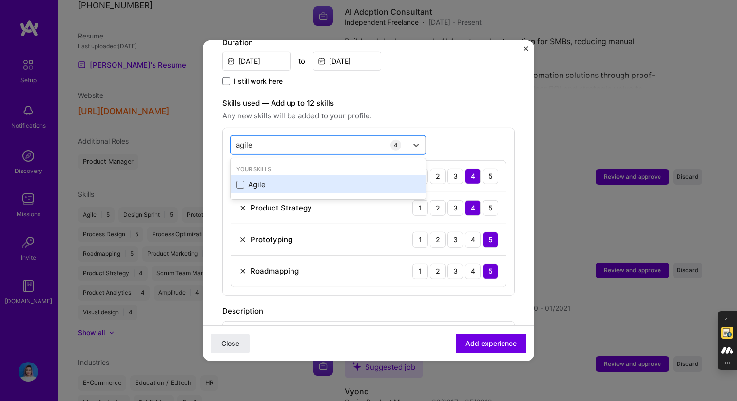
click at [257, 179] on div "Agile" at bounding box center [327, 184] width 183 height 10
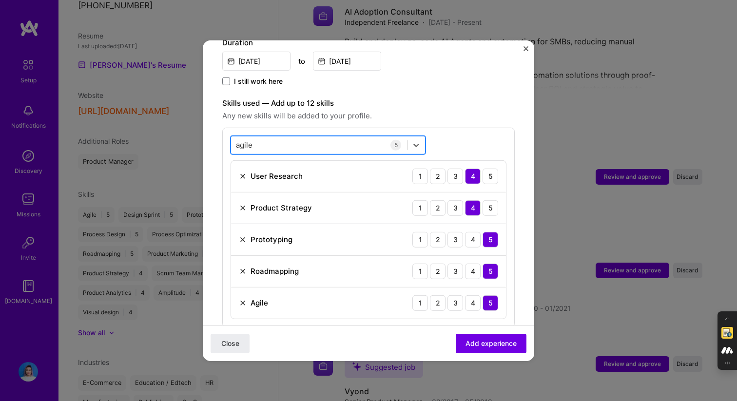
click at [279, 137] on div "agile agile" at bounding box center [319, 145] width 176 height 16
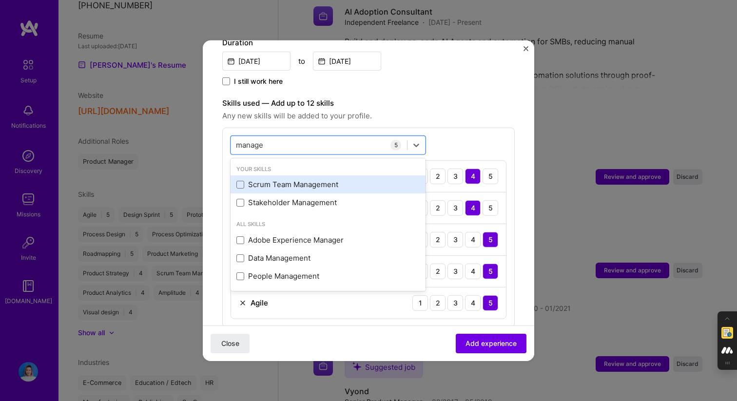
click at [283, 179] on div "Scrum Team Management" at bounding box center [327, 184] width 183 height 10
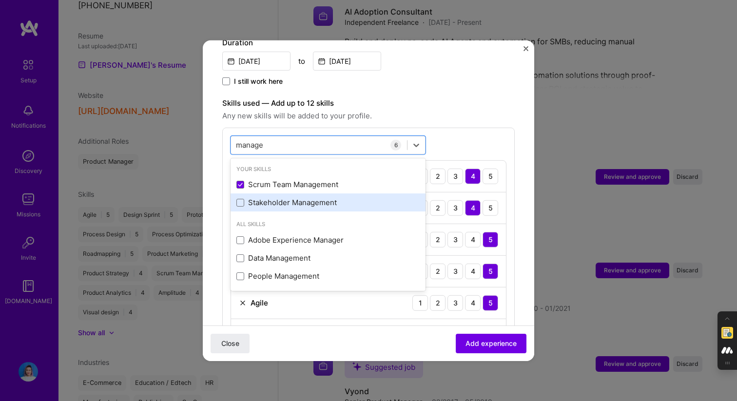
click at [280, 197] on div "Stakeholder Management" at bounding box center [327, 202] width 183 height 10
click at [241, 201] on icon at bounding box center [240, 202] width 4 height 3
click at [0, 0] on input "checkbox" at bounding box center [0, 0] width 0 height 0
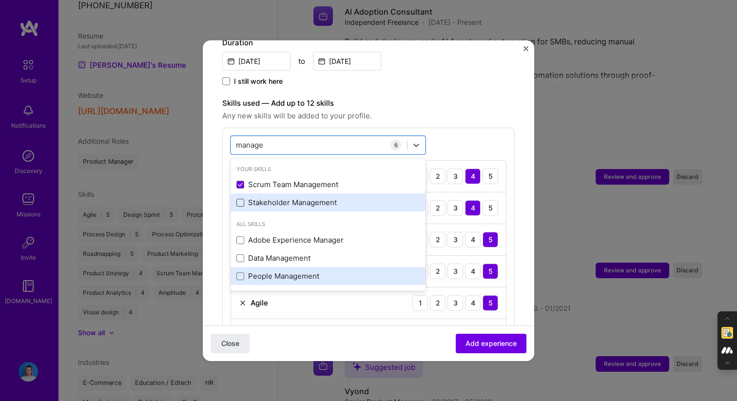
click at [278, 271] on div "People Management" at bounding box center [327, 276] width 183 height 10
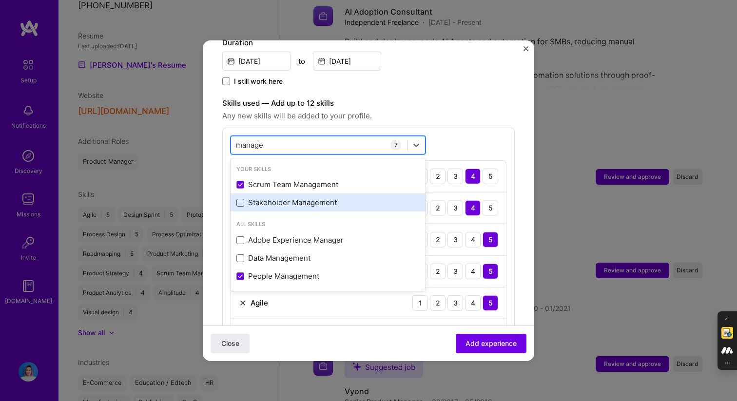
click at [278, 137] on div "manage manage" at bounding box center [319, 145] width 176 height 16
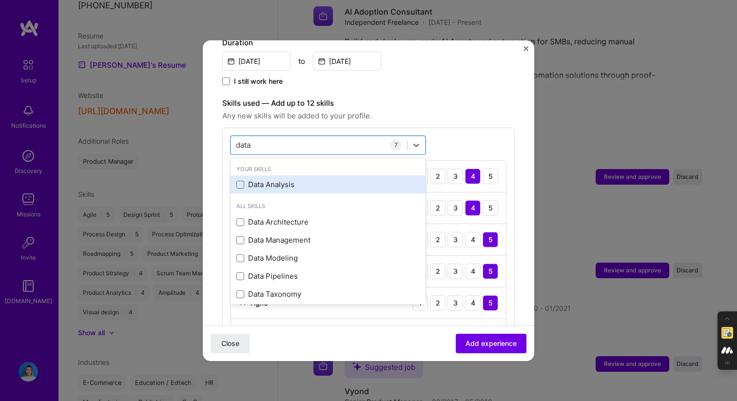
click at [271, 179] on div "Data Analysis" at bounding box center [327, 184] width 183 height 10
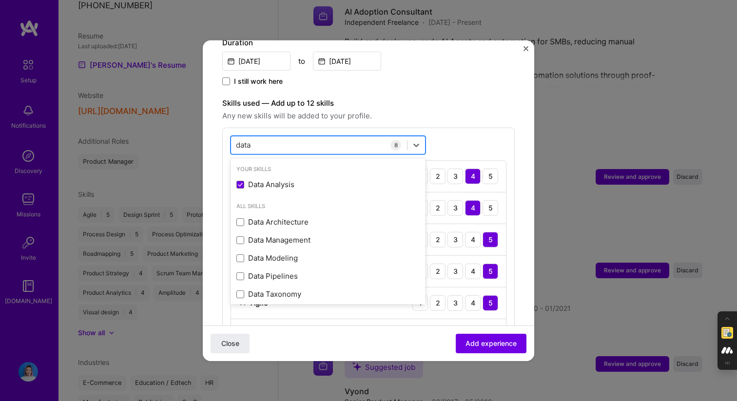
click at [293, 137] on div "data data" at bounding box center [319, 145] width 176 height 16
type input "archi"
click at [304, 137] on div at bounding box center [319, 145] width 176 height 16
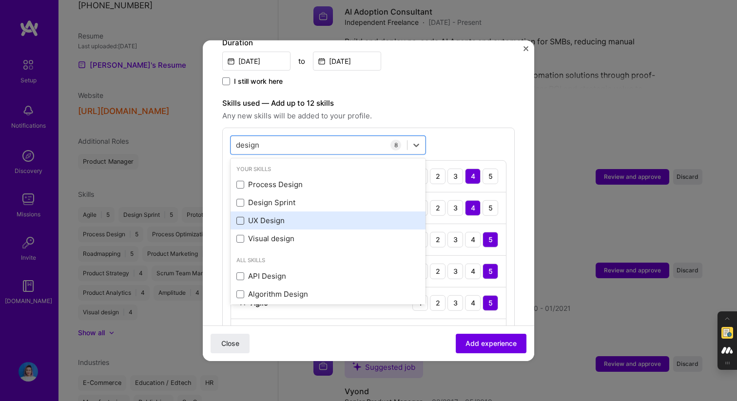
click at [240, 217] on span at bounding box center [240, 221] width 8 height 8
click at [0, 0] on input "checkbox" at bounding box center [0, 0] width 0 height 0
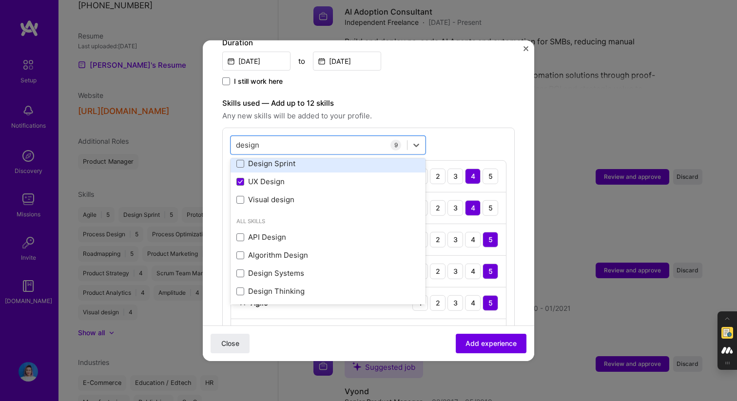
scroll to position [39, 0]
click at [240, 159] on span at bounding box center [240, 163] width 8 height 8
click at [0, 0] on input "checkbox" at bounding box center [0, 0] width 0 height 0
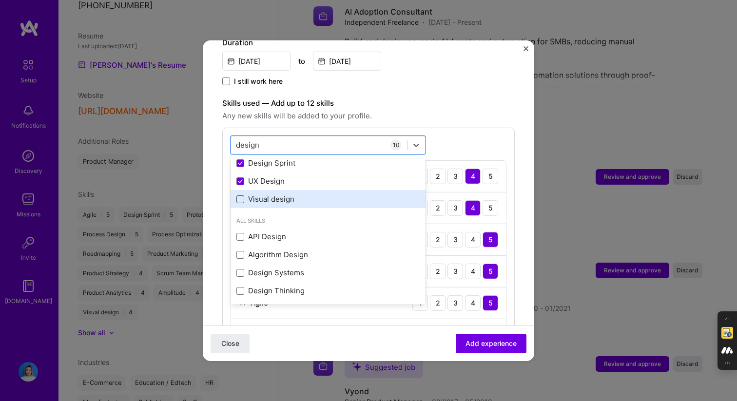
click at [238, 195] on span at bounding box center [240, 199] width 8 height 8
click at [0, 0] on input "checkbox" at bounding box center [0, 0] width 0 height 0
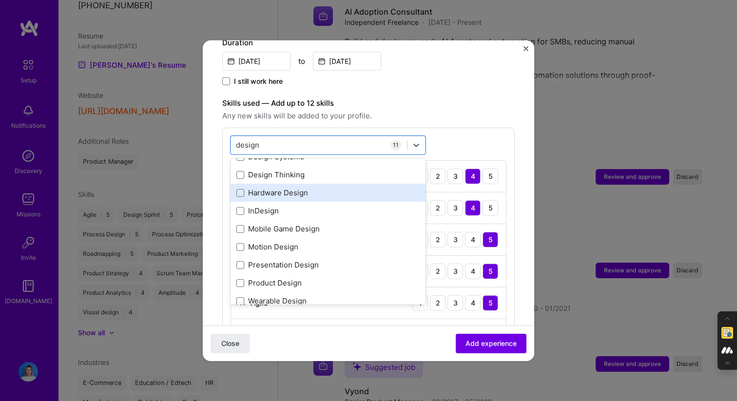
scroll to position [167, 0]
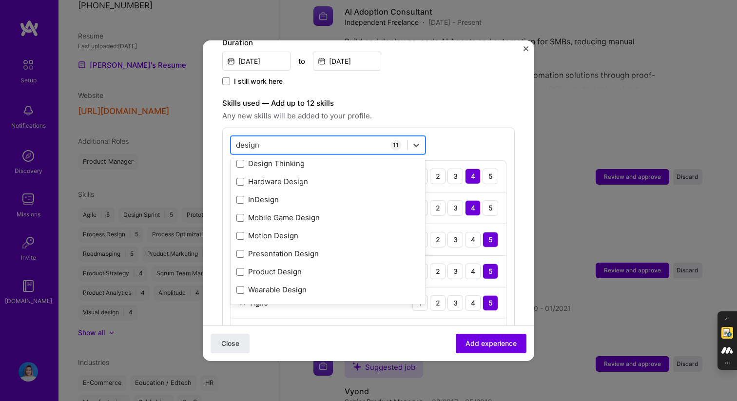
click at [305, 137] on div "design design" at bounding box center [319, 145] width 176 height 16
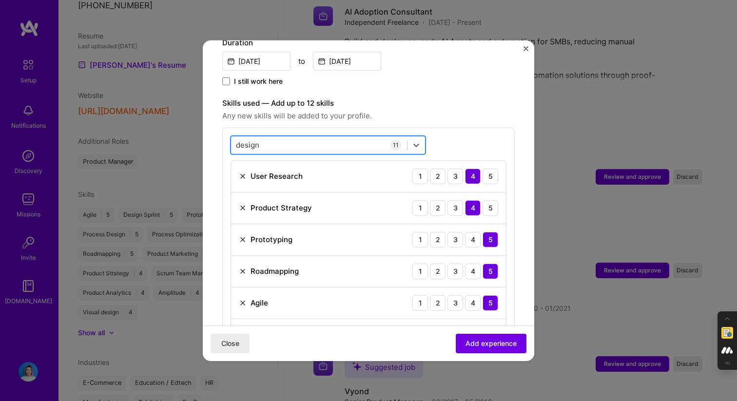
type input "i"
type input "pitch"
click at [436, 110] on span "Any new skills will be added to your profile." at bounding box center [368, 116] width 292 height 12
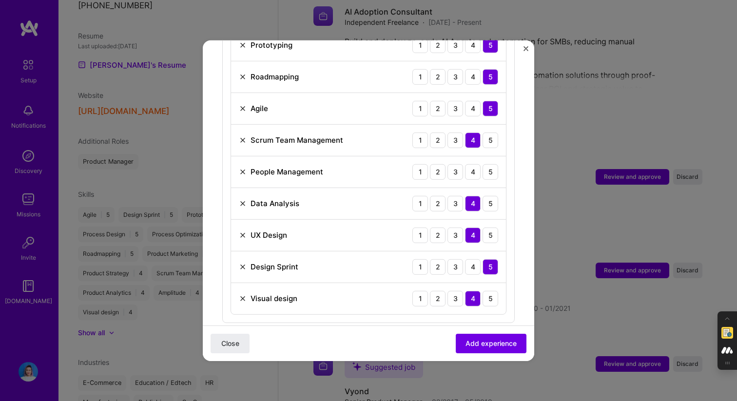
scroll to position [458, 0]
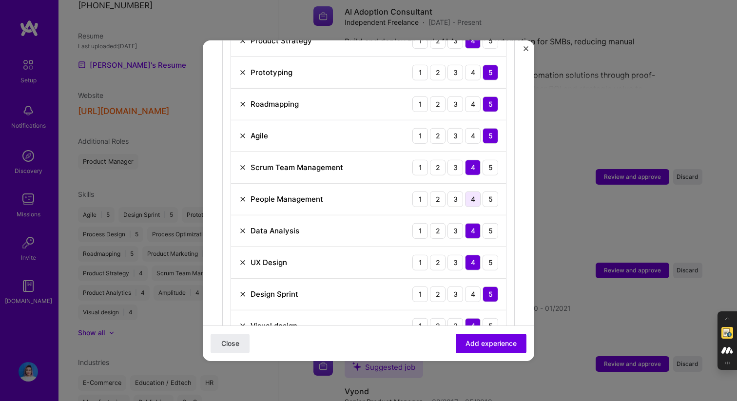
click at [471, 191] on div "4" at bounding box center [473, 199] width 16 height 16
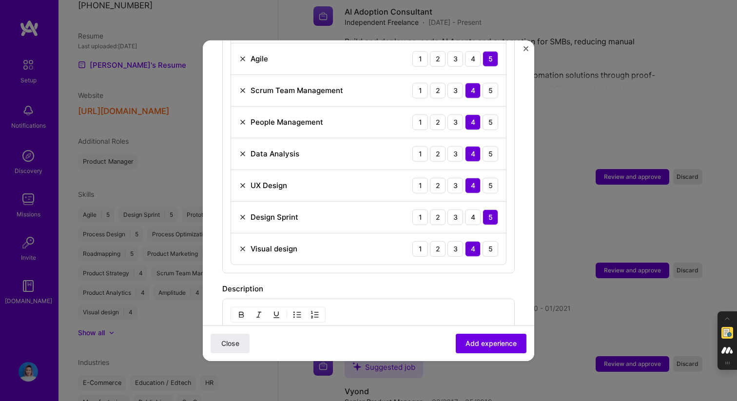
scroll to position [755, 0]
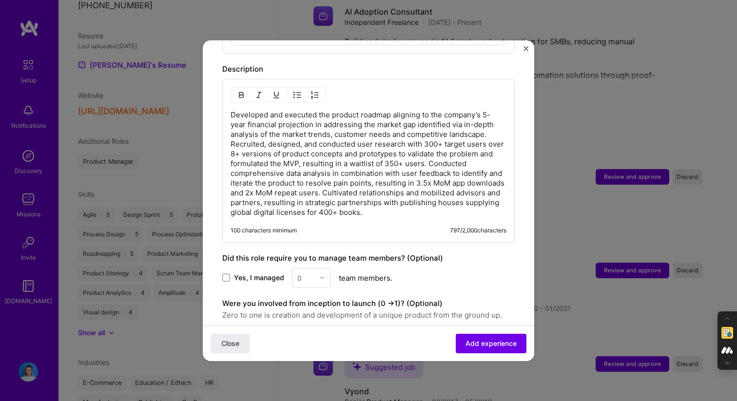
click at [448, 127] on p "Developed and executed the product roadmap aligning to the company’s 5-year fin…" at bounding box center [369, 163] width 276 height 107
click at [331, 137] on p "Developed and executed the product roadmap aligning to the company’s 5-year fin…" at bounding box center [369, 163] width 276 height 107
click at [231, 136] on p "Developed and executed the product roadmap aligning to the company’s 5-year fin…" at bounding box center [369, 163] width 276 height 107
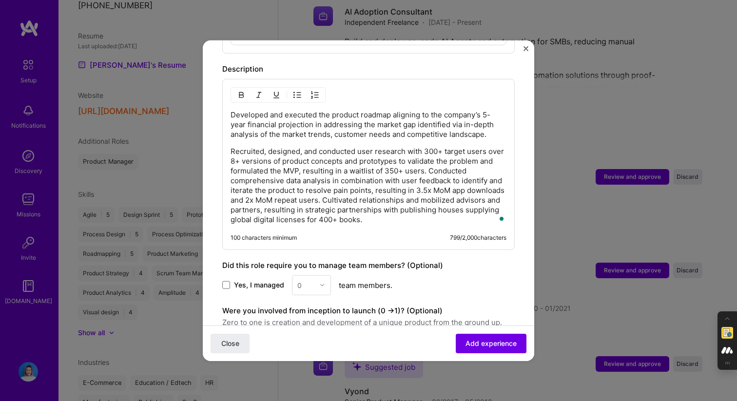
click at [426, 162] on p "Recruited, designed, and conducted user research with 300+ target users over 8+…" at bounding box center [369, 185] width 276 height 78
click at [428, 162] on p "Recruited, designed, and conducted user research with 300+ target users over 8+…" at bounding box center [369, 185] width 276 height 78
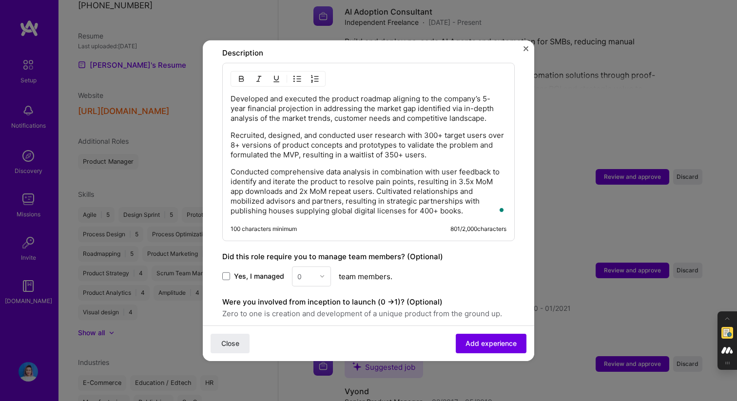
scroll to position [772, 0]
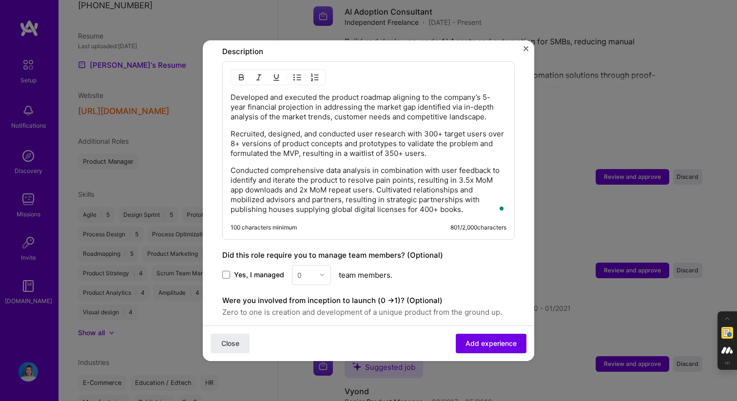
click at [379, 180] on p "Conducted comprehensive data analysis in combination with user feedback to iden…" at bounding box center [369, 189] width 276 height 49
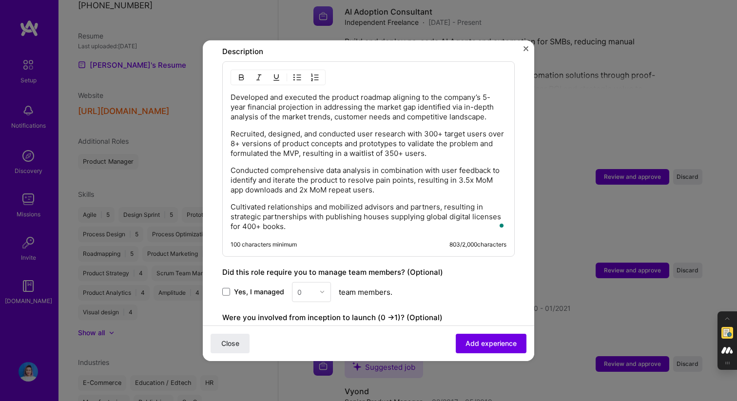
click at [375, 219] on p "Cultivated relationships and mobilized advisors and partners, resulting in stra…" at bounding box center [369, 216] width 276 height 29
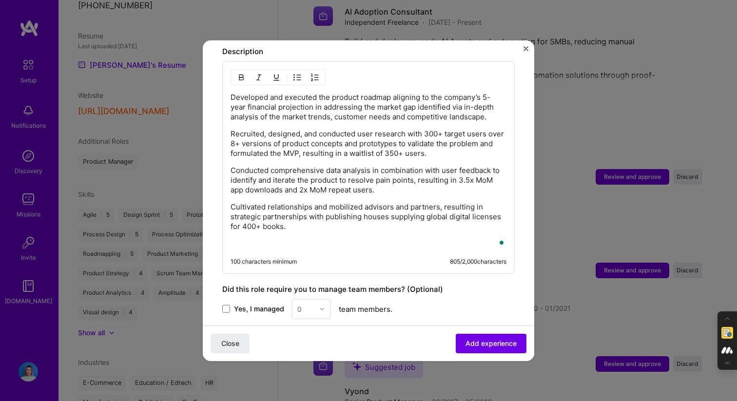
paste div "To enrich screen reader interactions, please activate Accessibility in Grammarl…"
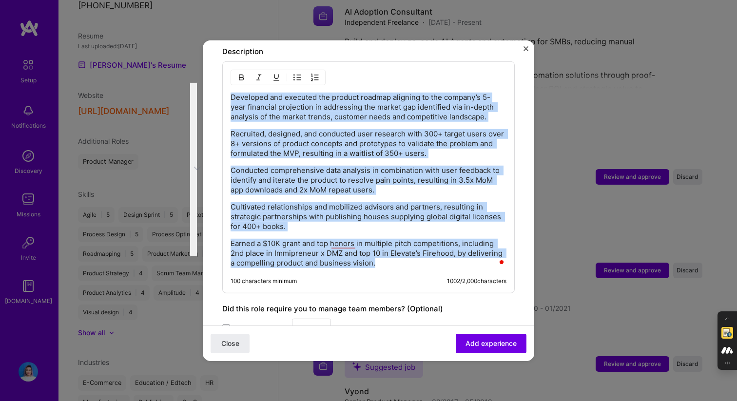
drag, startPoint x: 384, startPoint y: 253, endPoint x: 234, endPoint y: 76, distance: 231.8
click at [234, 76] on div "Developed and executed the product roadmap aligning to the company’s 5-year fin…" at bounding box center [368, 177] width 292 height 232
click at [299, 73] on img "button" at bounding box center [297, 77] width 8 height 8
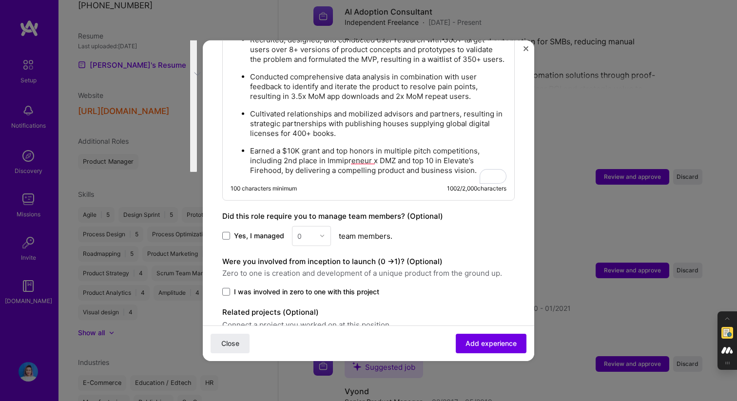
scroll to position [926, 0]
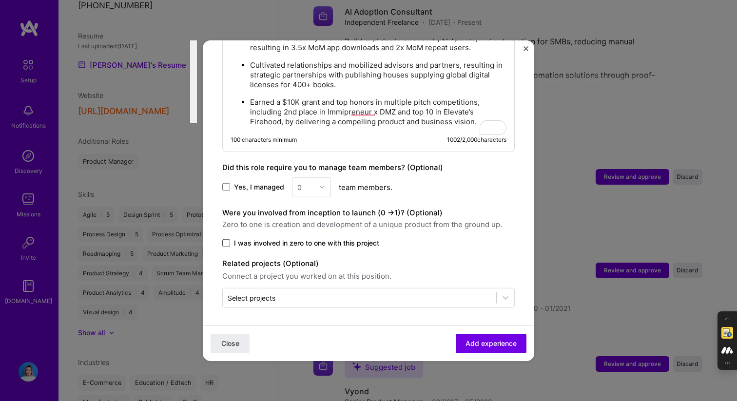
click at [226, 241] on span at bounding box center [226, 243] width 8 height 8
click at [0, 0] on input "I was involved in zero to one with this project" at bounding box center [0, 0] width 0 height 0
click at [359, 296] on input "text" at bounding box center [360, 297] width 264 height 10
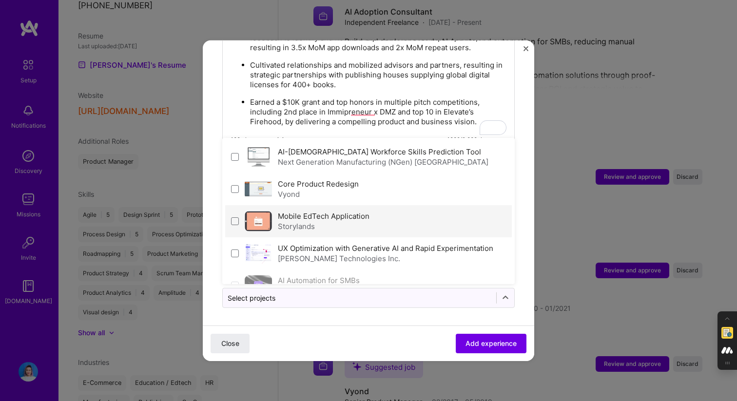
click at [361, 222] on div "Storylands" at bounding box center [324, 226] width 92 height 10
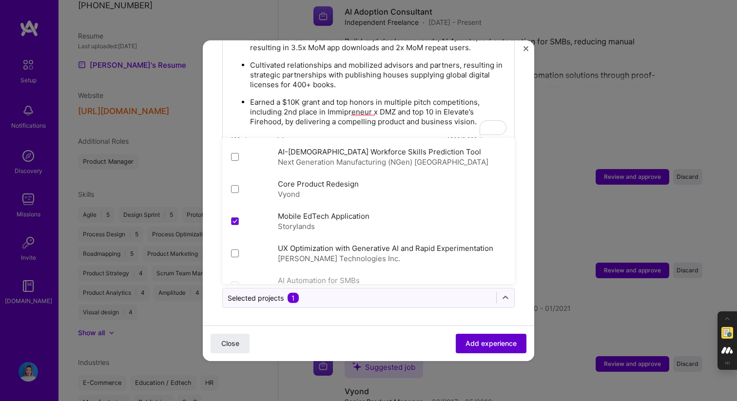
click at [471, 346] on span "Add experience" at bounding box center [491, 344] width 51 height 10
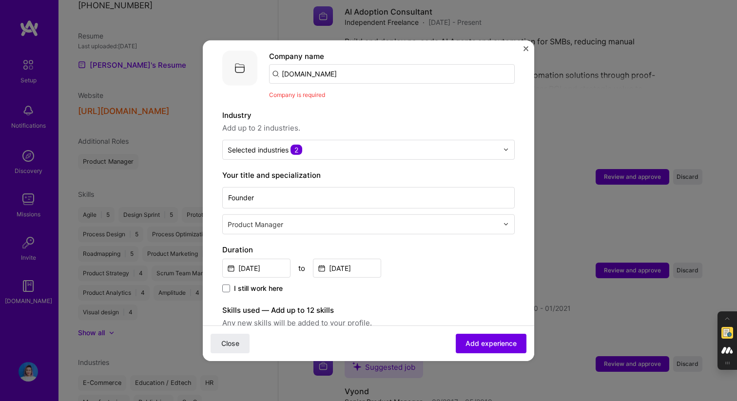
scroll to position [69, 0]
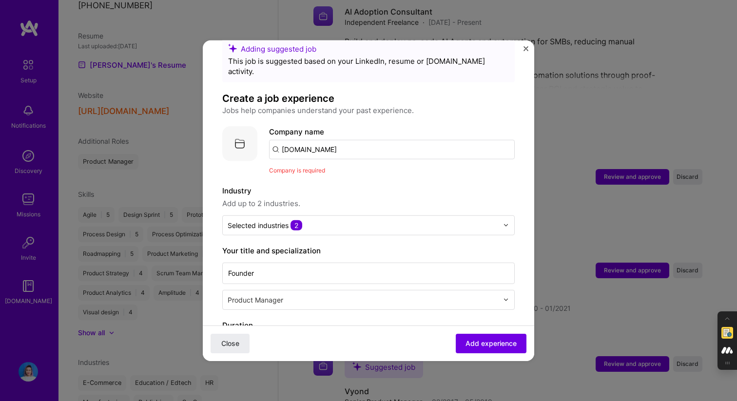
click at [350, 139] on input "Storylands.io" at bounding box center [392, 148] width 246 height 19
type input "s"
type input "Storylands"
click at [341, 195] on div "Storylands" at bounding box center [347, 203] width 46 height 17
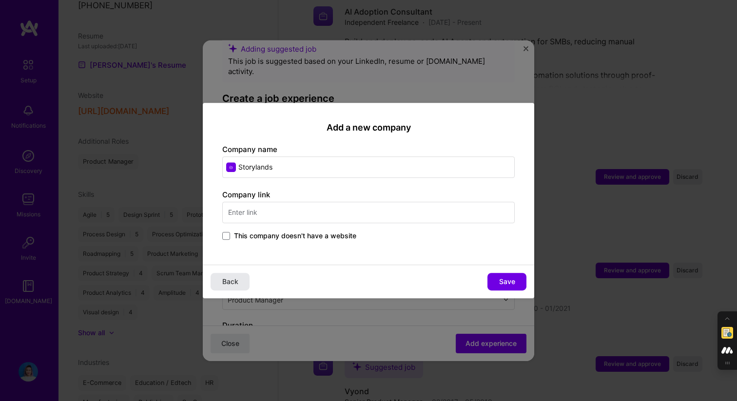
click at [224, 284] on span "Back" at bounding box center [230, 282] width 16 height 10
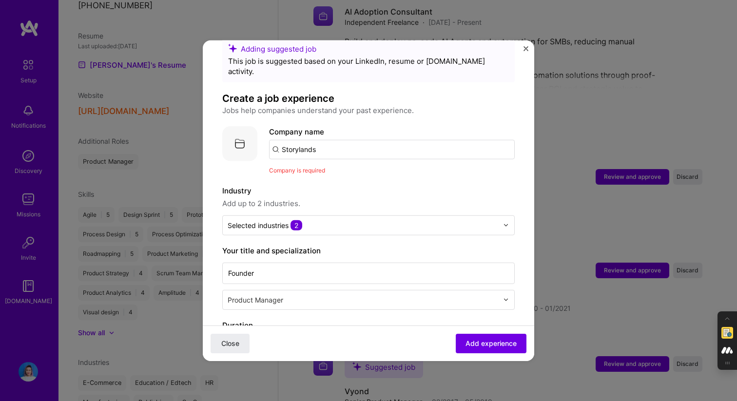
click at [331, 139] on input "Storylands" at bounding box center [392, 148] width 246 height 19
paste input "Storylands"
type input "Storylands"
click button "Close" at bounding box center [230, 343] width 39 height 19
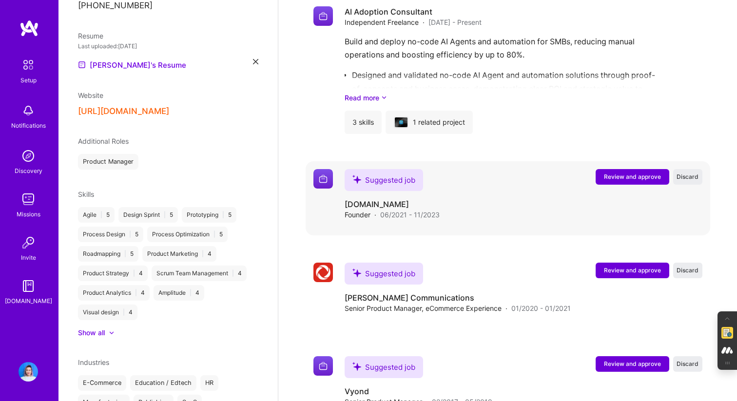
click at [636, 173] on span "Review and approve" at bounding box center [632, 177] width 57 height 8
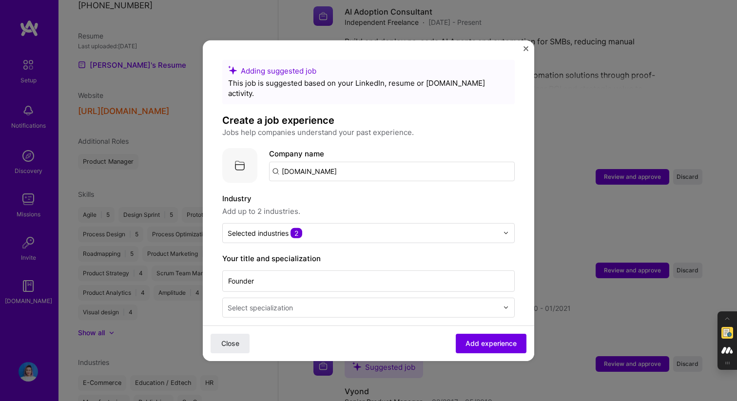
click at [339, 162] on input "Storylands.io" at bounding box center [392, 170] width 246 height 19
type input "Storylands"
click at [318, 201] on span "storylands.io" at bounding box center [321, 205] width 47 height 8
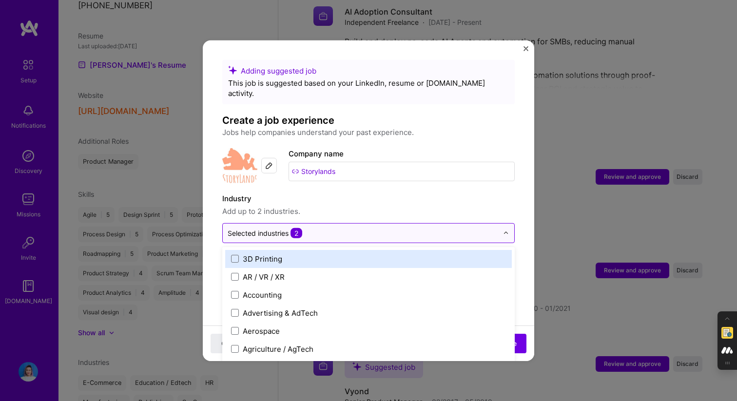
click at [318, 228] on input "text" at bounding box center [363, 233] width 271 height 10
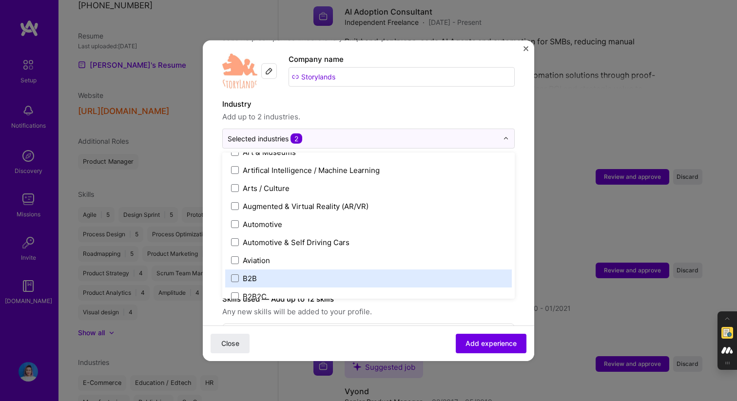
click at [208, 254] on form "Adding suggested job This job is suggested based on your LinkedIn, resume or A.…" at bounding box center [368, 381] width 331 height 832
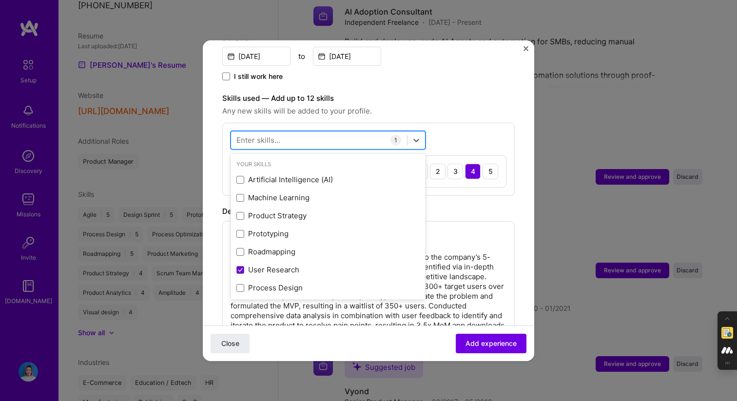
click at [307, 132] on div at bounding box center [319, 140] width 176 height 16
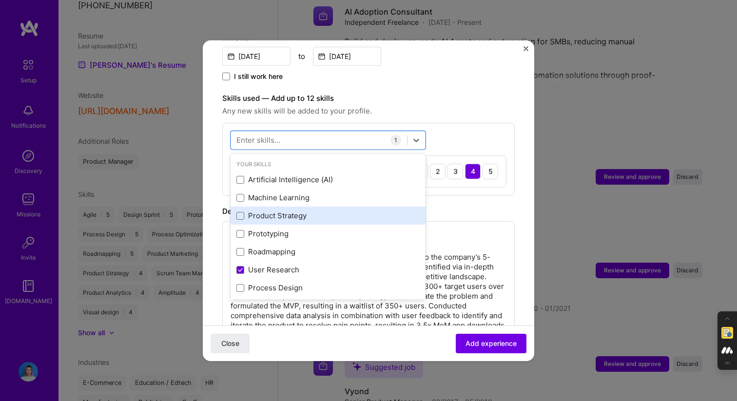
click at [271, 211] on div "Product Strategy" at bounding box center [327, 216] width 183 height 10
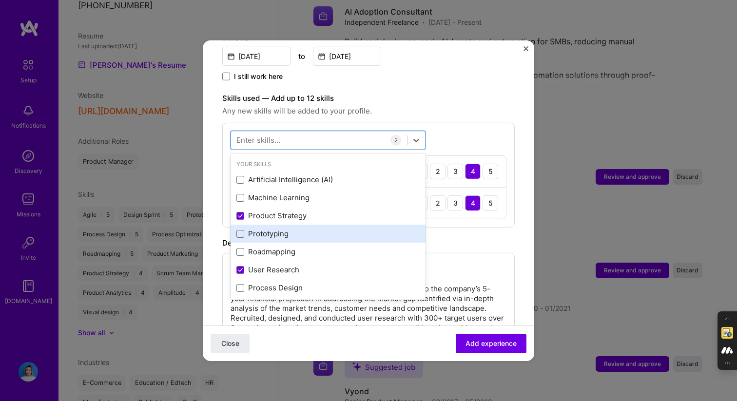
click at [265, 229] on div "Prototyping" at bounding box center [327, 234] width 183 height 10
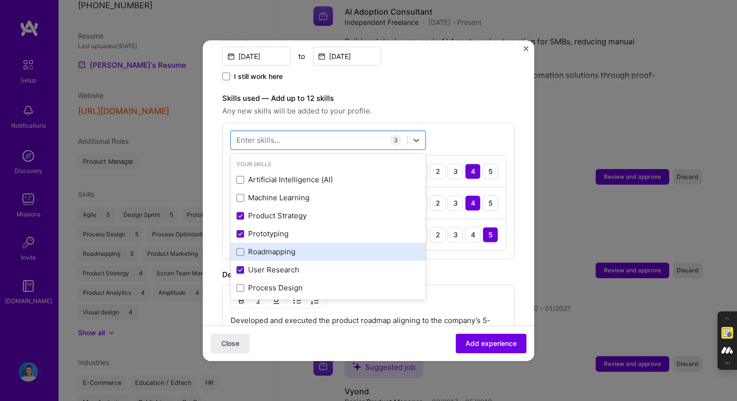
click at [263, 247] on div "Roadmapping" at bounding box center [327, 252] width 183 height 10
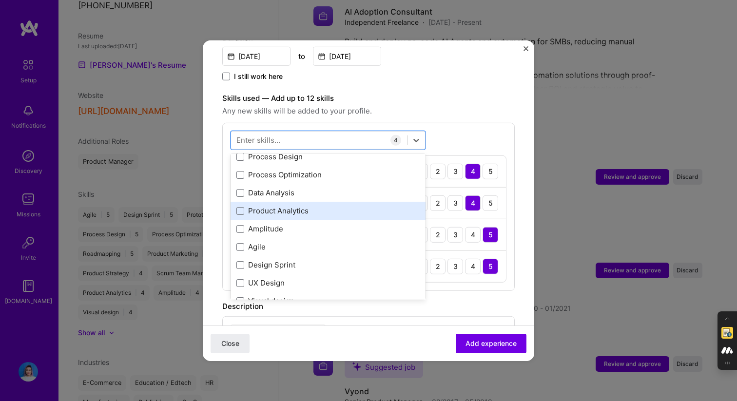
click at [280, 206] on div "Product Analytics" at bounding box center [327, 211] width 183 height 10
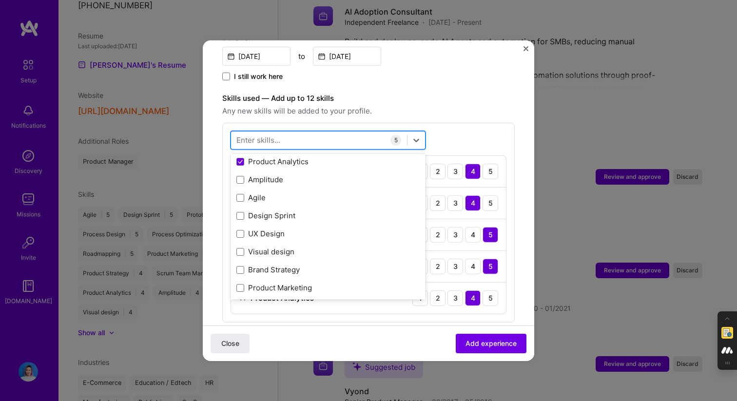
click at [304, 132] on div at bounding box center [319, 140] width 176 height 16
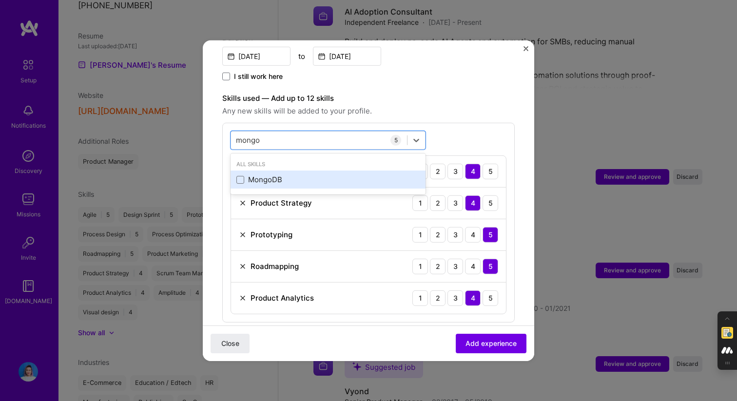
click at [267, 175] on div "MongoDB" at bounding box center [327, 180] width 183 height 10
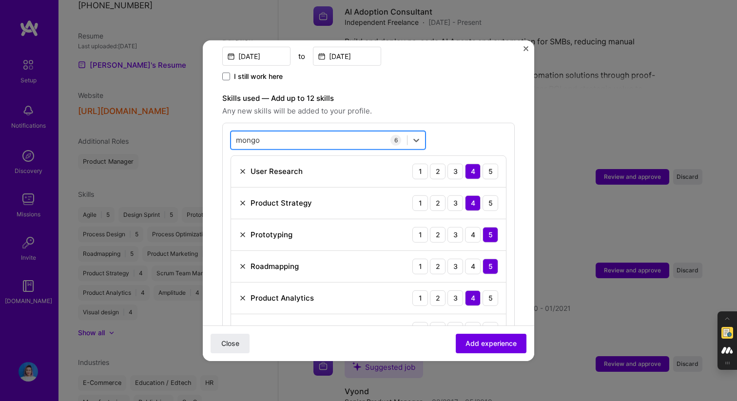
click at [287, 134] on div "mongo mongo" at bounding box center [319, 140] width 176 height 16
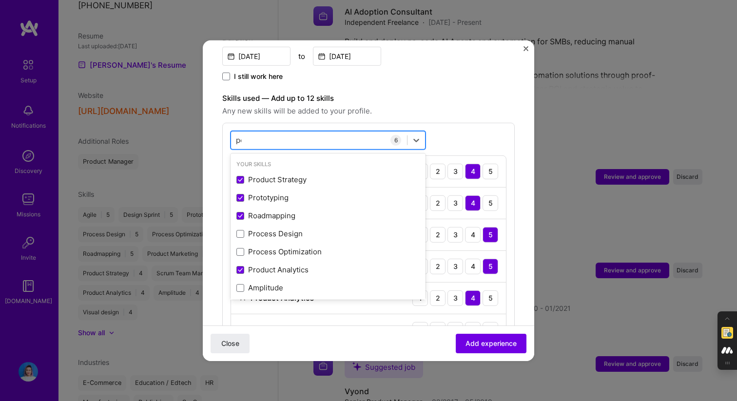
type input "post"
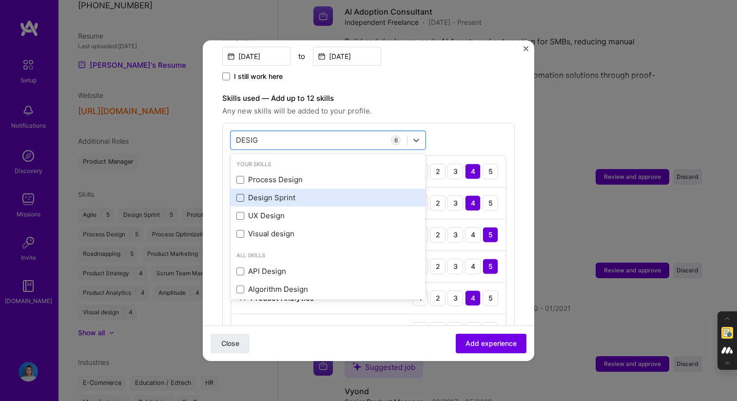
click at [239, 194] on span at bounding box center [240, 198] width 8 height 8
click at [0, 0] on input "checkbox" at bounding box center [0, 0] width 0 height 0
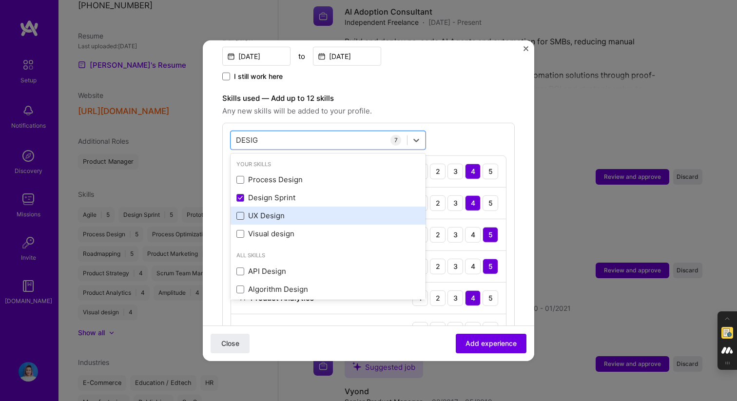
click at [239, 212] on span at bounding box center [240, 216] width 8 height 8
click at [0, 0] on input "checkbox" at bounding box center [0, 0] width 0 height 0
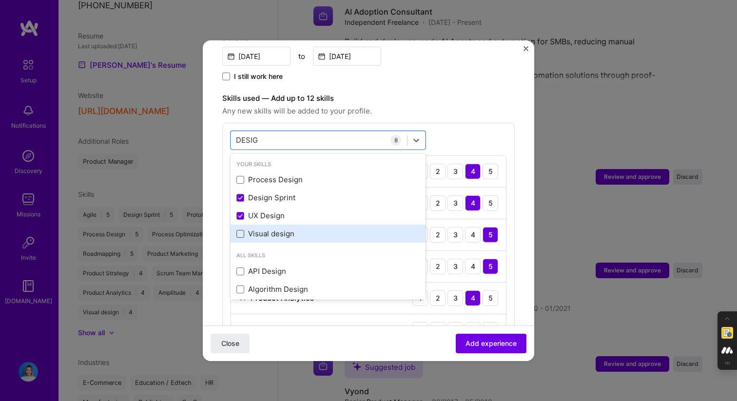
click at [240, 230] on span at bounding box center [240, 234] width 8 height 8
click at [0, 0] on input "checkbox" at bounding box center [0, 0] width 0 height 0
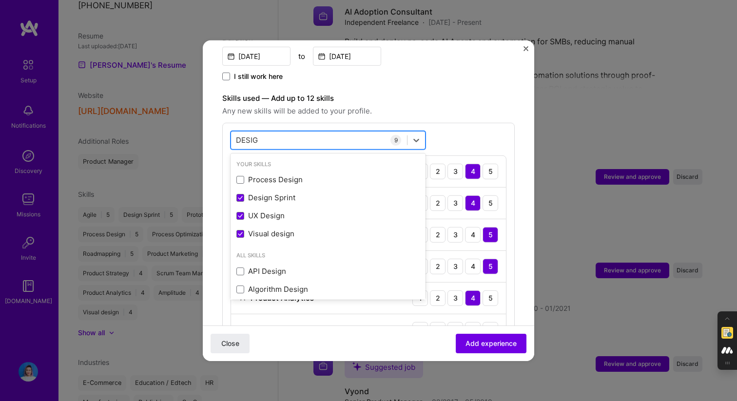
click at [272, 133] on div "DESIG DESIG" at bounding box center [319, 140] width 176 height 16
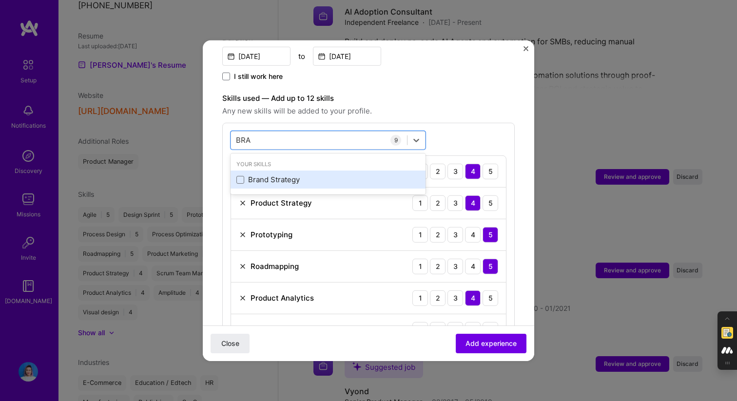
click at [236, 172] on div "Brand Strategy" at bounding box center [328, 180] width 195 height 18
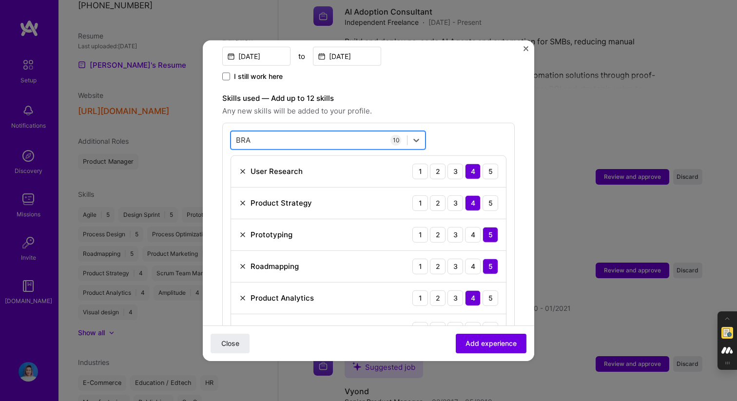
click at [278, 132] on div "BRA BRA" at bounding box center [319, 140] width 176 height 16
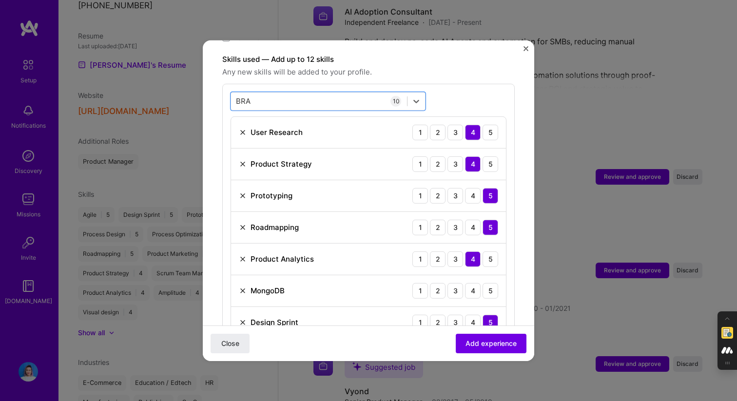
scroll to position [359, 0]
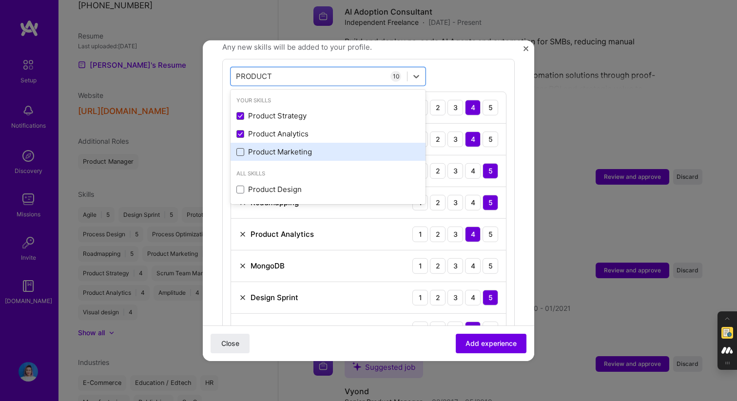
click at [243, 148] on span at bounding box center [240, 152] width 8 height 8
click at [0, 0] on input "checkbox" at bounding box center [0, 0] width 0 height 0
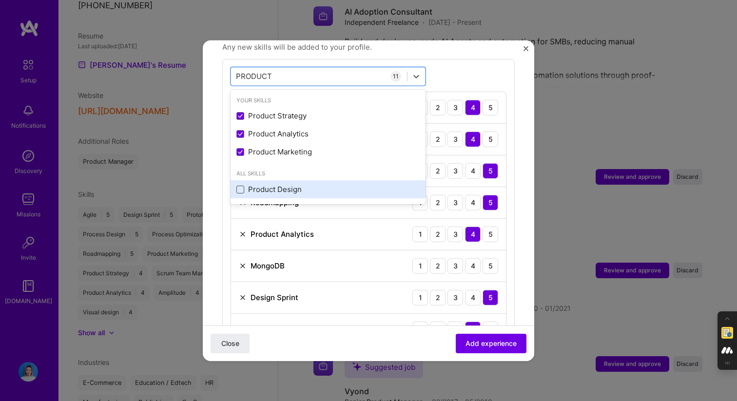
click at [242, 185] on span at bounding box center [240, 189] width 8 height 8
click at [0, 0] on input "checkbox" at bounding box center [0, 0] width 0 height 0
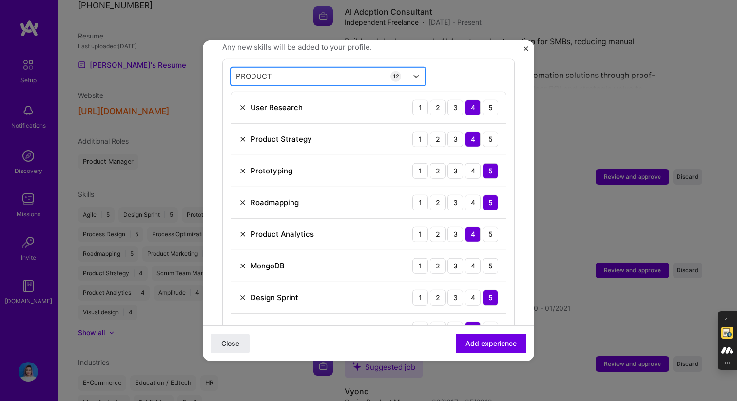
click at [310, 68] on div "PRODUCT PRODUCT" at bounding box center [319, 76] width 176 height 16
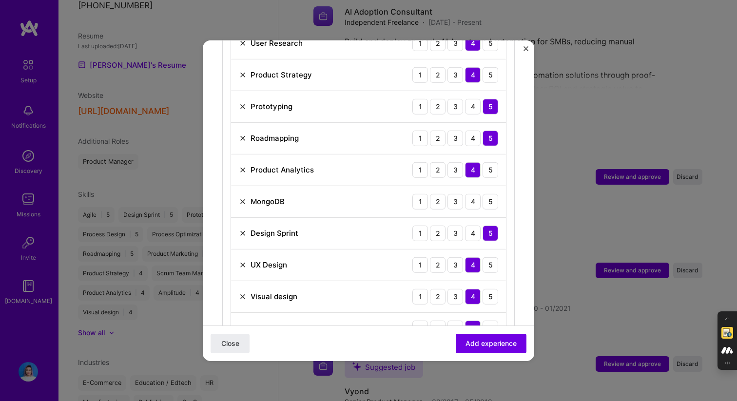
scroll to position [337, 0]
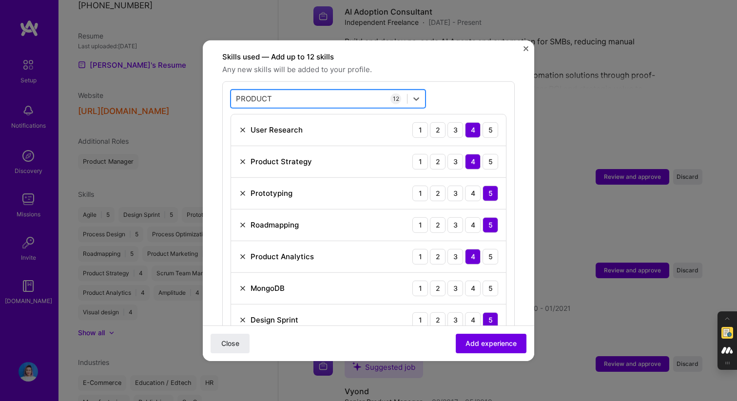
click at [300, 91] on div "PRODUCT PRODUCT" at bounding box center [319, 99] width 176 height 16
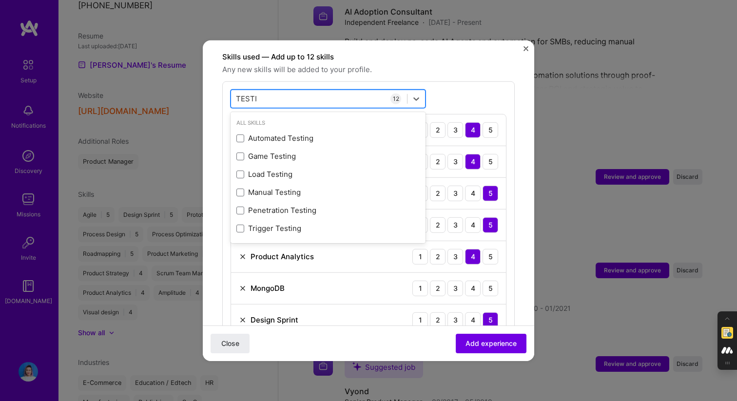
type input "TESTING"
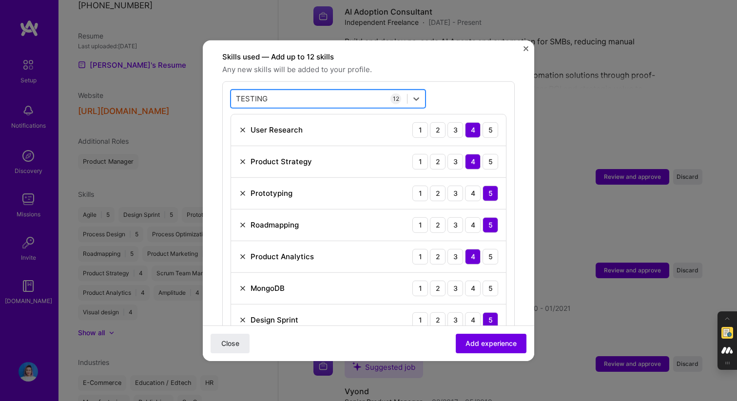
click at [324, 91] on div "TESTING TESTING" at bounding box center [319, 99] width 176 height 16
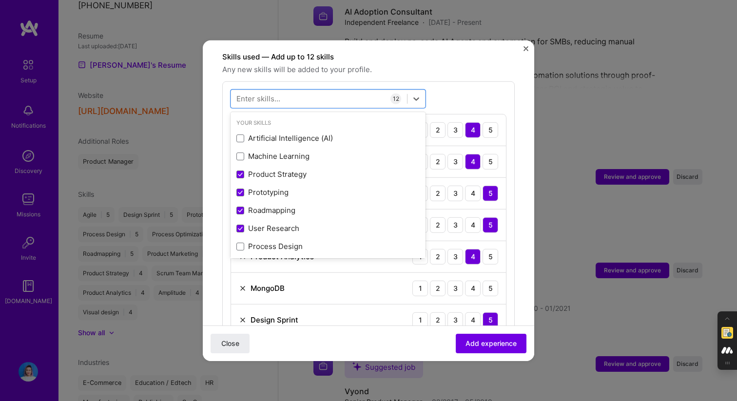
click at [491, 83] on div "option Product Design, selected. option Prototyping selected, 0 of 2. 378 resul…" at bounding box center [368, 292] width 292 height 422
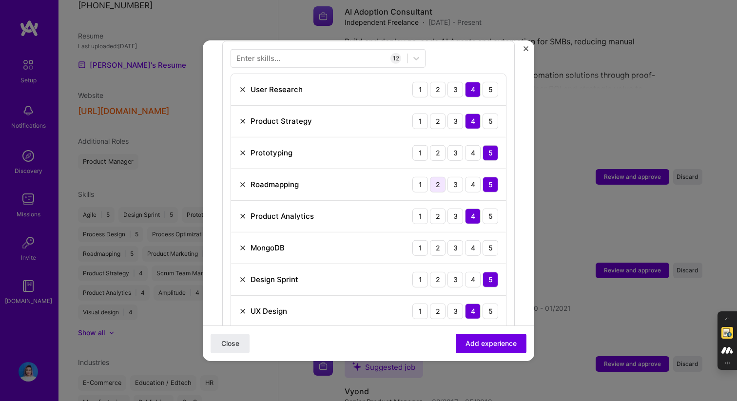
scroll to position [390, 0]
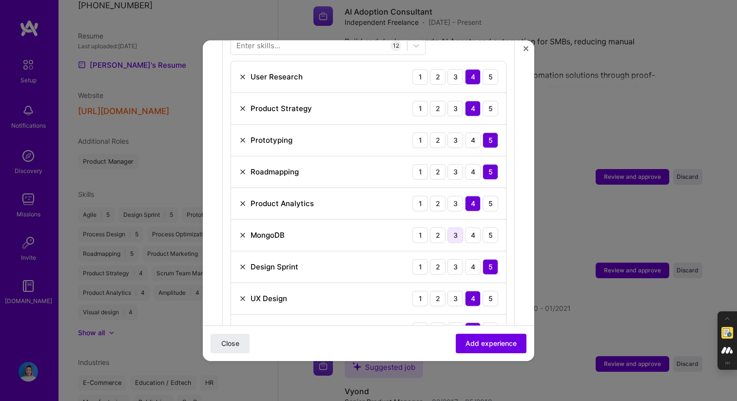
click at [455, 227] on div "3" at bounding box center [456, 235] width 16 height 16
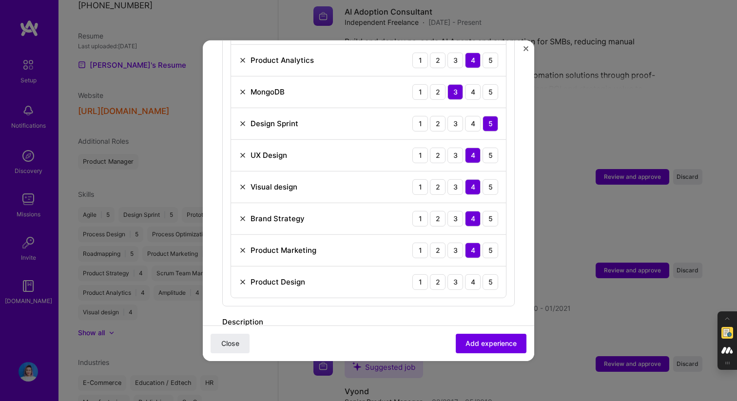
scroll to position [545, 0]
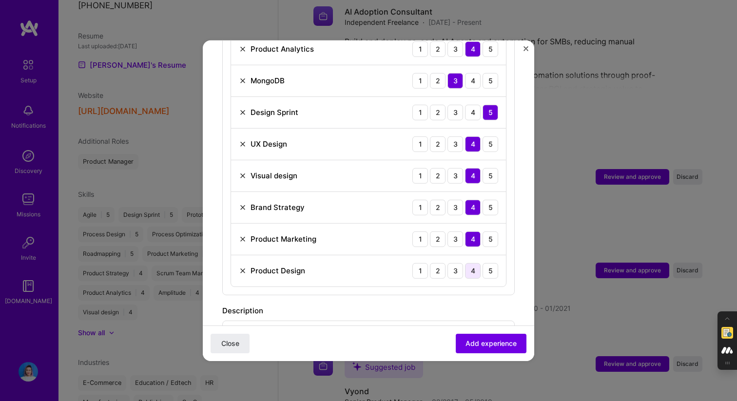
click at [474, 263] on div "4" at bounding box center [473, 271] width 16 height 16
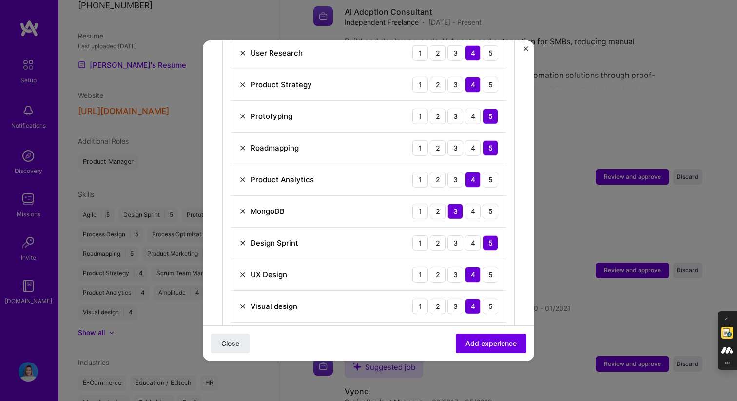
scroll to position [351, 0]
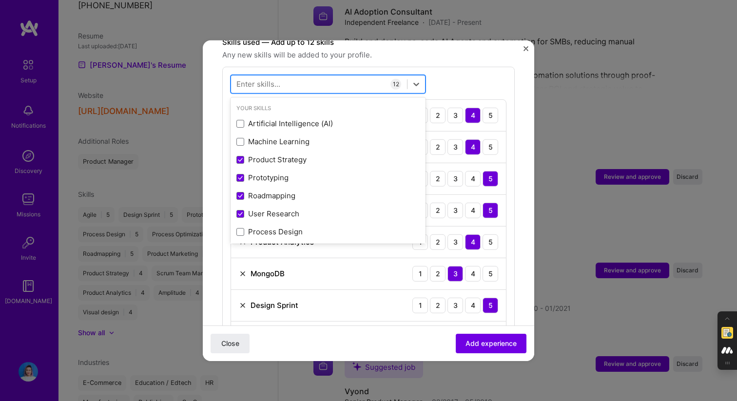
click at [311, 76] on div at bounding box center [319, 84] width 176 height 16
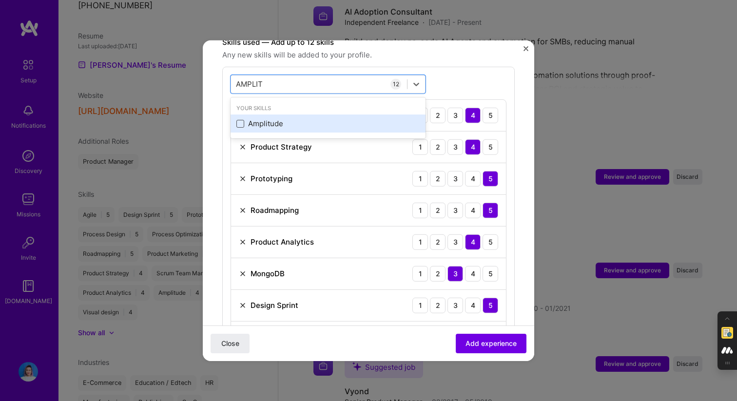
click at [242, 120] on span at bounding box center [240, 124] width 8 height 8
click at [0, 0] on input "checkbox" at bounding box center [0, 0] width 0 height 0
type input "AMPLIT"
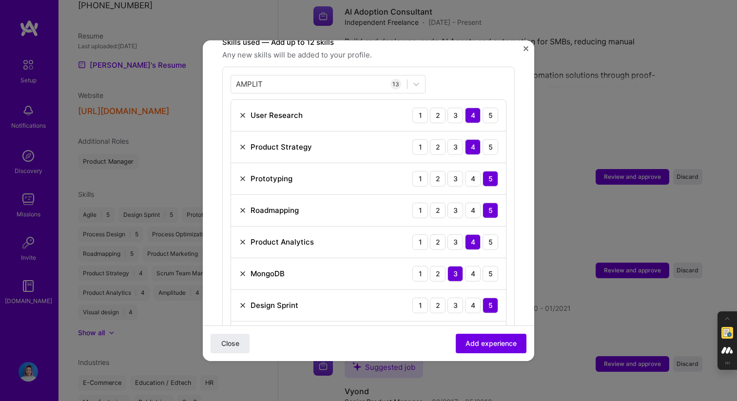
click at [474, 69] on div "AMPLIT AMPLIT 13 User Research 1 2 3 4 5 Product Strategy 1 2 3 4 5 Prototyping…" at bounding box center [368, 292] width 292 height 453
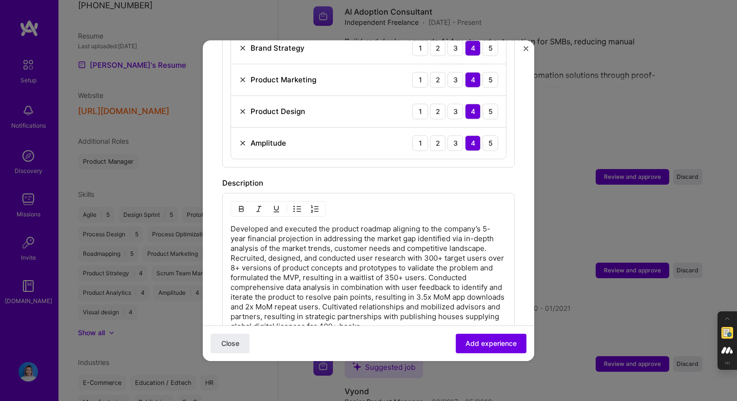
scroll to position [711, 0]
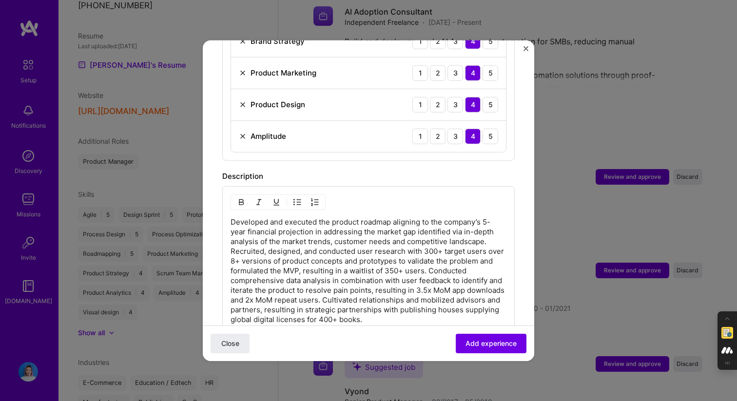
click at [230, 241] on div "Developed and executed the product roadmap aligning to the company’s 5-year fin…" at bounding box center [368, 268] width 292 height 164
click at [231, 240] on p "Developed and executed the product roadmap aligning to the company’s 5-year fin…" at bounding box center [369, 270] width 276 height 107
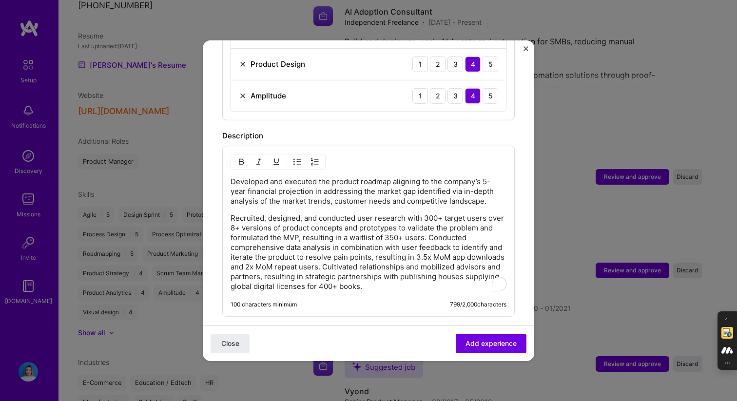
scroll to position [757, 0]
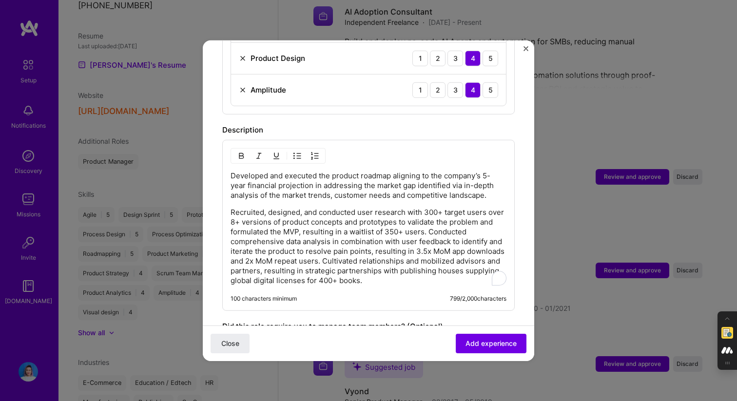
click at [430, 219] on p "Recruited, designed, and conducted user research with 300+ target users over 8+…" at bounding box center [369, 246] width 276 height 78
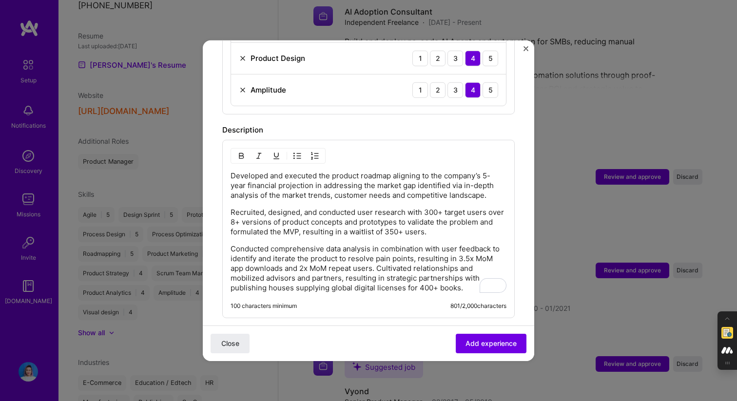
click at [379, 256] on p "Conducted comprehensive data analysis in combination with user feedback to iden…" at bounding box center [369, 268] width 276 height 49
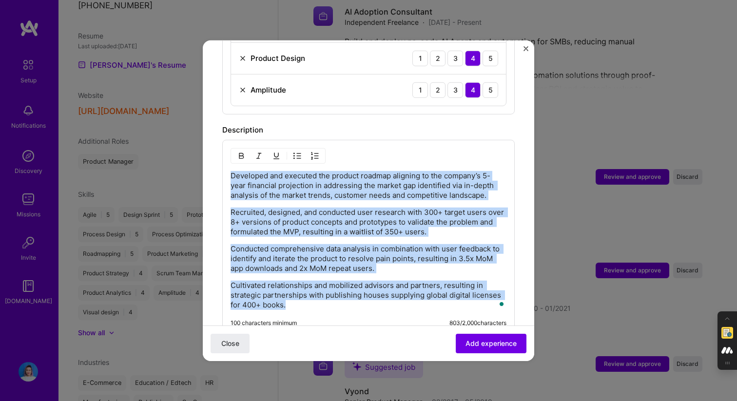
drag, startPoint x: 286, startPoint y: 297, endPoint x: 231, endPoint y: 163, distance: 144.9
click at [231, 171] on div "Developed and executed the product roadmap aligning to the company’s 5-year fin…" at bounding box center [369, 240] width 276 height 139
click at [293, 152] on img "button" at bounding box center [297, 156] width 8 height 8
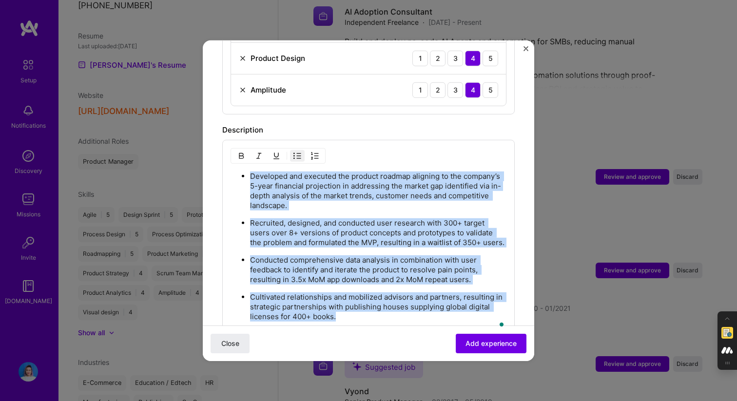
scroll to position [952, 0]
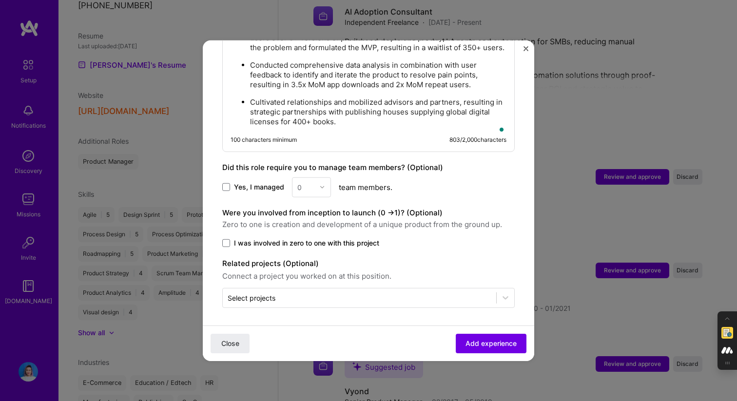
click at [230, 242] on label "I was involved in zero to one with this project" at bounding box center [368, 243] width 292 height 10
click at [0, 0] on input "I was involved in zero to one with this project" at bounding box center [0, 0] width 0 height 0
click at [369, 302] on div "Select projects" at bounding box center [359, 297] width 273 height 19
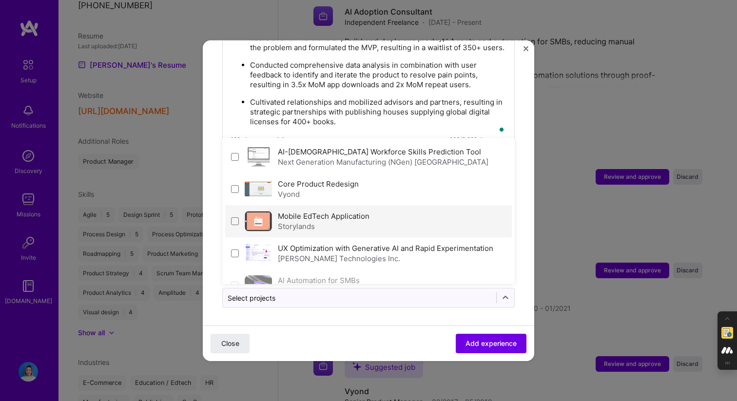
click at [363, 226] on div "Storylands" at bounding box center [324, 226] width 92 height 10
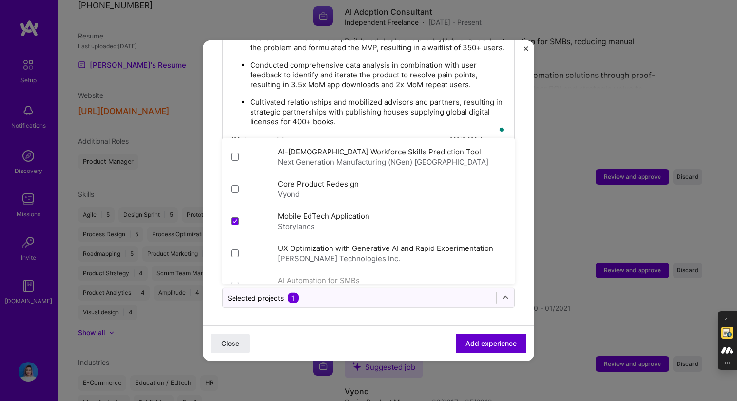
click at [470, 342] on span "Add experience" at bounding box center [491, 344] width 51 height 10
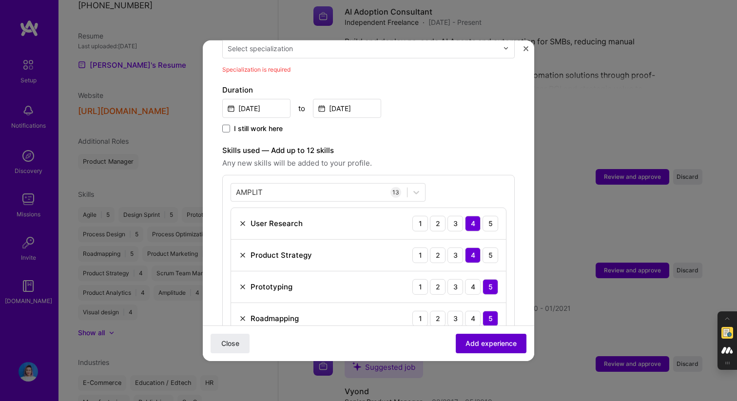
scroll to position [233, 0]
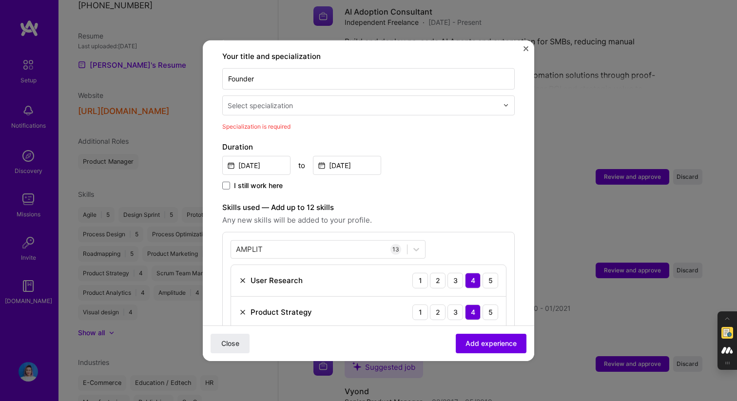
click at [287, 100] on div "Select specialization" at bounding box center [260, 105] width 65 height 10
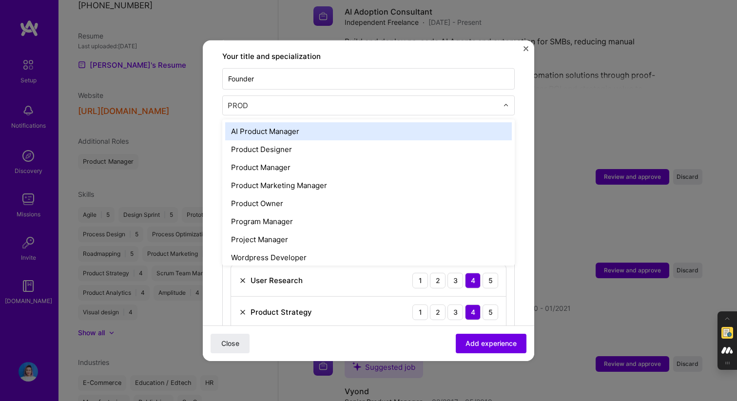
type input "PRODU"
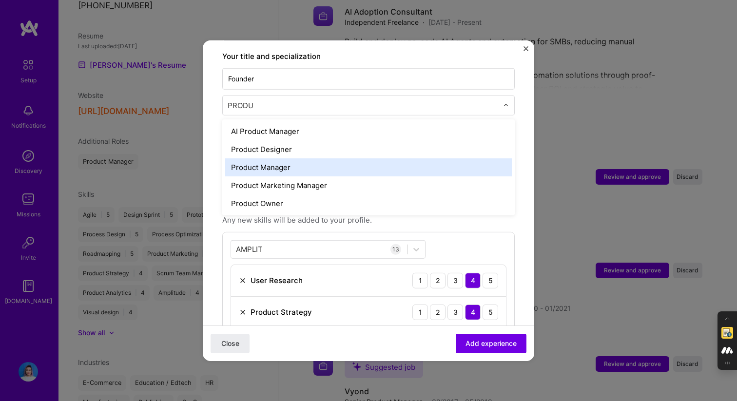
click at [269, 161] on div "Product Manager" at bounding box center [368, 167] width 287 height 18
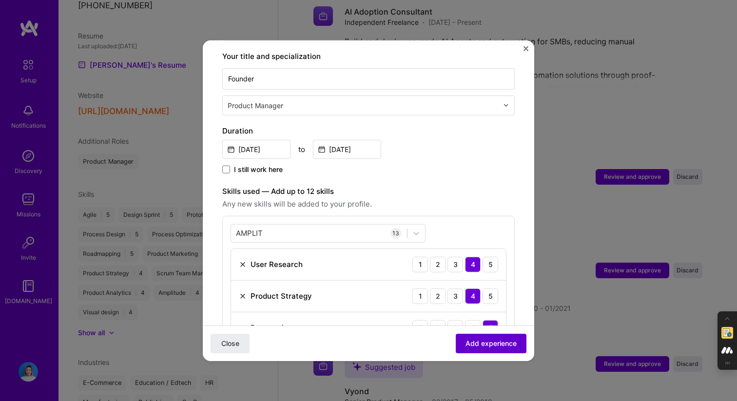
click at [504, 341] on span "Add experience" at bounding box center [491, 344] width 51 height 10
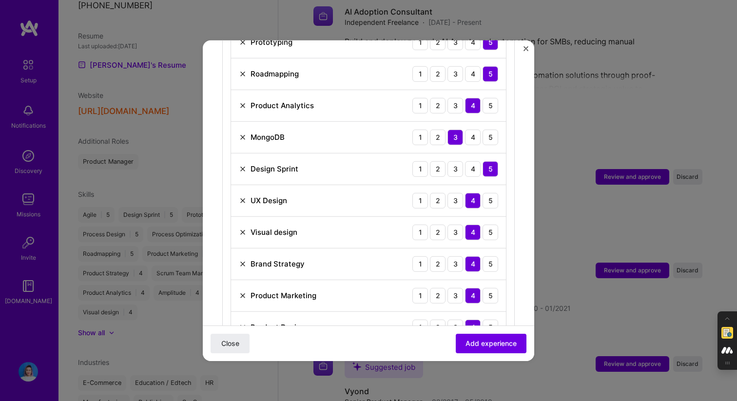
scroll to position [462, 0]
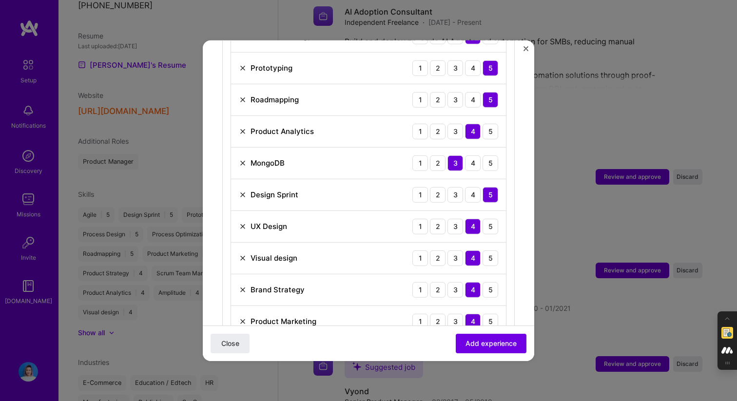
click at [239, 254] on img at bounding box center [243, 258] width 8 height 8
click at [479, 344] on span "Add experience" at bounding box center [491, 344] width 51 height 10
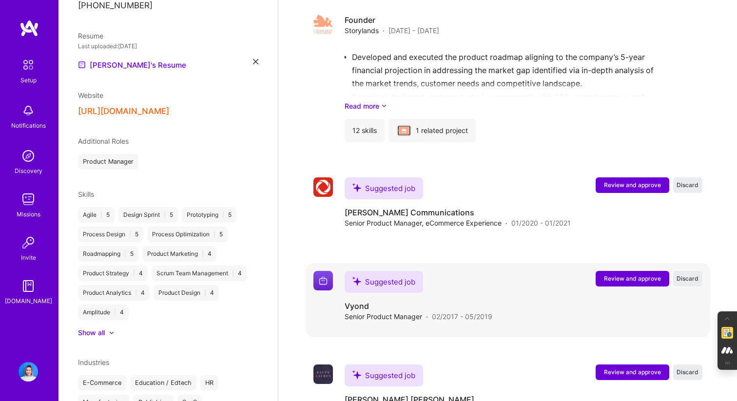
scroll to position [1207, 0]
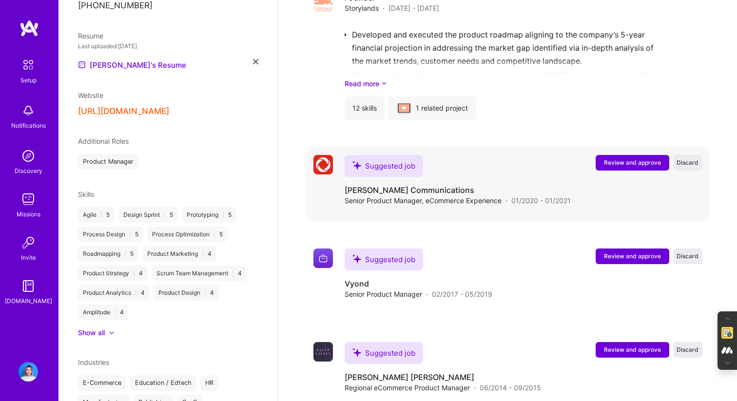
click at [623, 158] on span "Review and approve" at bounding box center [632, 162] width 57 height 8
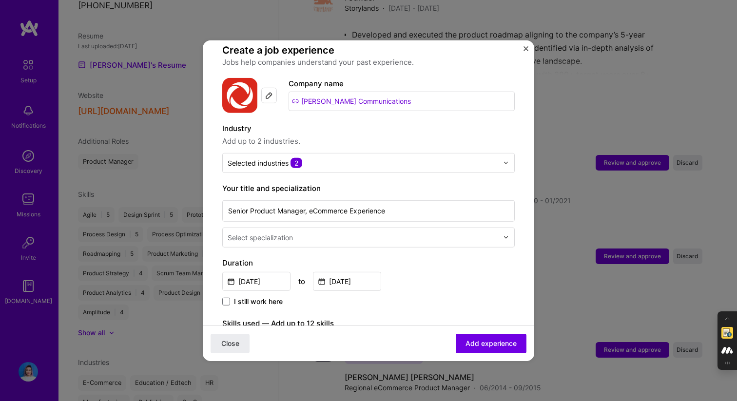
scroll to position [82, 0]
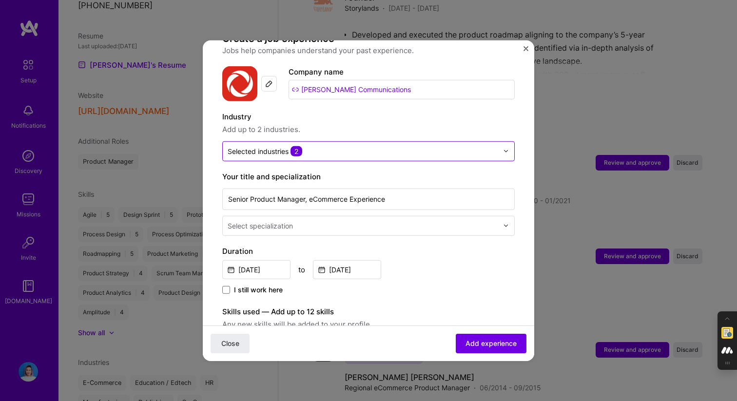
click at [373, 146] on input "text" at bounding box center [363, 151] width 271 height 10
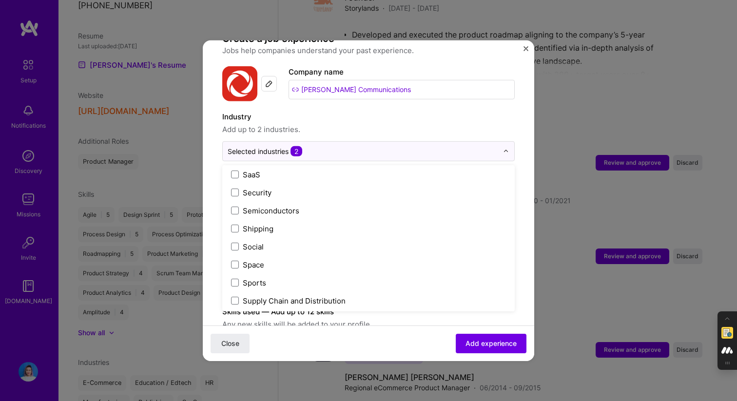
scroll to position [2024, 0]
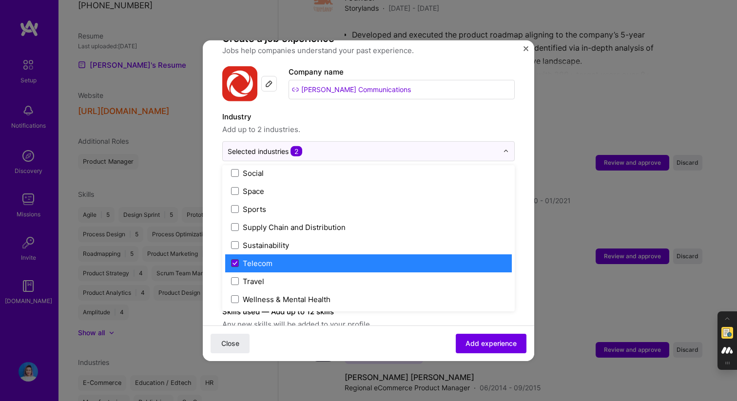
click at [233, 261] on icon at bounding box center [235, 263] width 5 height 4
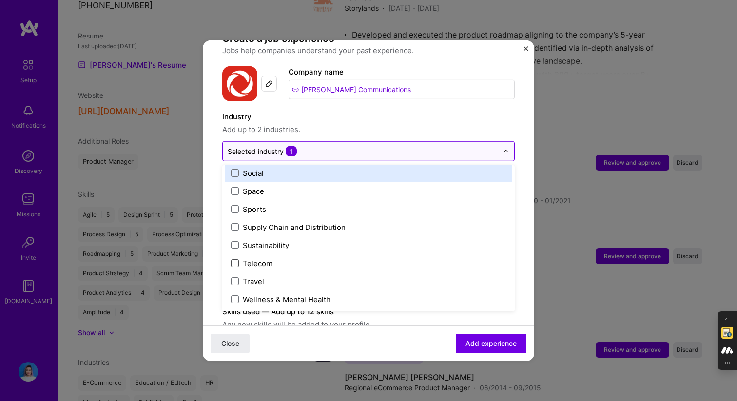
click at [353, 146] on input "text" at bounding box center [363, 151] width 271 height 10
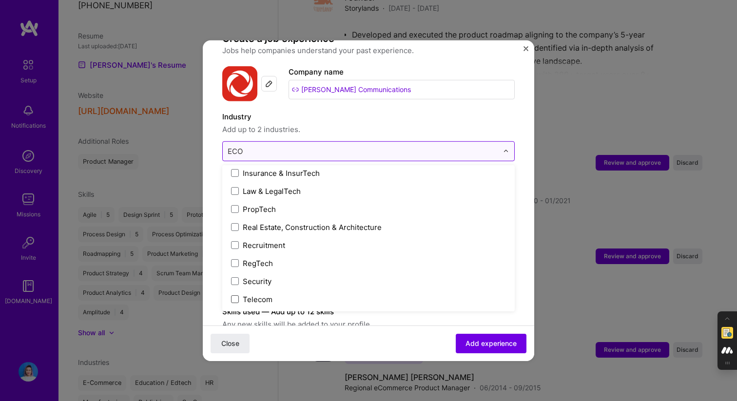
scroll to position [0, 0]
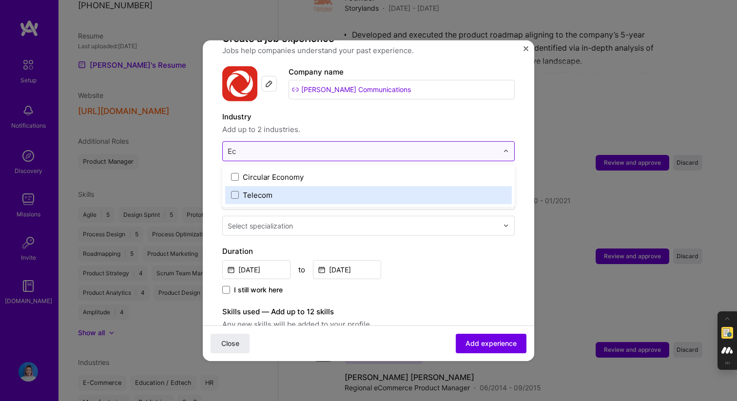
type input "E"
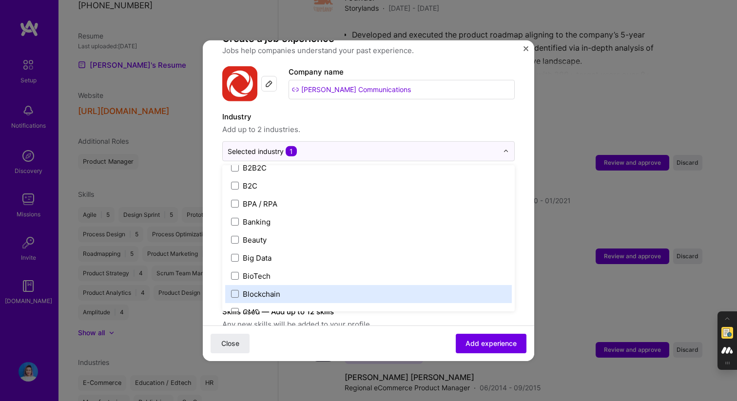
scroll to position [267, 0]
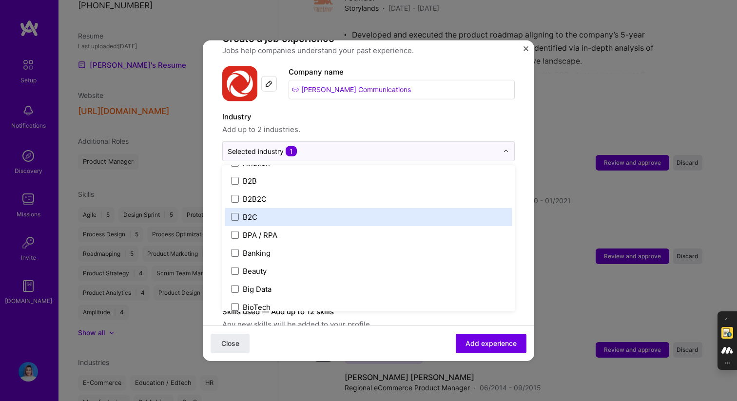
click at [235, 212] on label "B2C" at bounding box center [368, 217] width 275 height 10
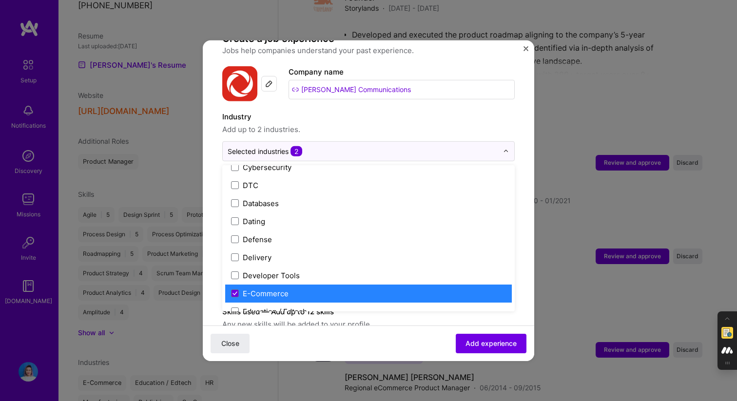
scroll to position [756, 0]
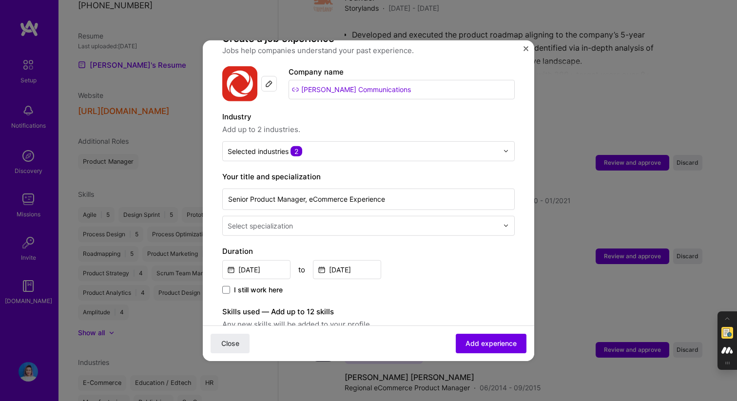
click at [438, 111] on label "Industry" at bounding box center [368, 117] width 292 height 12
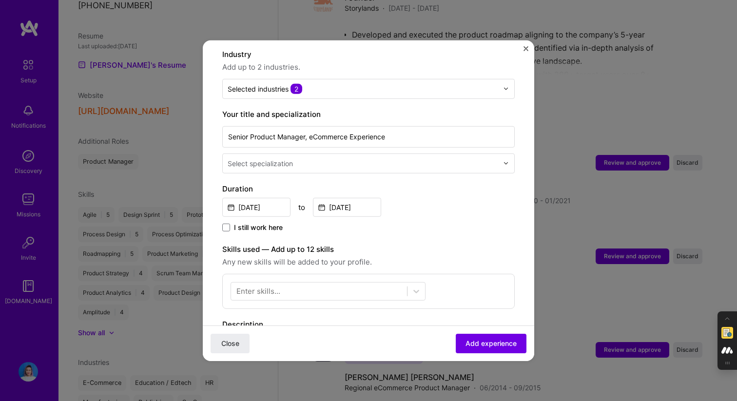
scroll to position [153, 0]
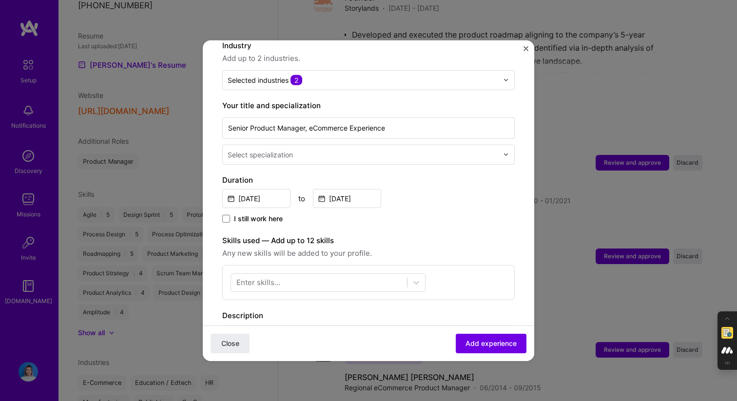
click at [380, 149] on input "text" at bounding box center [364, 154] width 272 height 10
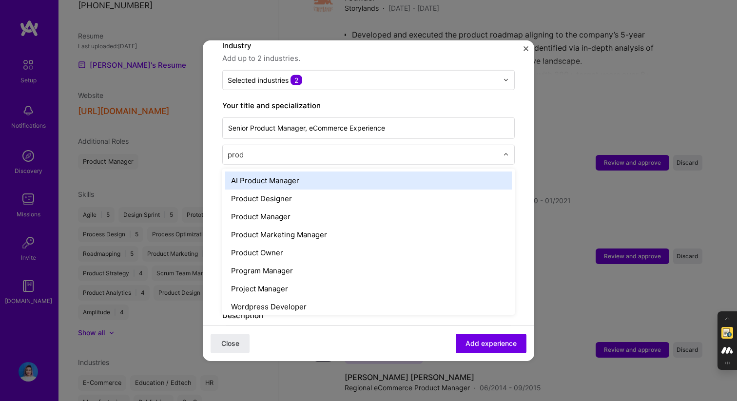
type input "produ"
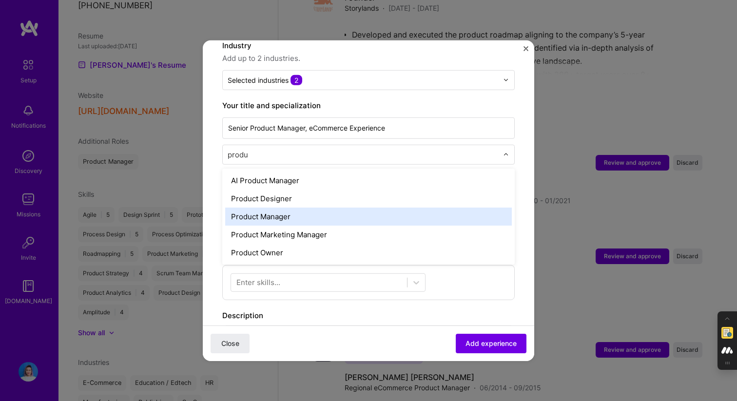
click at [319, 211] on div "Product Manager" at bounding box center [368, 216] width 287 height 18
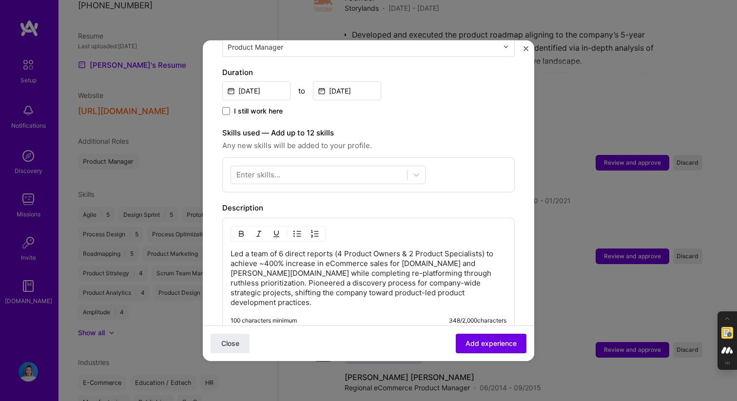
scroll to position [263, 0]
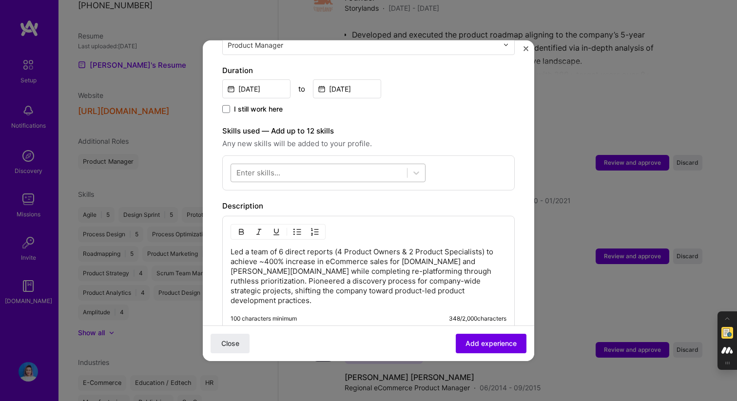
click at [328, 167] on div at bounding box center [319, 173] width 176 height 16
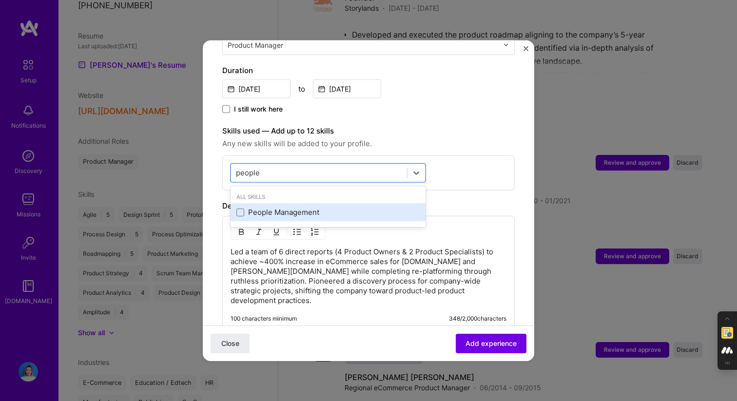
click at [290, 207] on div "People Management" at bounding box center [327, 212] width 183 height 10
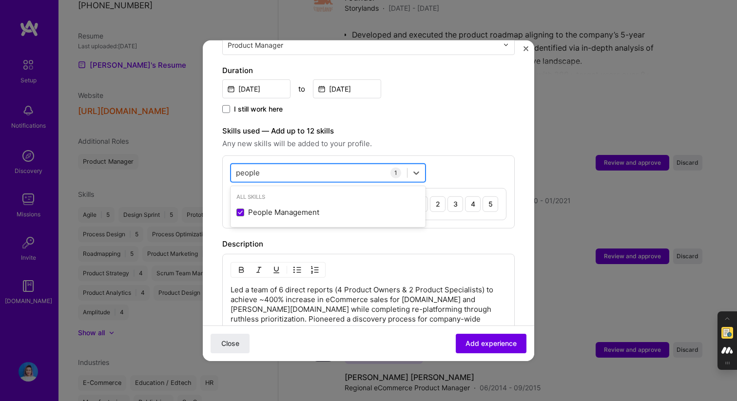
click at [295, 166] on div "people people" at bounding box center [319, 173] width 176 height 16
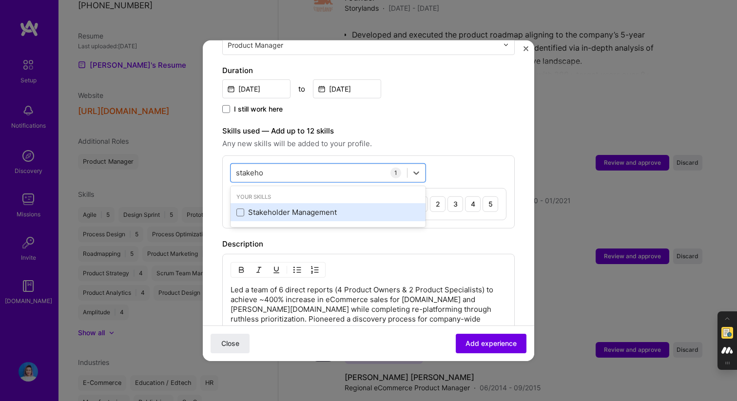
click at [259, 207] on div "Stakeholder Management" at bounding box center [327, 212] width 183 height 10
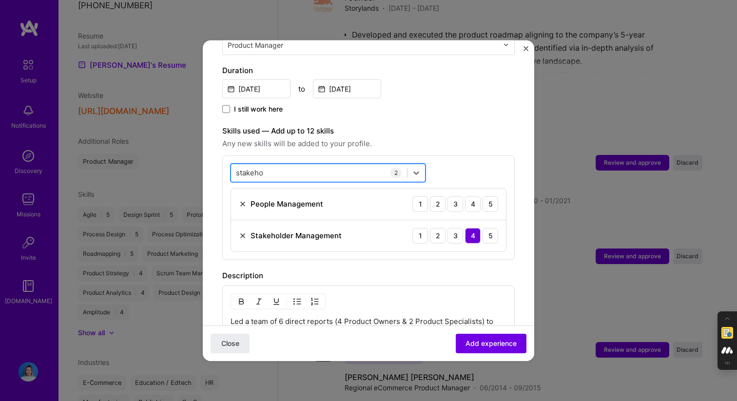
click at [275, 165] on div "stakeho stakeho" at bounding box center [319, 173] width 176 height 16
type input "xchange"
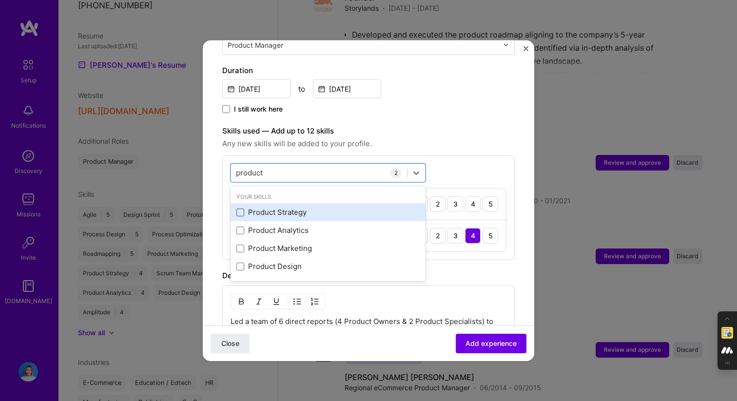
click at [241, 209] on span at bounding box center [240, 213] width 8 height 8
click at [0, 0] on input "checkbox" at bounding box center [0, 0] width 0 height 0
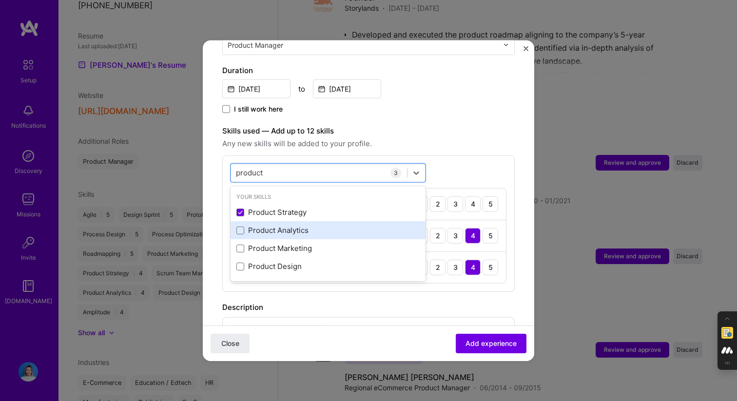
click at [242, 225] on div "Product Analytics" at bounding box center [327, 230] width 183 height 10
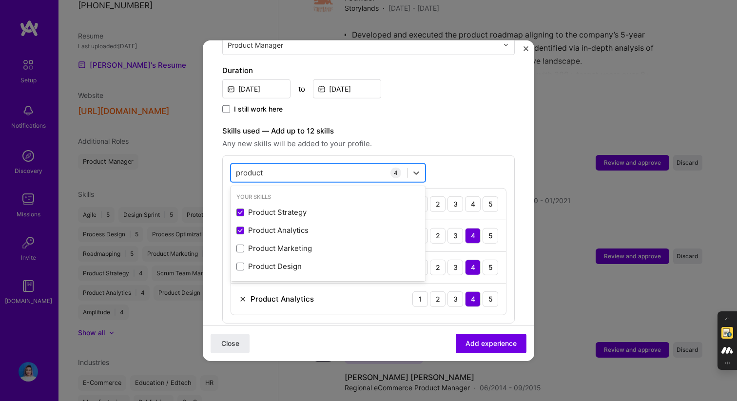
click at [283, 165] on div "product product" at bounding box center [319, 173] width 176 height 16
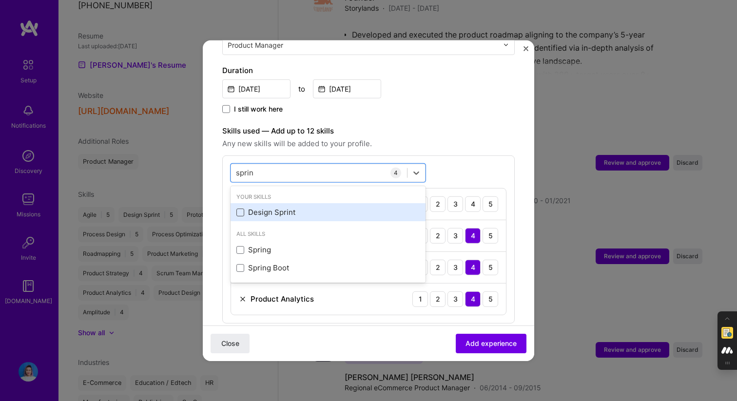
click at [240, 209] on span at bounding box center [240, 213] width 8 height 8
click at [0, 0] on input "checkbox" at bounding box center [0, 0] width 0 height 0
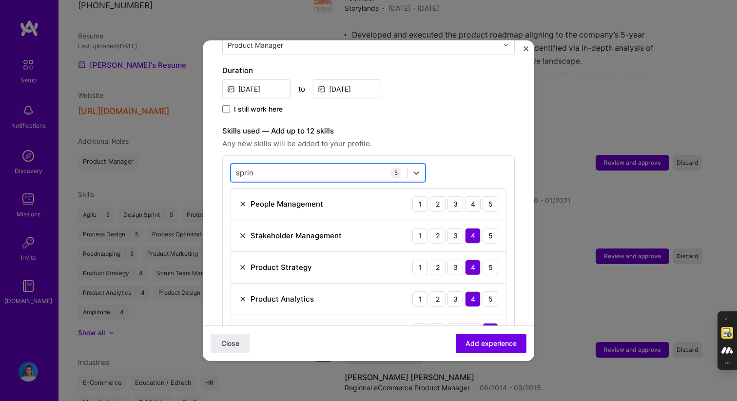
click at [282, 165] on div "sprin sprin" at bounding box center [319, 173] width 176 height 16
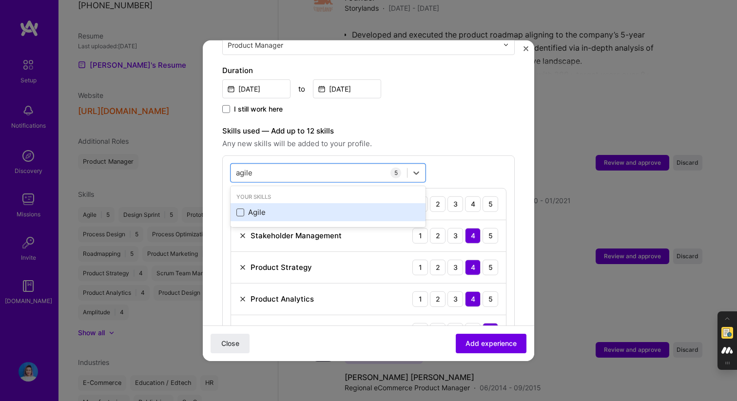
click at [243, 209] on span at bounding box center [240, 213] width 8 height 8
click at [0, 0] on input "checkbox" at bounding box center [0, 0] width 0 height 0
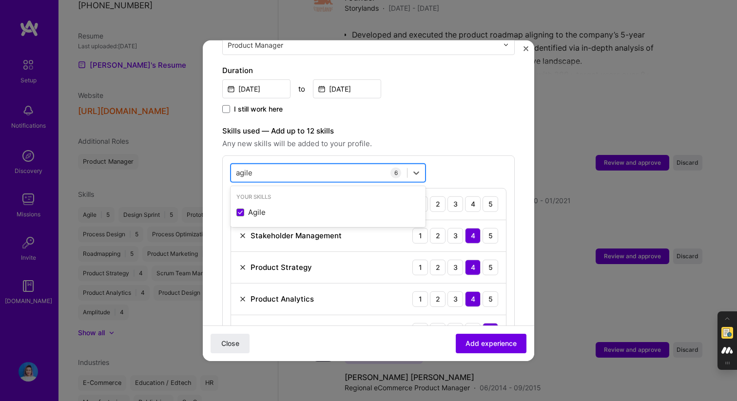
click at [272, 165] on div "agile agile" at bounding box center [319, 173] width 176 height 16
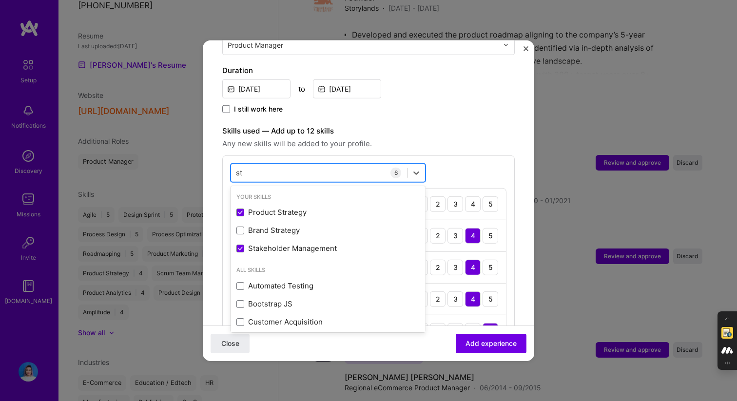
type input "s"
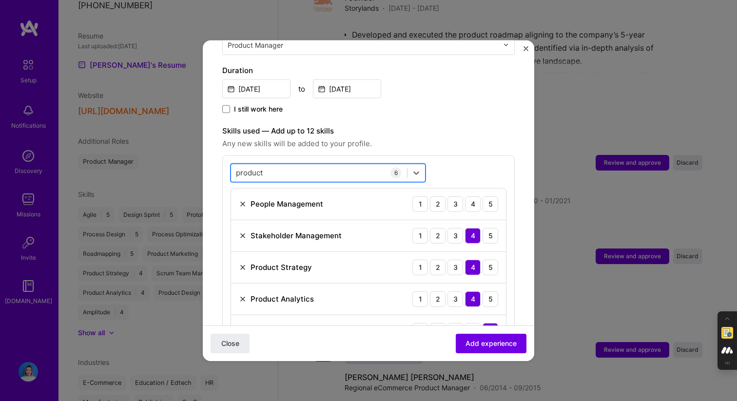
click at [287, 165] on div "product product" at bounding box center [319, 173] width 176 height 16
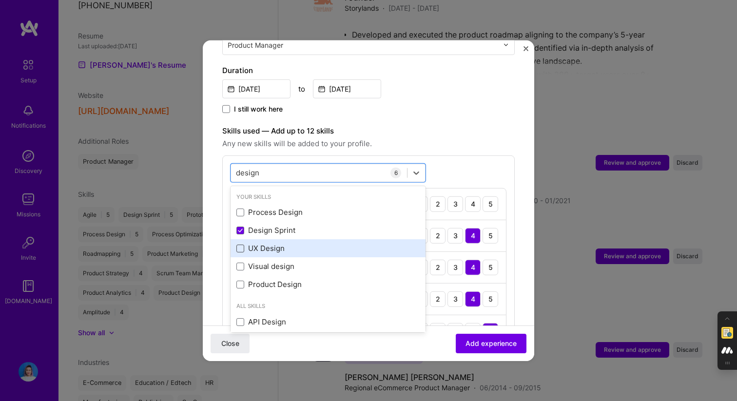
click at [240, 245] on span at bounding box center [240, 249] width 8 height 8
click at [0, 0] on input "checkbox" at bounding box center [0, 0] width 0 height 0
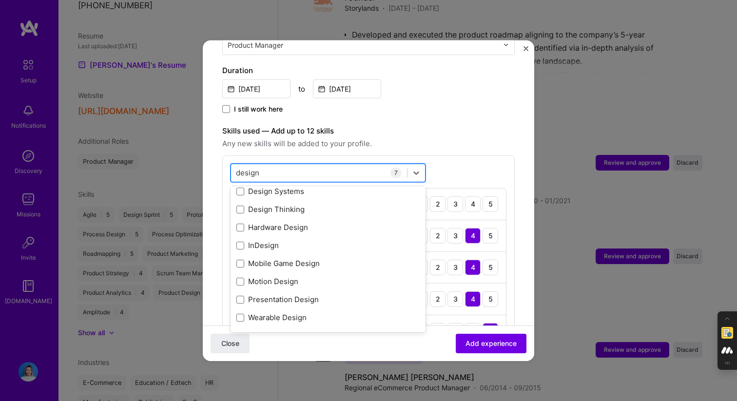
click at [290, 165] on div "design design" at bounding box center [319, 173] width 176 height 16
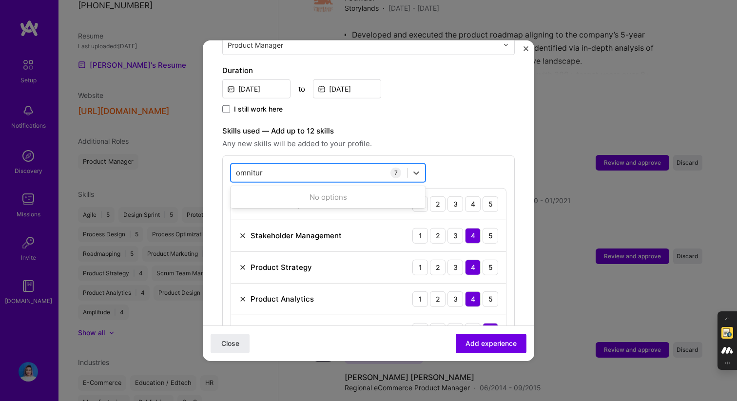
type input "omniture"
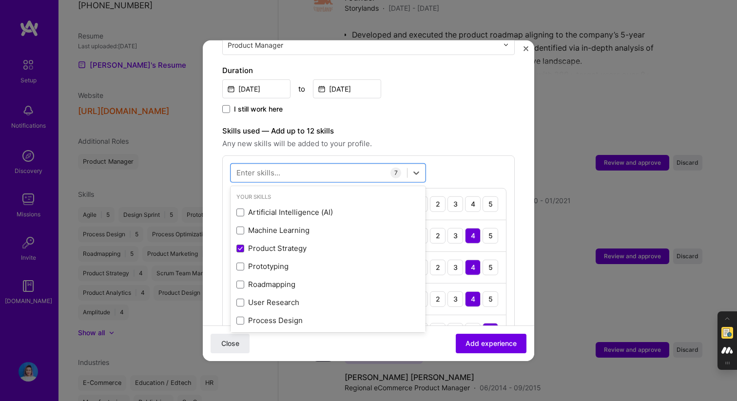
click at [269, 168] on div "Enter skills..." at bounding box center [258, 173] width 44 height 10
click at [270, 168] on div "Enter skills..." at bounding box center [258, 173] width 44 height 10
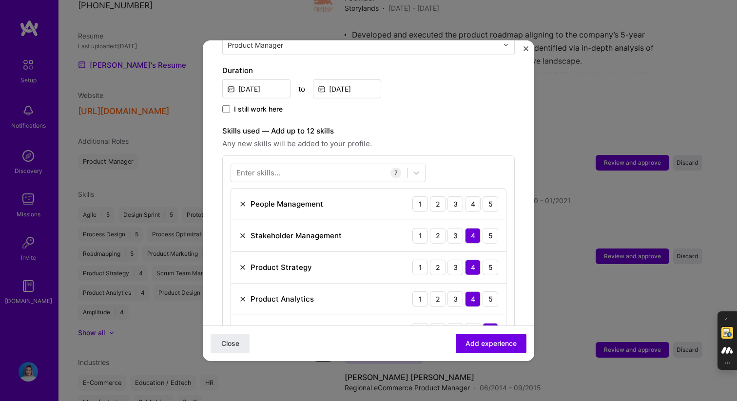
click at [270, 168] on div "Enter skills..." at bounding box center [258, 173] width 44 height 10
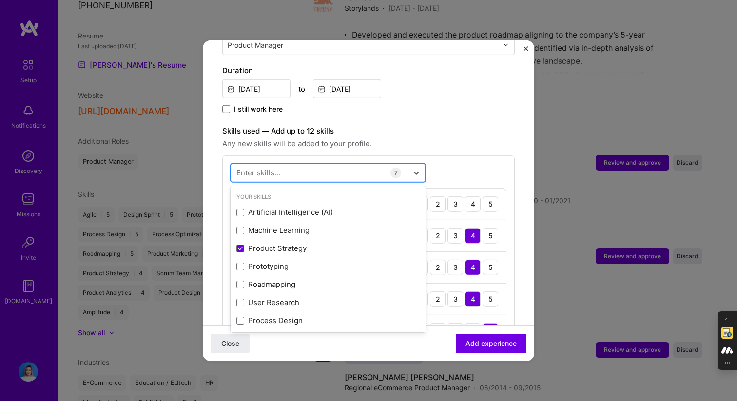
click at [284, 165] on div at bounding box center [319, 173] width 176 height 16
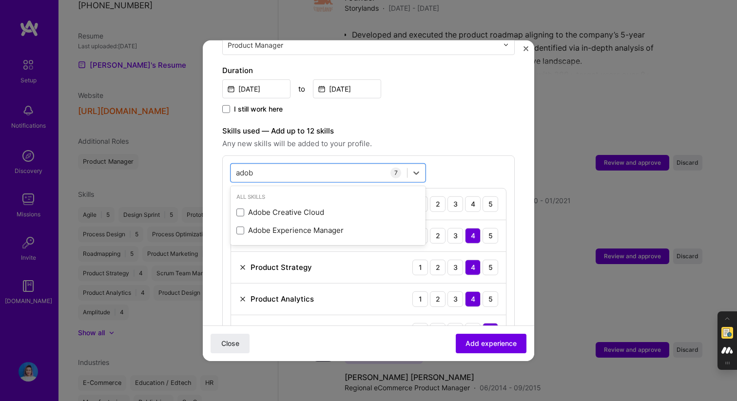
type input "adobe"
click at [319, 165] on div "adobe adobe" at bounding box center [319, 173] width 176 height 16
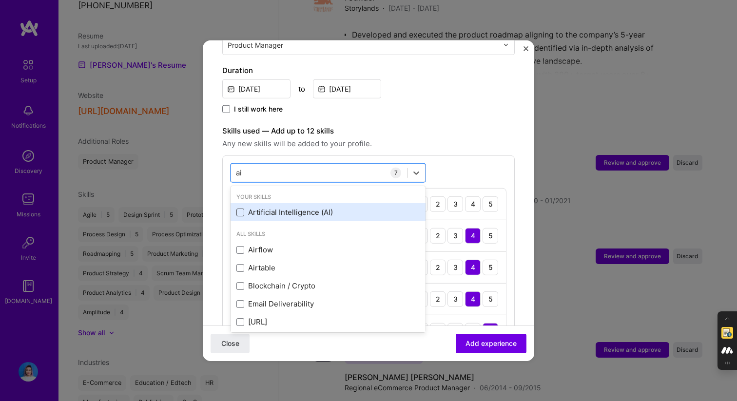
type input "a"
click at [261, 207] on div "Machine Learning" at bounding box center [327, 212] width 183 height 10
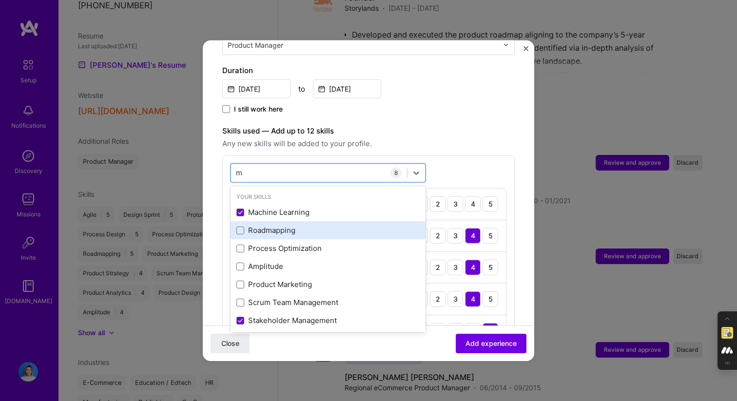
click at [256, 225] on div "Roadmapping" at bounding box center [327, 230] width 183 height 10
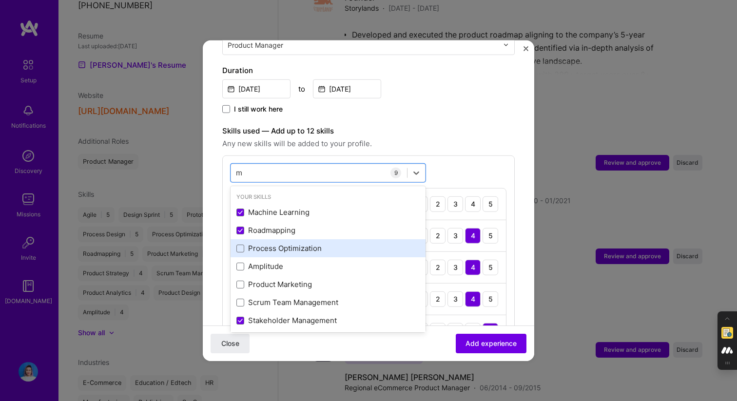
click at [268, 239] on div "Process Optimization" at bounding box center [328, 248] width 195 height 18
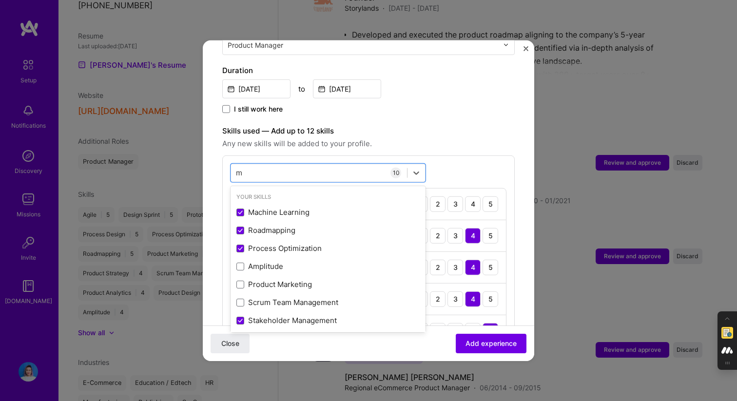
type input "m"
click at [453, 125] on label "Skills used — Add up to 12 skills" at bounding box center [368, 131] width 292 height 12
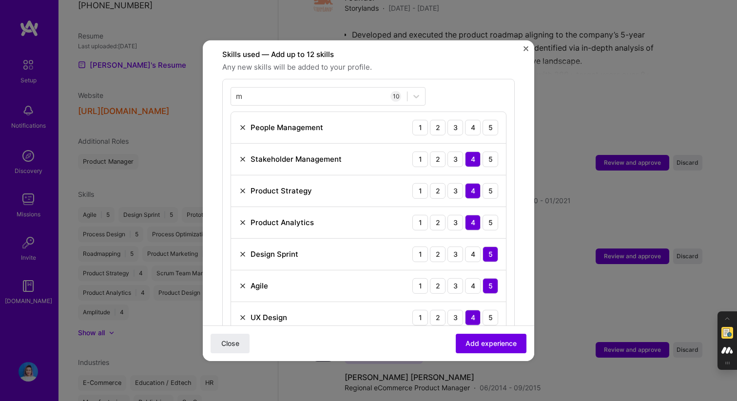
scroll to position [342, 0]
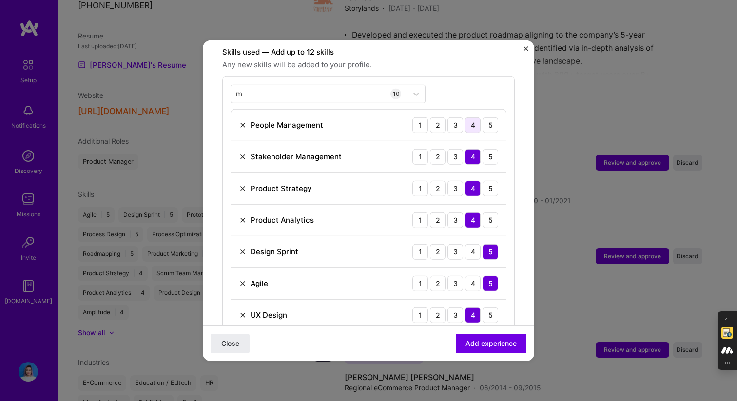
click at [472, 117] on div "4" at bounding box center [473, 125] width 16 height 16
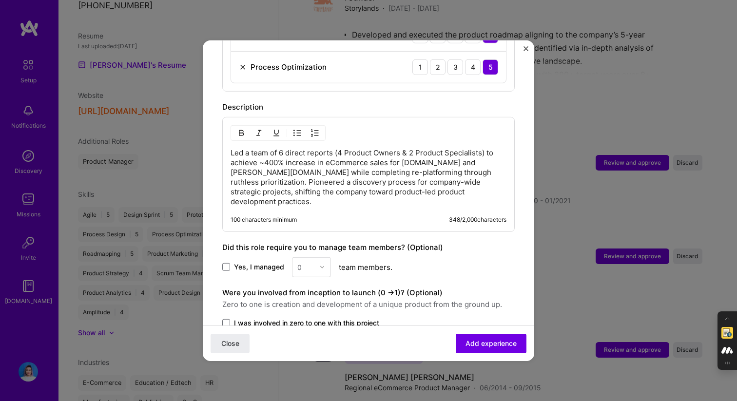
scroll to position [683, 0]
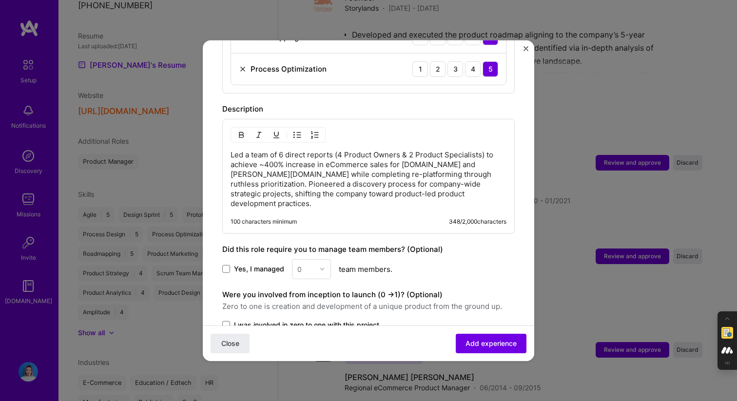
click at [296, 171] on p "Led a team of 6 direct reports (4 Product Owners & 2 Product Specialists) to ac…" at bounding box center [369, 179] width 276 height 58
click at [428, 165] on p "Led a team of 6 direct reports (4 Product Owners & 2 Product Specialists) to ac…" at bounding box center [369, 179] width 276 height 58
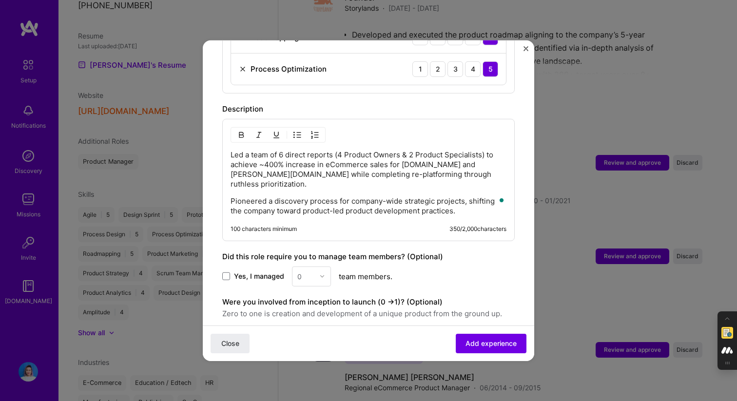
click at [468, 196] on p "Pioneered a discovery process for company-wide strategic projects, shifting the…" at bounding box center [369, 205] width 276 height 19
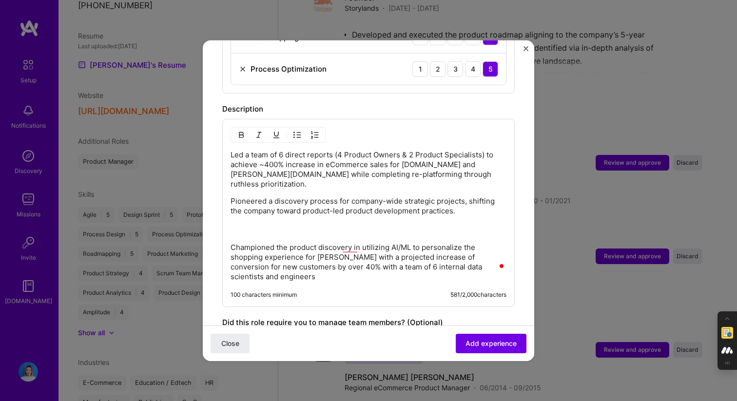
click at [271, 214] on p "Pioneered a discovery process for company-wide strategic projects, shifting the…" at bounding box center [369, 215] width 276 height 39
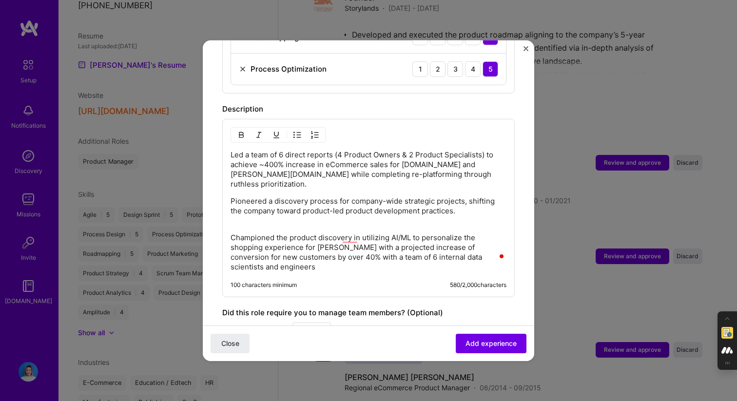
click at [339, 244] on p "Championed the product discovery in utilizing AI/ML to personalize the shopping…" at bounding box center [369, 252] width 276 height 39
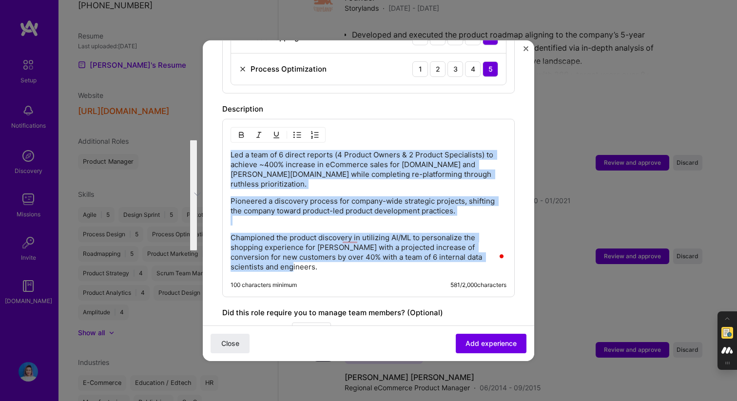
drag, startPoint x: 281, startPoint y: 246, endPoint x: 271, endPoint y: 69, distance: 177.2
click at [296, 131] on img "button" at bounding box center [297, 135] width 8 height 8
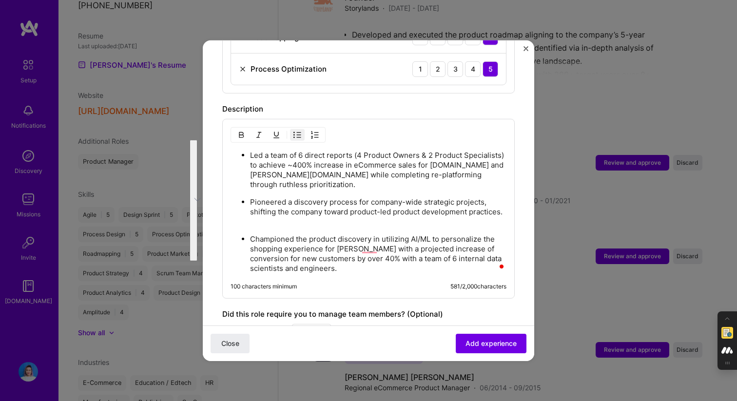
scroll to position [820, 0]
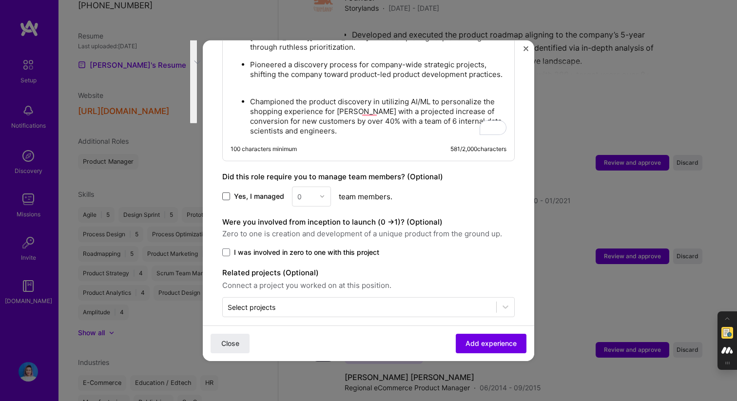
click at [222, 193] on span at bounding box center [226, 197] width 8 height 8
click at [0, 0] on input "Yes, I managed" at bounding box center [0, 0] width 0 height 0
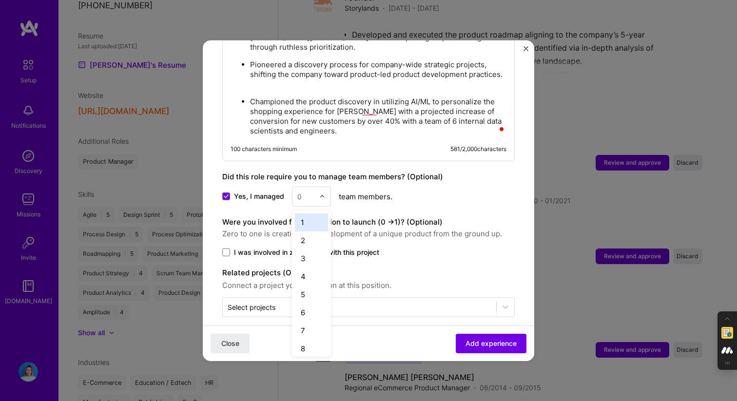
click at [304, 191] on input "text" at bounding box center [305, 196] width 17 height 10
click at [300, 295] on div "7" at bounding box center [311, 304] width 33 height 18
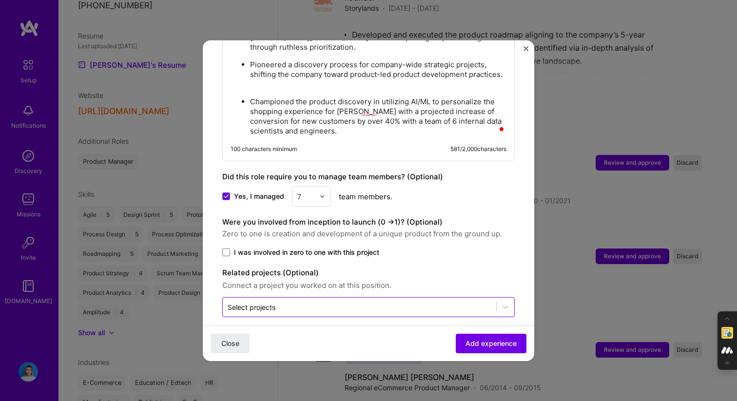
click at [269, 302] on div "Select projects" at bounding box center [252, 307] width 48 height 10
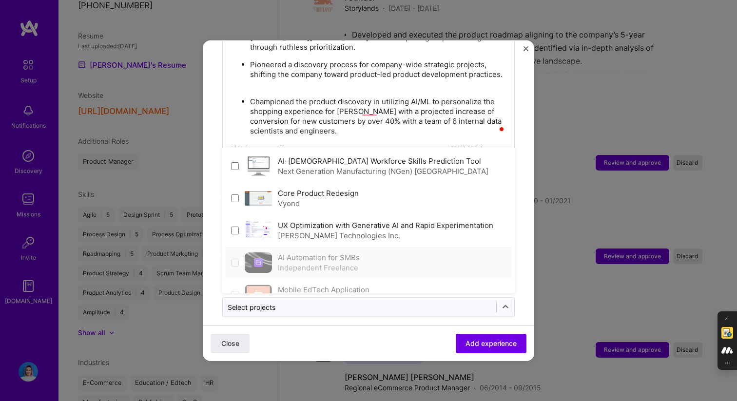
scroll to position [20, 0]
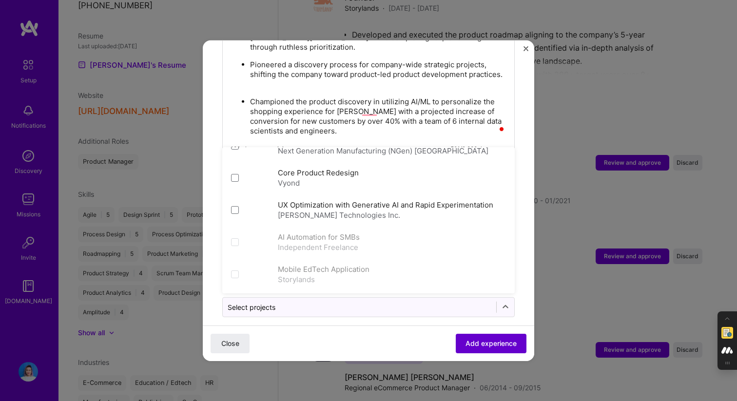
click at [472, 347] on span "Add experience" at bounding box center [491, 344] width 51 height 10
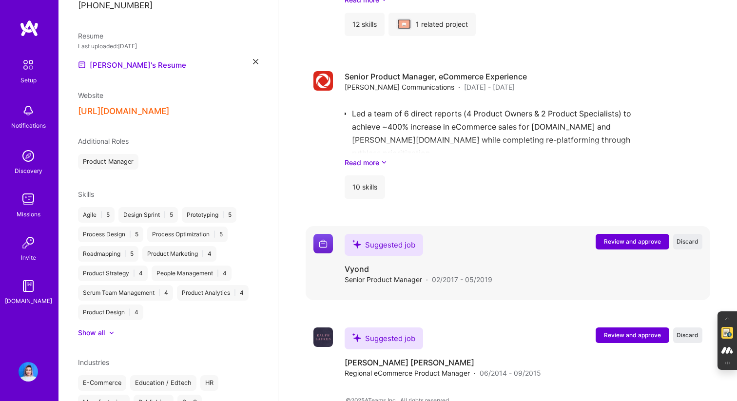
scroll to position [1262, 0]
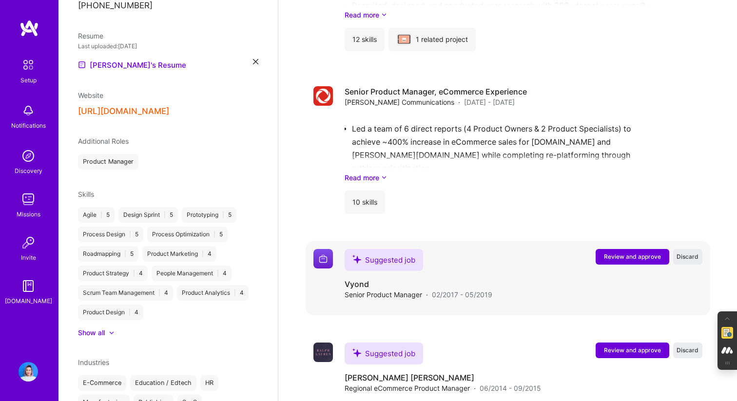
click at [623, 253] on span "Review and approve" at bounding box center [632, 257] width 57 height 8
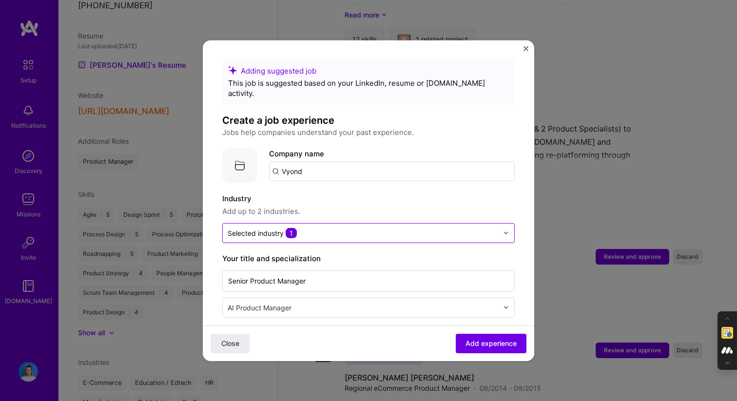
click at [357, 228] on input "text" at bounding box center [363, 233] width 271 height 10
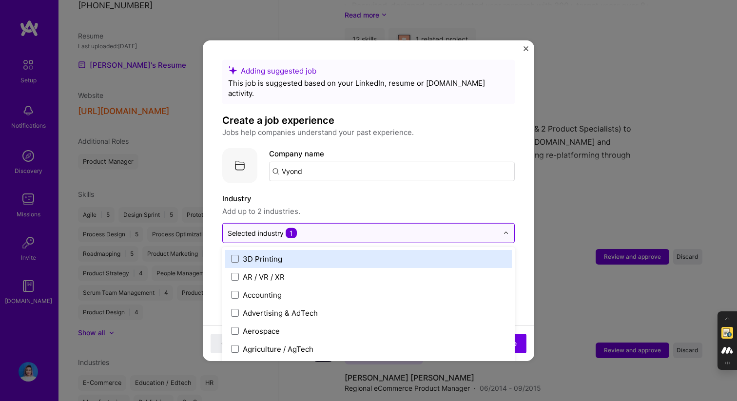
scroll to position [29, 0]
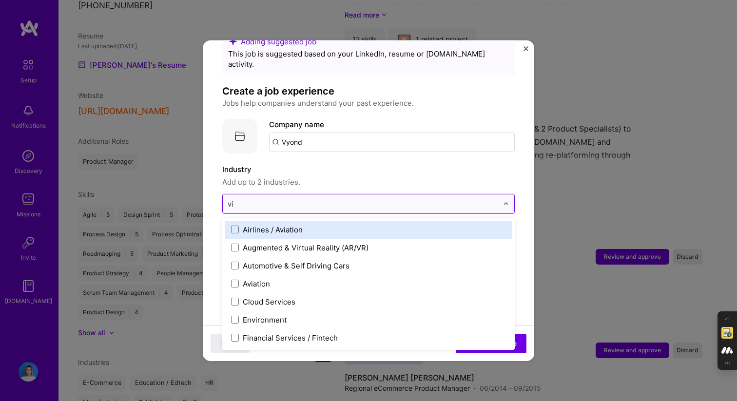
type input "v"
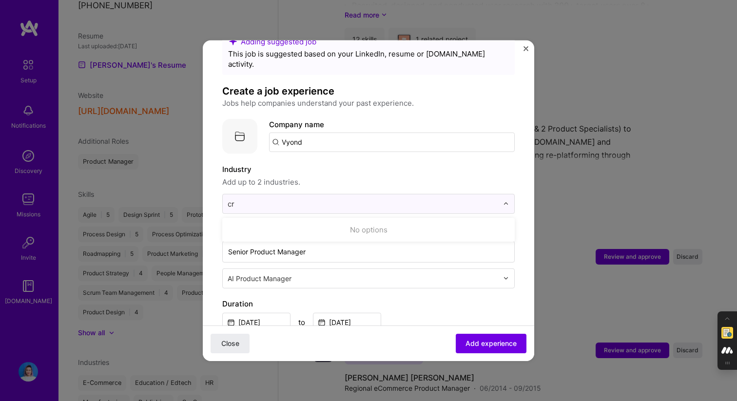
type input "c"
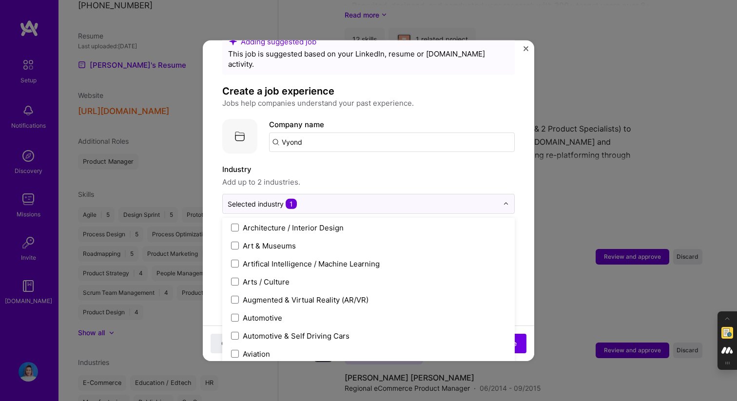
scroll to position [249, 0]
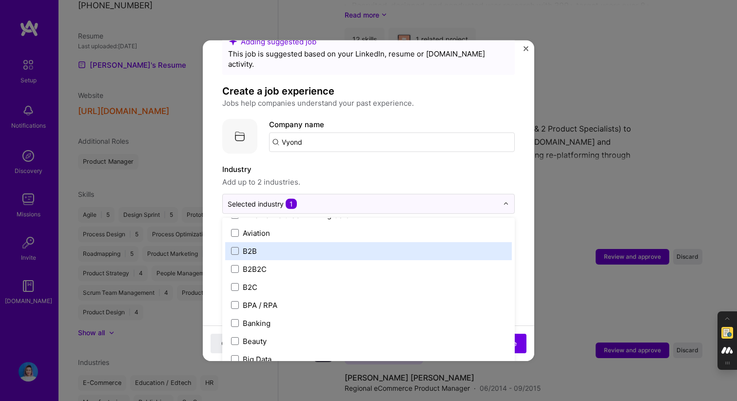
click at [361, 246] on label "B2B" at bounding box center [368, 251] width 275 height 10
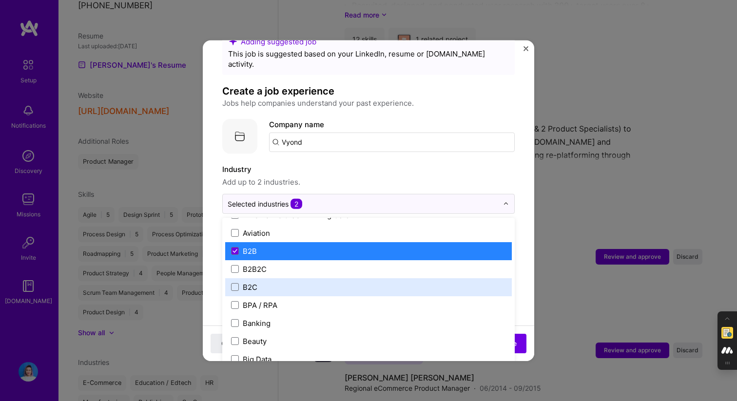
click at [333, 282] on label "B2C" at bounding box center [368, 287] width 275 height 10
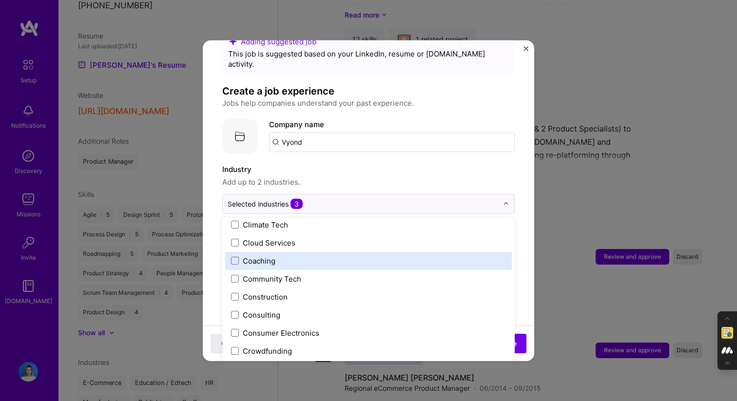
scroll to position [151, 0]
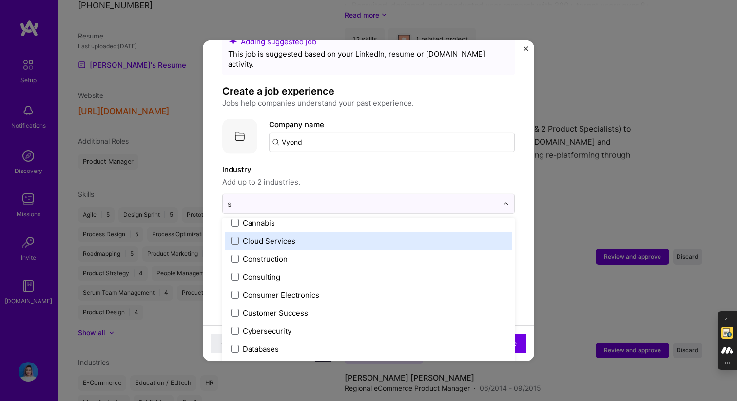
type input "sa"
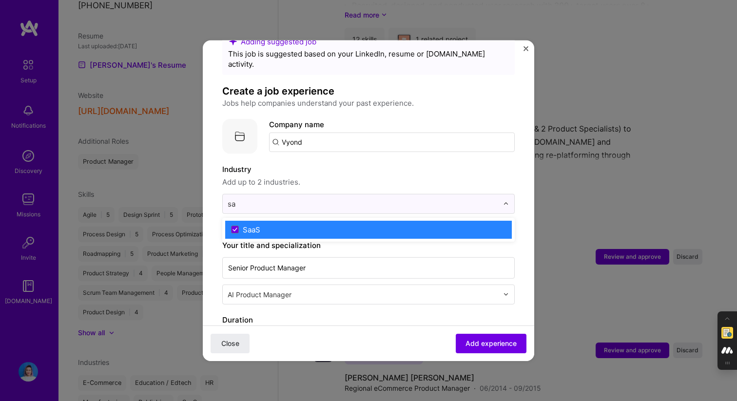
click at [354, 225] on div "SaaS" at bounding box center [368, 229] width 287 height 18
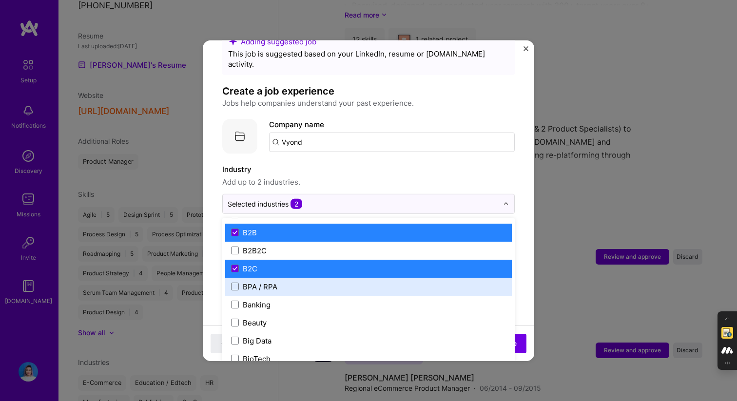
scroll to position [265, 0]
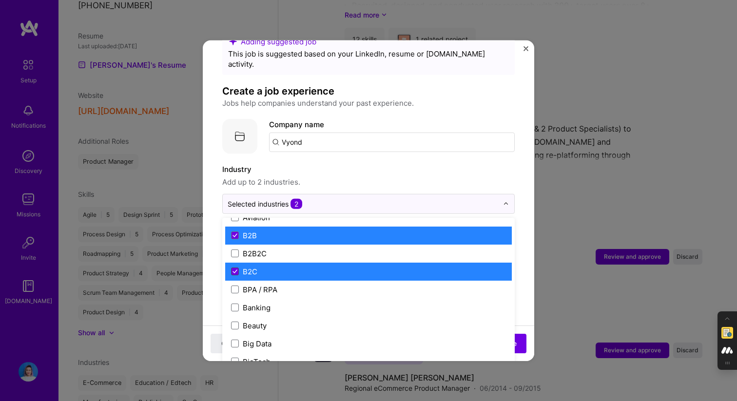
click at [234, 268] on span at bounding box center [235, 272] width 8 height 8
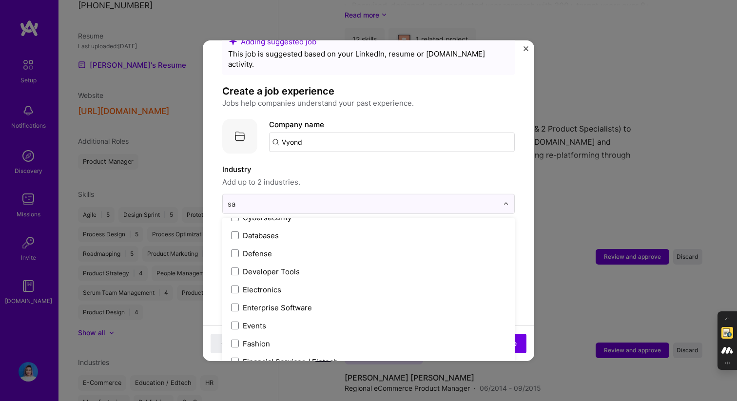
scroll to position [0, 0]
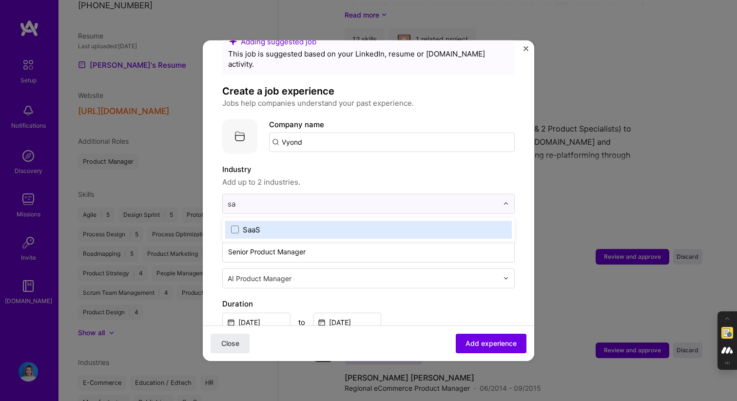
type input "saa"
click at [283, 224] on label "SaaS" at bounding box center [368, 229] width 275 height 10
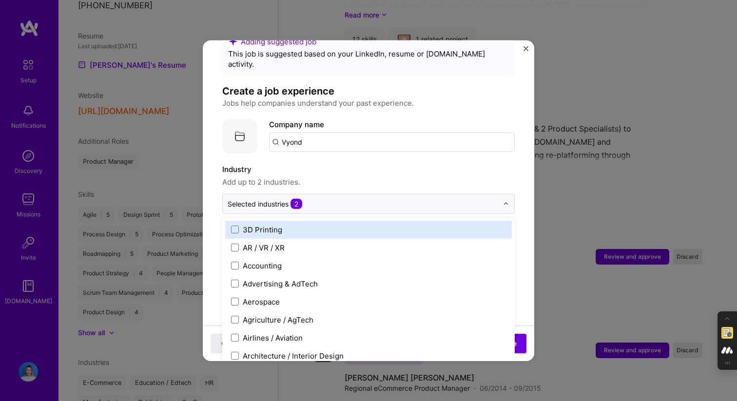
click at [376, 176] on span "Add up to 2 industries." at bounding box center [368, 182] width 292 height 12
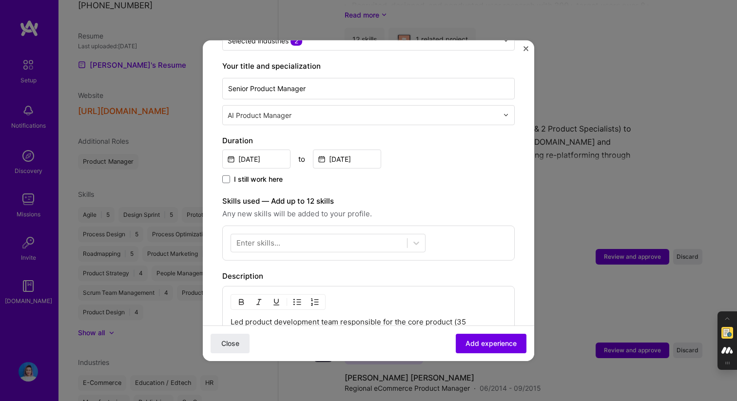
scroll to position [176, 0]
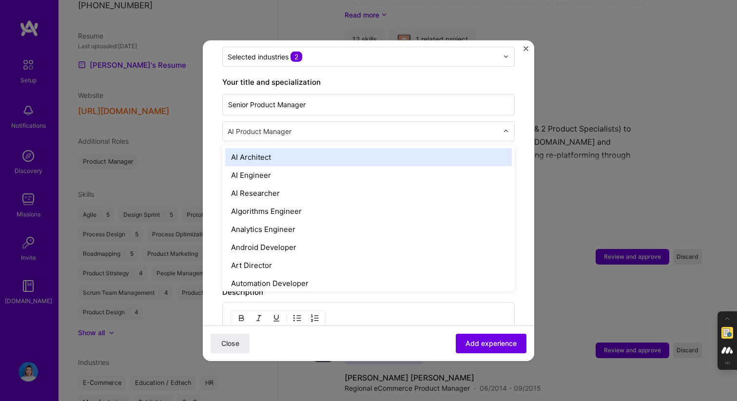
drag, startPoint x: 238, startPoint y: 120, endPoint x: 195, endPoint y: 118, distance: 43.5
click at [195, 118] on div "Adding suggested job This job is suggested based on your LinkedIn, resume or A.…" at bounding box center [368, 200] width 737 height 401
type input "produ"
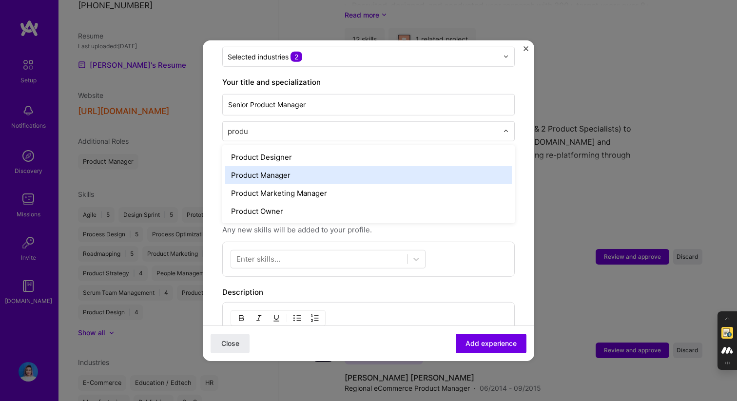
click at [254, 166] on div "Product Manager" at bounding box center [368, 175] width 287 height 18
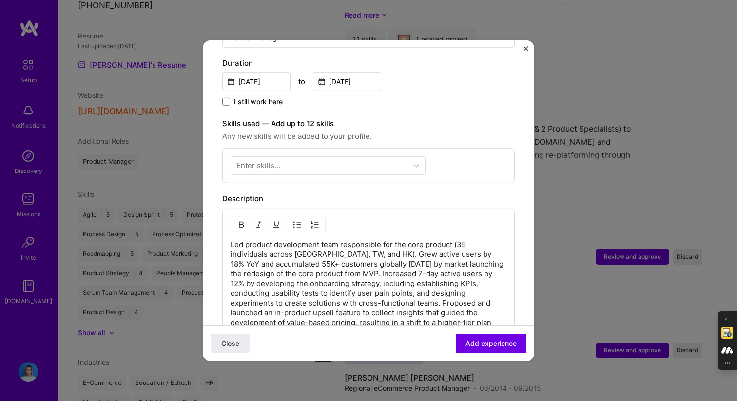
scroll to position [271, 0]
click at [316, 156] on div at bounding box center [319, 164] width 176 height 16
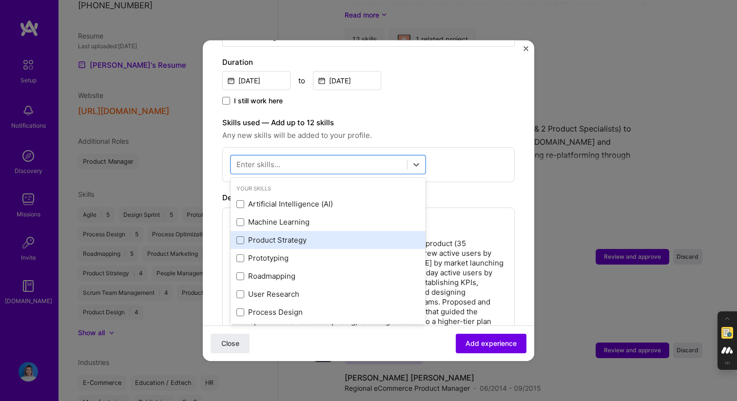
click at [259, 235] on div "Product Strategy" at bounding box center [327, 240] width 183 height 10
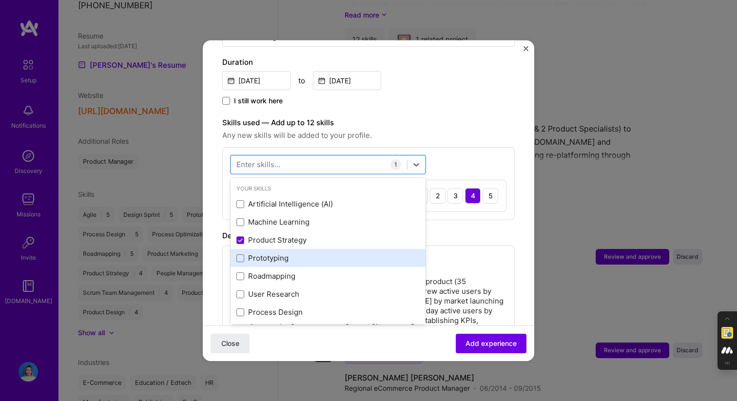
click at [255, 253] on div "Prototyping" at bounding box center [327, 258] width 183 height 10
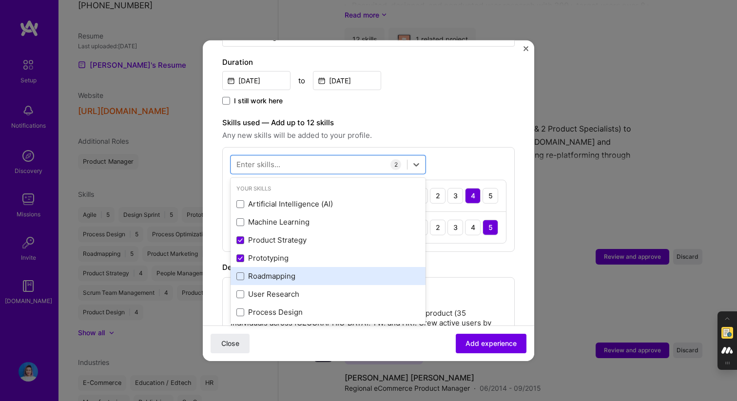
click at [254, 271] on div "Roadmapping" at bounding box center [327, 276] width 183 height 10
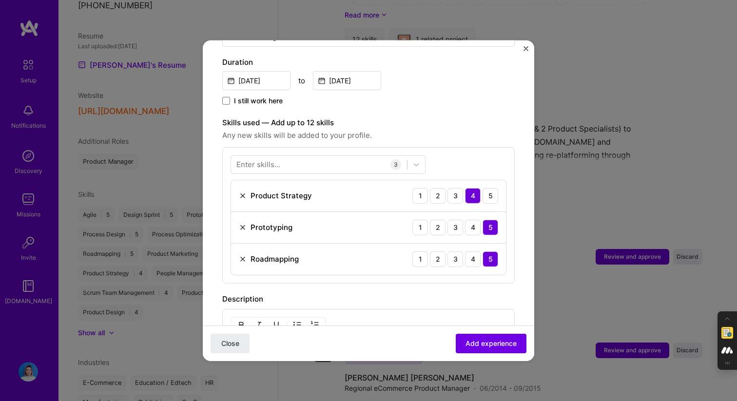
click at [282, 164] on div "Enter skills... 3 Product Strategy 1 2 3 4 5 Prototyping 1 2 3 4 5 Roadmapping …" at bounding box center [368, 215] width 292 height 136
click at [283, 156] on div at bounding box center [319, 164] width 176 height 16
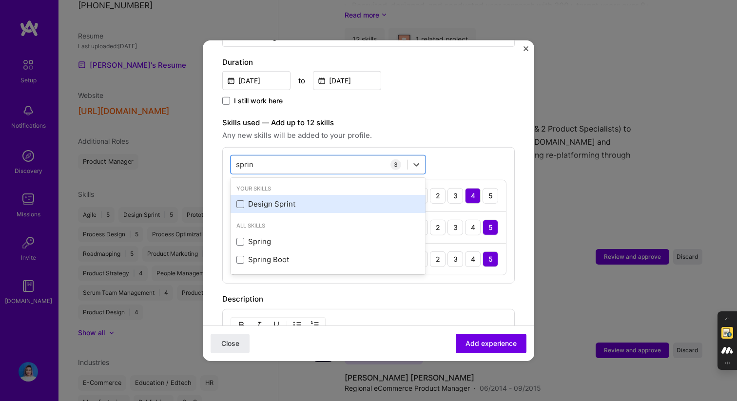
click at [265, 199] on div "Design Sprint" at bounding box center [327, 204] width 183 height 10
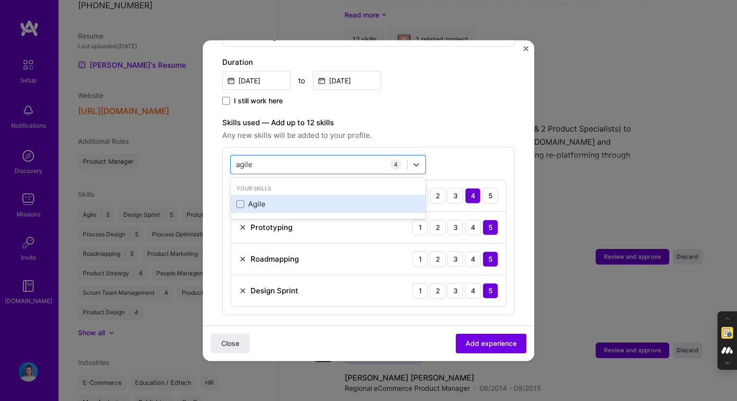
click at [252, 199] on div "Agile" at bounding box center [327, 204] width 183 height 10
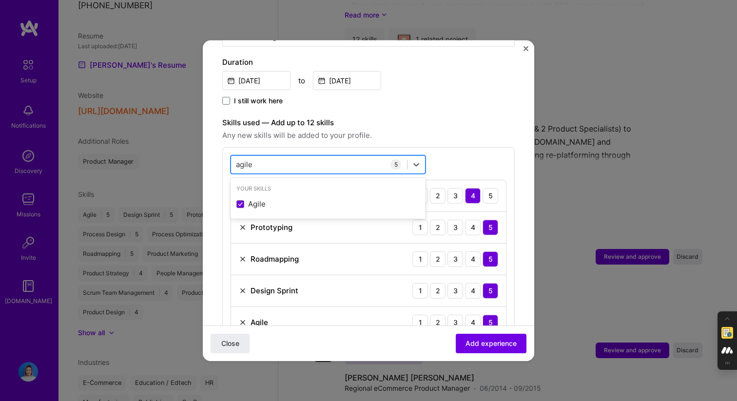
click at [273, 157] on div "agile agile" at bounding box center [319, 164] width 176 height 16
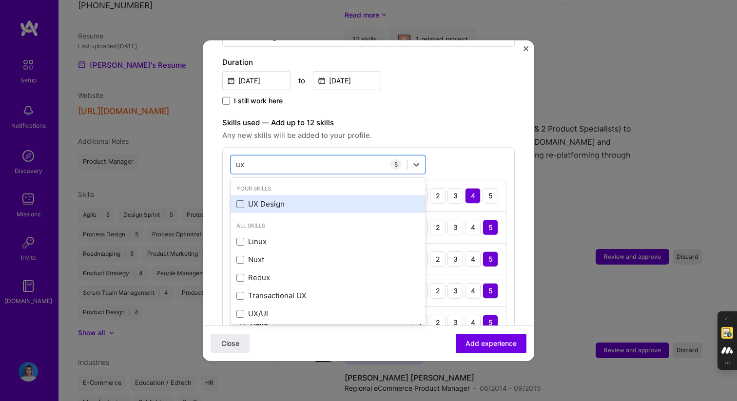
click at [252, 199] on div "UX Design" at bounding box center [327, 204] width 183 height 10
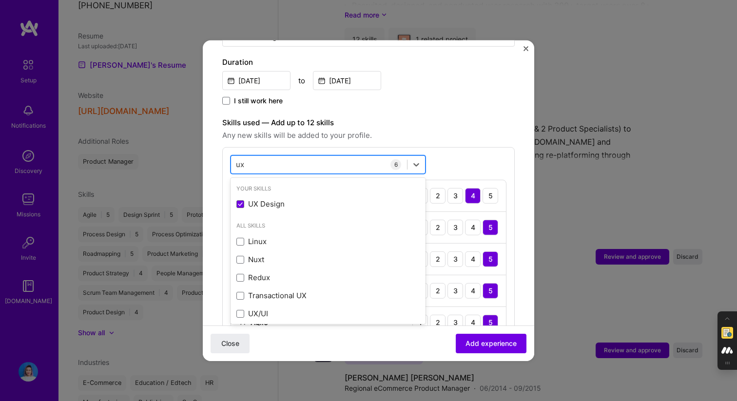
click at [277, 156] on div "ux ux" at bounding box center [319, 164] width 176 height 16
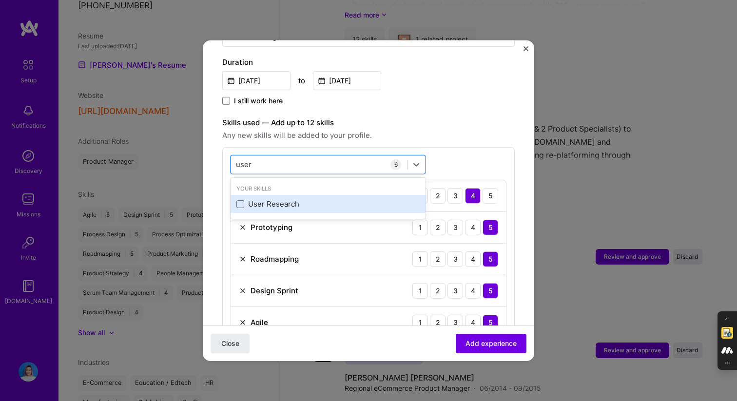
click at [261, 199] on div "User Research" at bounding box center [327, 204] width 183 height 10
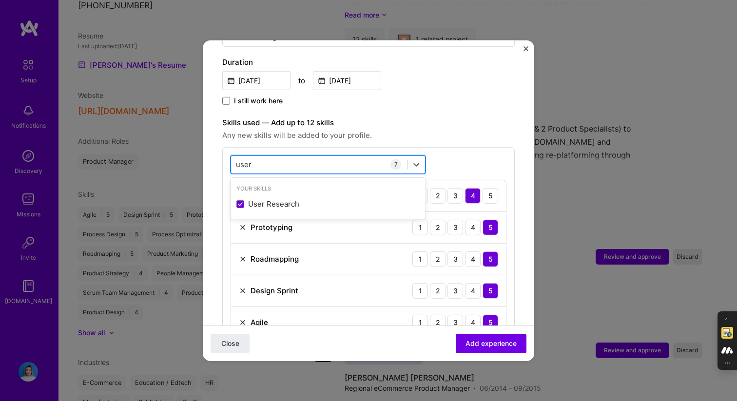
click at [282, 158] on div "user user" at bounding box center [319, 164] width 176 height 16
type input "ampli"
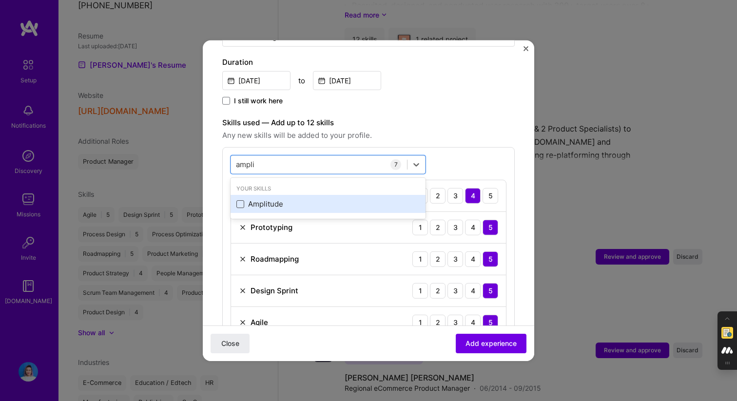
click at [243, 200] on span at bounding box center [240, 204] width 8 height 8
click at [0, 0] on input "checkbox" at bounding box center [0, 0] width 0 height 0
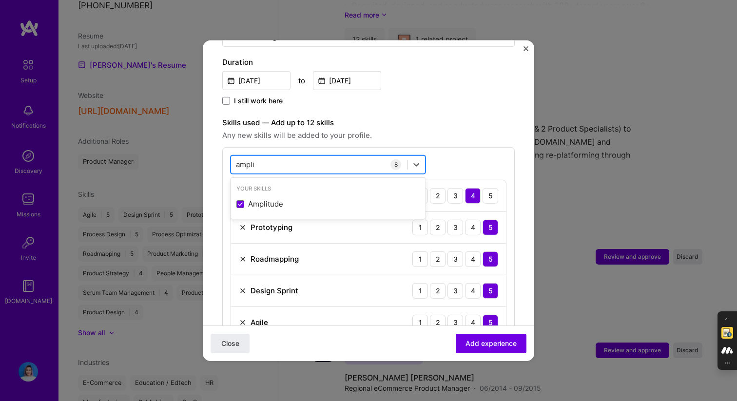
click at [286, 156] on div "ampli ampli" at bounding box center [319, 164] width 176 height 16
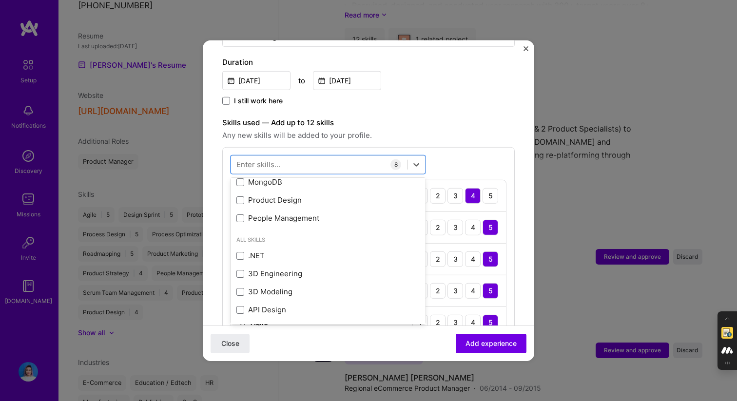
scroll to position [391, 0]
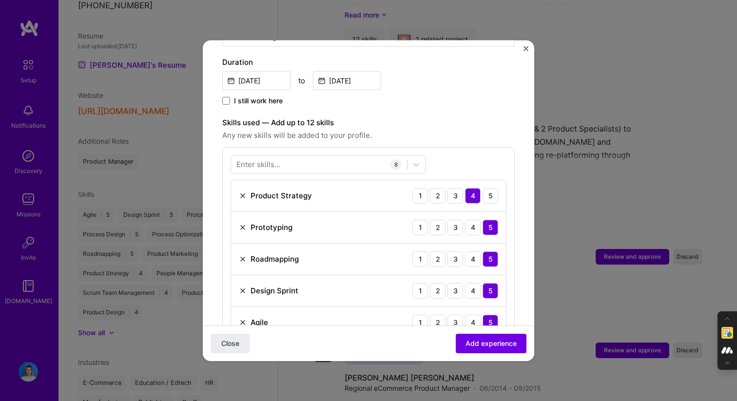
click at [486, 129] on span "Any new skills will be added to your profile." at bounding box center [368, 135] width 292 height 12
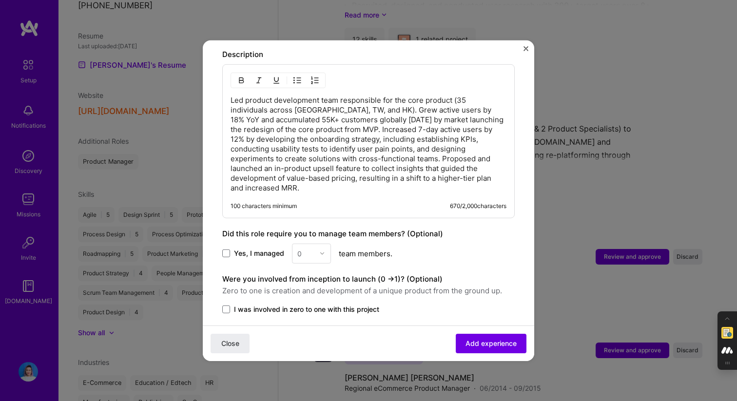
scroll to position [686, 0]
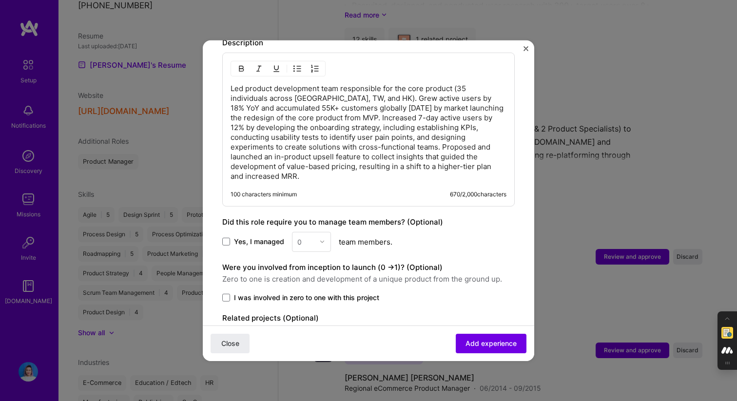
click at [355, 88] on p "Led product development team responsible for the core product (35 individuals a…" at bounding box center [369, 131] width 276 height 97
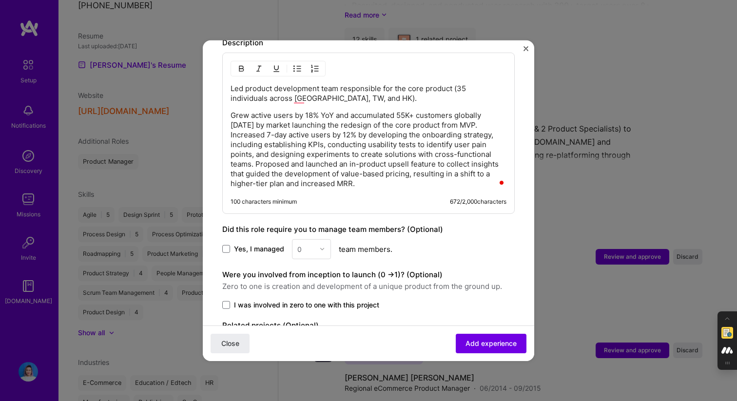
click at [252, 123] on p "Grew active users by 18% YoY and accumulated 55K+ customers globally within 6 m…" at bounding box center [369, 149] width 276 height 78
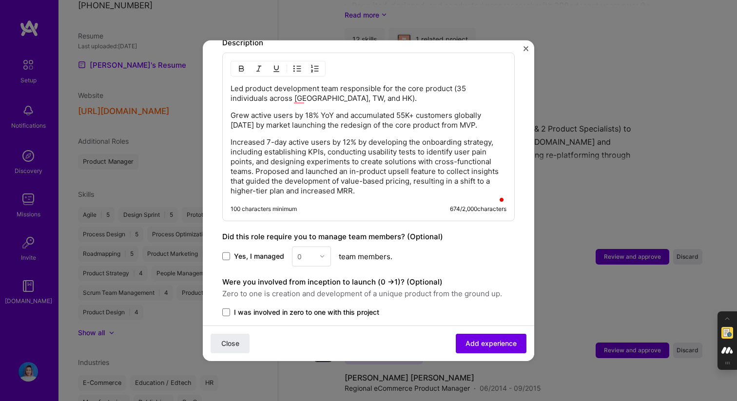
click at [256, 170] on p "Increased 7-day active users by 12% by developing the onboarding strategy, incl…" at bounding box center [369, 166] width 276 height 58
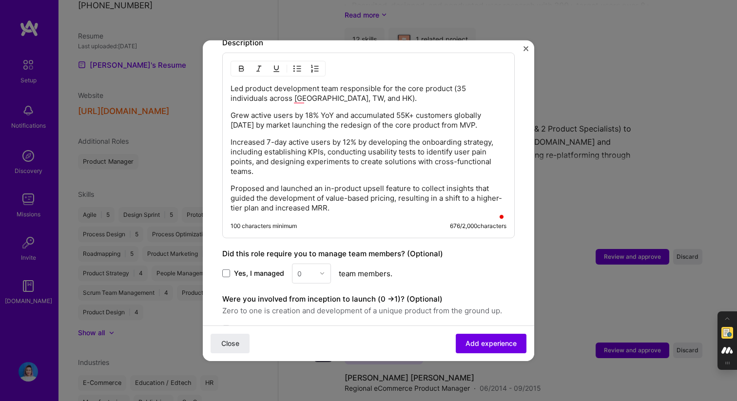
click at [451, 208] on p "Proposed and launched an in-product upsell feature to collect insights that gui…" at bounding box center [369, 197] width 276 height 29
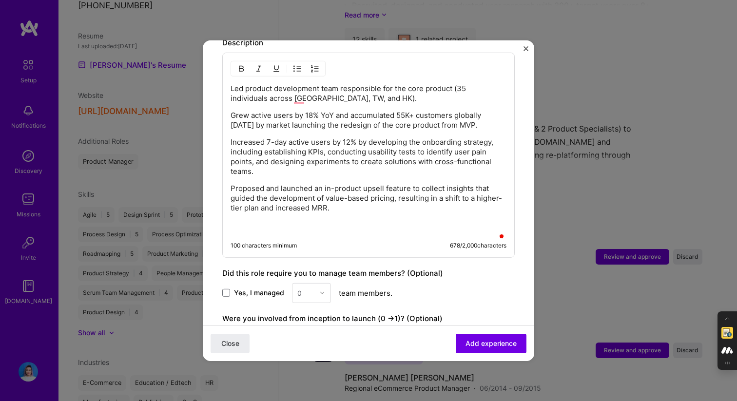
paste div "To enrich screen reader interactions, please activate Accessibility in Grammarl…"
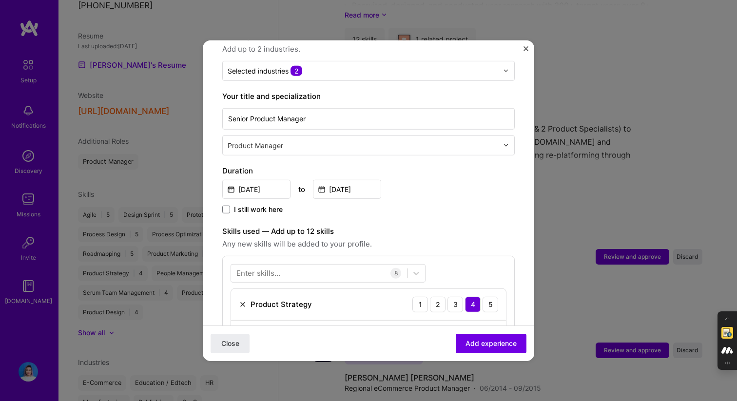
scroll to position [0, 0]
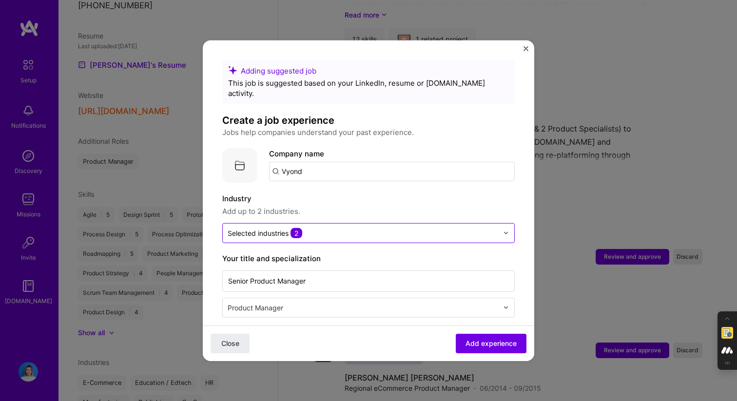
drag, startPoint x: 369, startPoint y: 258, endPoint x: 266, endPoint y: 227, distance: 107.8
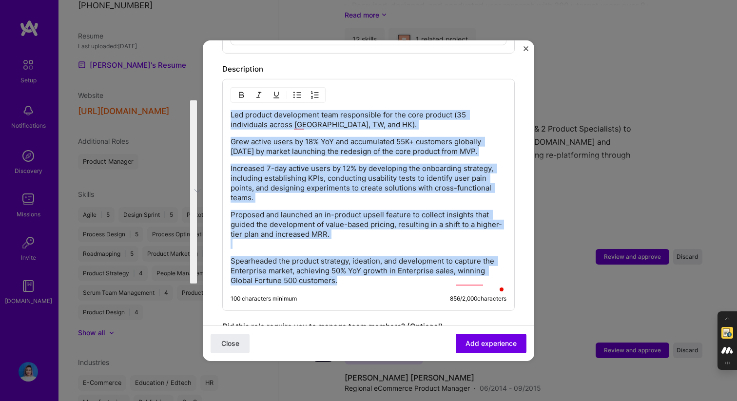
click at [290, 88] on div at bounding box center [278, 95] width 95 height 16
click at [297, 91] on img "button" at bounding box center [297, 95] width 8 height 8
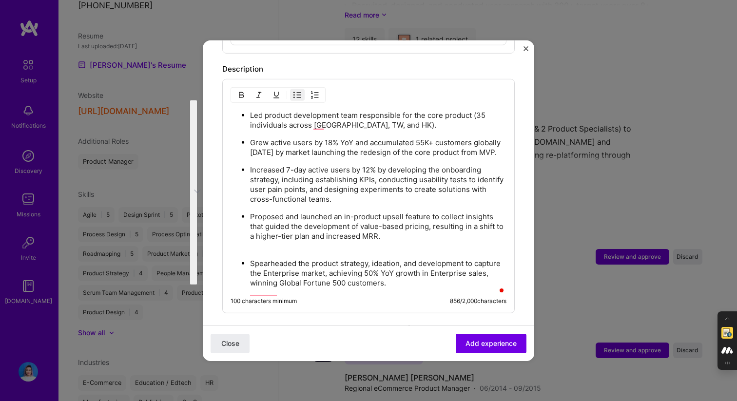
scroll to position [821, 0]
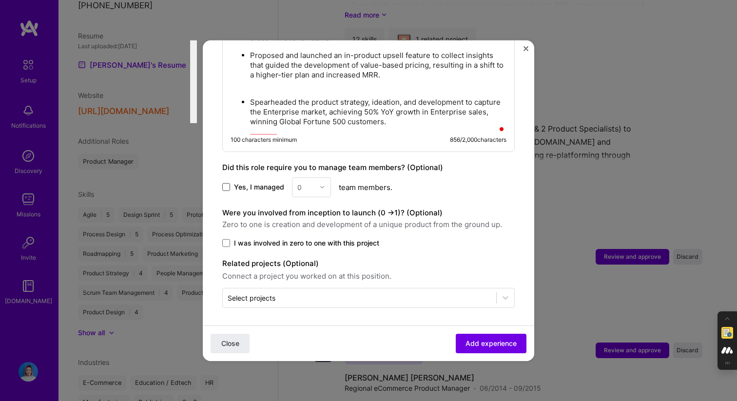
click at [227, 185] on span at bounding box center [226, 187] width 8 height 8
click at [0, 0] on input "Yes, I managed" at bounding box center [0, 0] width 0 height 0
click at [311, 184] on input "text" at bounding box center [305, 187] width 17 height 10
click at [307, 213] on div "1" at bounding box center [311, 213] width 33 height 18
click at [245, 299] on div "Select projects" at bounding box center [252, 297] width 48 height 10
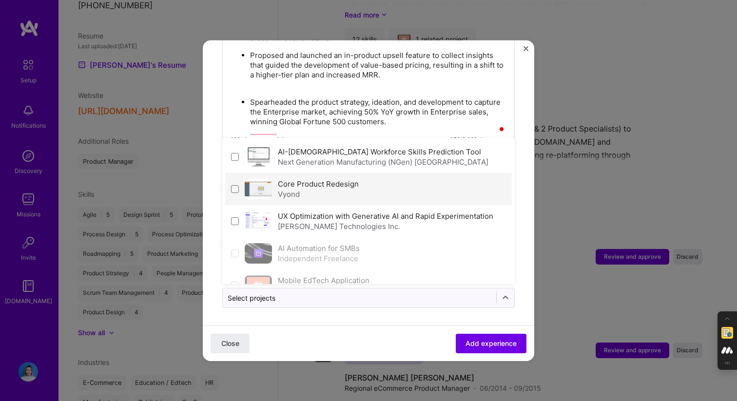
click at [300, 191] on div "Vyond" at bounding box center [318, 194] width 81 height 10
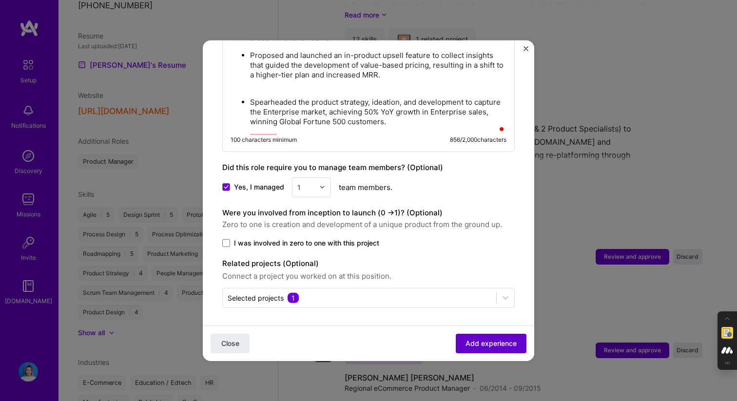
click at [469, 340] on span "Add experience" at bounding box center [491, 344] width 51 height 10
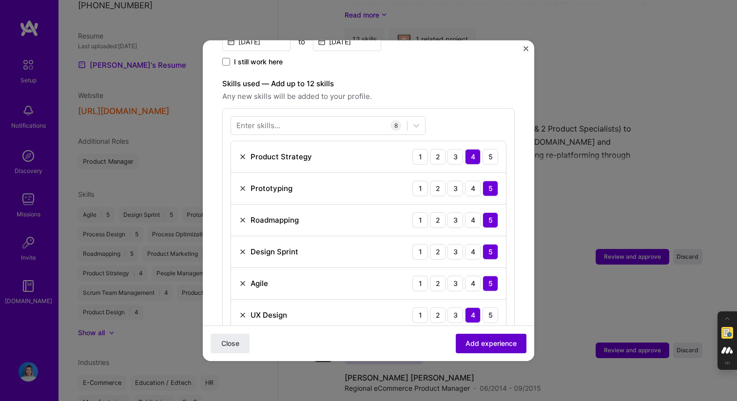
scroll to position [235, 0]
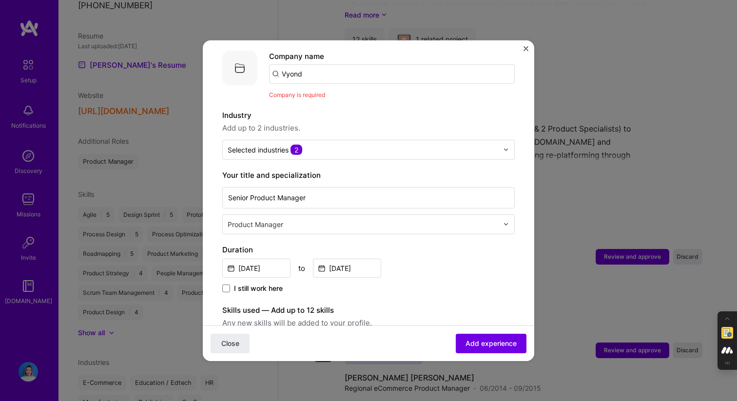
click at [337, 66] on input "Vyond" at bounding box center [392, 73] width 246 height 19
paste input "Vyond"
type input "Vyond"
click at [303, 93] on span "Vyond" at bounding box center [309, 98] width 22 height 10
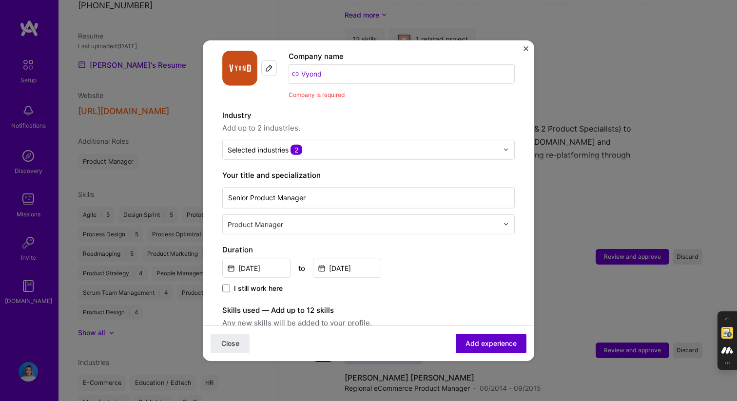
click at [472, 347] on span "Add experience" at bounding box center [491, 344] width 51 height 10
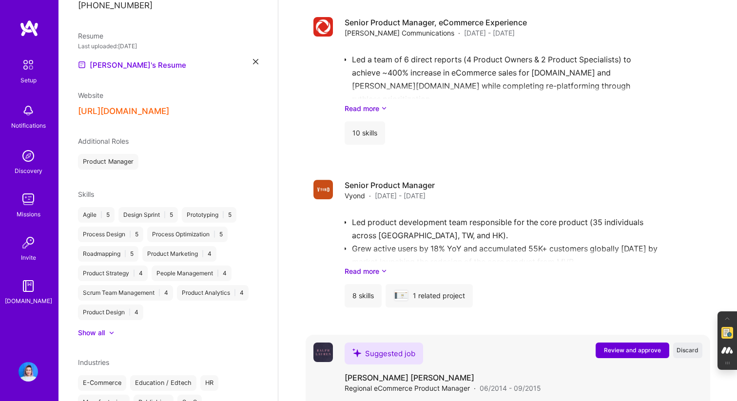
click at [614, 346] on span "Review and approve" at bounding box center [632, 350] width 57 height 8
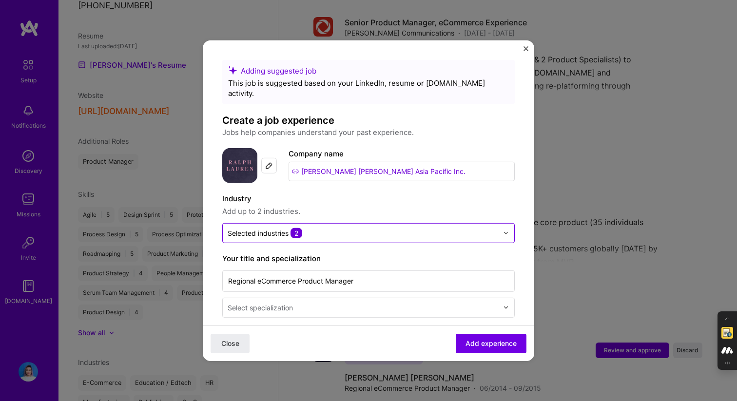
click at [320, 228] on input "text" at bounding box center [363, 233] width 271 height 10
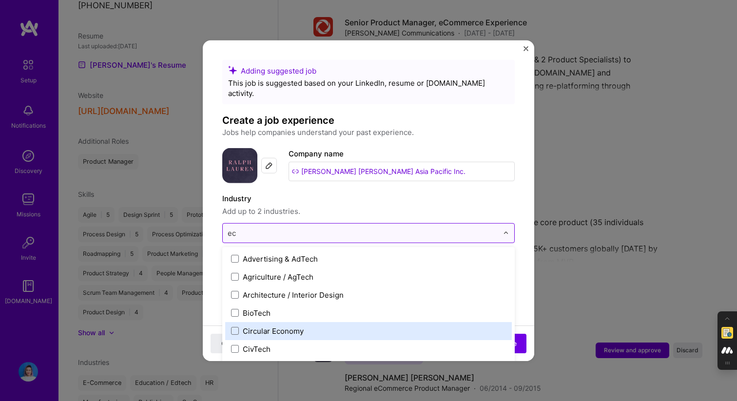
type input "e"
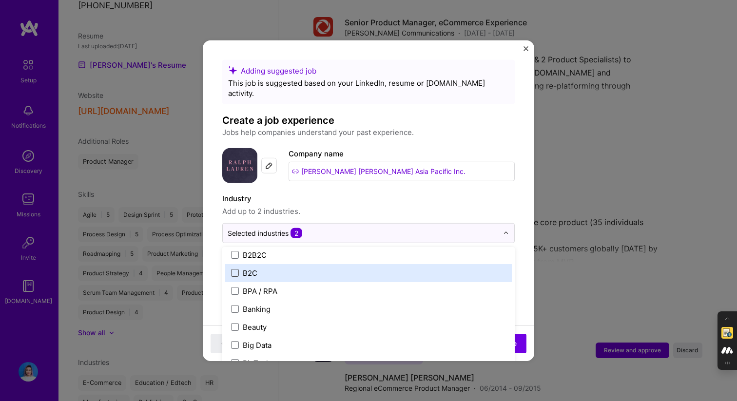
click at [233, 269] on span at bounding box center [235, 273] width 8 height 8
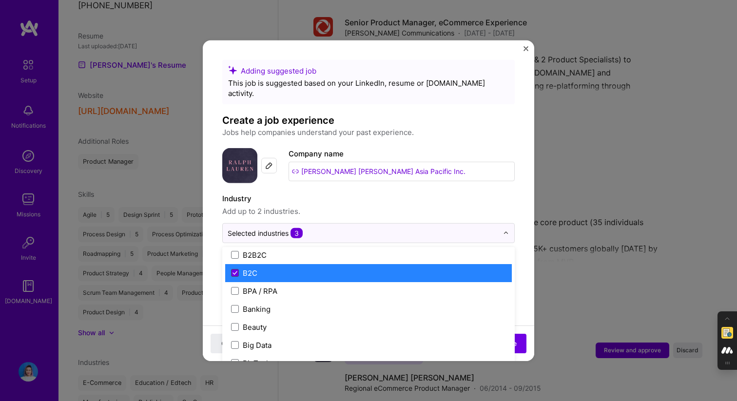
click at [233, 269] on span at bounding box center [235, 273] width 8 height 8
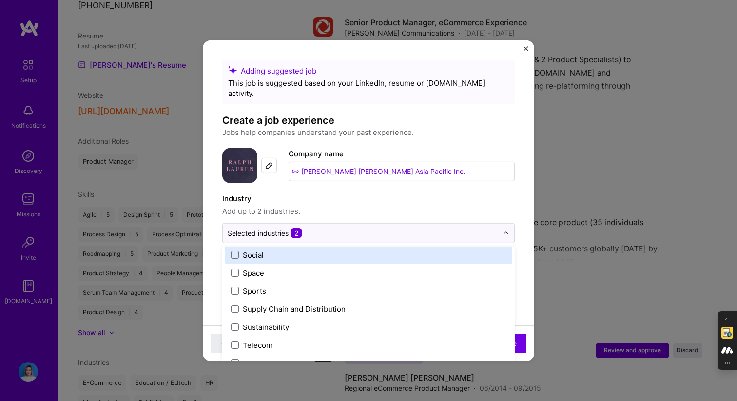
click at [641, 200] on div "Adding suggested job This job is suggested based on your LinkedIn, resume or A.…" at bounding box center [368, 200] width 737 height 401
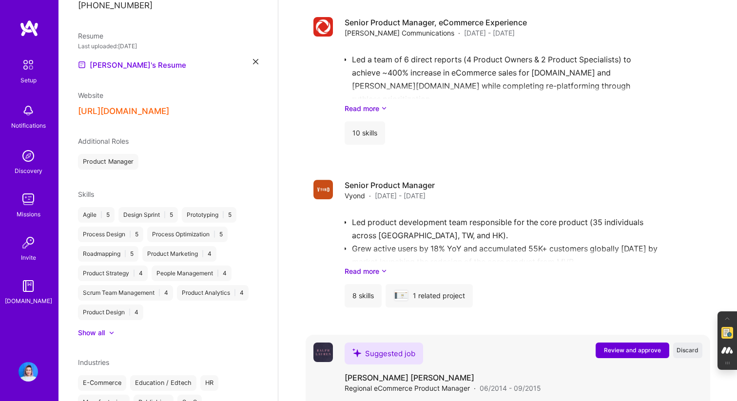
click at [614, 343] on button "Review and approve" at bounding box center [633, 351] width 74 height 16
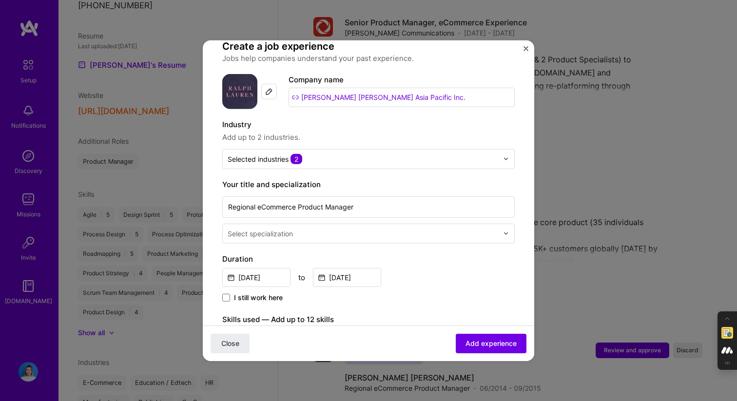
click at [325, 224] on div "Select specialization" at bounding box center [363, 233] width 280 height 19
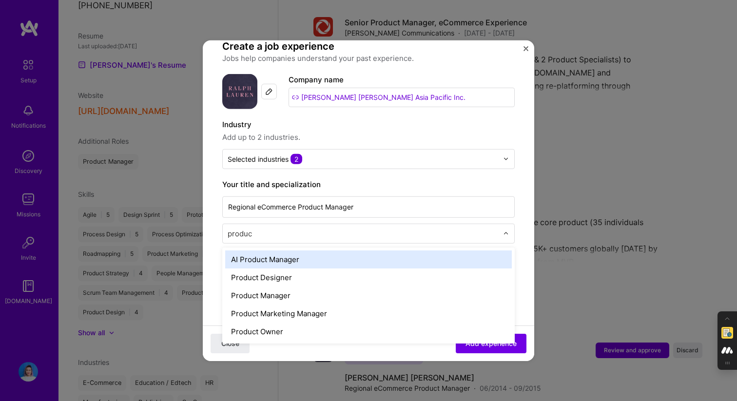
type input "product"
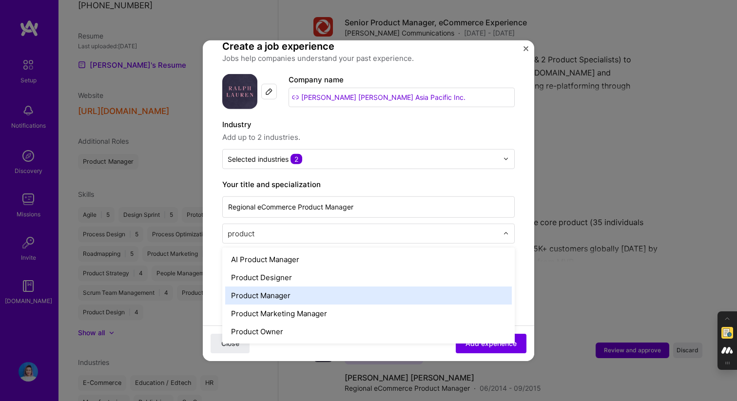
click at [297, 286] on div "Product Manager" at bounding box center [368, 295] width 287 height 18
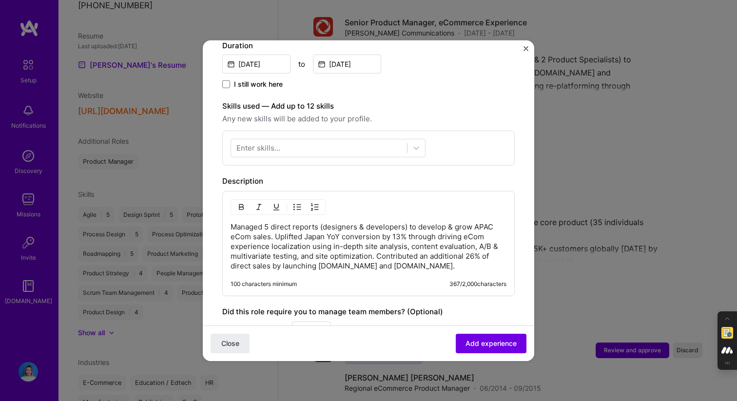
click at [295, 233] on p "Managed 5 direct reports (designers & developers) to develop & grow APAC eCom s…" at bounding box center [369, 246] width 276 height 49
click at [276, 227] on p "Managed 5 direct reports (designers & developers) to develop & grow APAC eCom s…" at bounding box center [369, 246] width 276 height 49
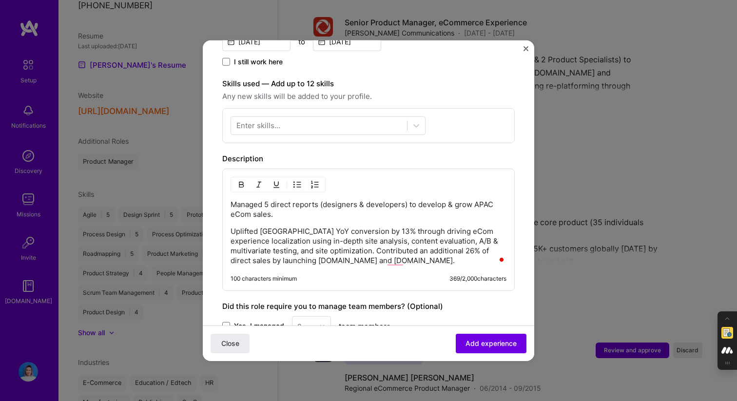
click at [337, 240] on p "Uplifted Japan YoY conversion by 13% through driving eCom experience localizati…" at bounding box center [369, 245] width 276 height 39
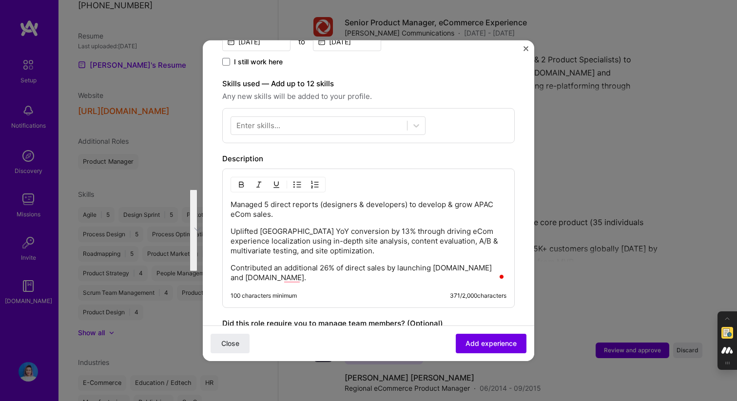
drag, startPoint x: 346, startPoint y: 269, endPoint x: 217, endPoint y: 192, distance: 149.6
click at [217, 192] on form "Adding suggested job This job is suggested based on your LinkedIn, resume or A.…" at bounding box center [368, 133] width 331 height 769
click at [297, 178] on button "button" at bounding box center [297, 184] width 15 height 12
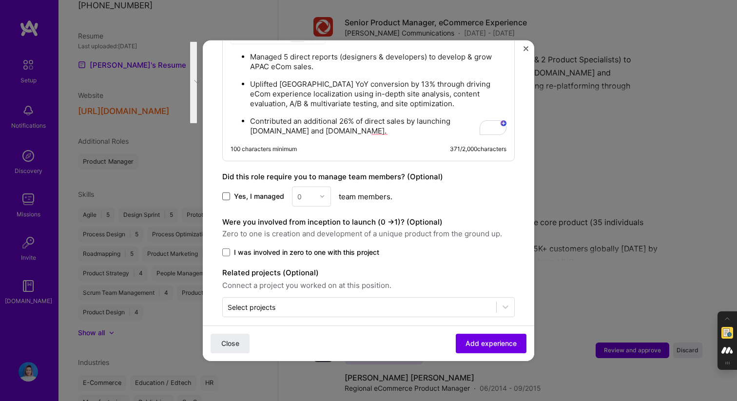
click at [225, 193] on span at bounding box center [226, 197] width 8 height 8
click at [0, 0] on input "Yes, I managed" at bounding box center [0, 0] width 0 height 0
click at [313, 187] on div "0" at bounding box center [305, 196] width 27 height 19
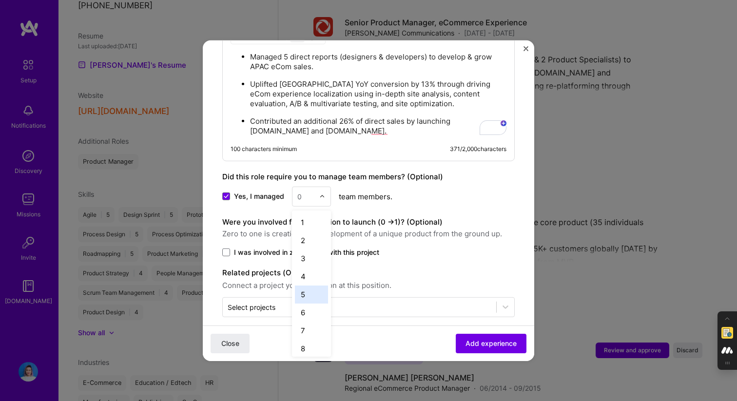
click at [301, 286] on div "5" at bounding box center [311, 294] width 33 height 18
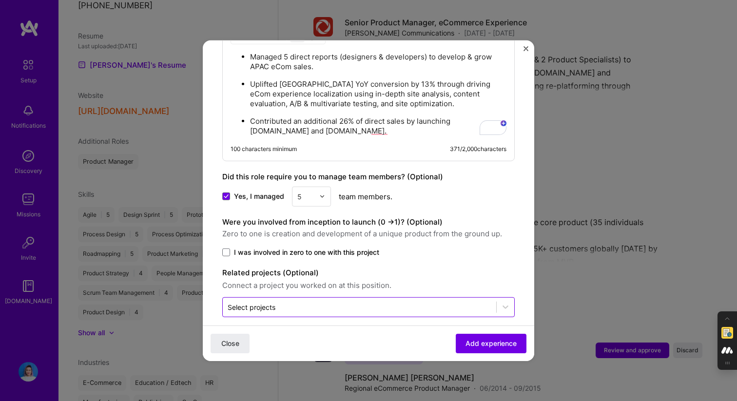
click at [256, 303] on div "Select projects" at bounding box center [359, 306] width 273 height 19
click at [474, 341] on span "Add experience" at bounding box center [491, 344] width 51 height 10
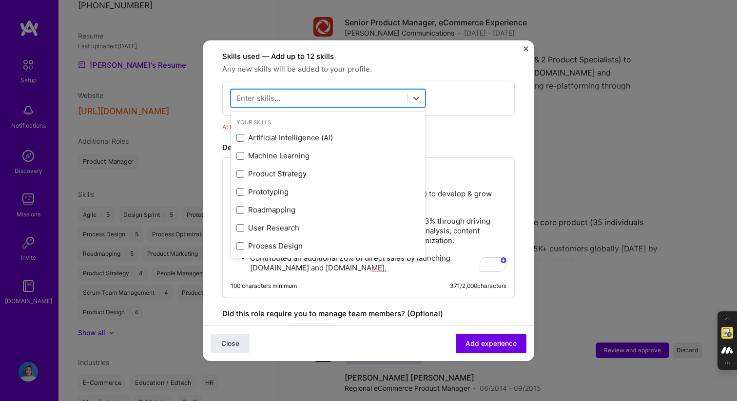
click at [377, 94] on div at bounding box center [319, 98] width 176 height 16
type input "e"
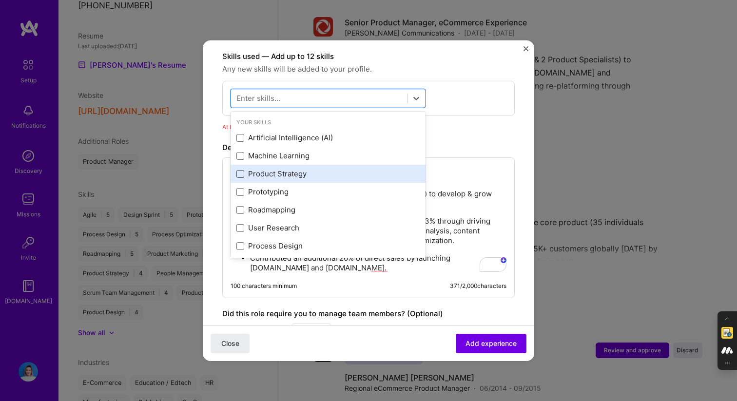
click at [242, 170] on span at bounding box center [240, 174] width 8 height 8
click at [0, 0] on input "checkbox" at bounding box center [0, 0] width 0 height 0
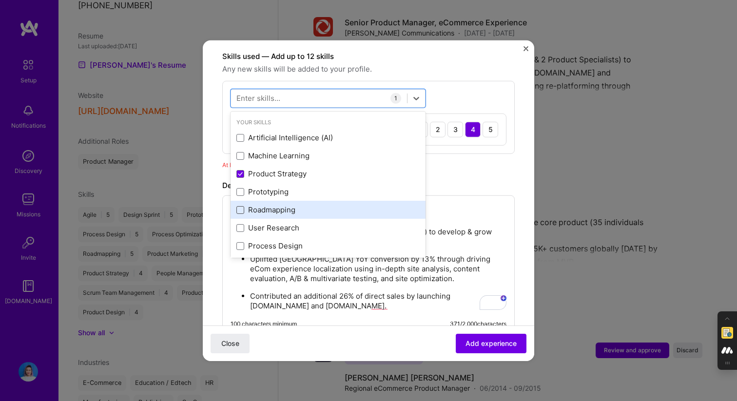
click at [239, 206] on span at bounding box center [240, 210] width 8 height 8
click at [0, 0] on input "checkbox" at bounding box center [0, 0] width 0 height 0
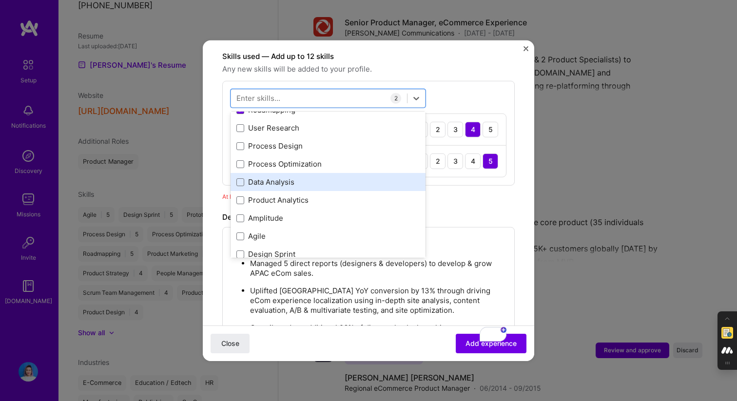
click at [260, 177] on div "Data Analysis" at bounding box center [327, 182] width 183 height 10
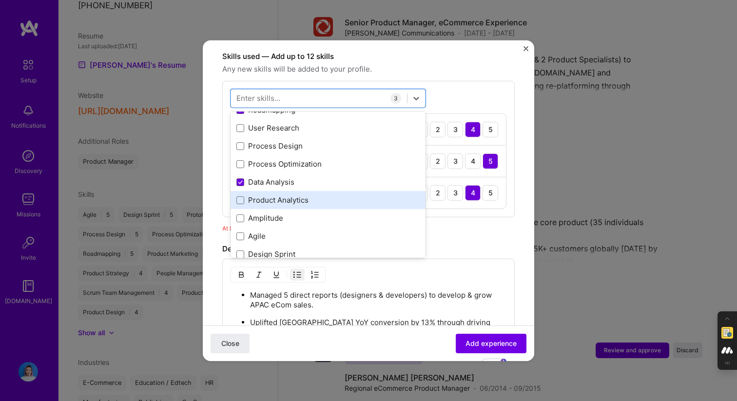
click at [255, 195] on div "Product Analytics" at bounding box center [327, 200] width 183 height 10
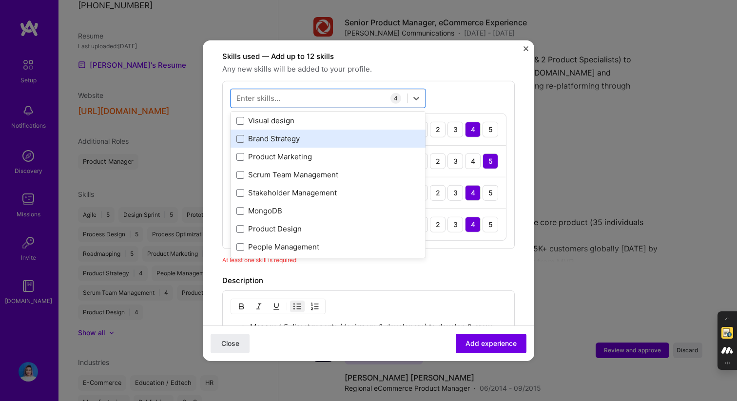
click at [260, 134] on div "Brand Strategy" at bounding box center [327, 139] width 183 height 10
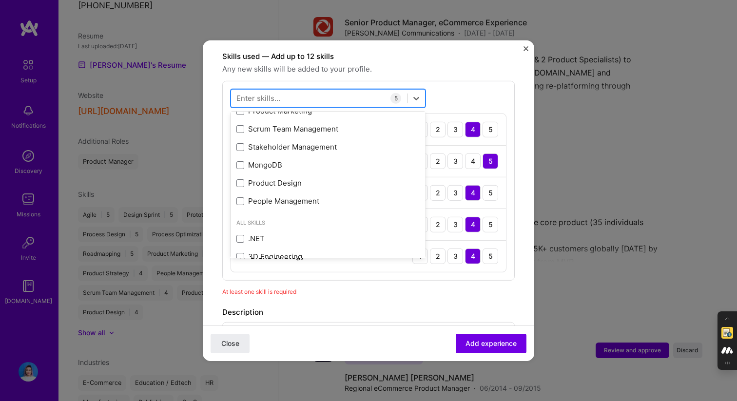
click at [281, 91] on div at bounding box center [319, 98] width 176 height 16
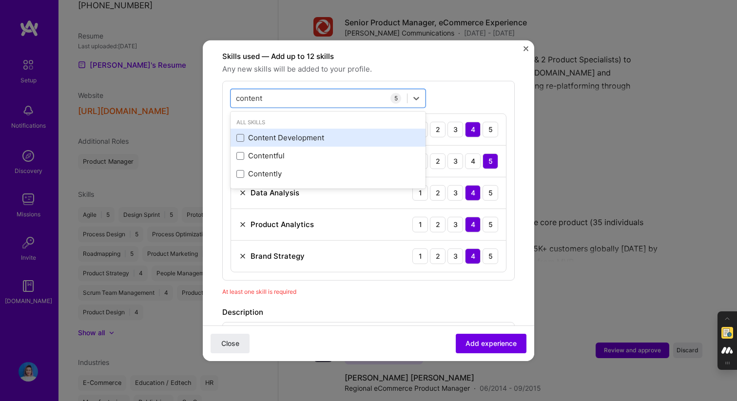
click at [296, 133] on div "Content Development" at bounding box center [327, 138] width 183 height 10
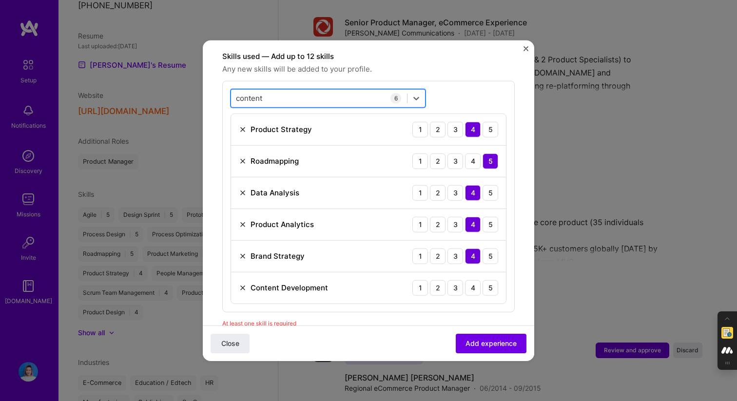
click at [301, 90] on div "content content" at bounding box center [319, 98] width 176 height 16
type input "c"
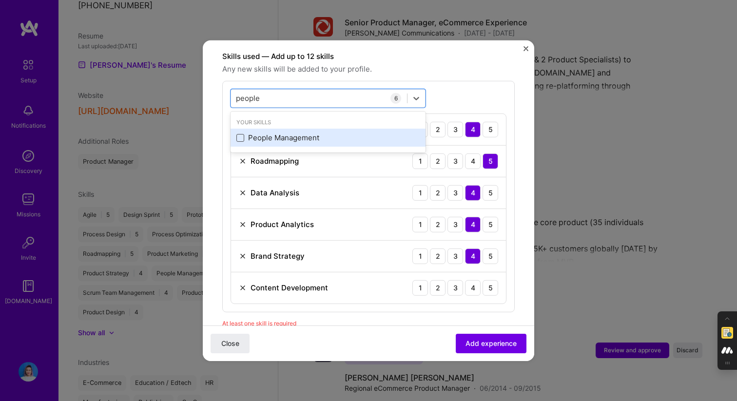
click at [241, 134] on span at bounding box center [240, 138] width 8 height 8
click at [0, 0] on input "checkbox" at bounding box center [0, 0] width 0 height 0
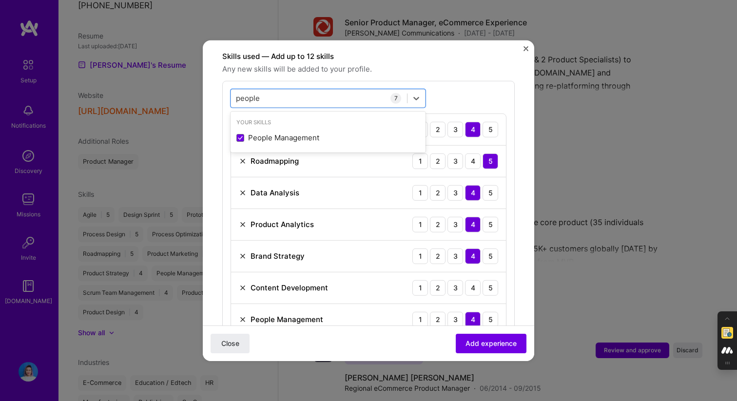
type input "people"
click at [498, 80] on div "option People Management, selected. option People Management selected, 0 of 2. …" at bounding box center [368, 211] width 292 height 263
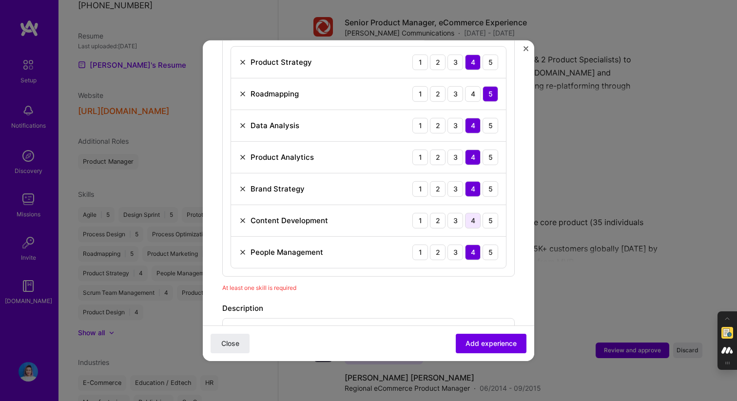
click at [470, 213] on div "4" at bounding box center [473, 221] width 16 height 16
click at [489, 213] on div "5" at bounding box center [491, 221] width 16 height 16
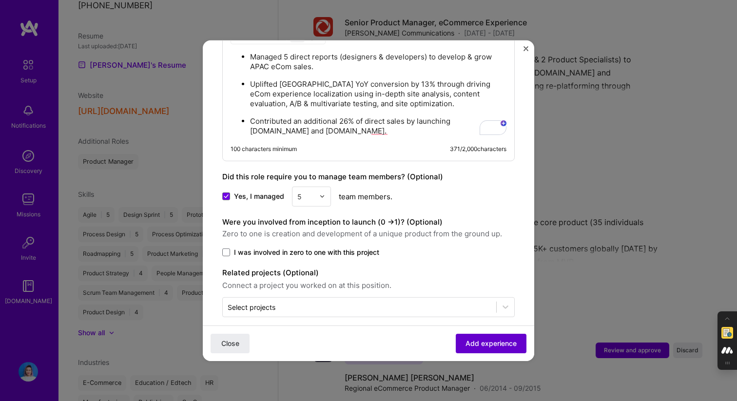
click at [503, 344] on span "Add experience" at bounding box center [491, 344] width 51 height 10
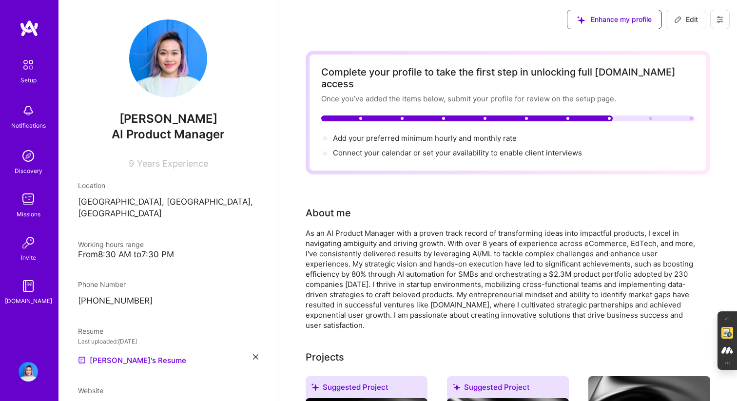
click at [143, 250] on div "From 8:30 AM to 7:30 PM" at bounding box center [168, 255] width 180 height 10
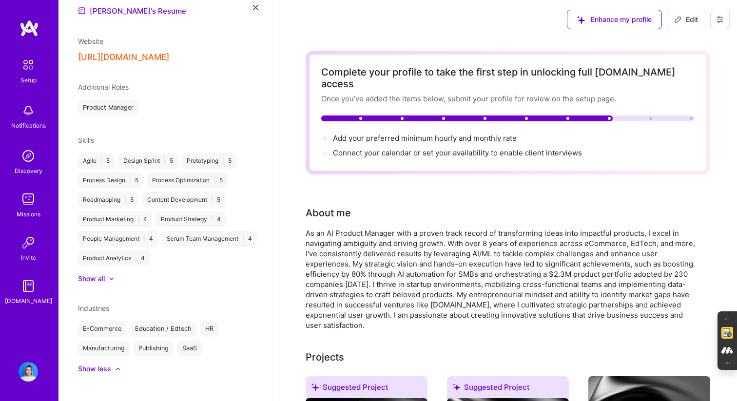
click at [27, 280] on img at bounding box center [28, 285] width 19 height 19
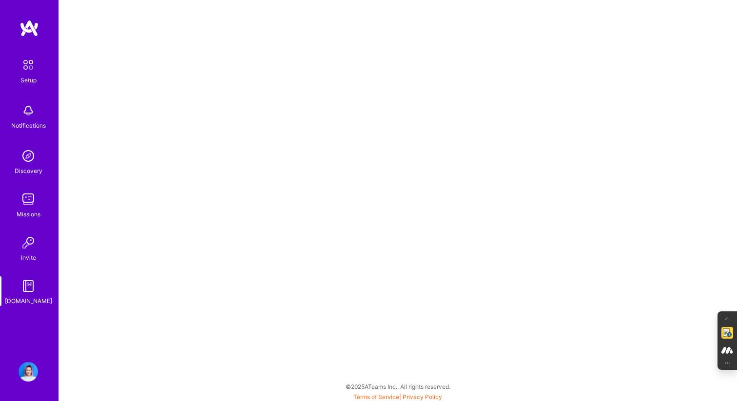
click at [31, 198] on img at bounding box center [28, 199] width 19 height 19
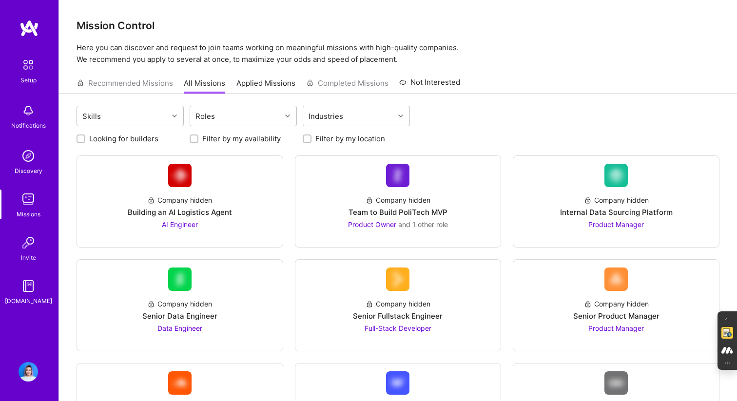
click at [28, 126] on div "Notifications" at bounding box center [28, 125] width 35 height 10
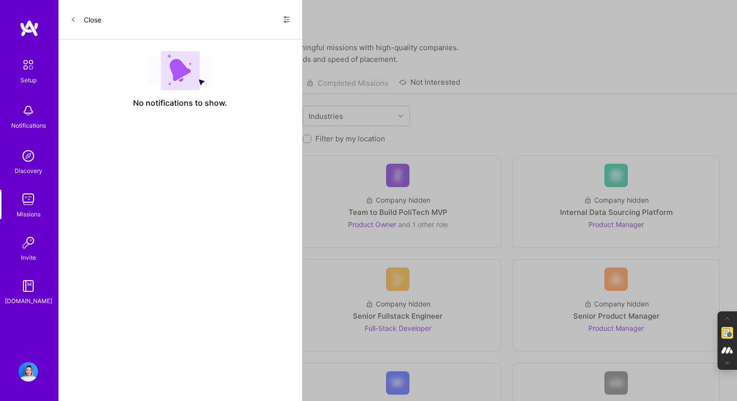
click at [36, 84] on div "Setup" at bounding box center [28, 80] width 16 height 10
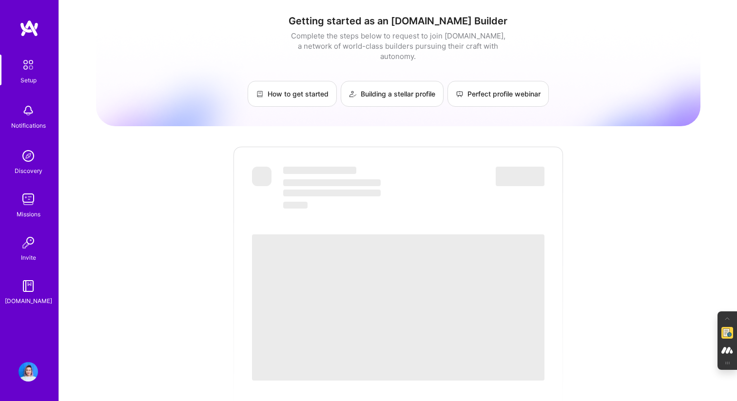
drag, startPoint x: 36, startPoint y: 84, endPoint x: 30, endPoint y: 76, distance: 9.5
click at [30, 76] on div "Setup" at bounding box center [28, 80] width 16 height 10
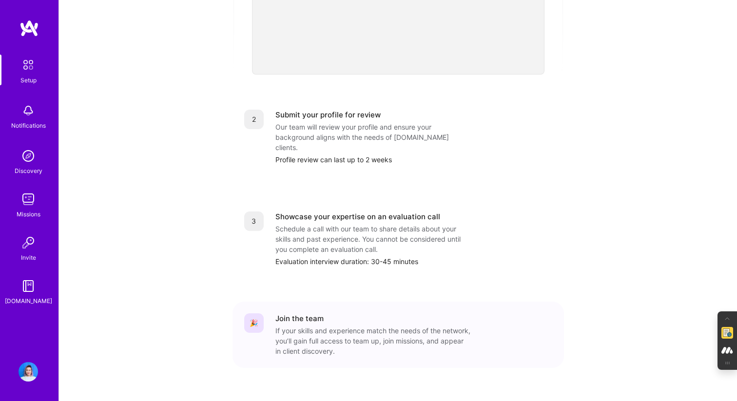
click at [294, 326] on div "If your skills and experience match the needs of the network, you’ll gain full …" at bounding box center [372, 341] width 195 height 31
click at [319, 224] on div "Schedule a call with our team to share details about your skills and past exper…" at bounding box center [372, 239] width 195 height 31
click at [353, 132] on div "Submit your profile for review Our team will review your profile and ensure you…" at bounding box center [413, 137] width 277 height 55
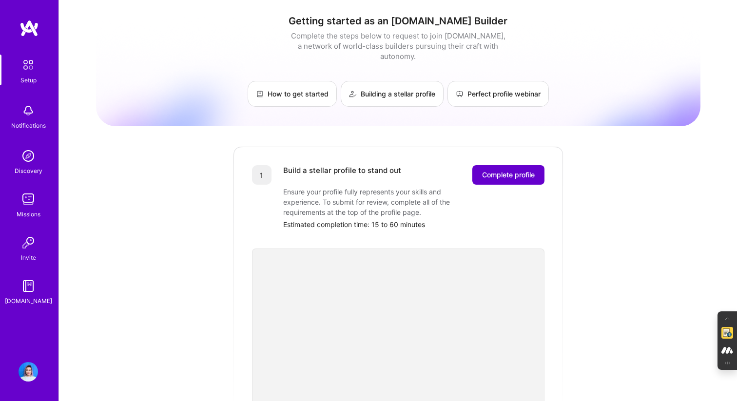
click at [485, 170] on span "Complete profile" at bounding box center [508, 175] width 53 height 10
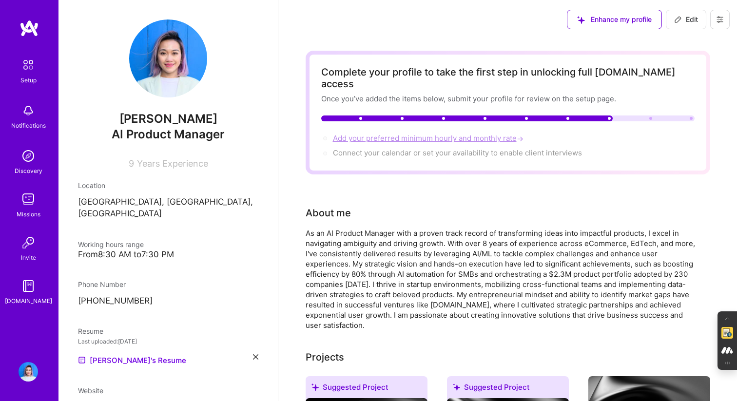
click at [441, 134] on span "Add your preferred minimum hourly and monthly rate →" at bounding box center [429, 138] width 193 height 9
select select "CA"
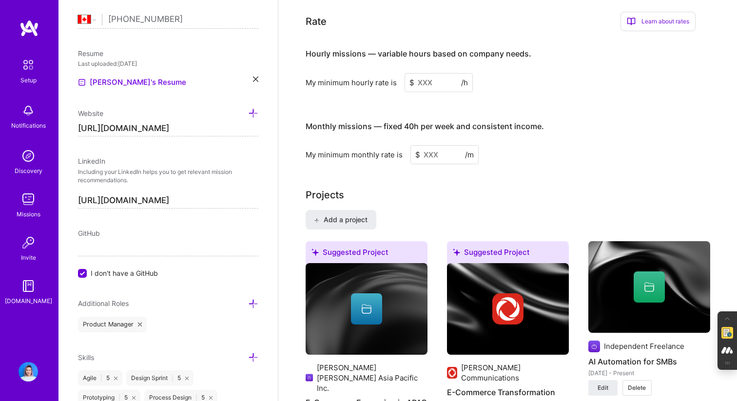
click at [433, 74] on input at bounding box center [439, 82] width 68 height 19
click at [426, 73] on input at bounding box center [439, 82] width 68 height 19
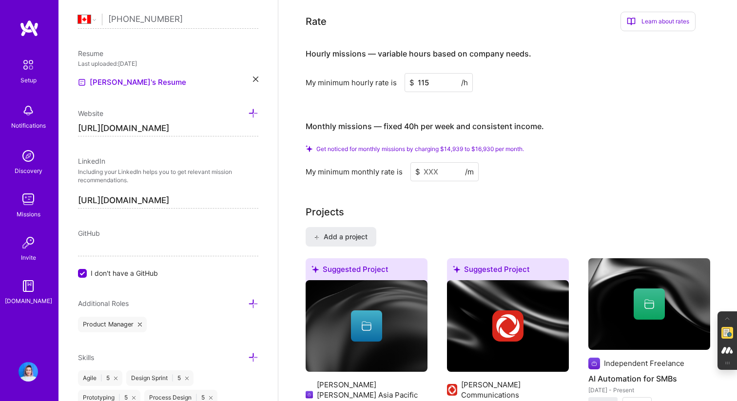
type input "115"
click at [483, 112] on div "Monthly missions — fixed 40h per week and consistent income." at bounding box center [425, 127] width 238 height 30
click at [439, 163] on input at bounding box center [444, 171] width 68 height 19
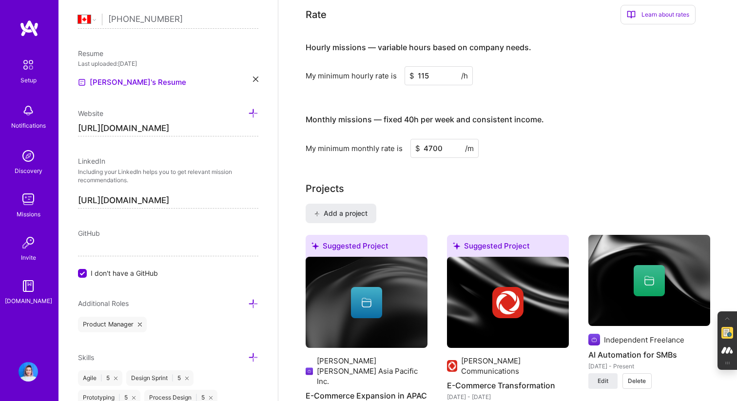
scroll to position [515, 0]
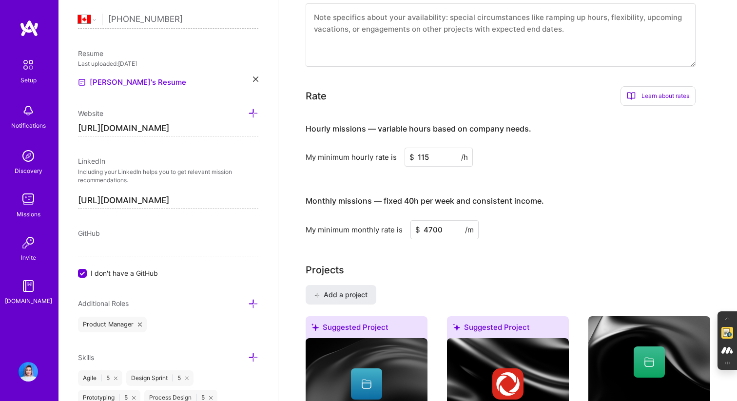
click at [443, 220] on input "4700" at bounding box center [444, 229] width 68 height 19
type input "4500"
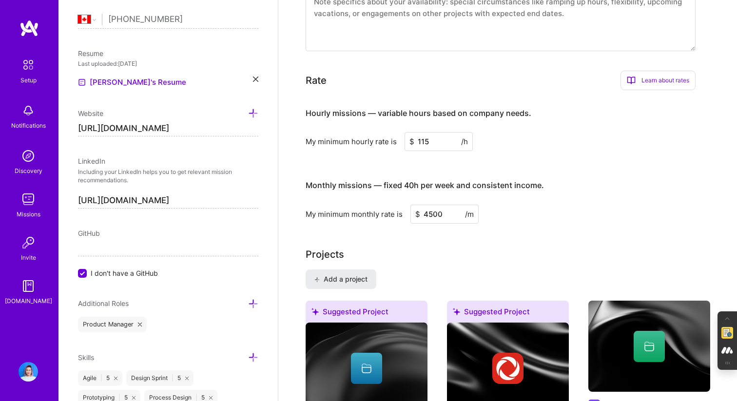
scroll to position [532, 0]
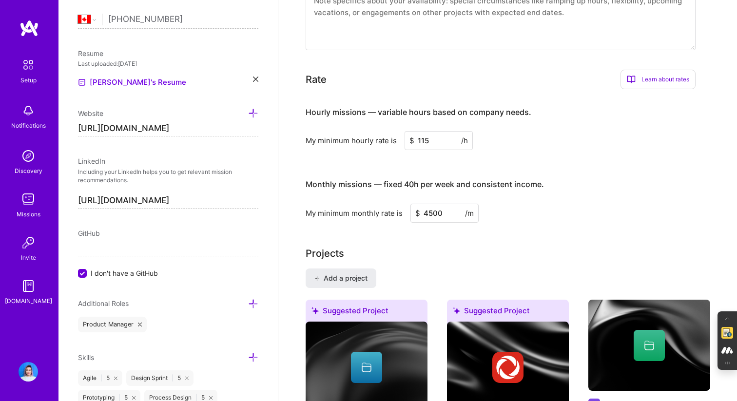
click at [420, 131] on input "115" at bounding box center [439, 140] width 68 height 19
drag, startPoint x: 420, startPoint y: 129, endPoint x: 436, endPoint y: 129, distance: 16.1
click at [436, 131] on input "115" at bounding box center [439, 140] width 68 height 19
type input "120"
click at [581, 204] on div "My minimum monthly rate is $ 4500 /m" at bounding box center [501, 213] width 390 height 19
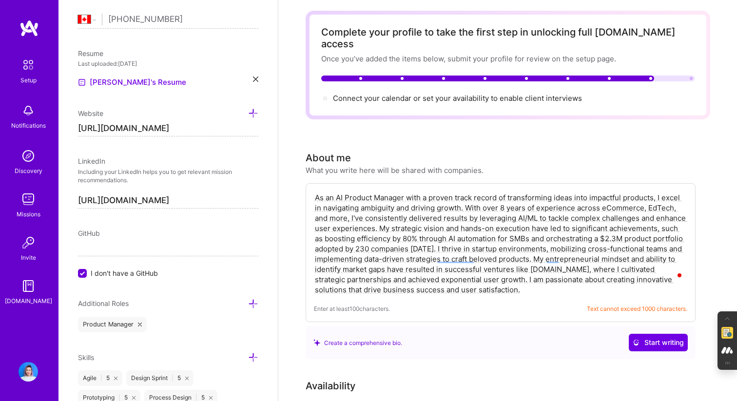
scroll to position [0, 0]
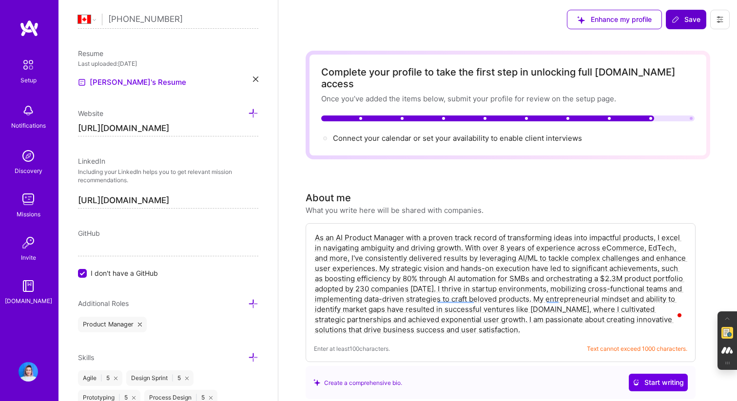
click at [678, 24] on span "Save" at bounding box center [686, 20] width 29 height 10
click at [677, 22] on icon at bounding box center [676, 20] width 8 height 8
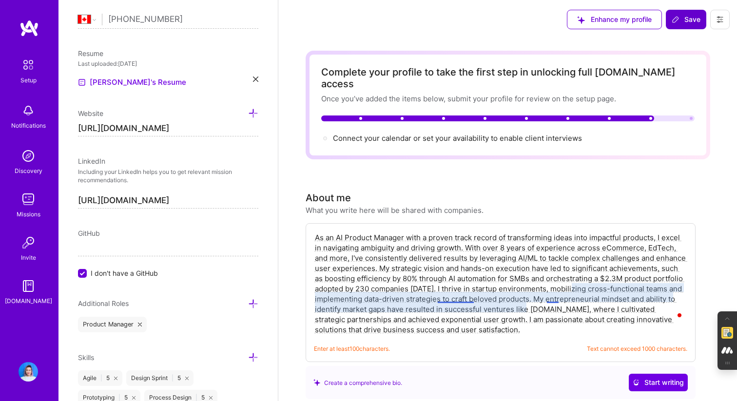
click at [445, 313] on textarea "As an AI Product Manager with a proven track record of transforming ideas into …" at bounding box center [500, 284] width 373 height 104
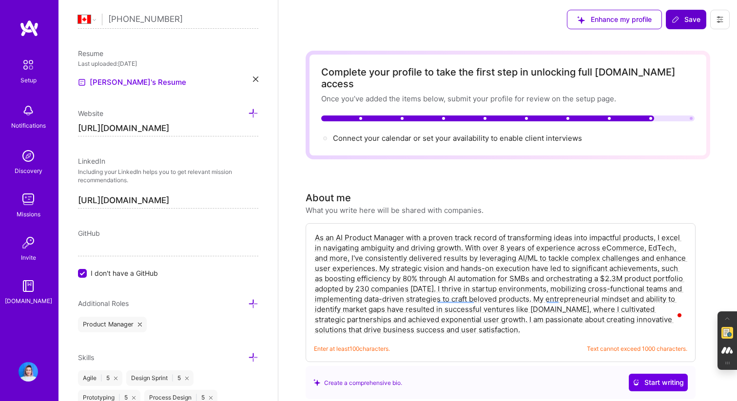
click at [469, 301] on textarea "As an AI Product Manager with a proven track record of transforming ideas into …" at bounding box center [500, 284] width 373 height 104
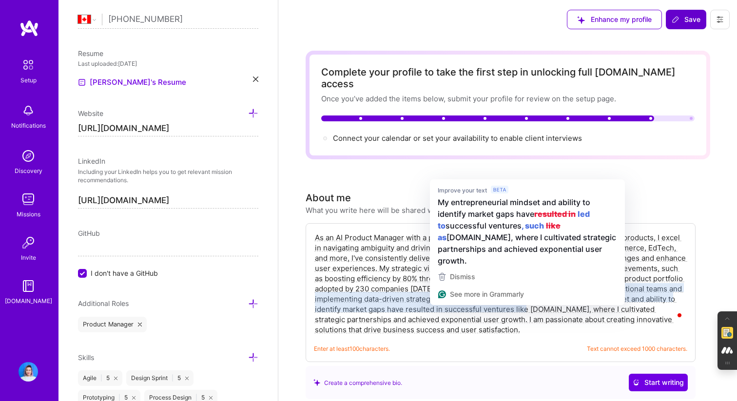
click at [459, 298] on textarea "As an AI Product Manager with a proven track record of transforming ideas into …" at bounding box center [500, 284] width 373 height 104
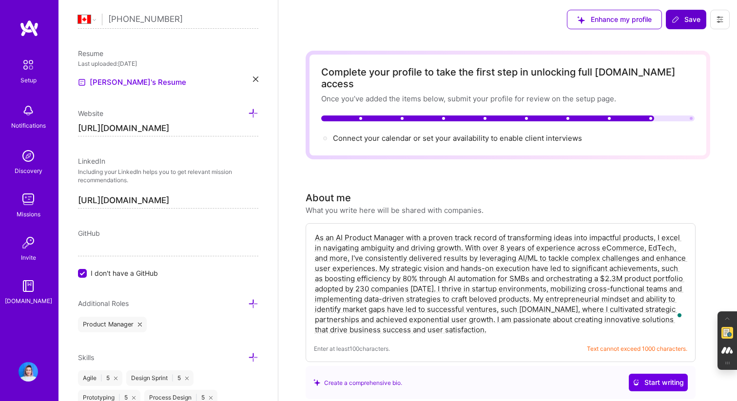
click at [497, 285] on textarea "As an AI Product Manager with a proven track record of transforming ideas into …" at bounding box center [500, 284] width 373 height 104
click at [369, 378] on div "Create a comprehensive bio." at bounding box center [357, 383] width 89 height 10
click at [330, 232] on textarea "As an AI Product Manager with a proven track record of transforming ideas into …" at bounding box center [500, 284] width 373 height 104
paste textarea "Strategic Product Manager | AI/ML Specialist | 0→1 Builder 8+ years driving gro…"
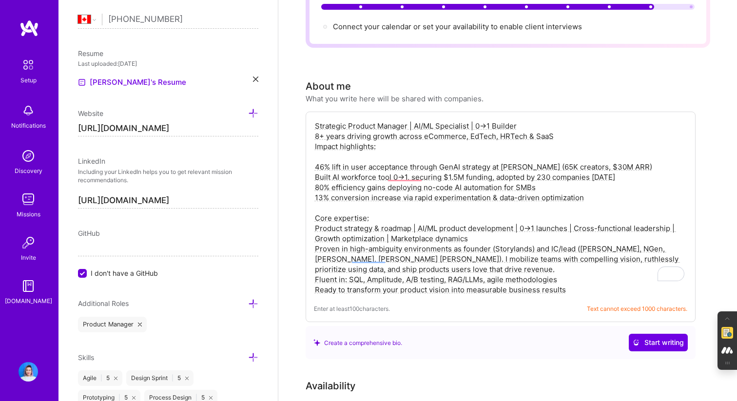
scroll to position [113, 0]
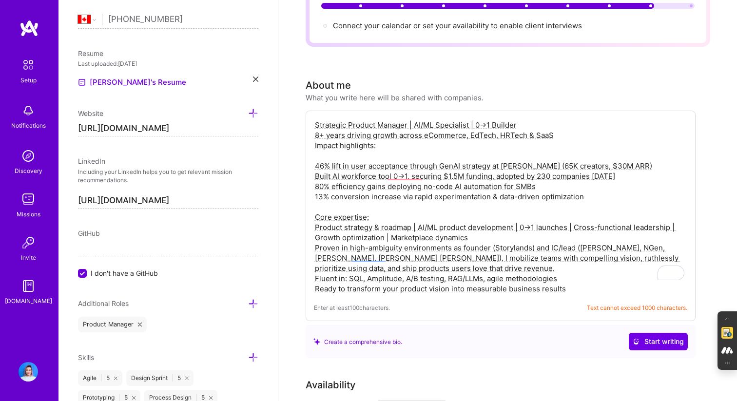
click at [314, 136] on textarea "Strategic Product Manager | AI/ML Specialist | 0→1 Builder 8+ years driving gro…" at bounding box center [500, 207] width 373 height 176
click at [340, 147] on textarea "Strategic Product Manager | AI/ML Specialist | 0→1 Builder 8+ years driving gro…" at bounding box center [500, 207] width 373 height 176
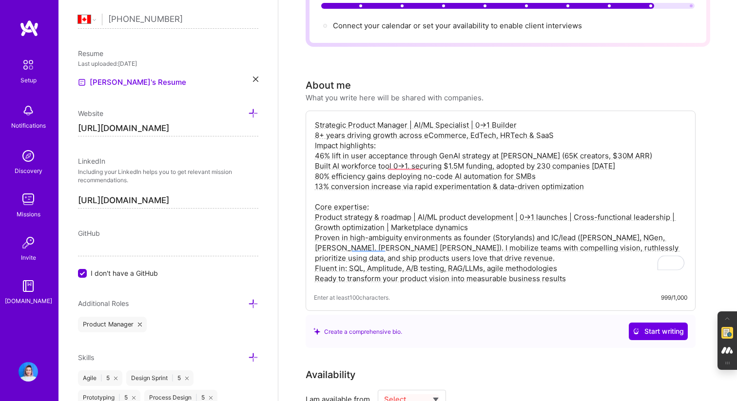
drag, startPoint x: 369, startPoint y: 135, endPoint x: 292, endPoint y: 135, distance: 77.5
paste textarea "𝗜𝗺𝗽𝗮𝗰𝘁 𝗵𝗶𝗴"
click at [391, 135] on textarea "To enrich screen reader interactions, please activate Accessibility in Grammarl…" at bounding box center [500, 202] width 373 height 166
click at [370, 137] on textarea "To enrich screen reader interactions, please activate Accessibility in Grammarl…" at bounding box center [500, 202] width 373 height 166
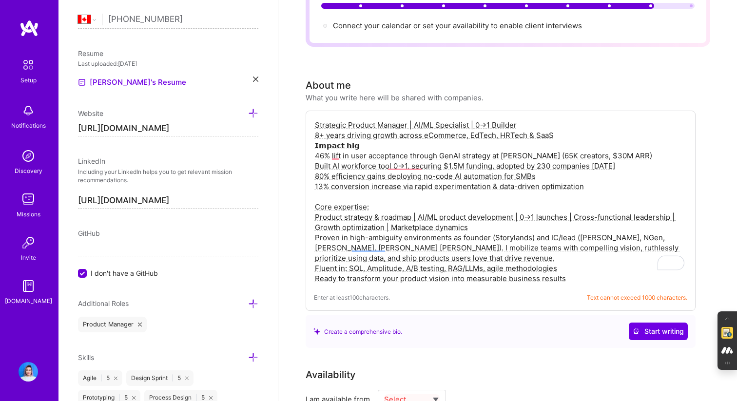
drag, startPoint x: 372, startPoint y: 137, endPoint x: 269, endPoint y: 137, distance: 103.3
paste textarea "To enrich screen reader interactions, please activate Accessibility in Grammarl…"
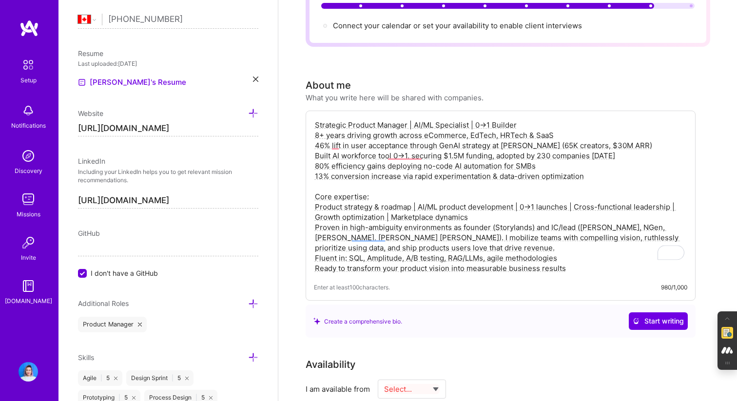
paste textarea "𝗜𝗺𝗽𝗮𝗰𝘁 𝗵𝗶𝗴"
click at [569, 122] on textarea "Strategic Product Manager | AI/ML Specialist | 0→1 Builder 8+ years driving gro…" at bounding box center [500, 197] width 373 height 156
paste textarea "𝗜𝗺𝗽𝗮𝗰𝘁 𝗵𝗶𝗴"
click at [527, 119] on textarea "Strategic Product Manager | AI/ML Specialist | 0→1 Builder 8+ years driving gro…" at bounding box center [500, 197] width 373 height 156
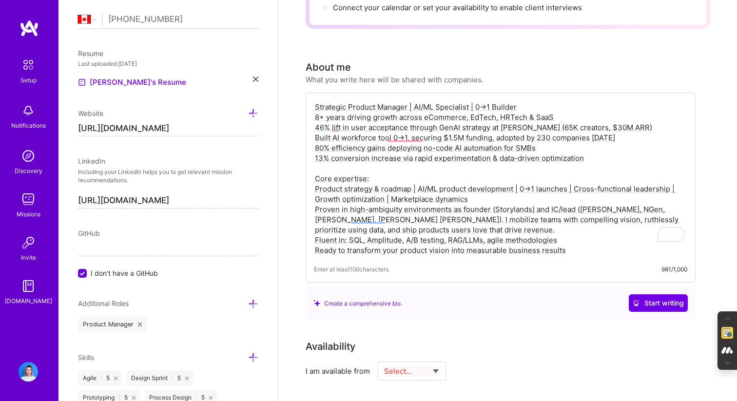
scroll to position [117, 0]
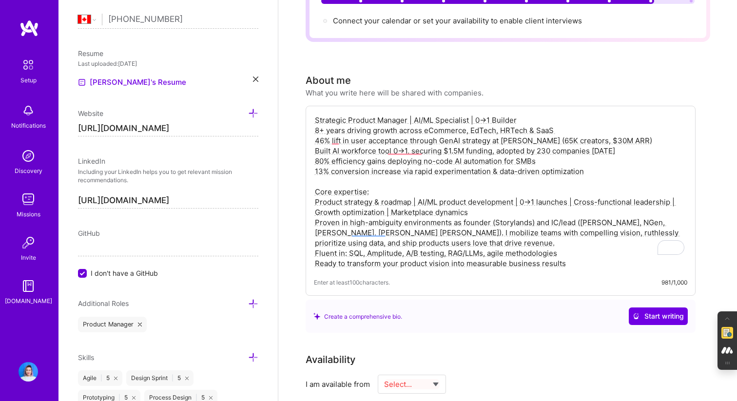
click at [354, 135] on textarea "Strategic Product Manager | AI/ML Specialist | 0→1 Builder 8+ years driving gro…" at bounding box center [500, 192] width 373 height 156
paste textarea "with 8+ years driving growth across eCommerce, EdTech, HRTech and SaaS IMPACT: …"
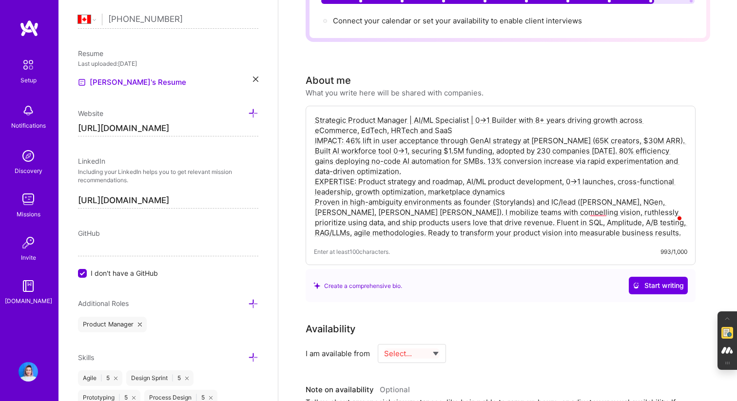
click at [413, 158] on textarea "Strategic Product Manager | AI/ML Specialist | 0→1 Builder with 8+ years drivin…" at bounding box center [500, 176] width 373 height 125
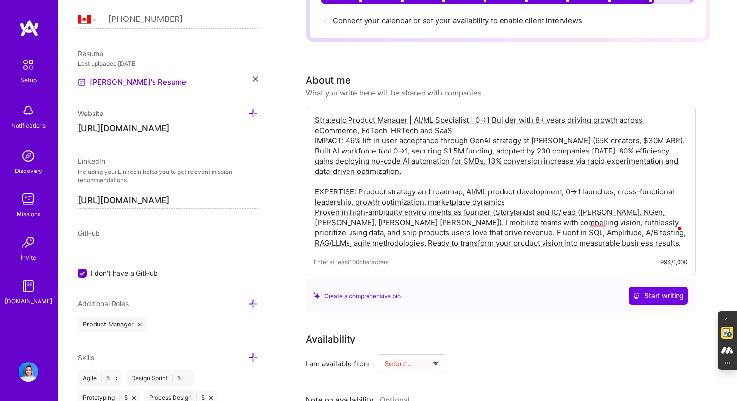
click at [521, 195] on textarea "Strategic Product Manager | AI/ML Specialist | 0→1 Builder with 8+ years drivin…" at bounding box center [500, 181] width 373 height 135
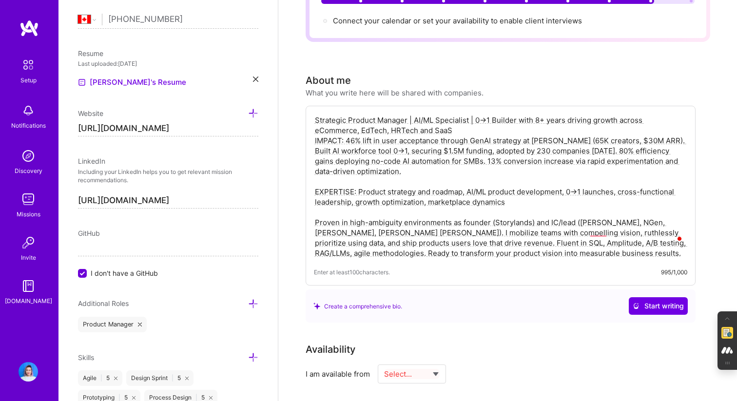
drag, startPoint x: 450, startPoint y: 233, endPoint x: 470, endPoint y: 233, distance: 20.0
click at [470, 233] on textarea "Strategic Product Manager | AI/ML Specialist | 0→1 Builder with 8+ years drivin…" at bounding box center [500, 186] width 373 height 145
click at [473, 122] on textarea "Strategic Product Manager | AI/ML Specialist | 0→1 Builder with 8+ years drivin…" at bounding box center [500, 186] width 373 height 145
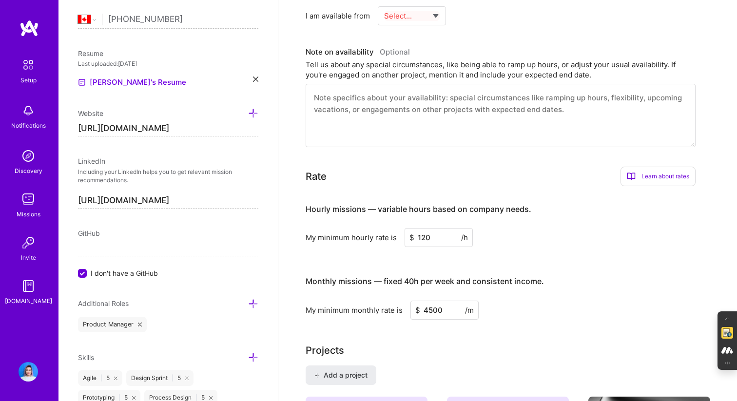
scroll to position [402, 0]
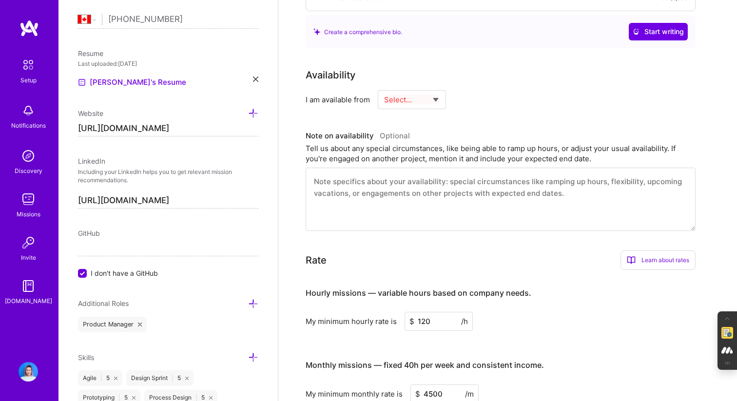
type textarea "Strategic Product Manager | AI/ML Specialist | 0→1 Builder with 8+ years drivin…"
click at [419, 91] on select "Select... Right Now Future Date Not Available" at bounding box center [412, 99] width 56 height 25
select select "Right Now"
click at [384, 87] on select "Select... Right Now Future Date Not Available" at bounding box center [412, 99] width 56 height 25
click at [370, 175] on textarea "To enrich screen reader interactions, please activate Accessibility in Grammarl…" at bounding box center [501, 199] width 390 height 63
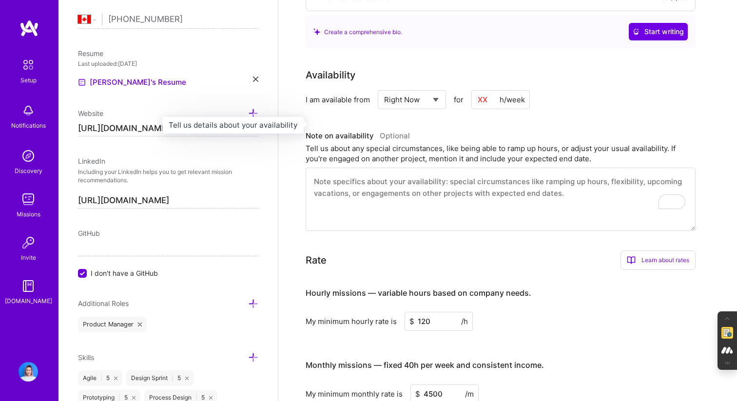
click at [416, 87] on select "Select... Right Now Future Date Not Available" at bounding box center [412, 99] width 56 height 25
click at [384, 87] on select "Select... Right Now Future Date Not Available" at bounding box center [412, 99] width 56 height 25
click at [377, 177] on textarea "To enrich screen reader interactions, please activate Accessibility in Grammarl…" at bounding box center [501, 199] width 390 height 63
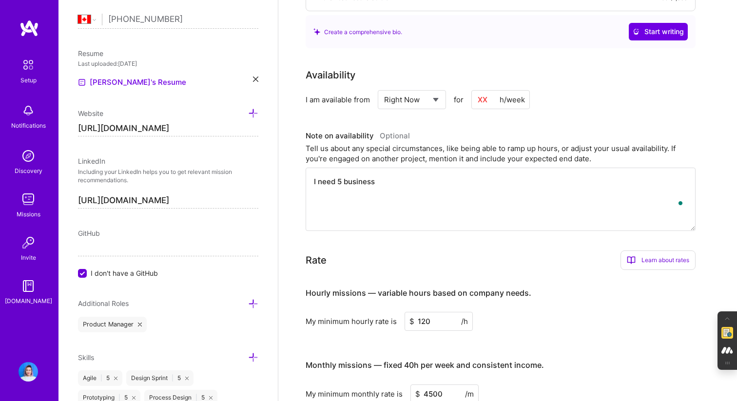
type textarea "I need 5 business n"
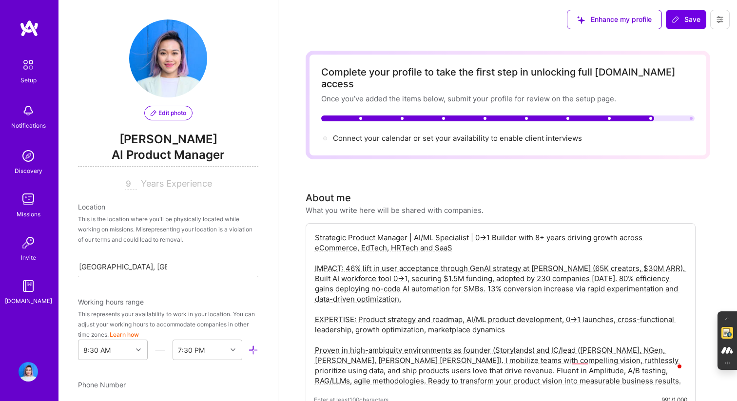
select select "CA"
select select "Right Now"
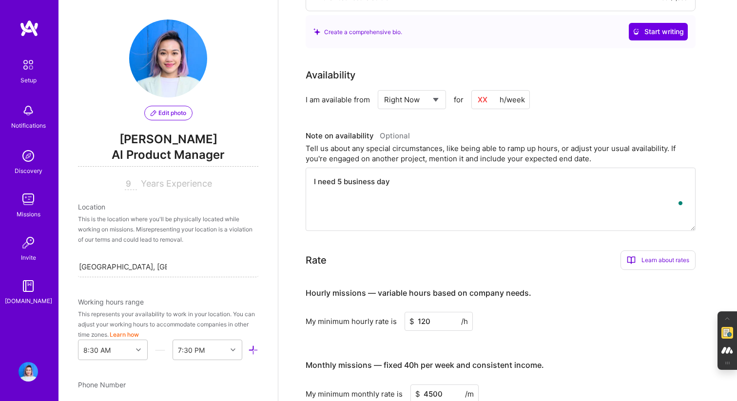
scroll to position [388, 0]
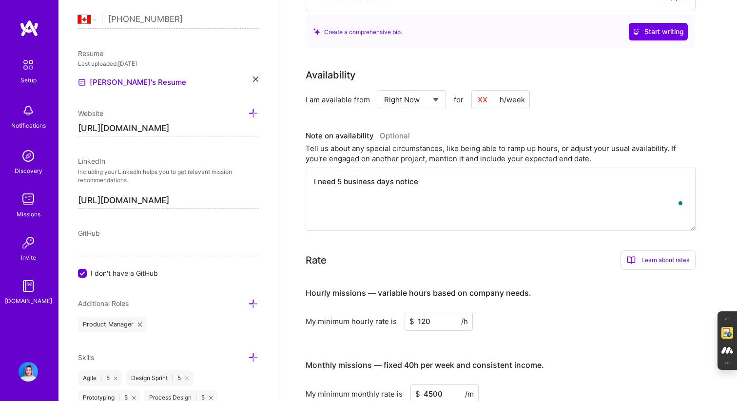
type textarea "I need 5 business days notic"
click at [483, 171] on textarea "I need ideally 5 business days' notice to start." at bounding box center [501, 199] width 390 height 63
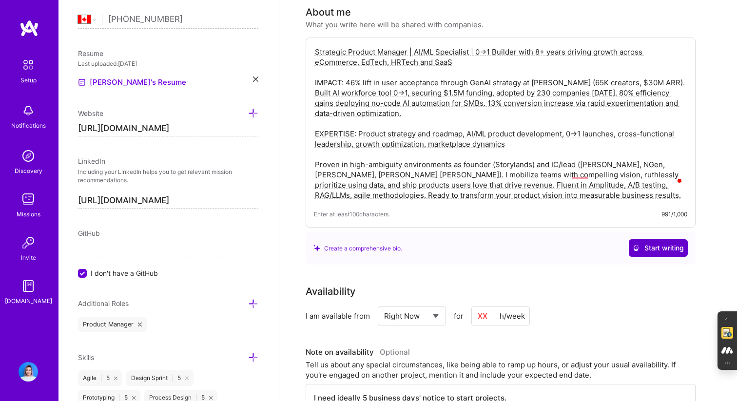
scroll to position [0, 0]
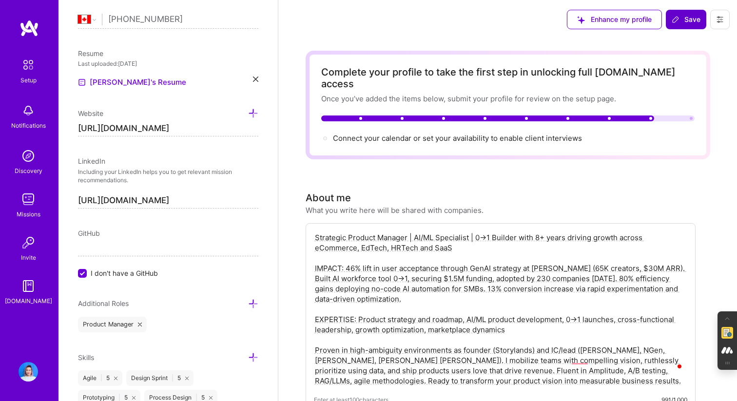
type textarea "I need ideally 5 business days' notice to start projects. Work in EST hours bet…"
click at [681, 22] on span "Save" at bounding box center [686, 20] width 29 height 10
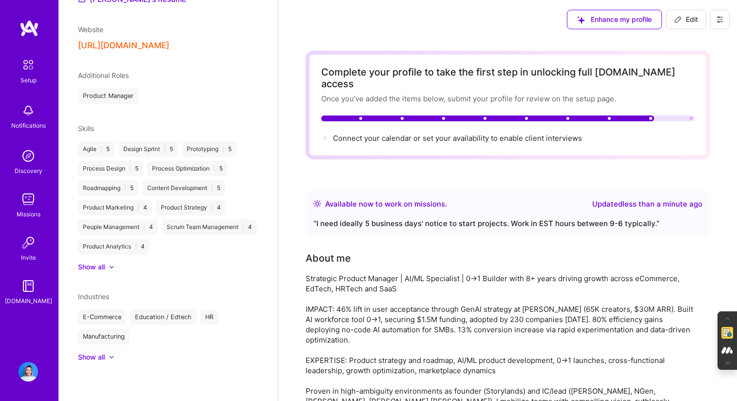
scroll to position [276, 0]
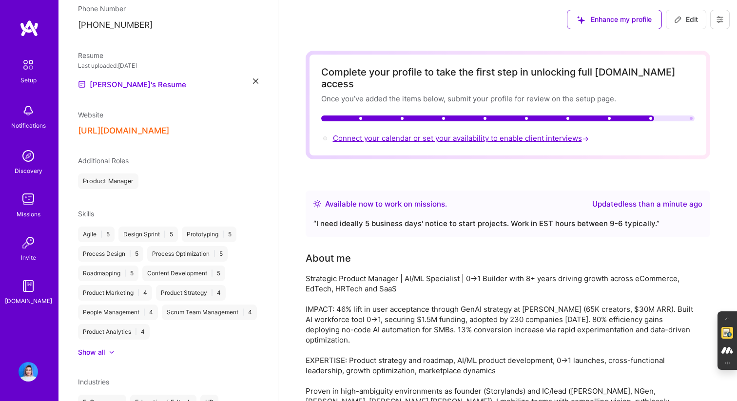
click at [522, 134] on span "Connect your calendar or set your availability to enable client interviews →" at bounding box center [462, 138] width 258 height 9
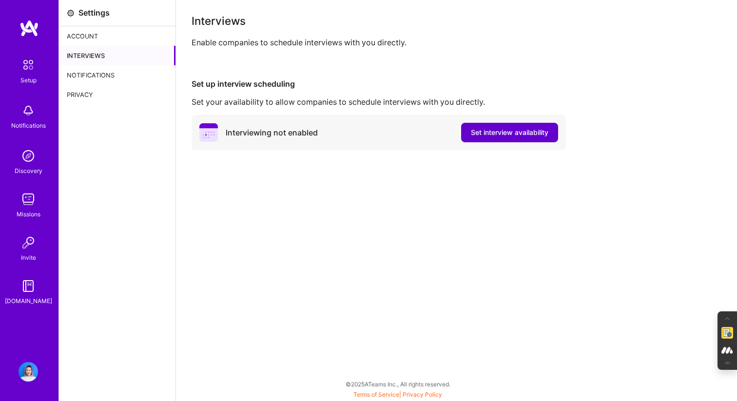
click at [509, 136] on span "Set interview availability" at bounding box center [510, 133] width 78 height 10
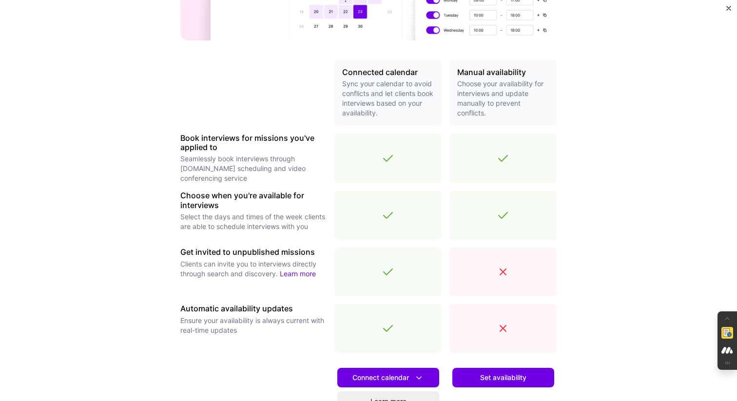
scroll to position [282, 0]
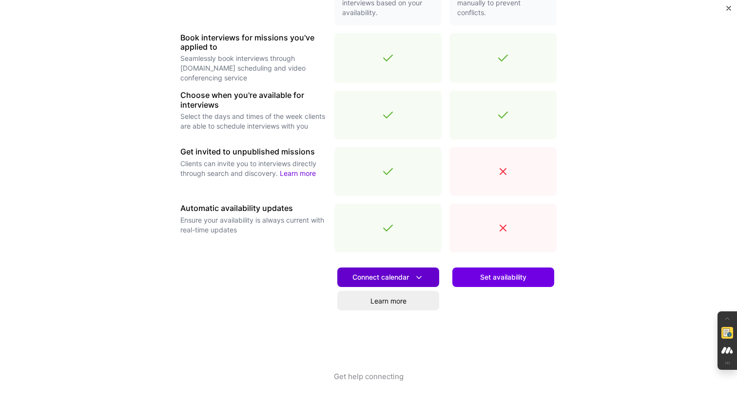
click at [386, 272] on span "Connect calendar" at bounding box center [388, 277] width 72 height 10
click at [566, 292] on div "Make interview scheduling effortless Choose how you want clients to schedule in…" at bounding box center [368, 200] width 737 height 401
click at [403, 303] on link "Learn more" at bounding box center [388, 300] width 102 height 19
click at [362, 280] on span "Connect calendar" at bounding box center [388, 277] width 72 height 10
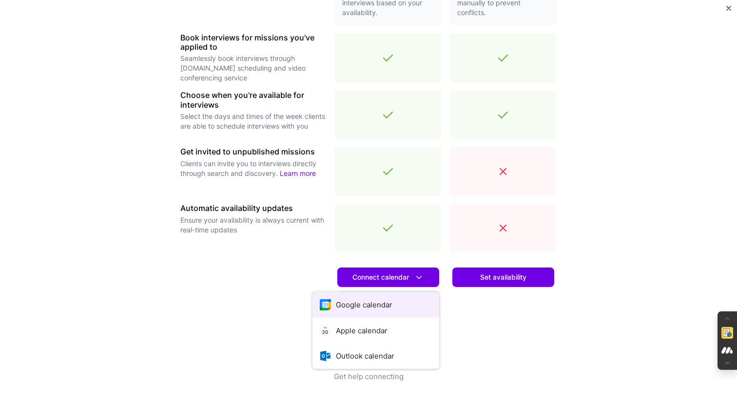
click at [354, 300] on button "Google calendar" at bounding box center [375, 305] width 127 height 26
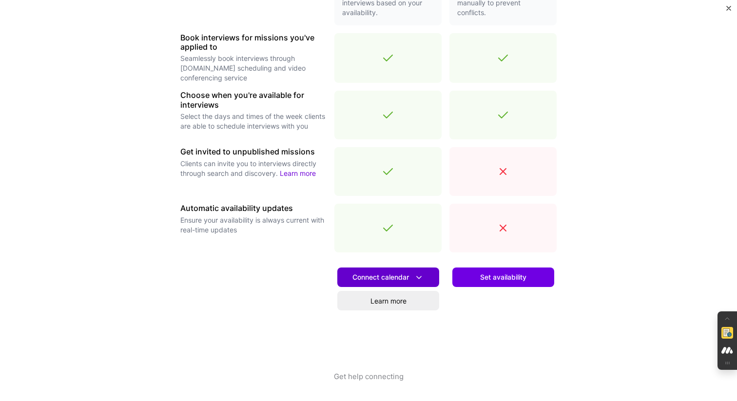
click at [353, 272] on span "Connect calendar" at bounding box center [388, 277] width 72 height 10
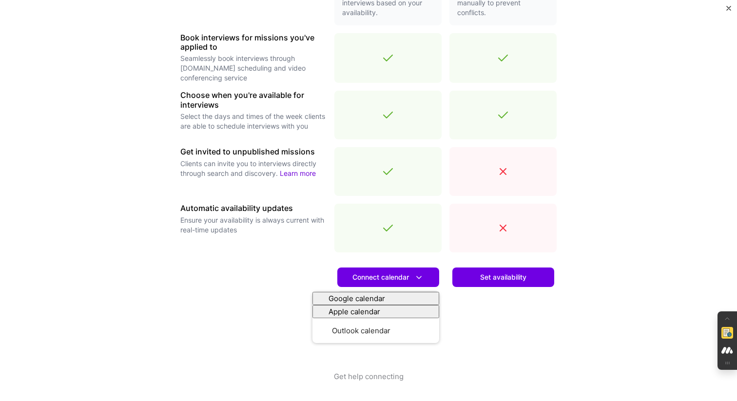
click at [249, 343] on div at bounding box center [253, 315] width 146 height 111
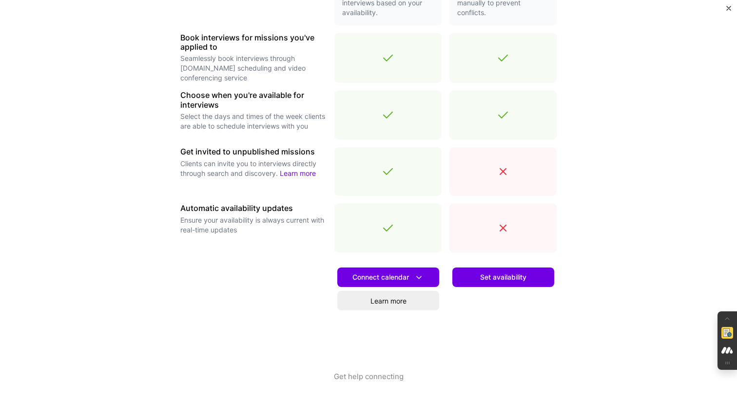
scroll to position [0, 0]
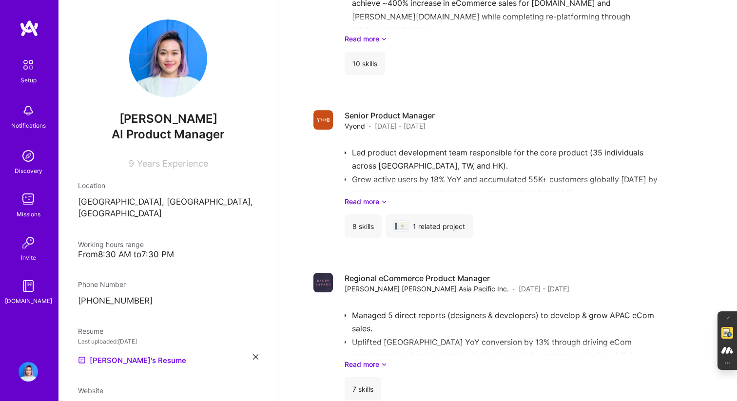
click at [36, 67] on img at bounding box center [28, 65] width 20 height 20
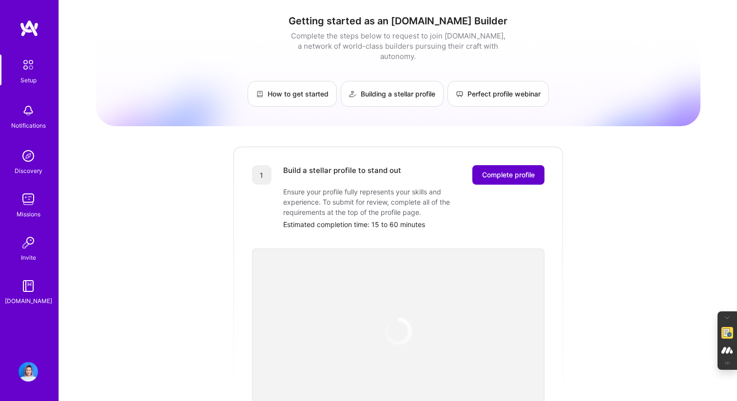
click at [484, 170] on span "Complete profile" at bounding box center [508, 175] width 53 height 10
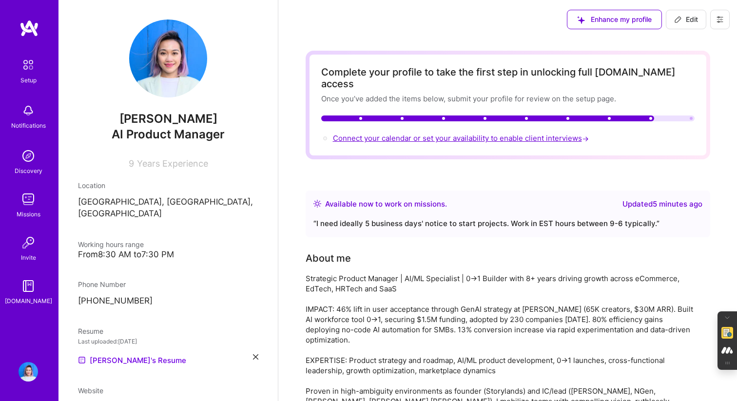
click at [466, 134] on span "Connect your calendar or set your availability to enable client interviews →" at bounding box center [462, 138] width 258 height 9
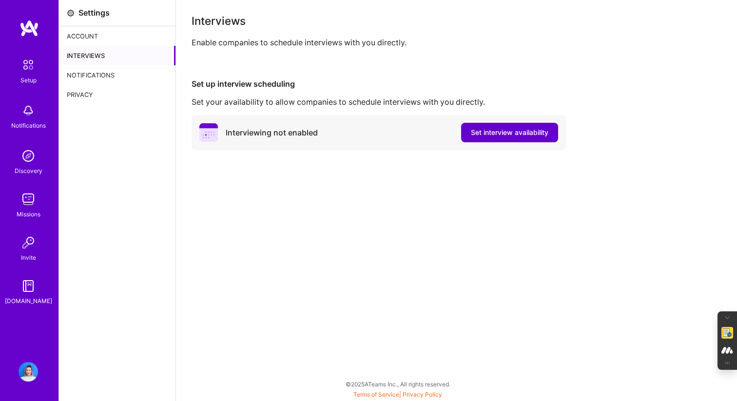
click at [512, 136] on span "Set interview availability" at bounding box center [510, 133] width 78 height 10
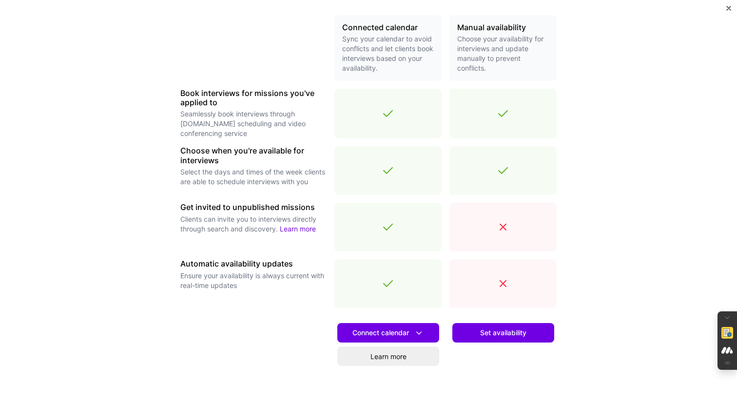
scroll to position [282, 0]
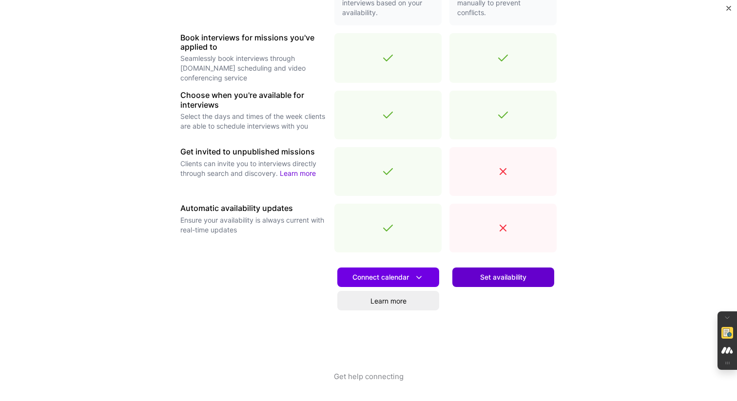
click at [479, 286] on button "Set availability" at bounding box center [503, 277] width 102 height 19
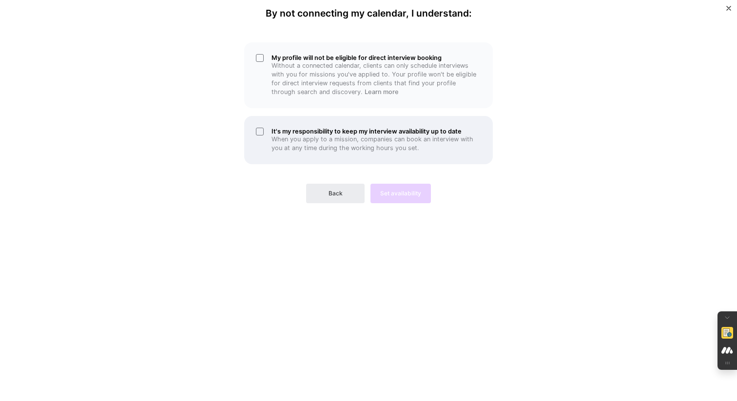
click at [258, 132] on div "It's my responsibility to keep my interview availability up to date When you ap…" at bounding box center [368, 140] width 249 height 48
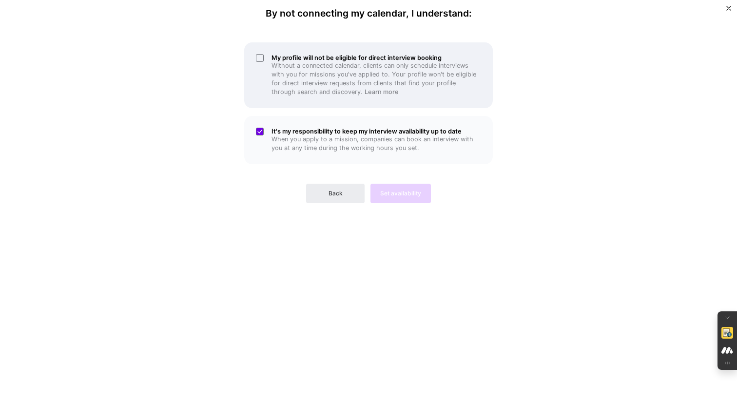
click at [266, 48] on div "My profile will not be eligible for direct interview booking Without a connecte…" at bounding box center [368, 75] width 249 height 66
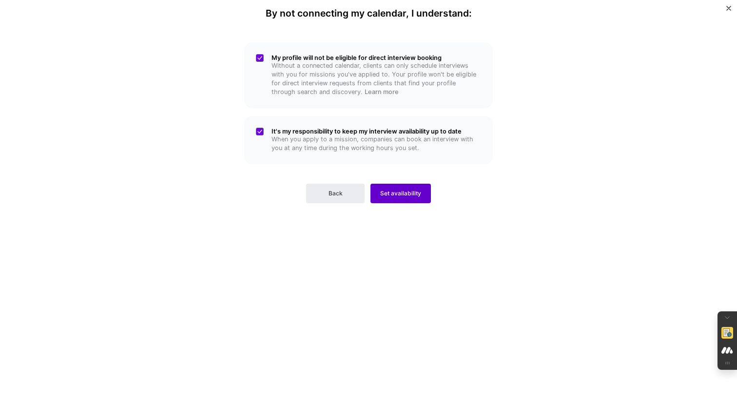
click at [424, 193] on button "Set availability" at bounding box center [400, 193] width 60 height 19
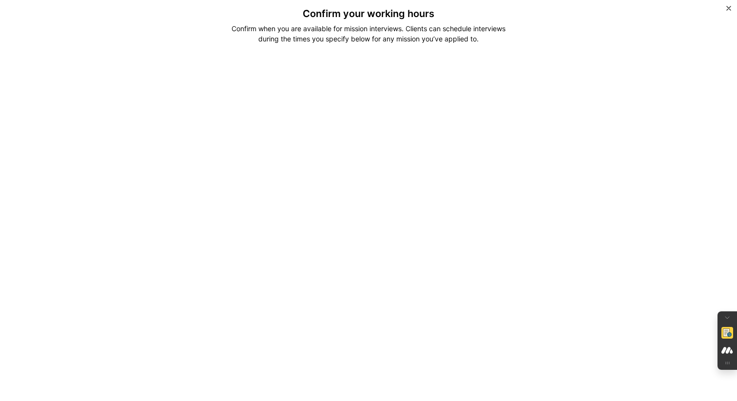
click at [130, 30] on div "Confirm your working hours Confirm when you are available for mission interview…" at bounding box center [368, 200] width 737 height 401
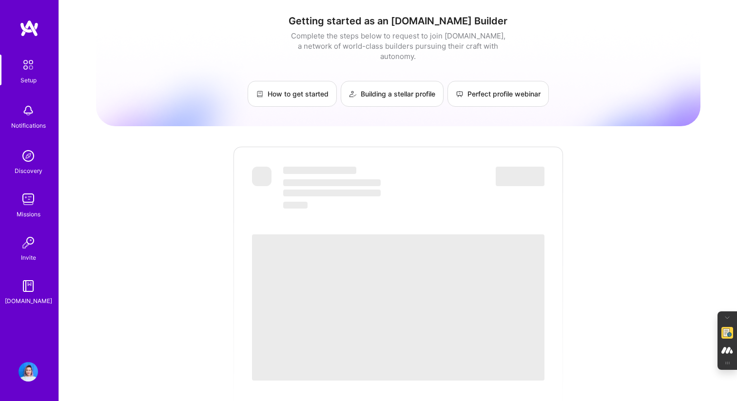
click at [31, 65] on img at bounding box center [28, 65] width 20 height 20
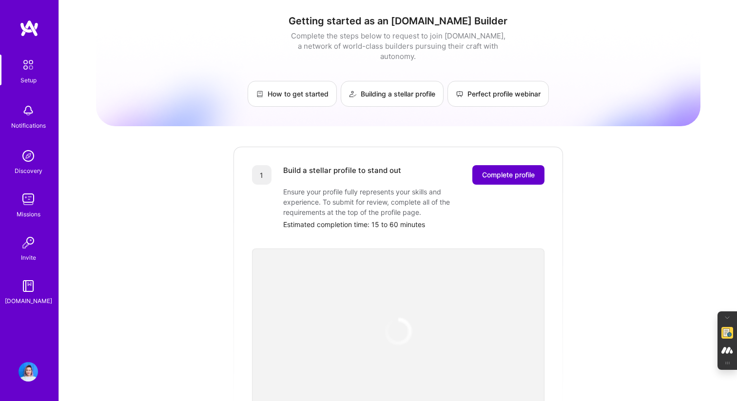
click at [497, 170] on span "Complete profile" at bounding box center [508, 175] width 53 height 10
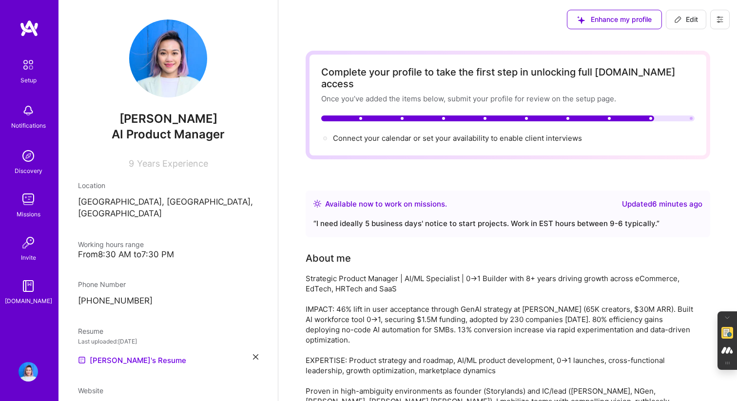
click at [400, 133] on div "Connect your calendar or set your availability to enable client interviews →" at bounding box center [457, 138] width 249 height 11
click at [401, 134] on span "Connect your calendar or set your availability to enable client interviews →" at bounding box center [462, 138] width 258 height 9
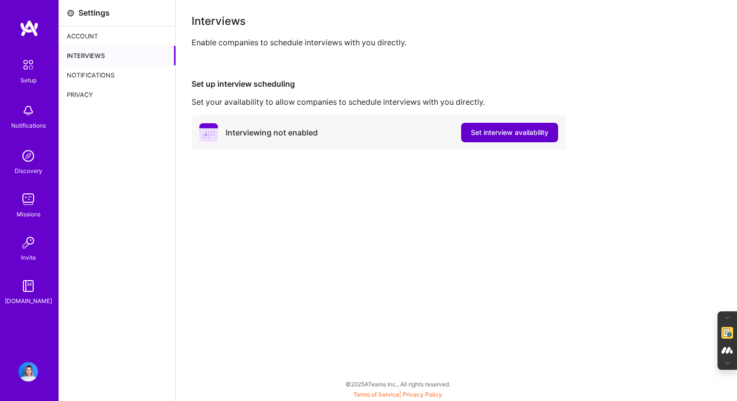
click at [520, 134] on span "Set interview availability" at bounding box center [510, 133] width 78 height 10
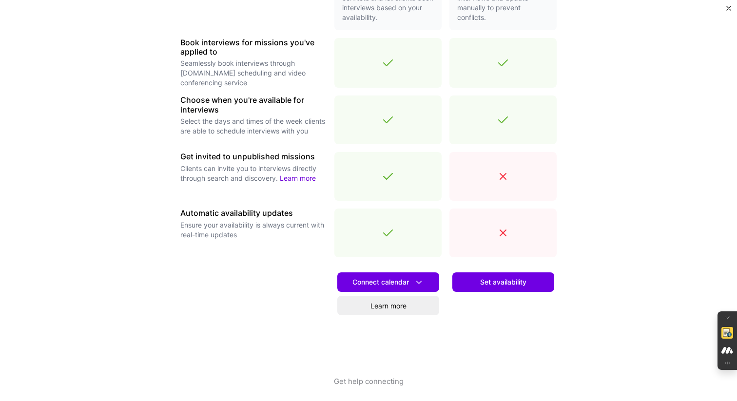
scroll to position [282, 0]
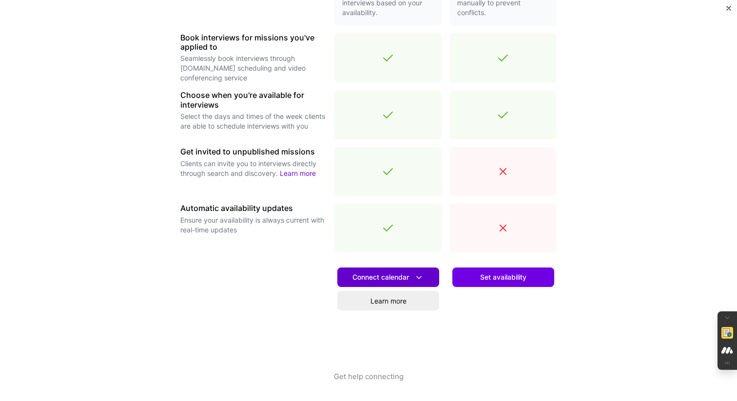
click at [373, 281] on span "Connect calendar" at bounding box center [388, 277] width 72 height 10
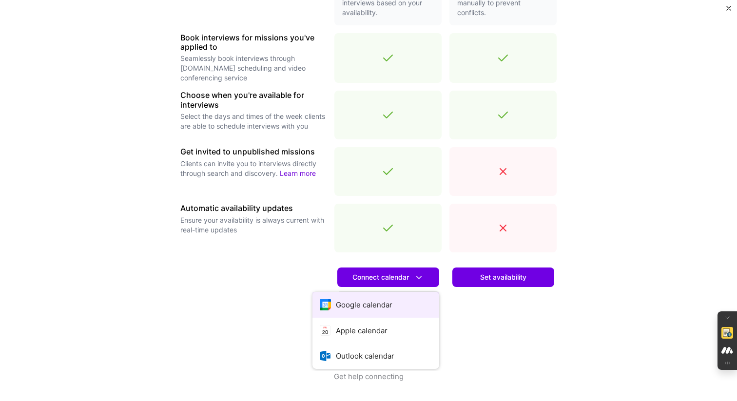
click at [369, 300] on button "Google calendar" at bounding box center [375, 305] width 127 height 26
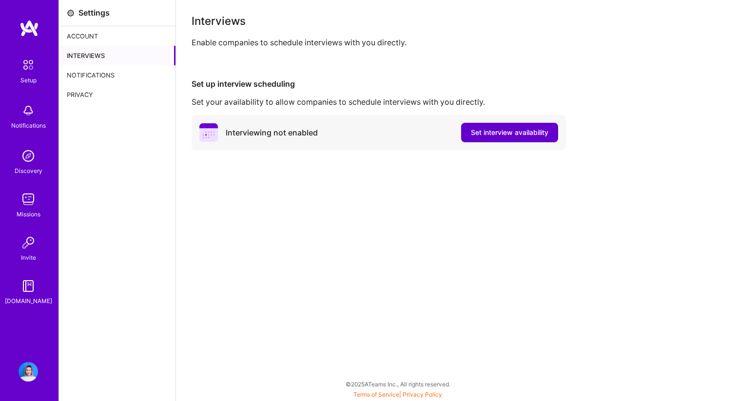
click at [501, 131] on span "Set interview availability" at bounding box center [510, 133] width 78 height 10
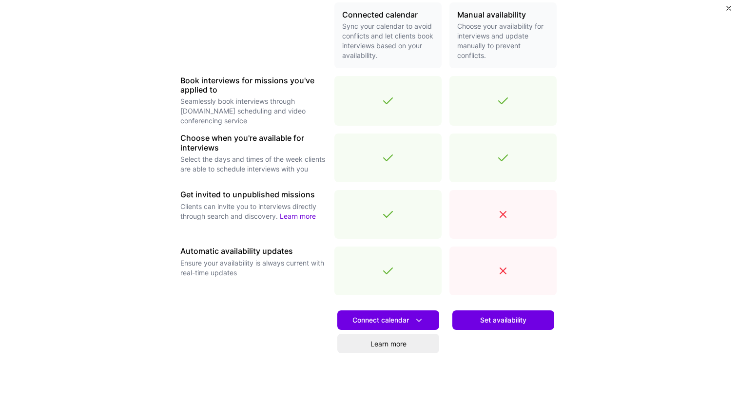
scroll to position [282, 0]
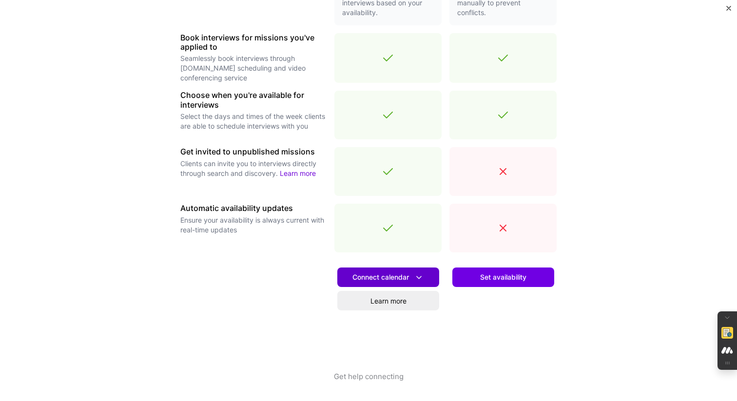
click at [365, 282] on span "Connect calendar" at bounding box center [388, 277] width 72 height 10
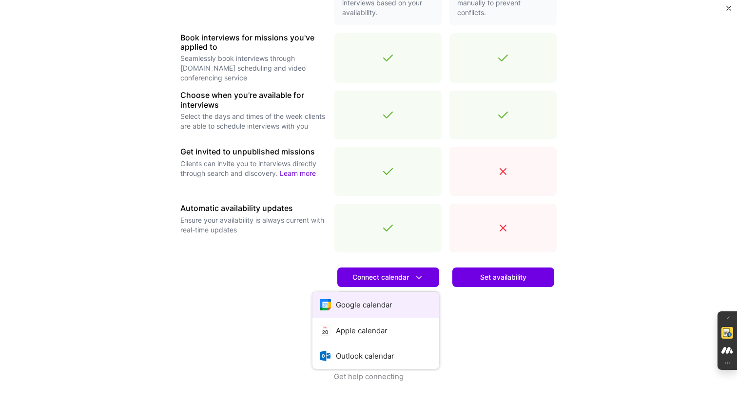
click at [356, 301] on button "Google calendar" at bounding box center [375, 305] width 127 height 26
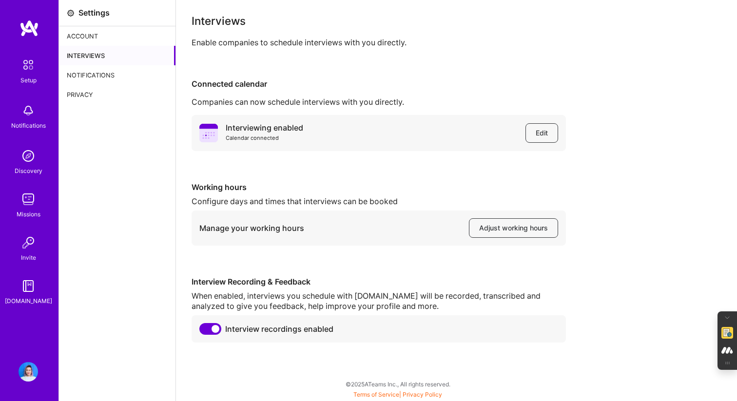
click at [83, 35] on div "Account" at bounding box center [117, 35] width 117 height 19
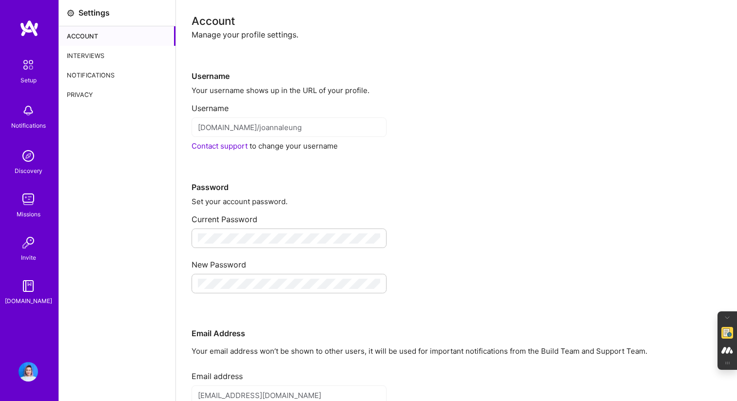
click at [83, 77] on div "Notifications" at bounding box center [117, 74] width 117 height 19
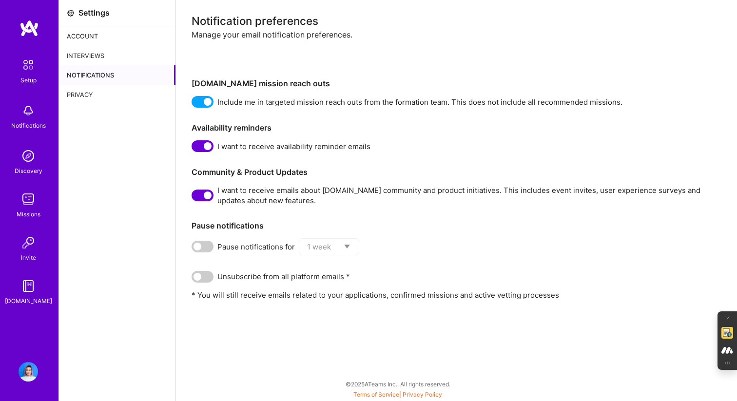
click at [77, 99] on div "Privacy" at bounding box center [117, 94] width 117 height 19
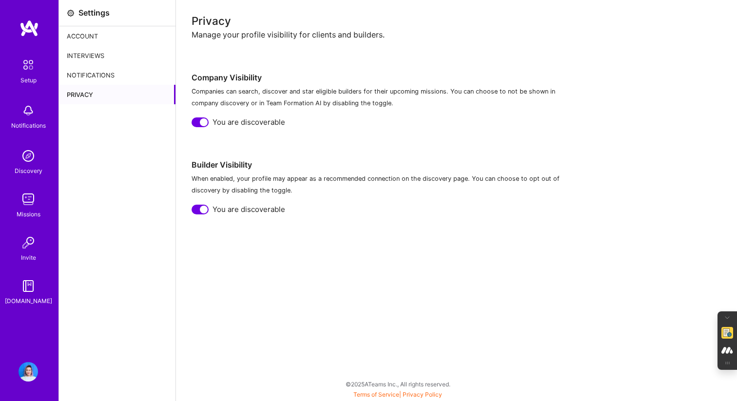
click at [23, 116] on img at bounding box center [28, 110] width 19 height 19
click at [29, 74] on img at bounding box center [28, 65] width 20 height 20
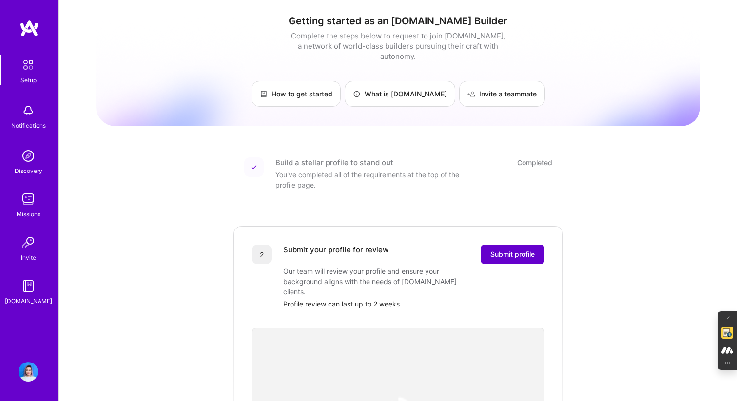
click at [500, 250] on span "Submit profile" at bounding box center [512, 255] width 44 height 10
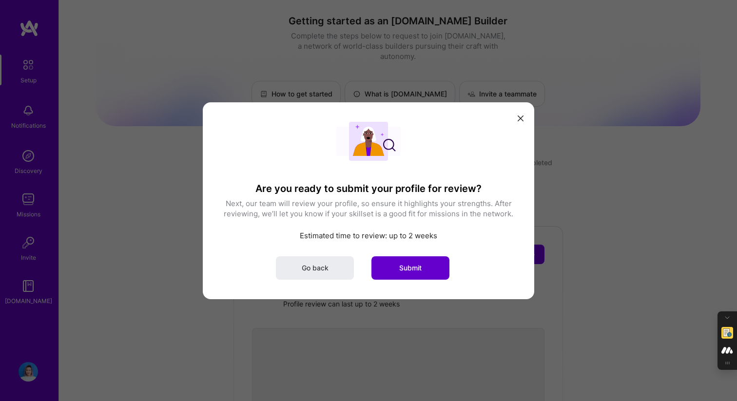
click at [394, 263] on button "Submit" at bounding box center [410, 267] width 78 height 23
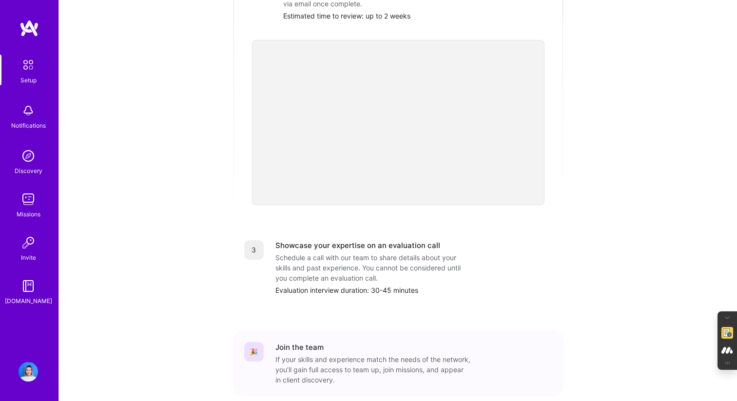
scroll to position [308, 0]
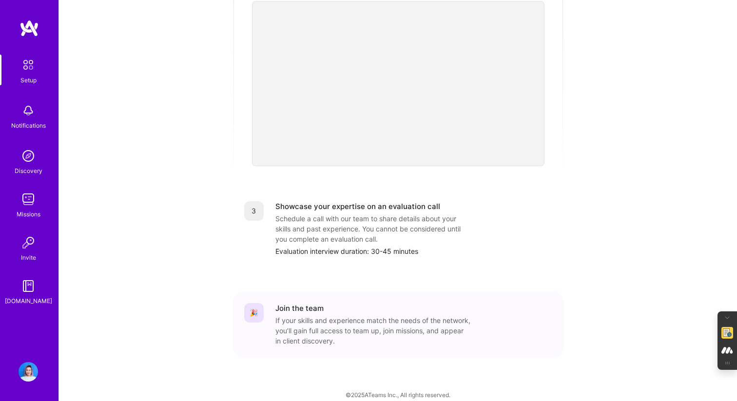
click at [31, 167] on div "Discovery" at bounding box center [29, 171] width 28 height 10
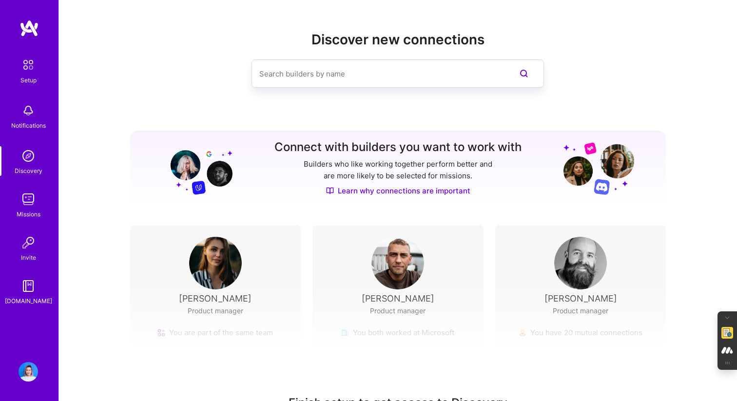
click at [213, 270] on img at bounding box center [215, 263] width 53 height 53
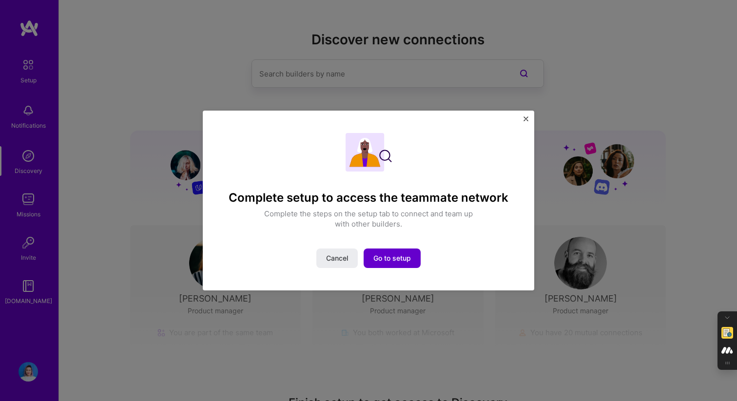
click at [389, 256] on span "Go to setup" at bounding box center [392, 258] width 38 height 10
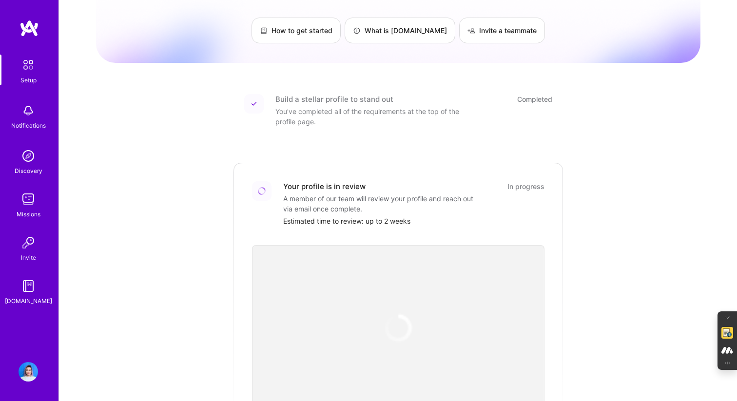
scroll to position [72, 0]
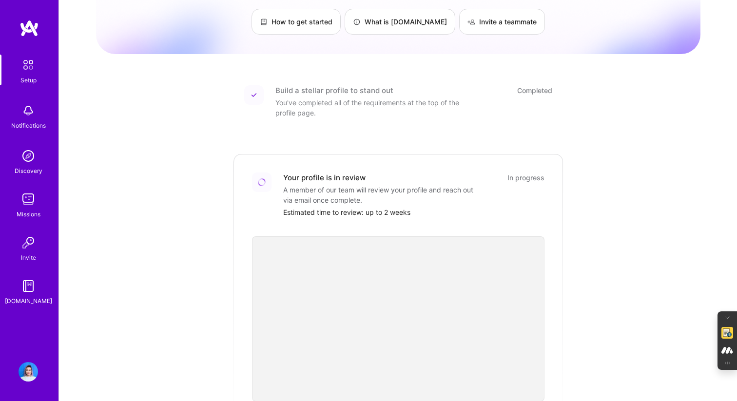
click at [47, 123] on div "Notifications" at bounding box center [28, 116] width 60 height 34
click at [27, 155] on img at bounding box center [28, 155] width 19 height 19
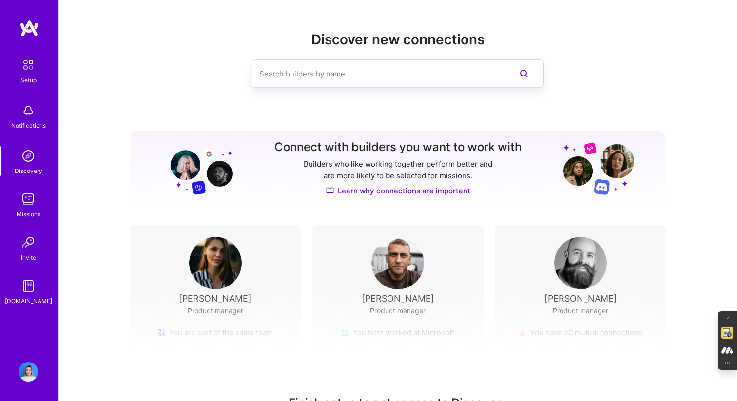
click at [36, 69] on img at bounding box center [28, 65] width 20 height 20
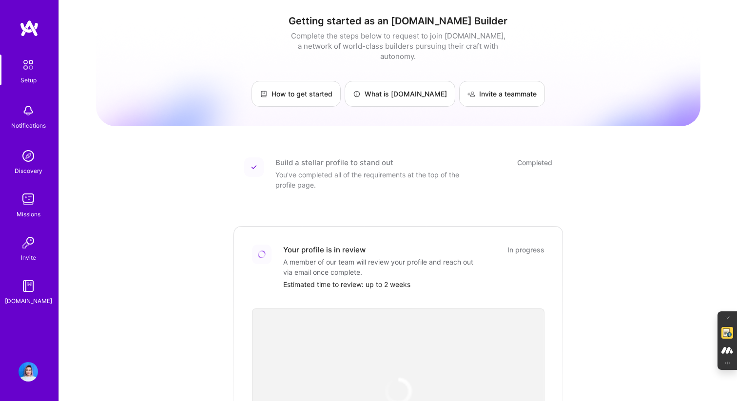
click at [28, 370] on img at bounding box center [28, 371] width 19 height 19
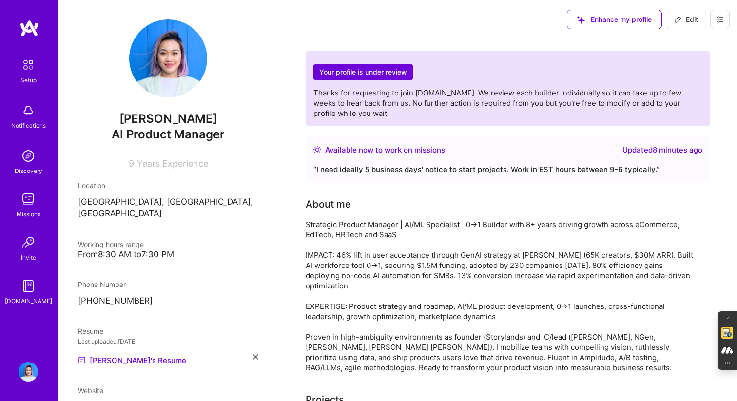
click at [691, 19] on span "Edit" at bounding box center [686, 20] width 24 height 10
select select "CA"
select select "Right Now"
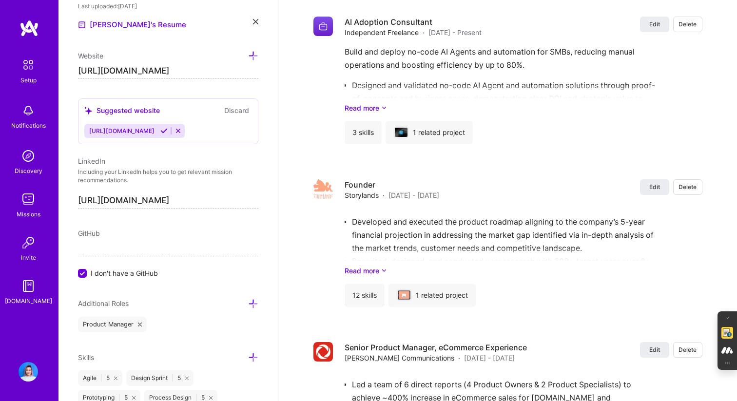
scroll to position [1175, 0]
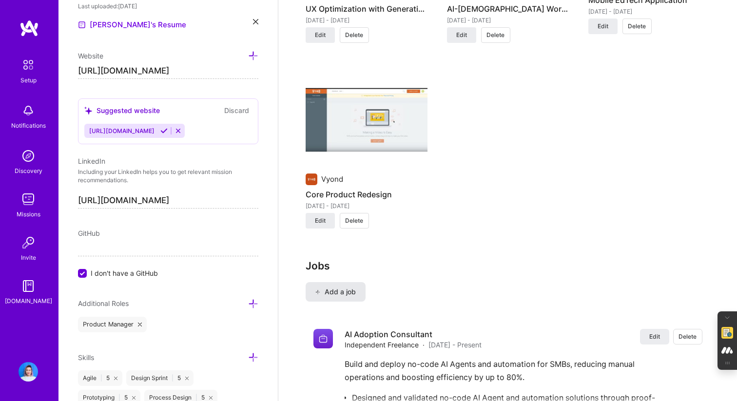
click at [335, 282] on button "Add a job" at bounding box center [336, 291] width 60 height 19
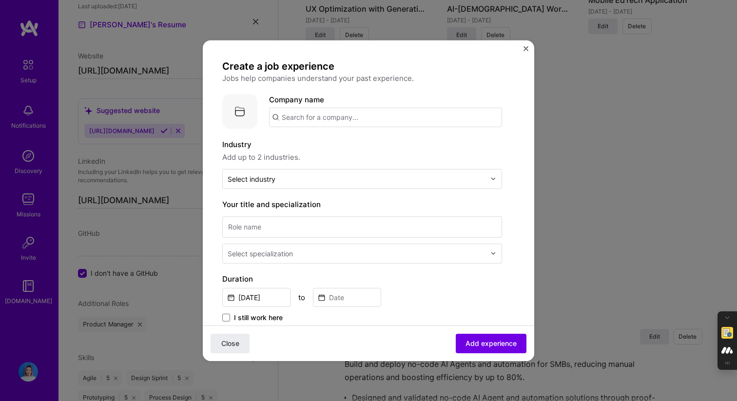
click at [357, 115] on input "text" at bounding box center [385, 116] width 233 height 19
type input "[PERSON_NAME] Store"
click at [301, 143] on span "Add company" at bounding box center [296, 144] width 47 height 10
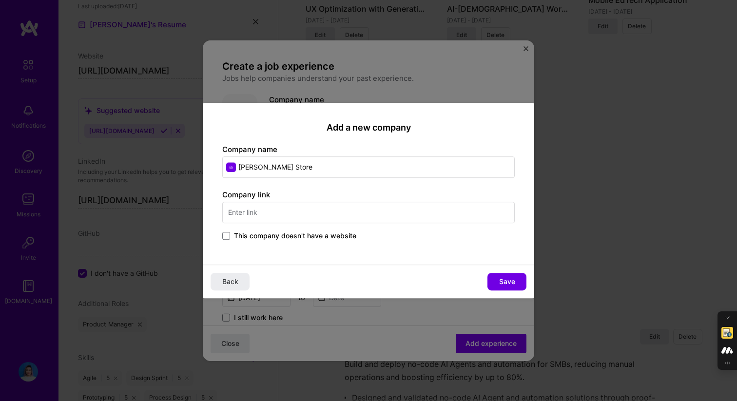
click at [265, 211] on input "text" at bounding box center [368, 212] width 292 height 21
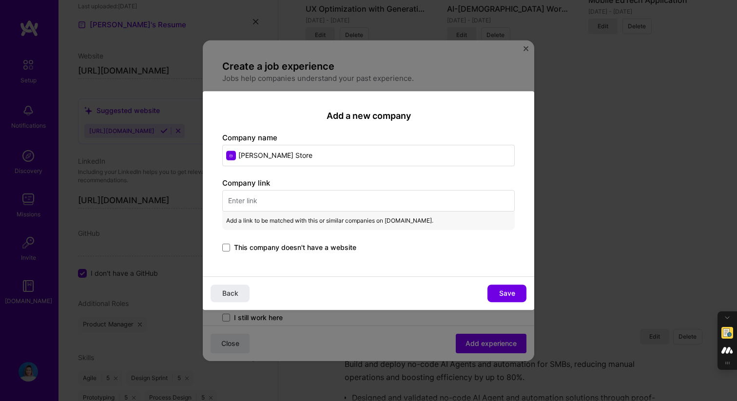
click at [259, 198] on input "text" at bounding box center [368, 200] width 292 height 21
paste input "[URL][DOMAIN_NAME][PERSON_NAME]"
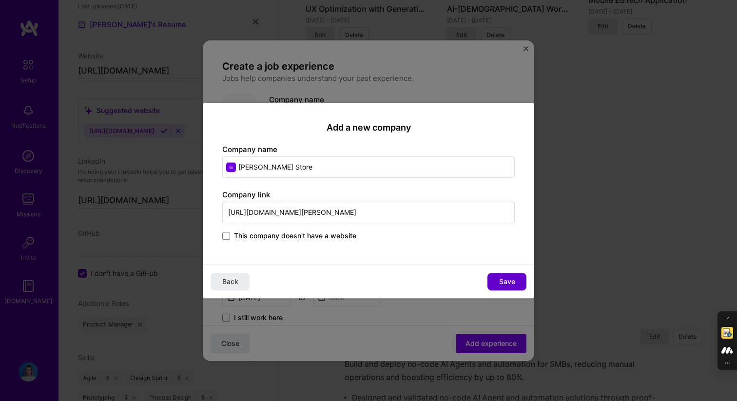
type input "[URL][DOMAIN_NAME][PERSON_NAME]"
click at [503, 278] on span "Save" at bounding box center [507, 282] width 16 height 10
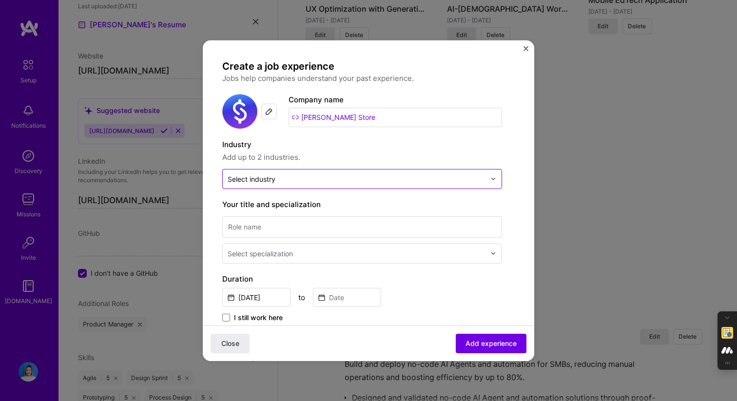
click at [270, 182] on div "Select industry 0" at bounding box center [252, 179] width 48 height 10
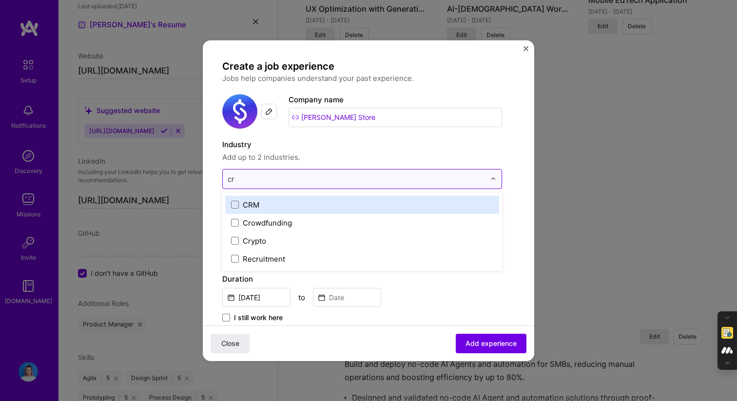
type input "c"
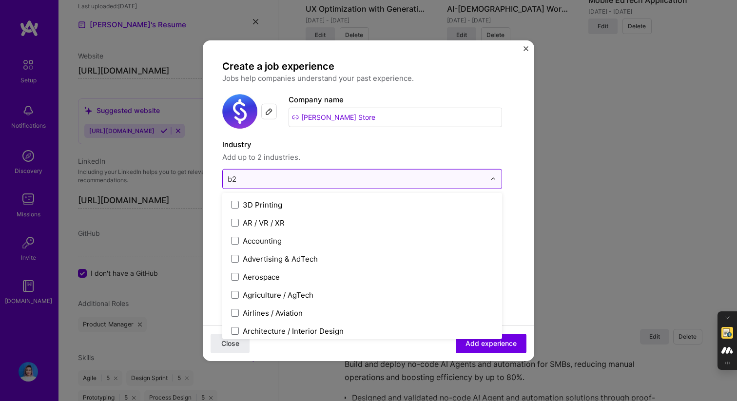
type input "b"
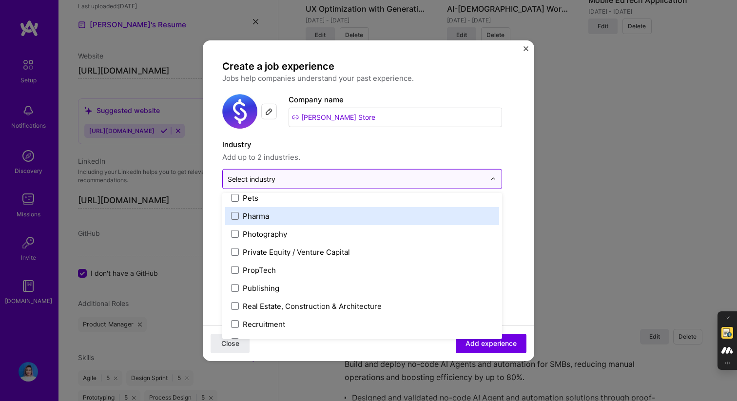
scroll to position [1894, 0]
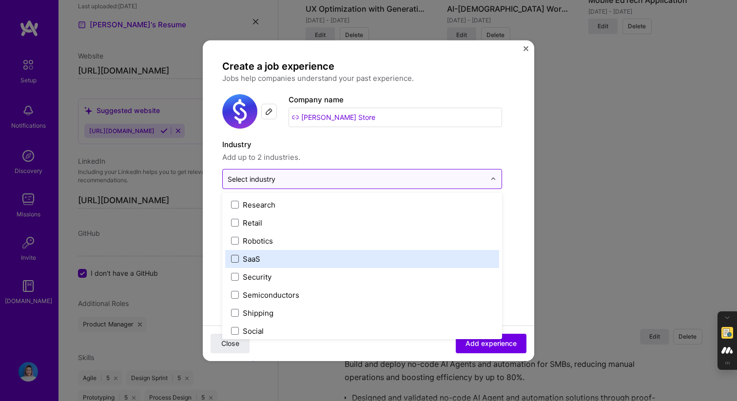
click at [236, 261] on span at bounding box center [235, 259] width 8 height 8
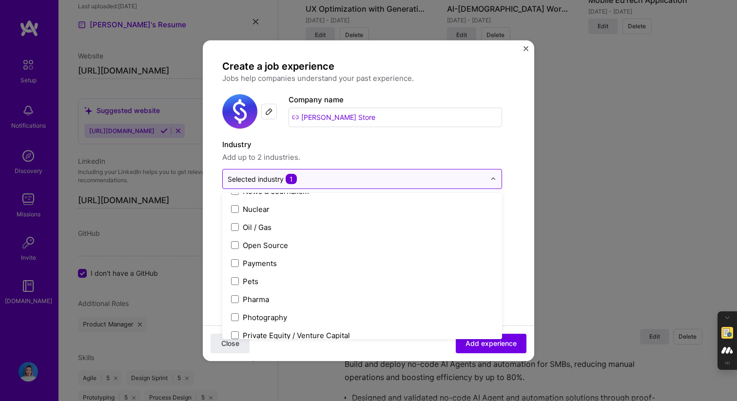
scroll to position [1604, 0]
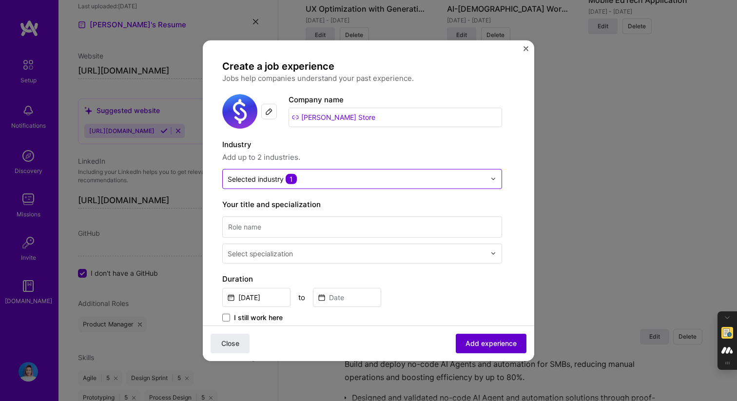
click at [480, 347] on span "Add experience" at bounding box center [491, 344] width 51 height 10
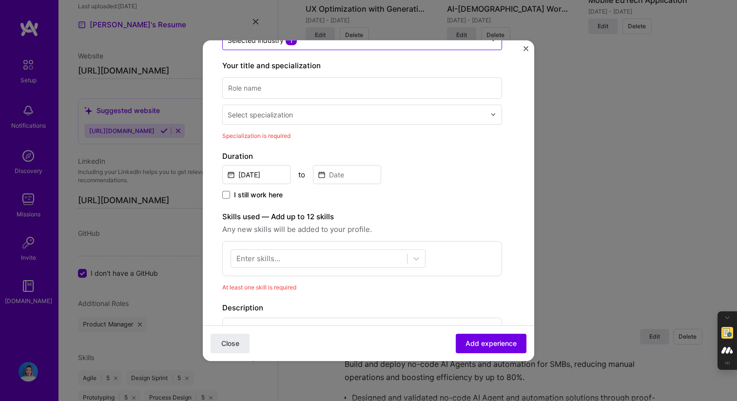
scroll to position [133, 0]
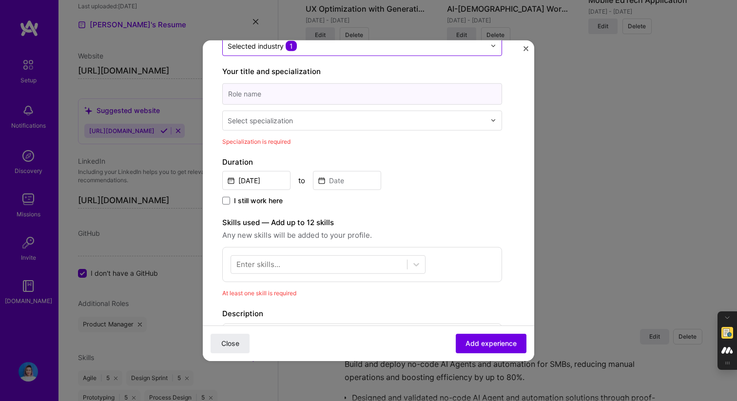
click at [322, 91] on input at bounding box center [362, 93] width 280 height 21
type input "P"
type input "Founding Product Manager"
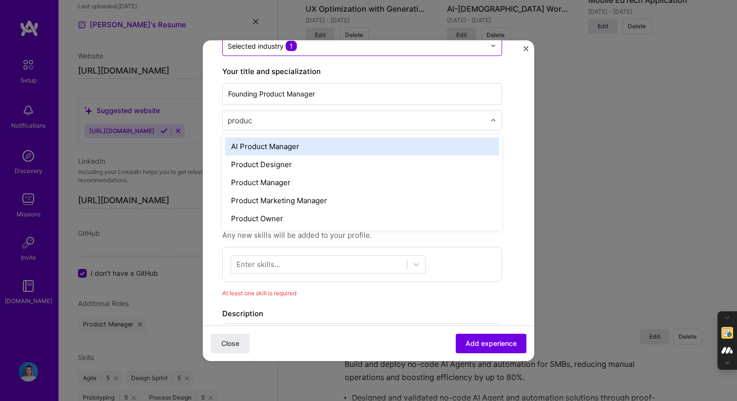
type input "product"
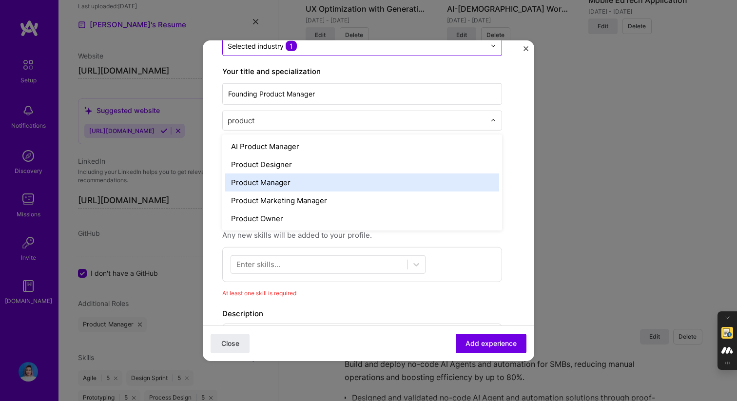
click at [272, 189] on div "Product Manager" at bounding box center [362, 182] width 274 height 18
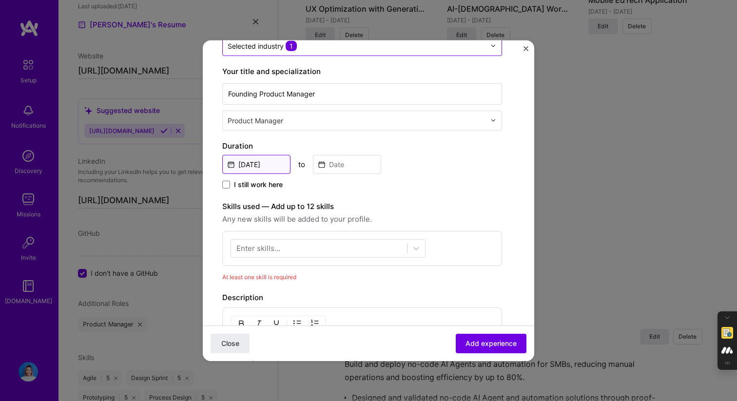
click at [261, 167] on input "[DATE]" at bounding box center [256, 164] width 68 height 19
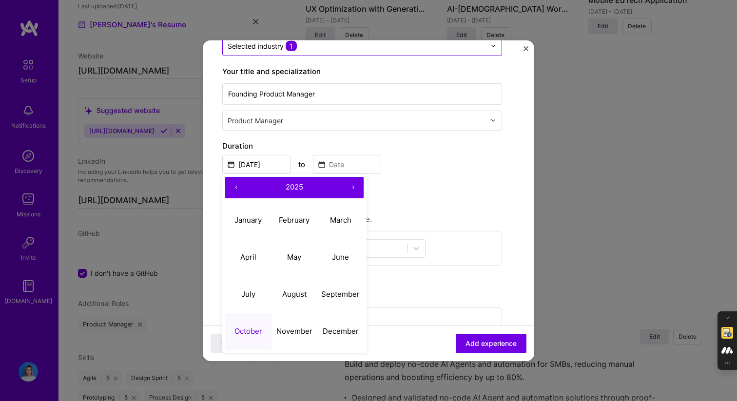
click at [232, 186] on button "‹" at bounding box center [235, 186] width 21 height 21
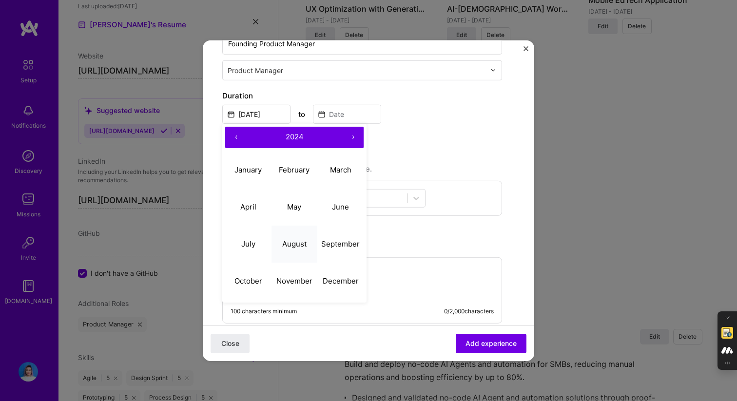
scroll to position [186, 0]
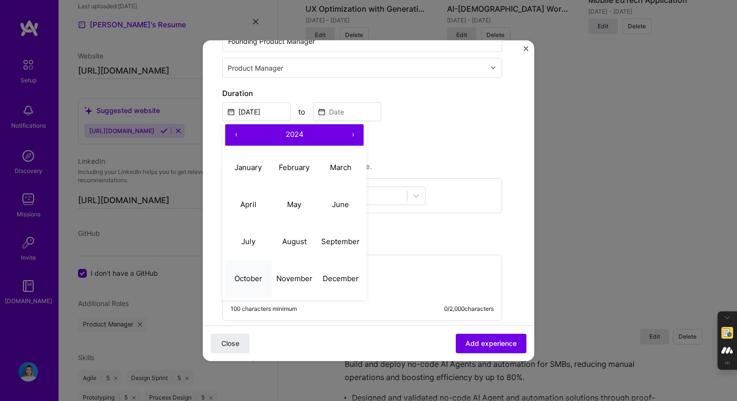
click at [244, 281] on abbr "October" at bounding box center [248, 278] width 28 height 9
type input "[DATE]"
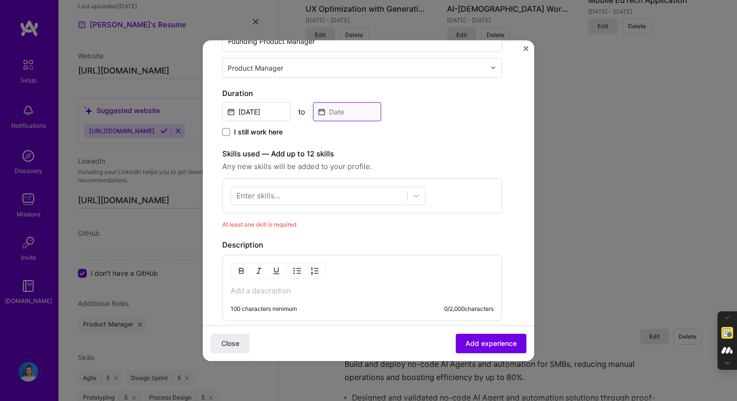
click at [345, 112] on input at bounding box center [347, 111] width 68 height 19
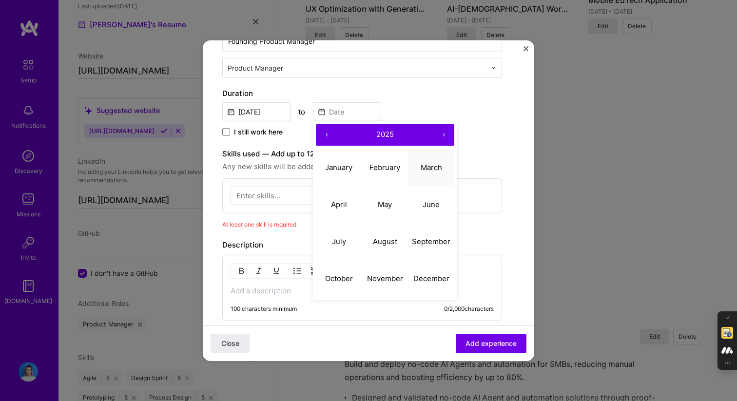
click at [422, 172] on abbr "March" at bounding box center [431, 167] width 21 height 9
type input "[DATE]"
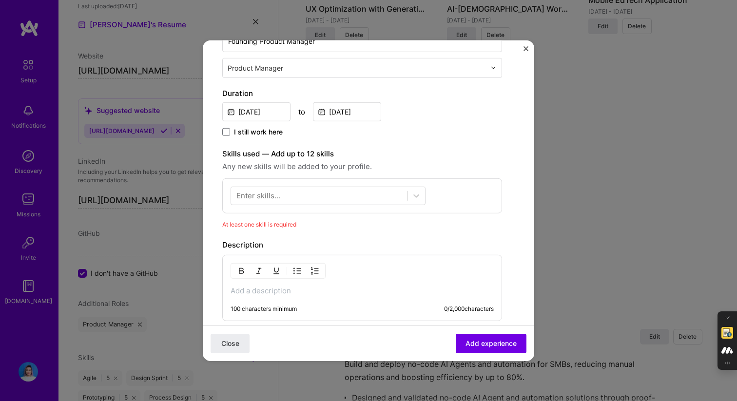
click at [253, 196] on div "Enter skills..." at bounding box center [258, 196] width 44 height 10
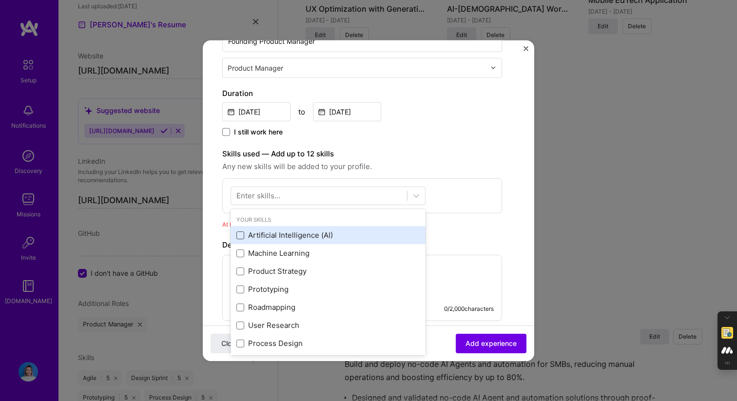
click at [241, 238] on span at bounding box center [240, 236] width 8 height 8
click at [0, 0] on input "checkbox" at bounding box center [0, 0] width 0 height 0
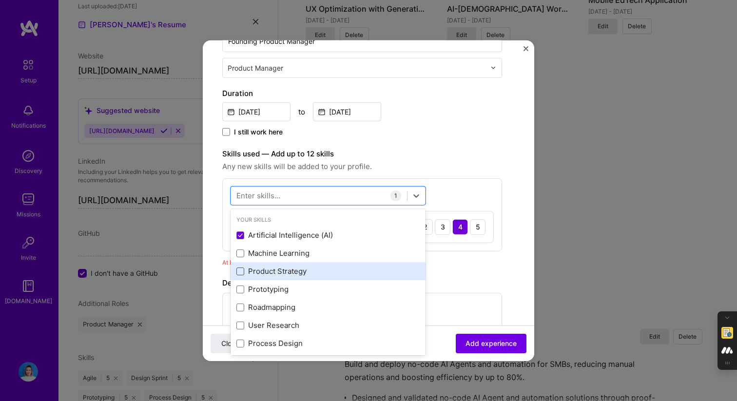
click at [239, 273] on span at bounding box center [240, 272] width 8 height 8
click at [0, 0] on input "checkbox" at bounding box center [0, 0] width 0 height 0
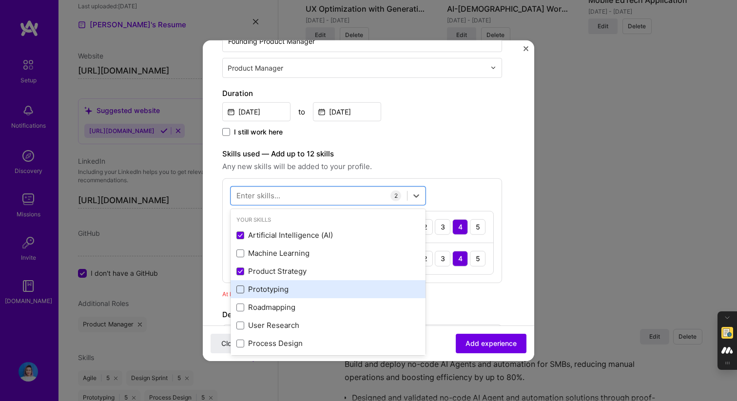
click at [239, 291] on span at bounding box center [240, 290] width 8 height 8
click at [0, 0] on input "checkbox" at bounding box center [0, 0] width 0 height 0
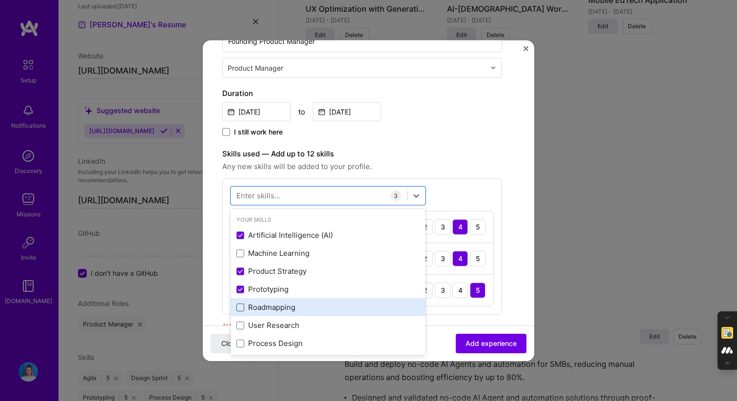
click at [238, 307] on span at bounding box center [240, 308] width 8 height 8
click at [0, 0] on input "checkbox" at bounding box center [0, 0] width 0 height 0
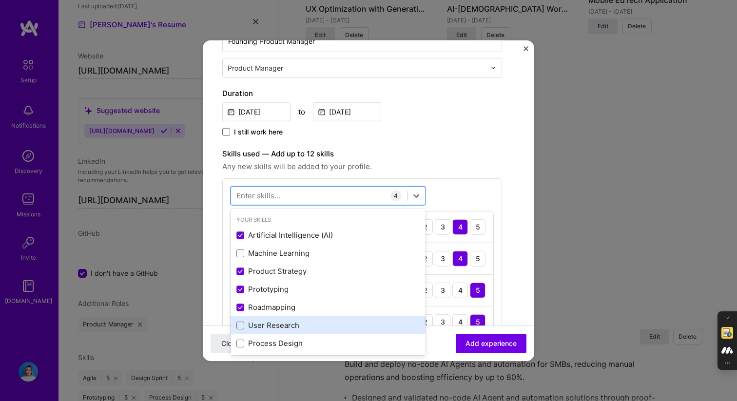
click at [236, 329] on label at bounding box center [240, 326] width 8 height 8
click at [0, 0] on input "checkbox" at bounding box center [0, 0] width 0 height 0
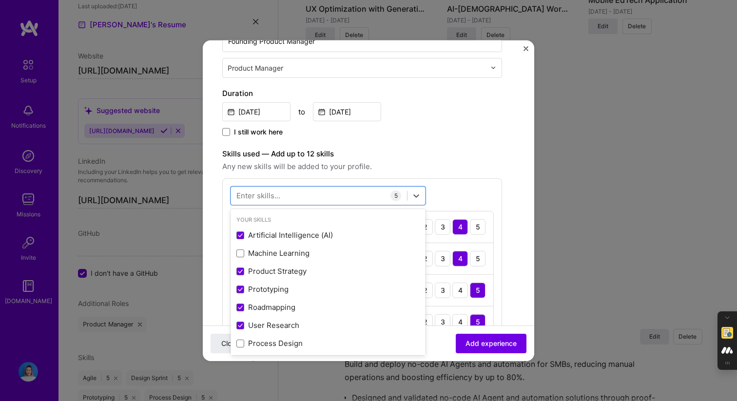
click at [272, 192] on div "Enter skills..." at bounding box center [258, 196] width 44 height 10
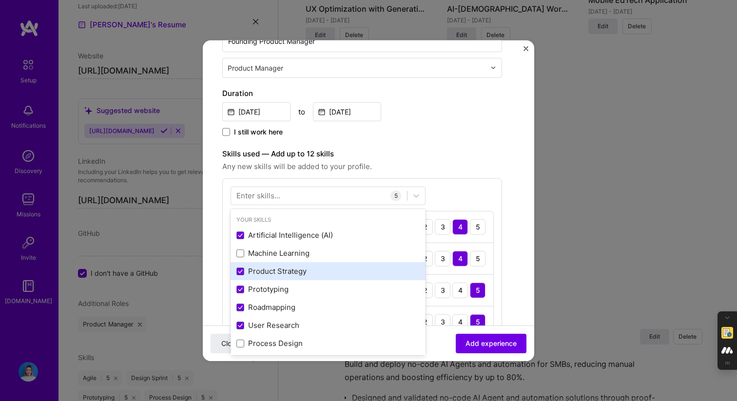
scroll to position [91, 0]
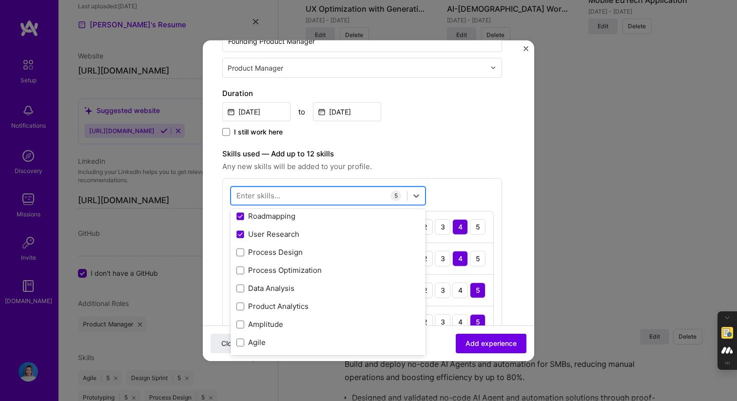
click at [287, 197] on div at bounding box center [319, 196] width 176 height 16
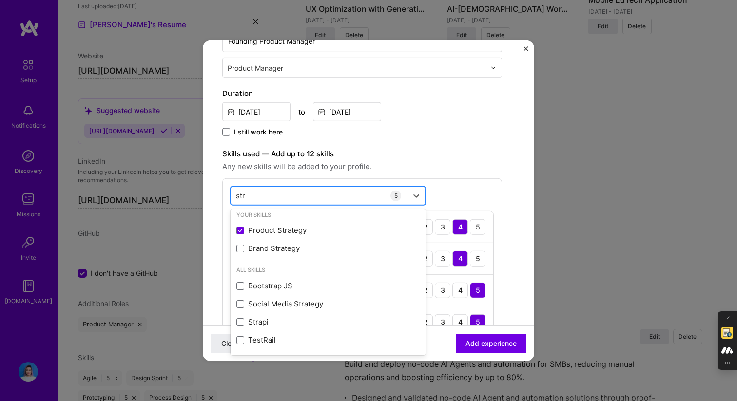
scroll to position [0, 0]
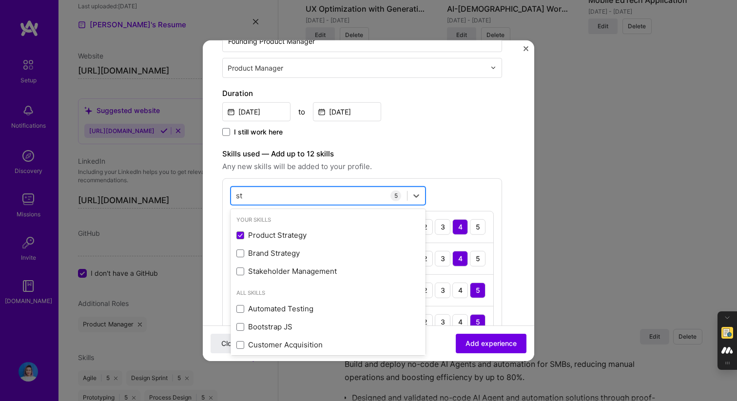
type input "s"
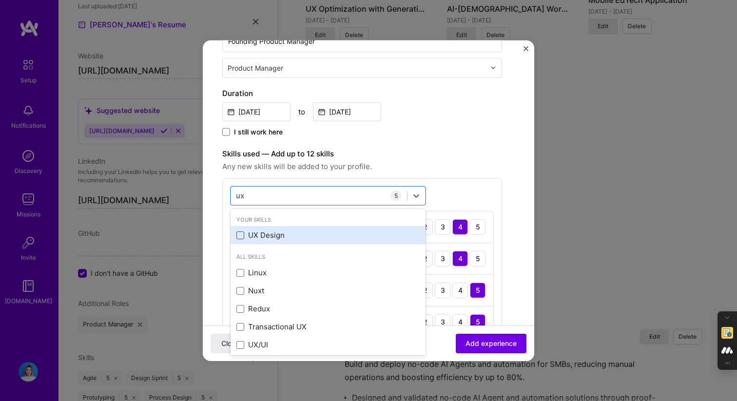
click at [240, 237] on span at bounding box center [240, 236] width 8 height 8
click at [0, 0] on input "checkbox" at bounding box center [0, 0] width 0 height 0
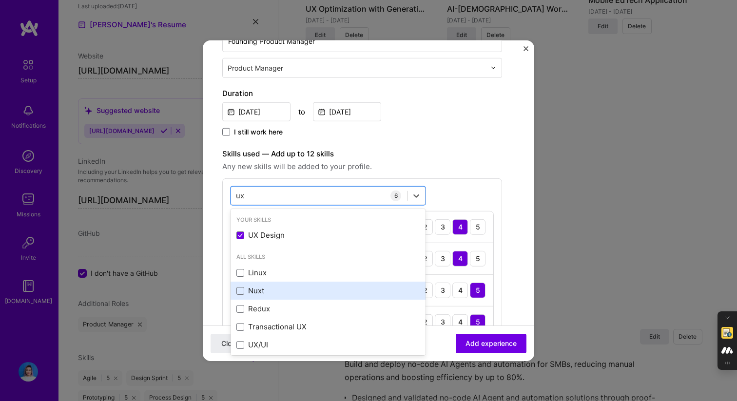
scroll to position [4, 0]
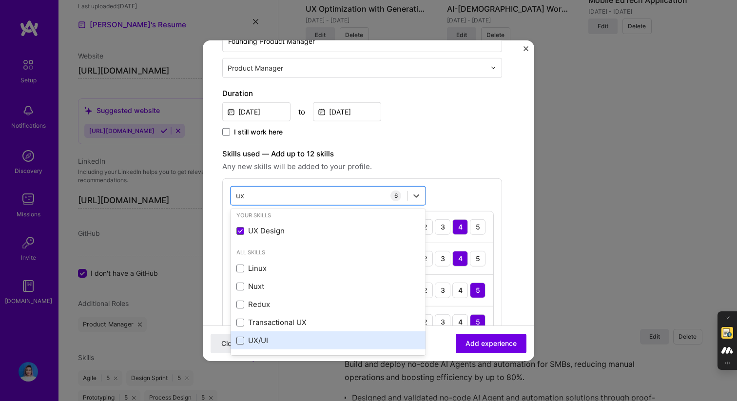
click at [238, 342] on span at bounding box center [240, 340] width 8 height 8
click at [0, 0] on input "checkbox" at bounding box center [0, 0] width 0 height 0
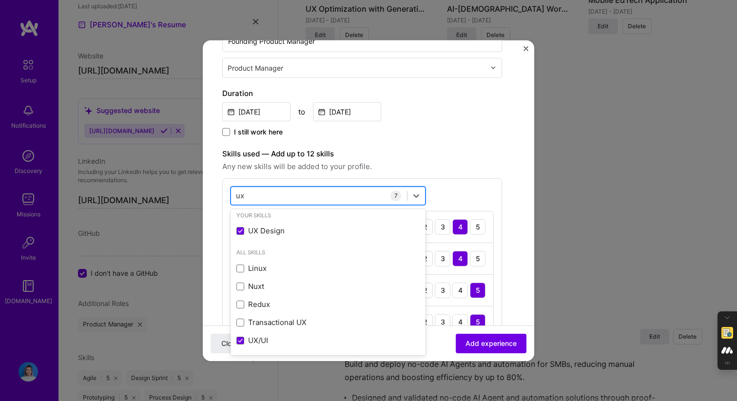
click at [328, 190] on div "ux ux" at bounding box center [319, 196] width 176 height 16
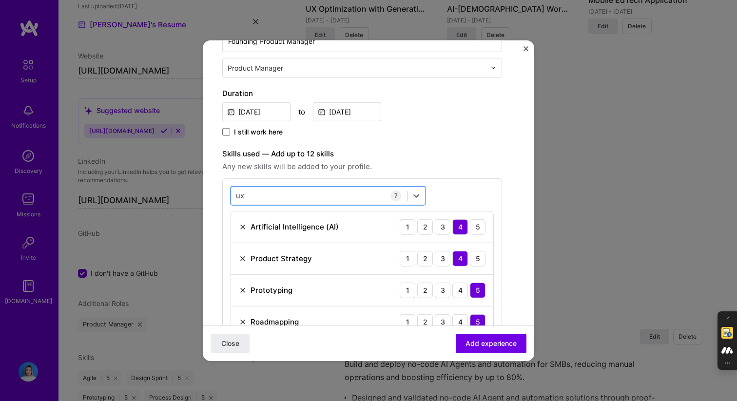
type input "ux"
click at [458, 152] on label "Skills used — Add up to 12 skills" at bounding box center [362, 154] width 280 height 12
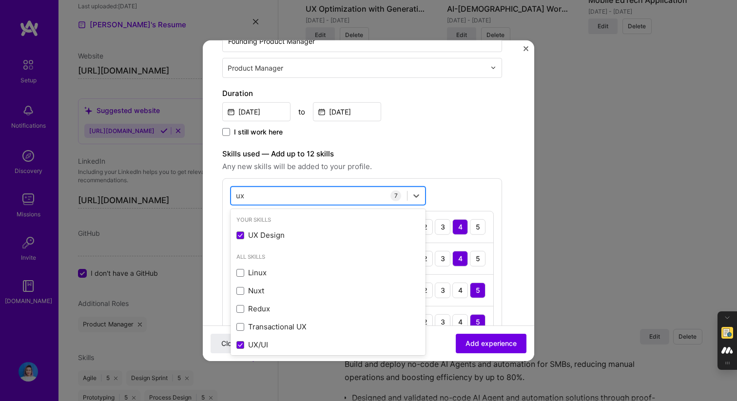
click at [357, 196] on div "ux ux" at bounding box center [319, 196] width 176 height 16
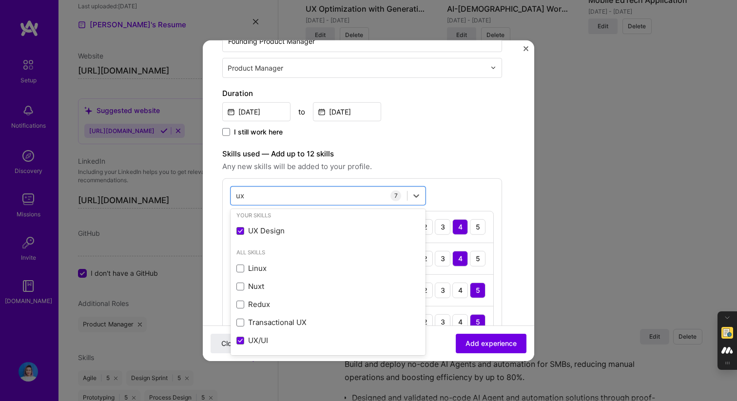
click at [491, 142] on div "Create a job experience Jobs help companies understand your past experience. Co…" at bounding box center [362, 297] width 280 height 847
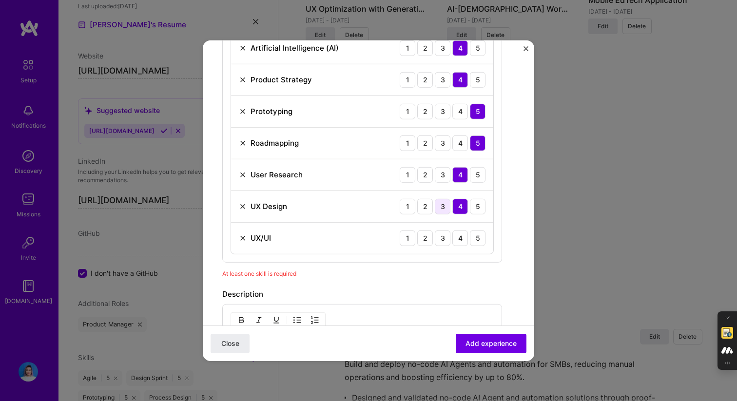
scroll to position [370, 0]
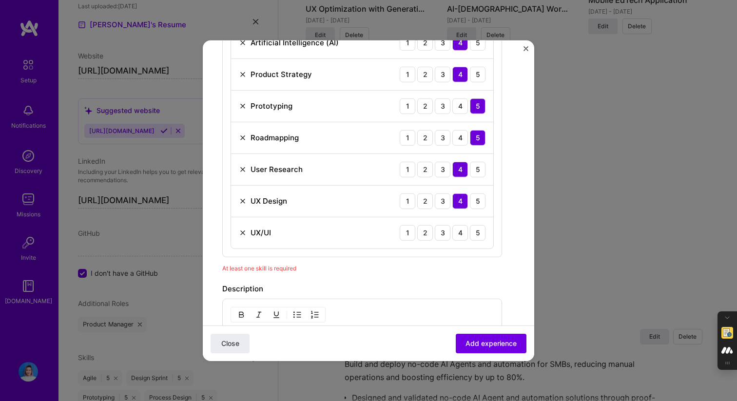
click at [242, 239] on div "UX/UI 1 2 3 4 5" at bounding box center [362, 232] width 262 height 31
click at [239, 232] on img at bounding box center [243, 233] width 8 height 8
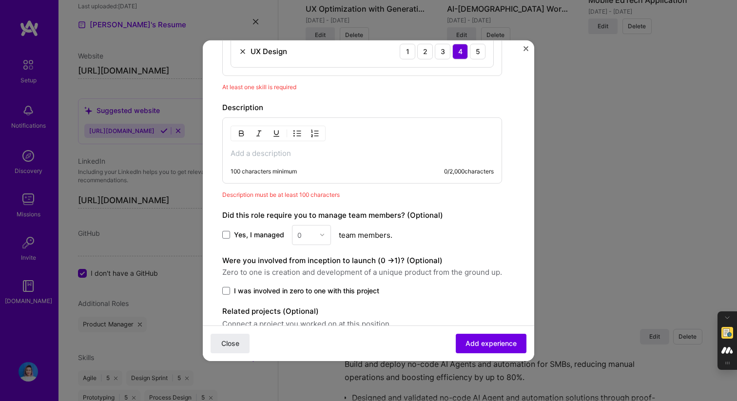
scroll to position [521, 0]
click at [337, 161] on div "100 characters minimum 0 / 2,000 characters" at bounding box center [362, 149] width 280 height 66
click at [337, 156] on p at bounding box center [362, 152] width 263 height 10
click at [296, 131] on img "button" at bounding box center [297, 132] width 8 height 8
paste div
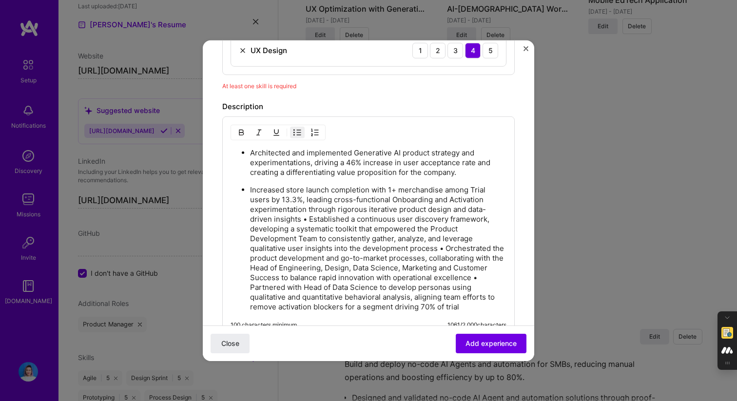
click at [310, 221] on p "Increased store launch completion with 1+ merchandise among Trial users by 13.3…" at bounding box center [378, 248] width 256 height 127
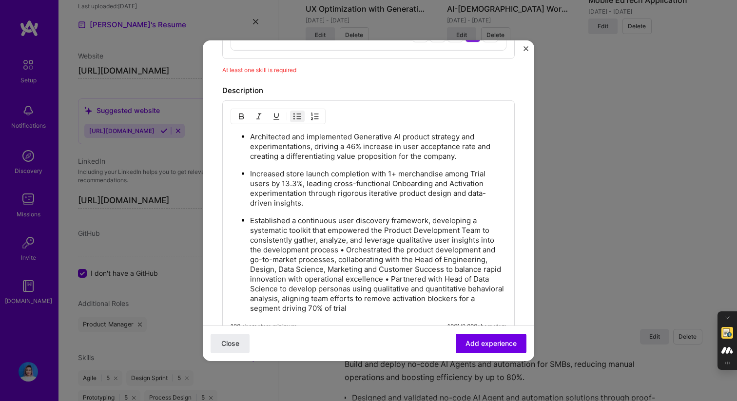
scroll to position [564, 0]
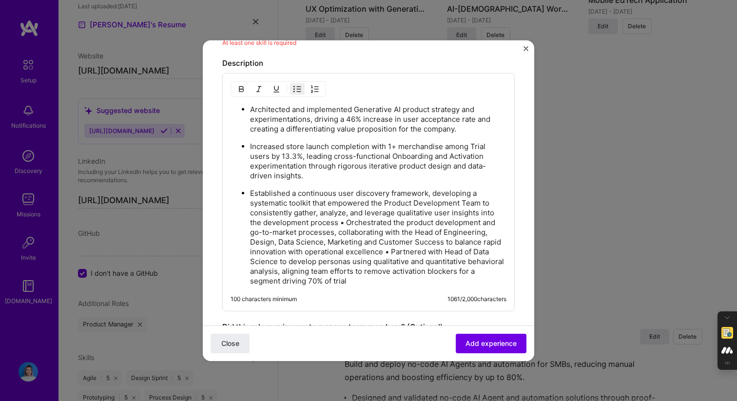
click at [347, 222] on p "Established a continuous user discovery framework, developing a systematic tool…" at bounding box center [378, 236] width 256 height 97
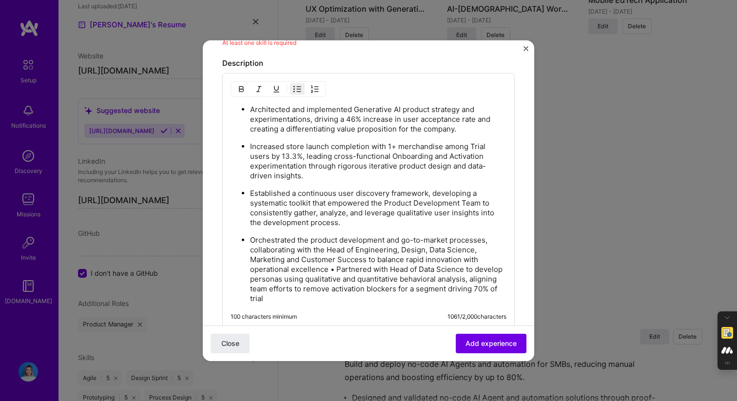
click at [336, 266] on p "Orchestrated the product development and go-to-market processes, collaborating …" at bounding box center [378, 269] width 256 height 68
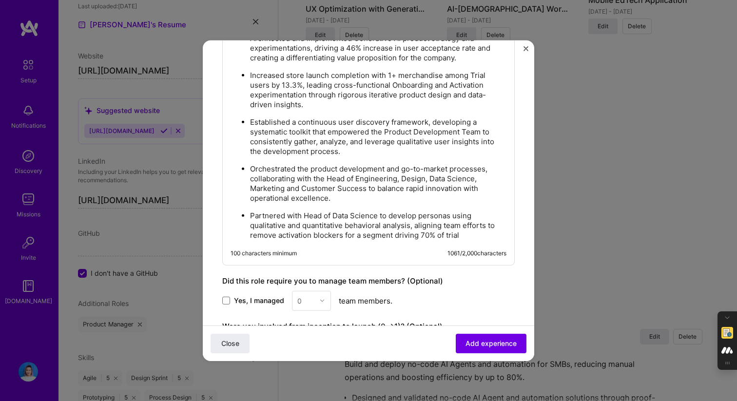
scroll to position [641, 0]
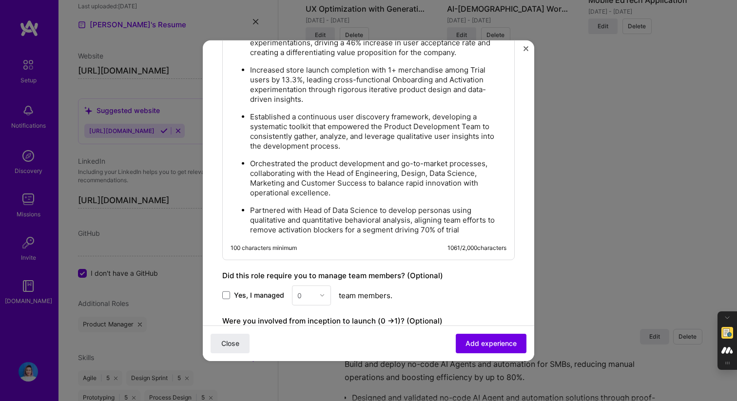
click at [482, 230] on p "Partnered with Head of Data Science to develop personas using qualitative and q…" at bounding box center [378, 219] width 256 height 29
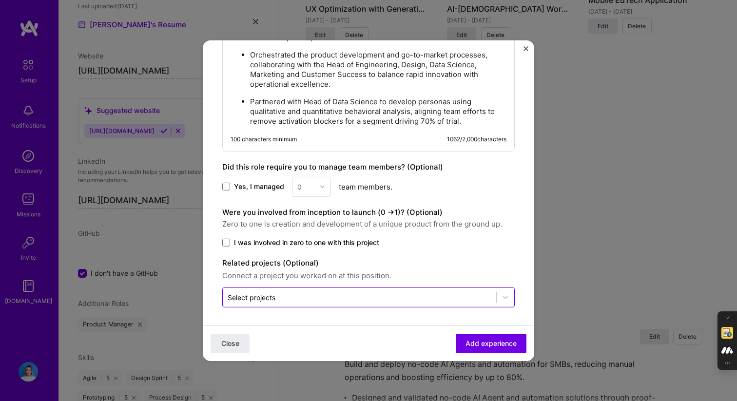
click at [313, 301] on input "text" at bounding box center [360, 297] width 264 height 10
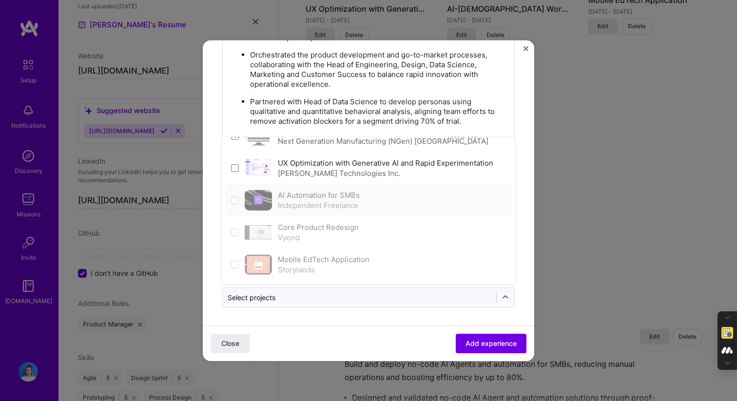
scroll to position [0, 0]
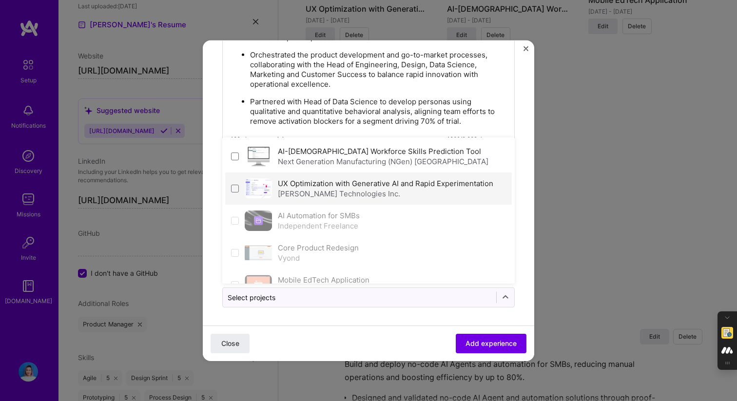
click at [354, 191] on div "[PERSON_NAME] Technologies Inc." at bounding box center [385, 193] width 215 height 10
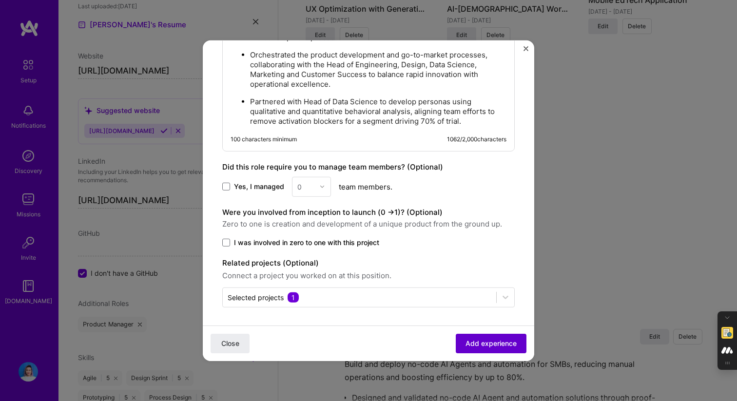
click at [478, 343] on span "Add experience" at bounding box center [491, 344] width 51 height 10
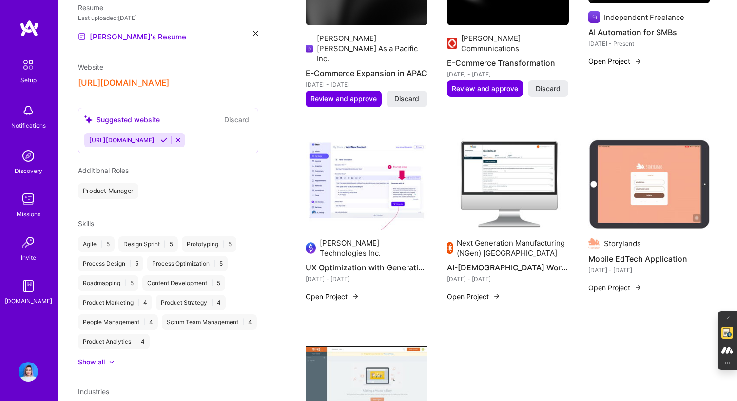
scroll to position [506, 0]
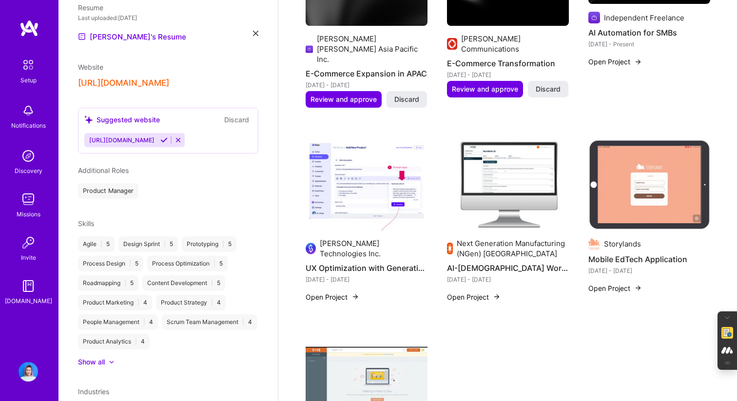
click at [371, 176] on img at bounding box center [367, 185] width 122 height 92
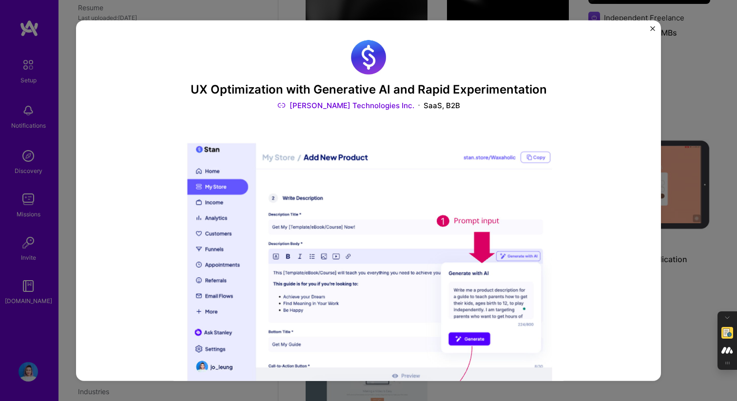
click at [371, 176] on img at bounding box center [369, 276] width 390 height 292
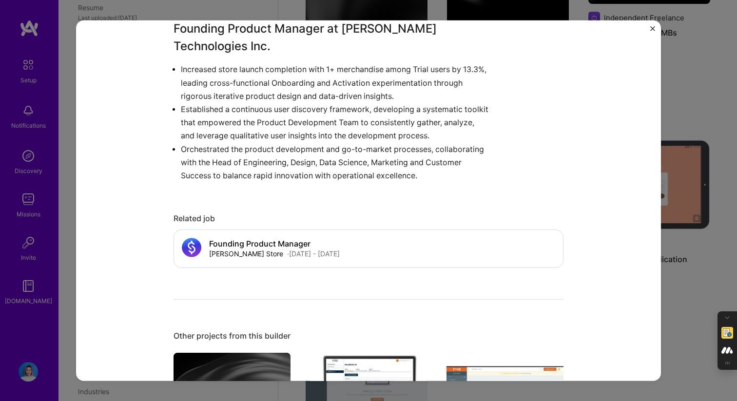
scroll to position [652, 0]
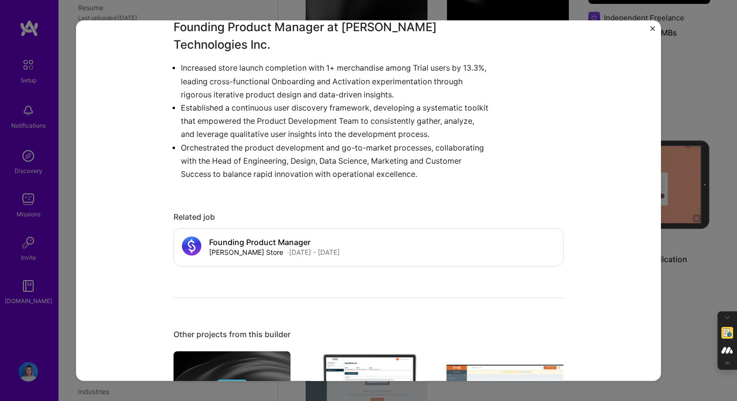
click at [655, 25] on div "UX Optimization with Generative AI and Rapid Experimentation [PERSON_NAME] Tech…" at bounding box center [368, 200] width 585 height 361
click at [650, 29] on img "Close" at bounding box center [652, 28] width 5 height 5
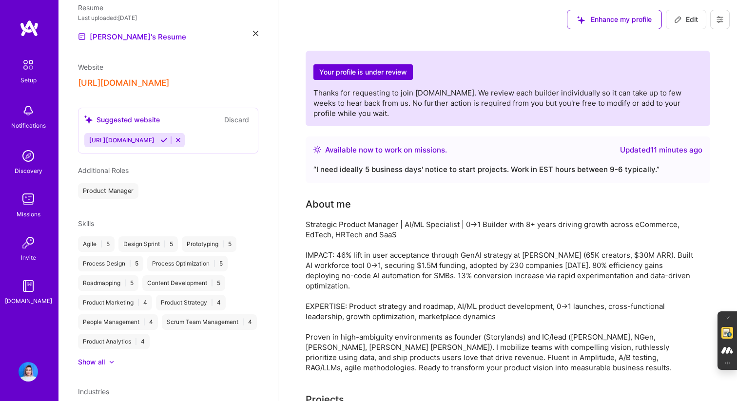
click at [682, 19] on span "Edit" at bounding box center [686, 20] width 24 height 10
select select "CA"
select select "Right Now"
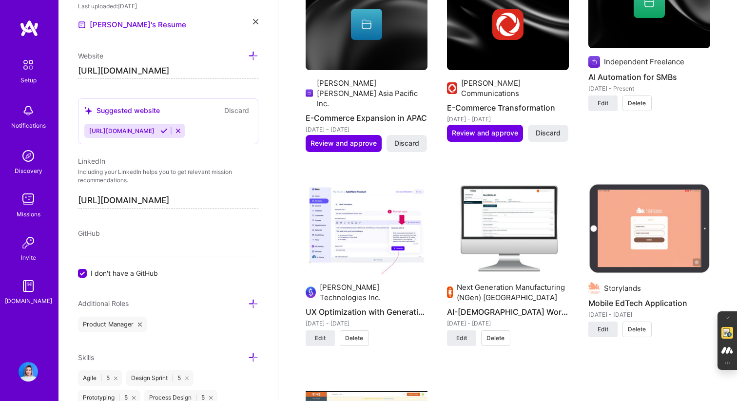
scroll to position [874, 0]
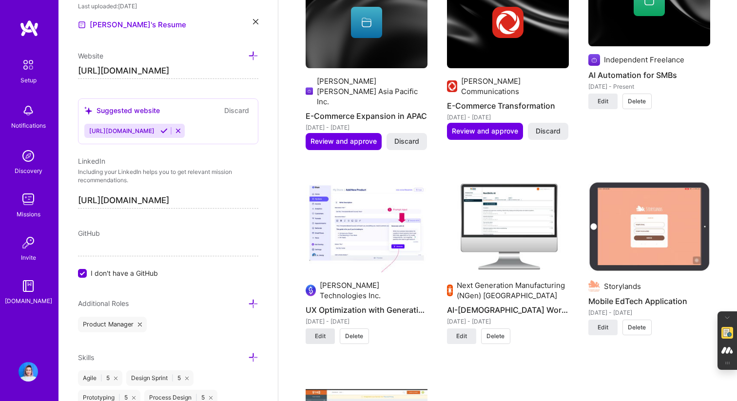
click at [323, 332] on span "Edit" at bounding box center [320, 336] width 11 height 9
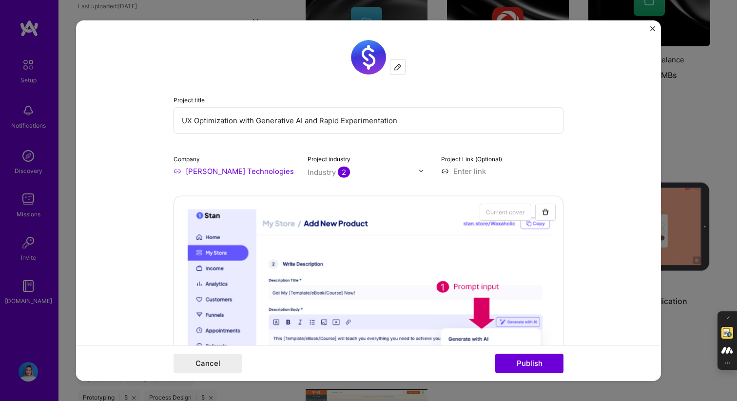
click at [235, 2] on div "Project title UX Optimization with Generative AI and Rapid Experimentation Comp…" at bounding box center [368, 200] width 737 height 401
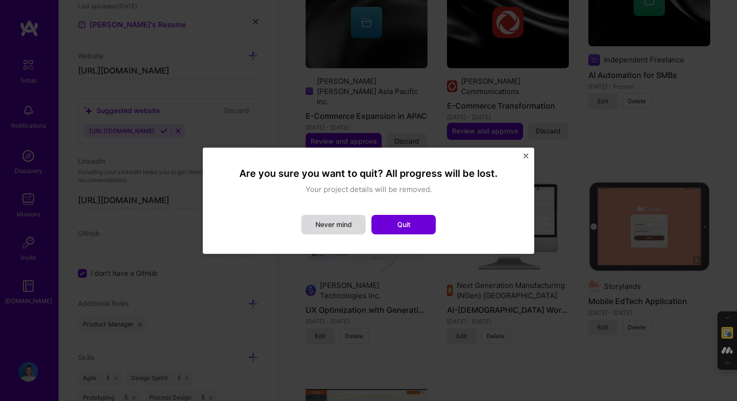
click at [336, 230] on button "Never mind" at bounding box center [333, 224] width 64 height 19
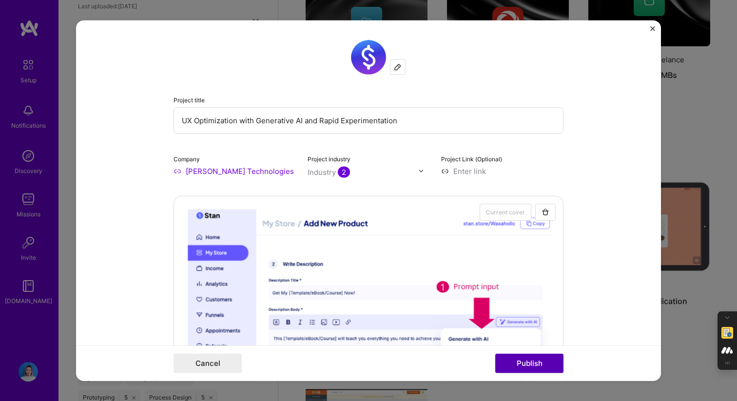
click at [515, 368] on button "Publish" at bounding box center [529, 363] width 68 height 19
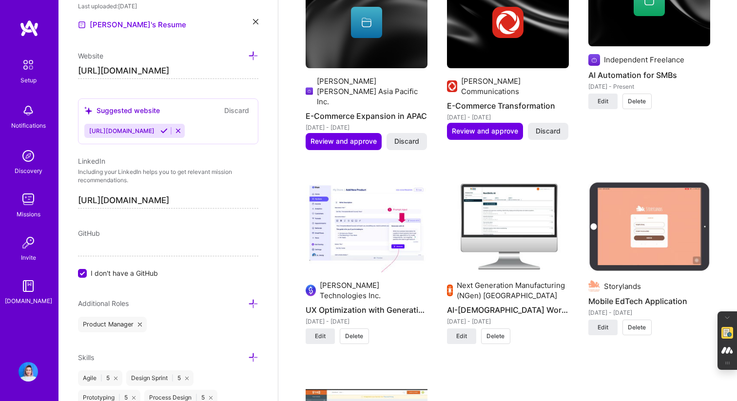
click at [692, 78] on h4 "AI Automation for SMBs" at bounding box center [649, 75] width 122 height 13
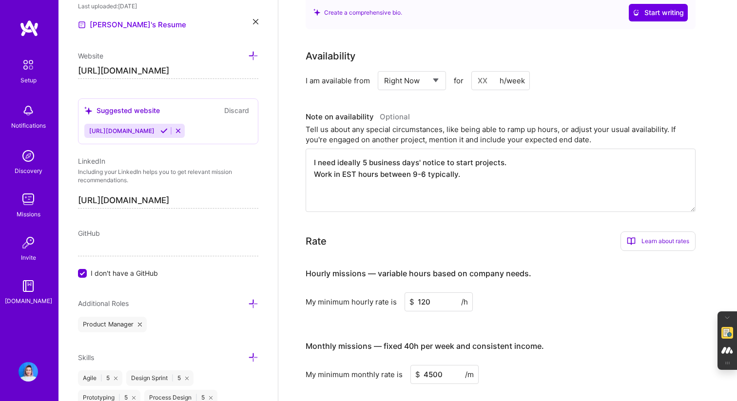
scroll to position [0, 0]
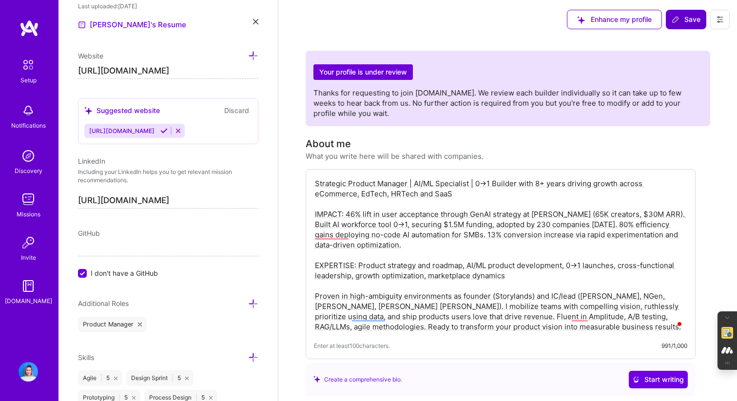
click at [689, 20] on span "Save" at bounding box center [686, 20] width 29 height 10
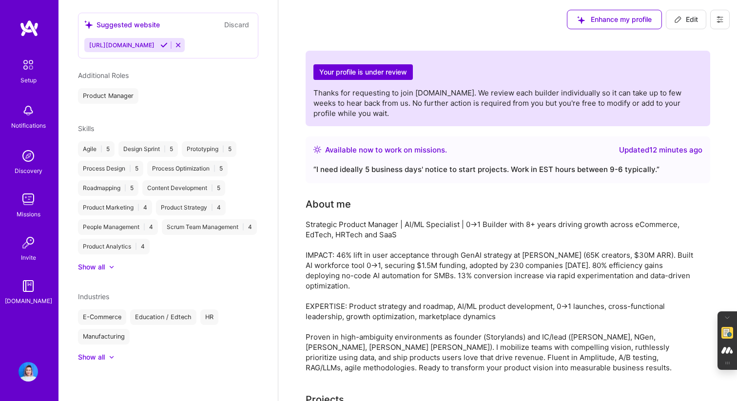
scroll to position [324, 0]
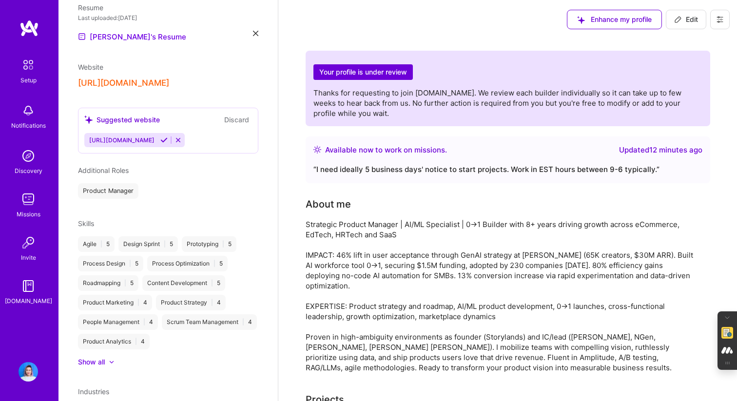
click at [28, 71] on img at bounding box center [28, 65] width 20 height 20
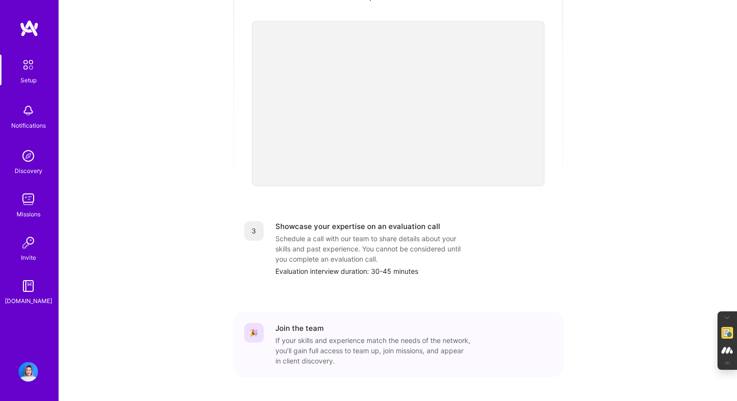
scroll to position [308, 0]
